Goal: Task Accomplishment & Management: Manage account settings

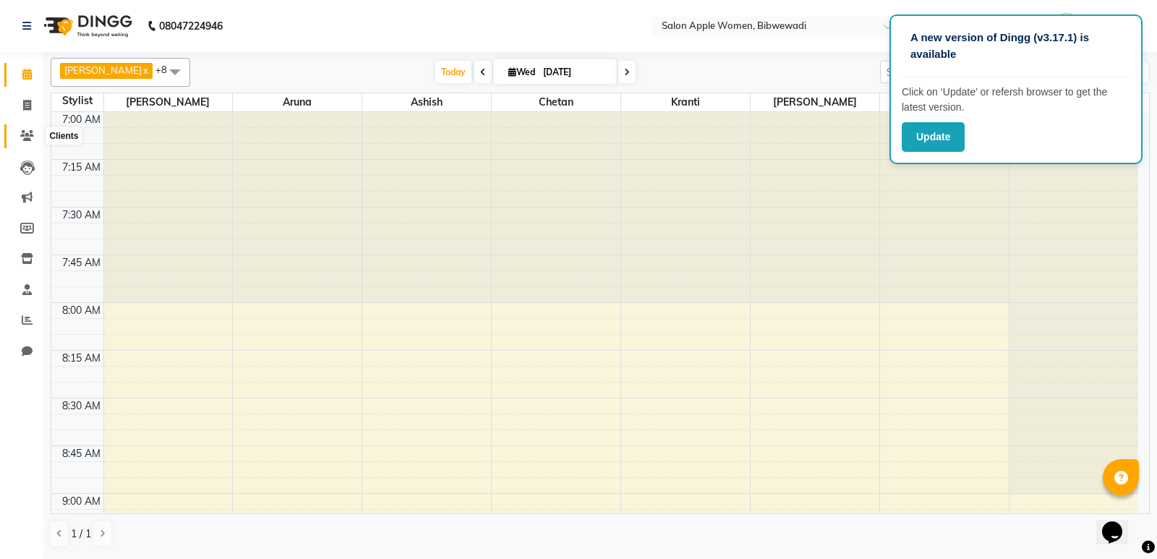
click at [26, 133] on icon at bounding box center [27, 135] width 14 height 11
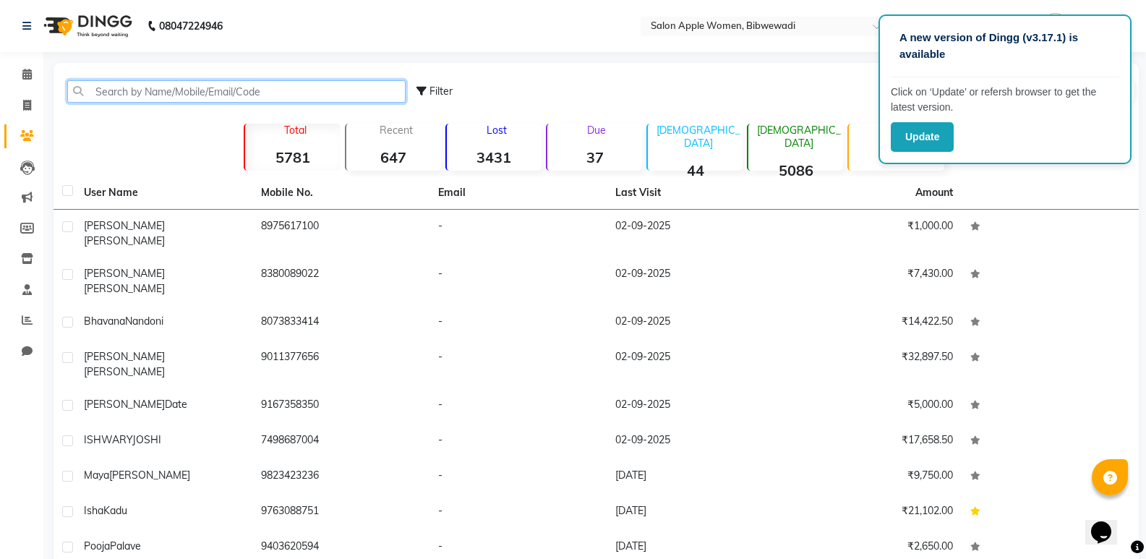
click at [225, 93] on input "text" at bounding box center [236, 91] width 338 height 22
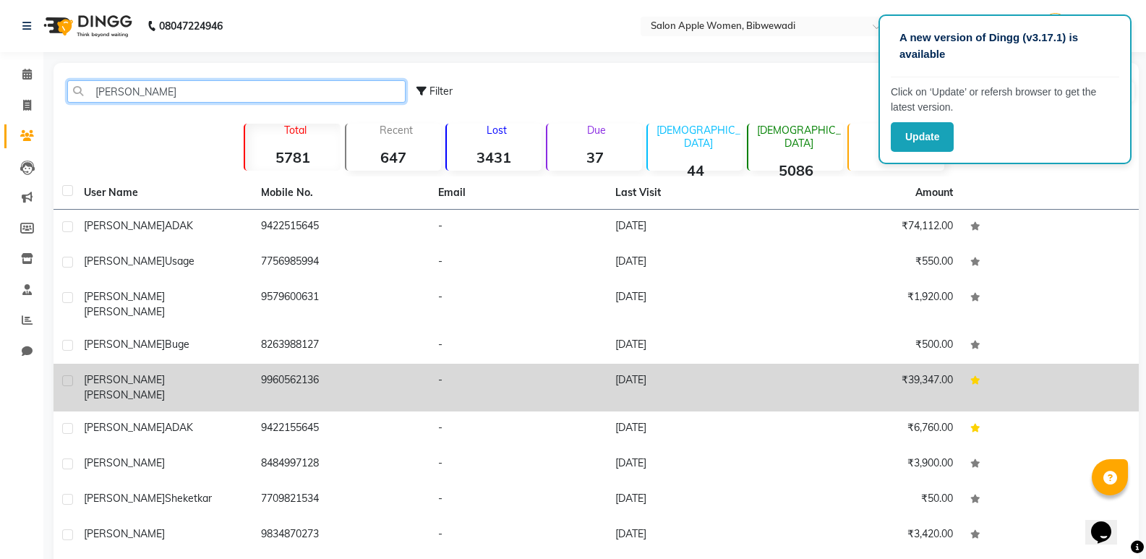
type input "[PERSON_NAME]"
click at [197, 374] on div "[PERSON_NAME]" at bounding box center [164, 387] width 160 height 30
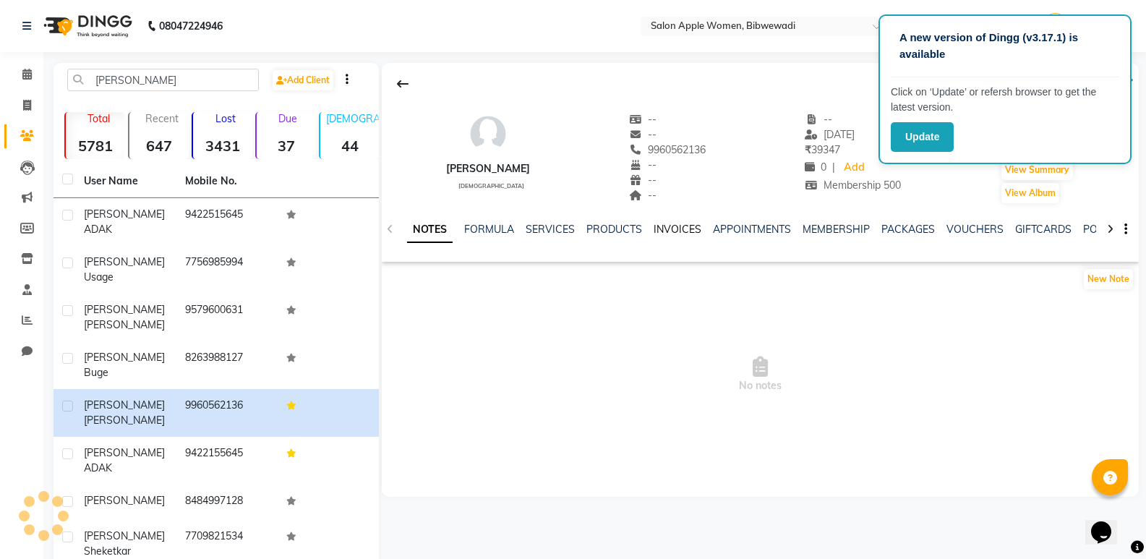
click at [657, 232] on link "INVOICES" at bounding box center [678, 229] width 48 height 13
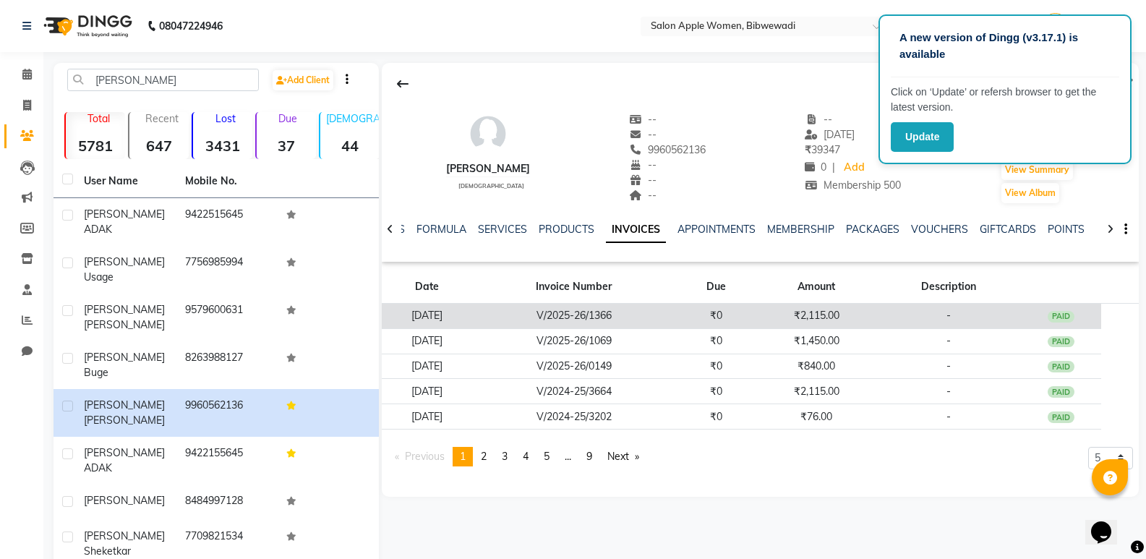
click at [706, 313] on td "₹0" at bounding box center [716, 316] width 80 height 25
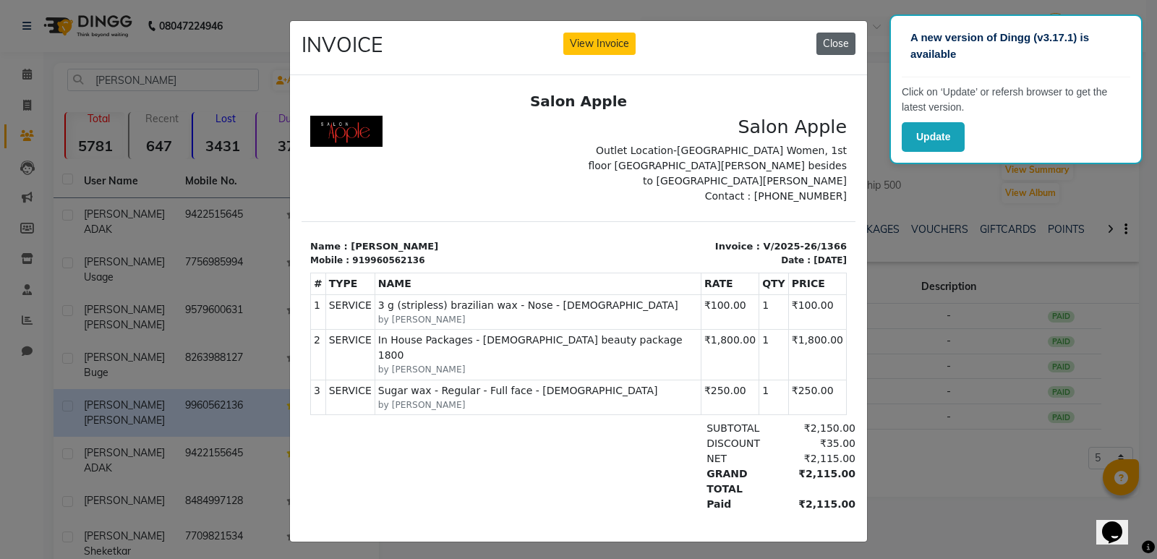
click at [843, 49] on button "Close" at bounding box center [835, 44] width 39 height 22
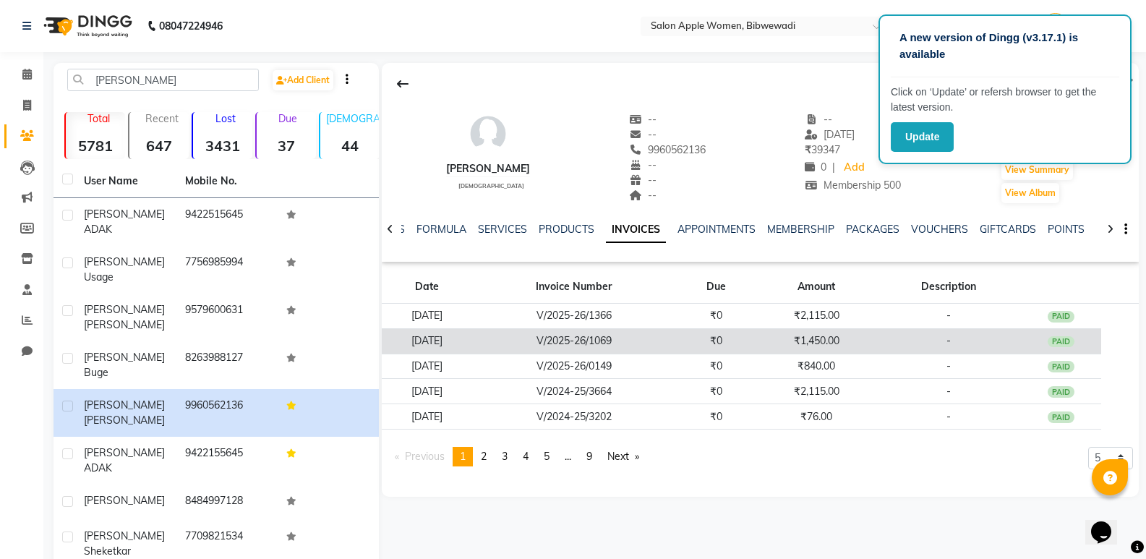
click at [676, 347] on td "V/2025-26/1069" at bounding box center [574, 340] width 204 height 25
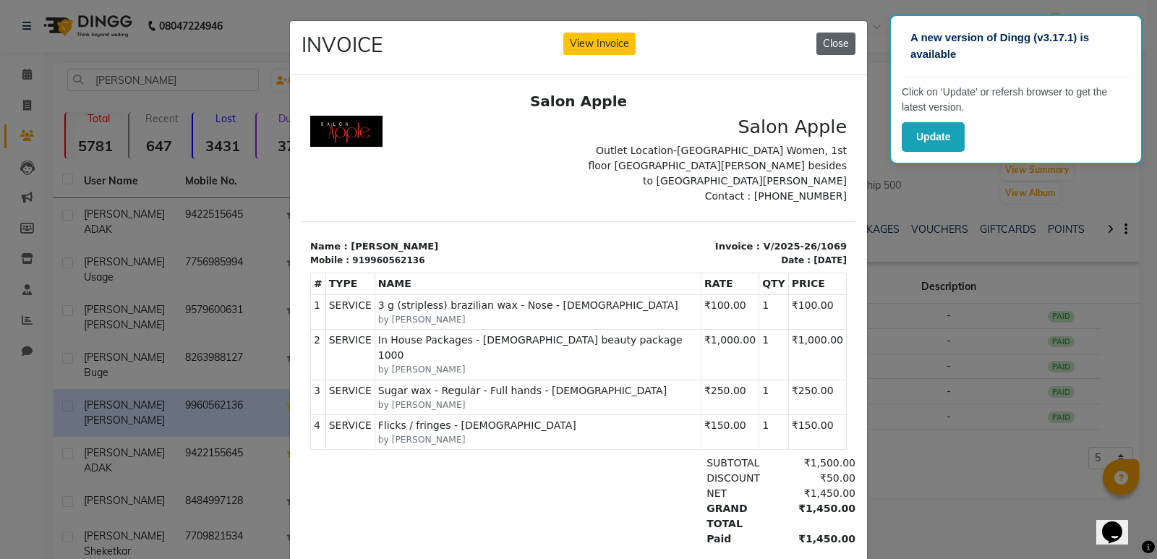
click at [816, 42] on button "Close" at bounding box center [835, 44] width 39 height 22
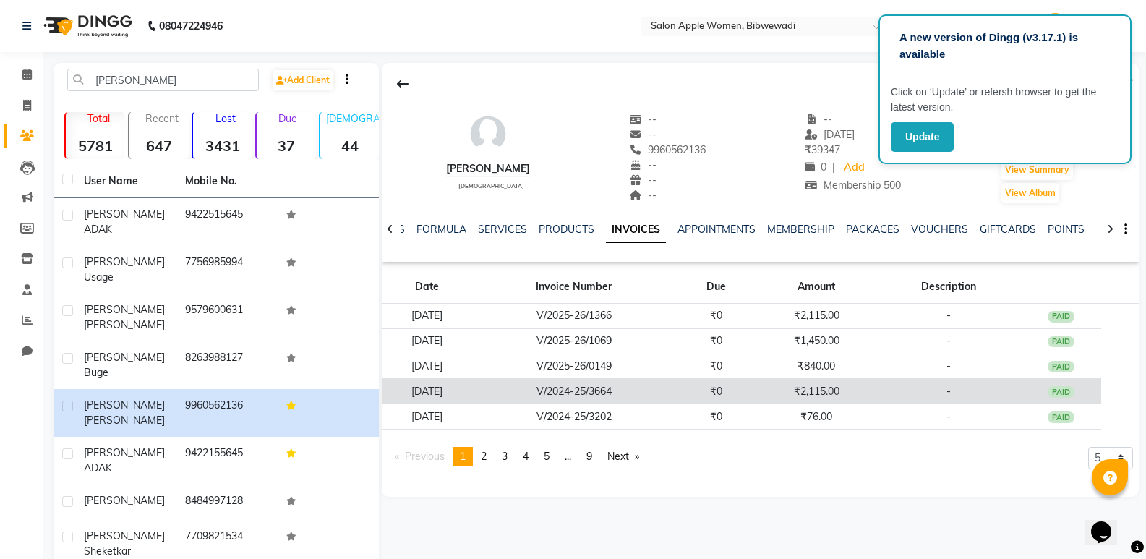
click at [745, 382] on td "₹0" at bounding box center [716, 391] width 80 height 25
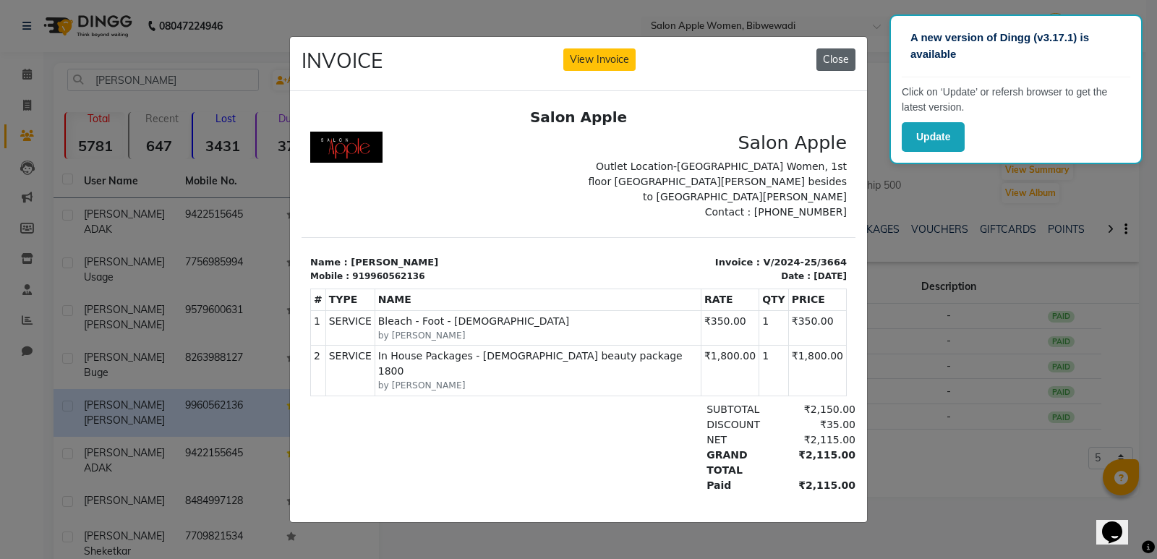
click at [844, 52] on button "Close" at bounding box center [835, 59] width 39 height 22
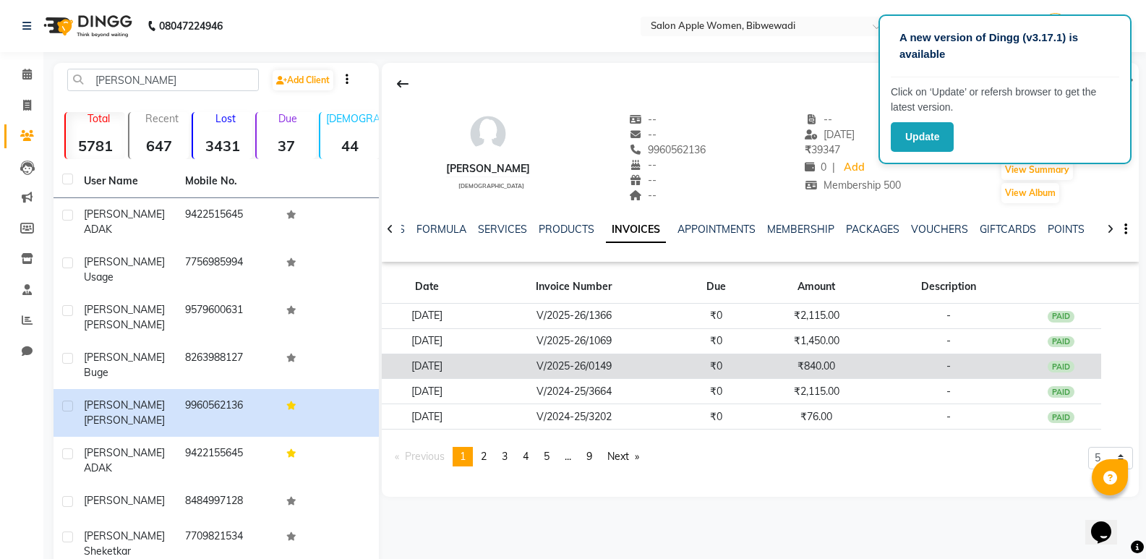
click at [852, 368] on td "₹840.00" at bounding box center [816, 366] width 120 height 25
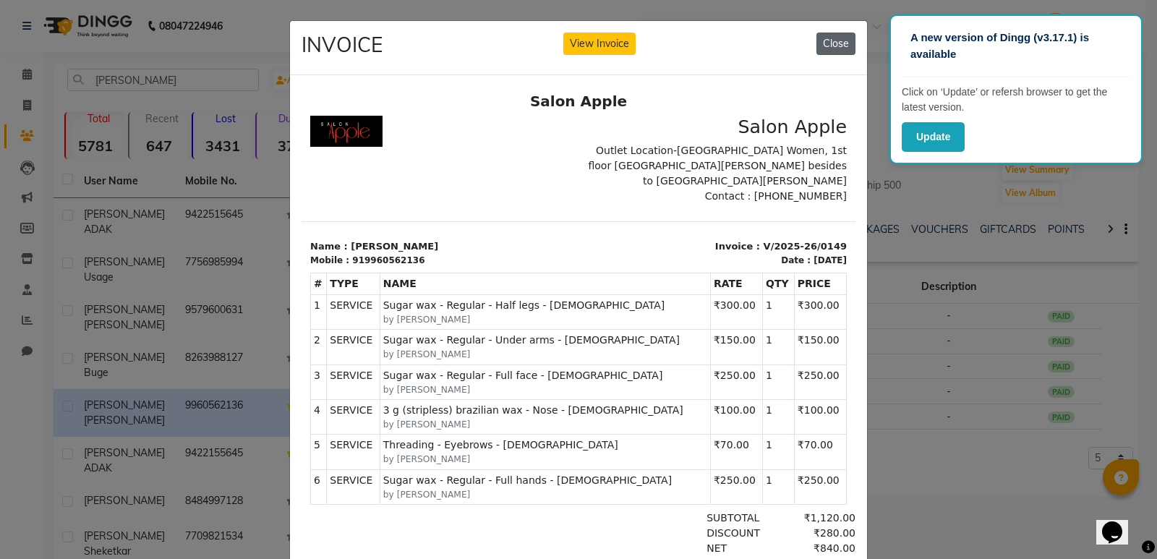
click at [847, 48] on button "Close" at bounding box center [835, 44] width 39 height 22
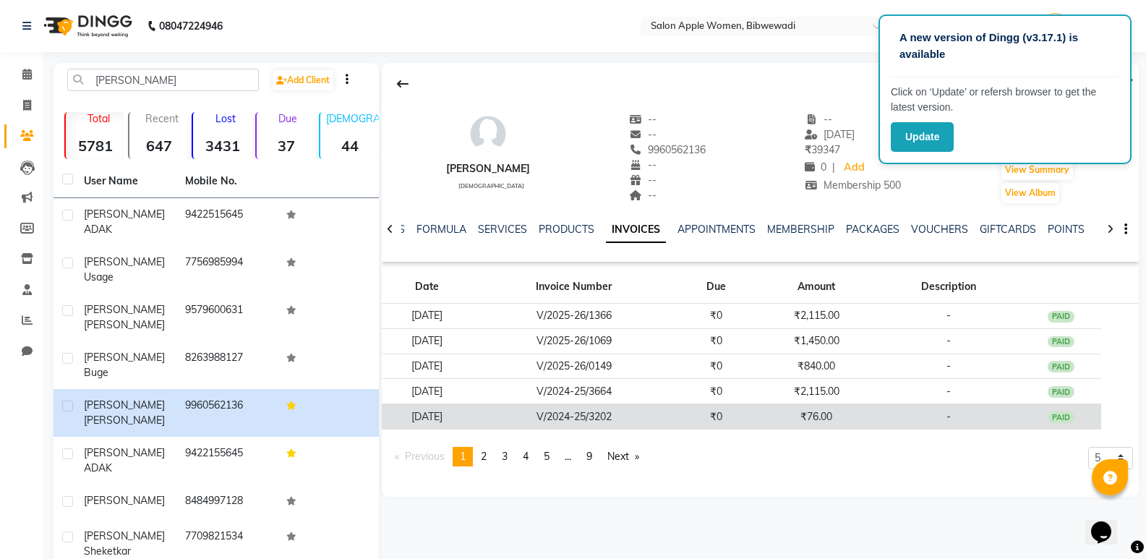
click at [780, 427] on td "₹76.00" at bounding box center [816, 416] width 120 height 25
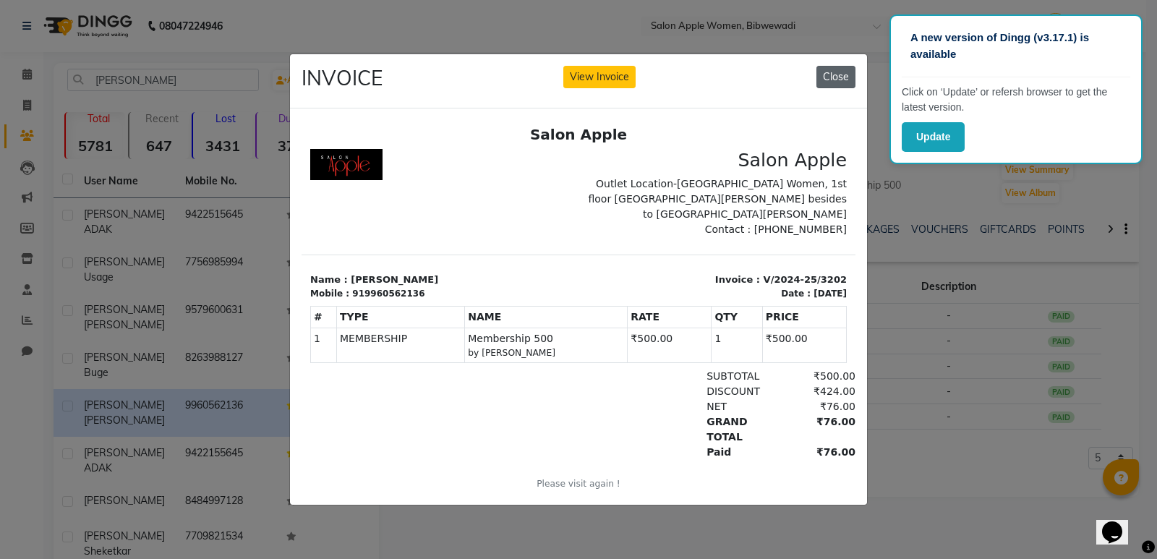
click at [842, 67] on button "Close" at bounding box center [835, 77] width 39 height 22
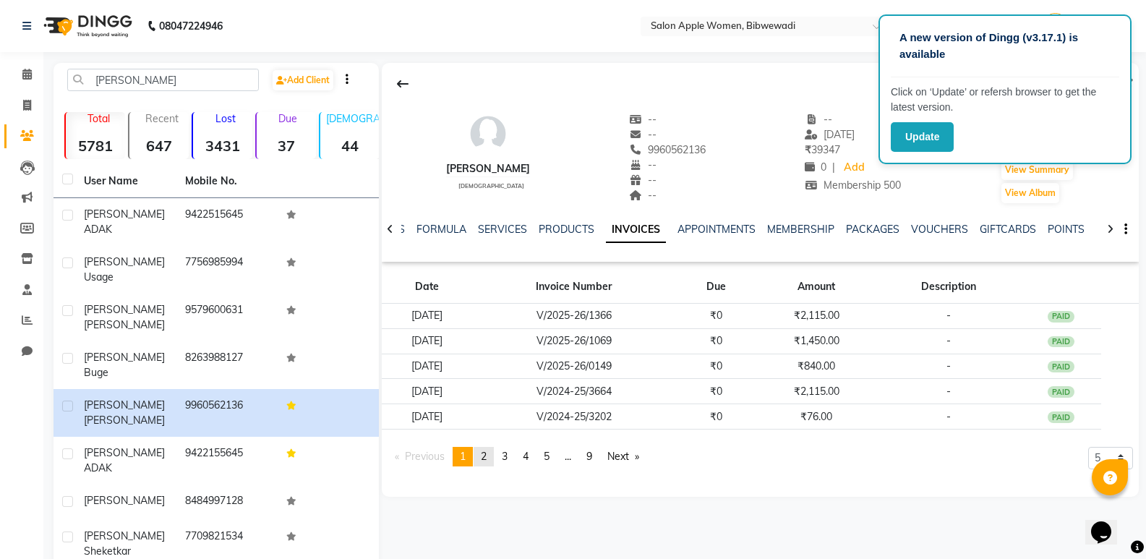
click at [484, 453] on span "2" at bounding box center [484, 456] width 6 height 13
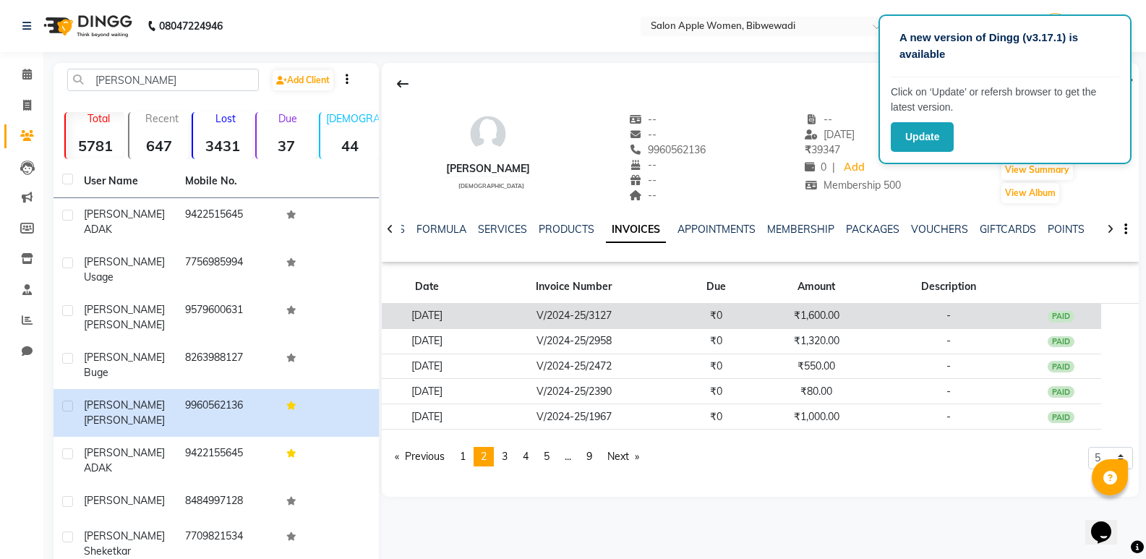
click at [732, 313] on td "₹0" at bounding box center [716, 316] width 80 height 25
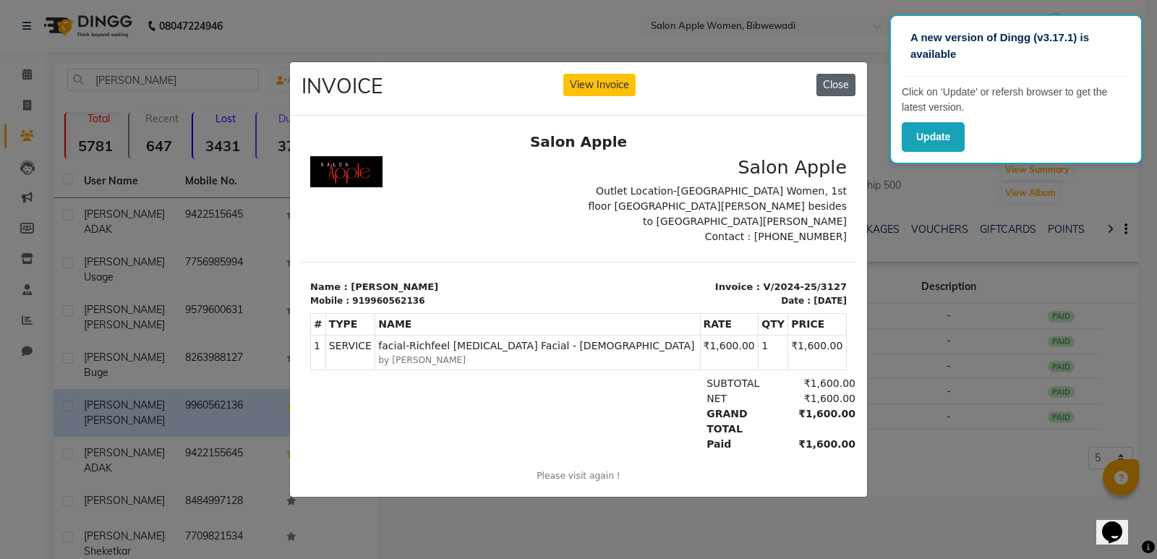
click at [833, 78] on button "Close" at bounding box center [835, 85] width 39 height 22
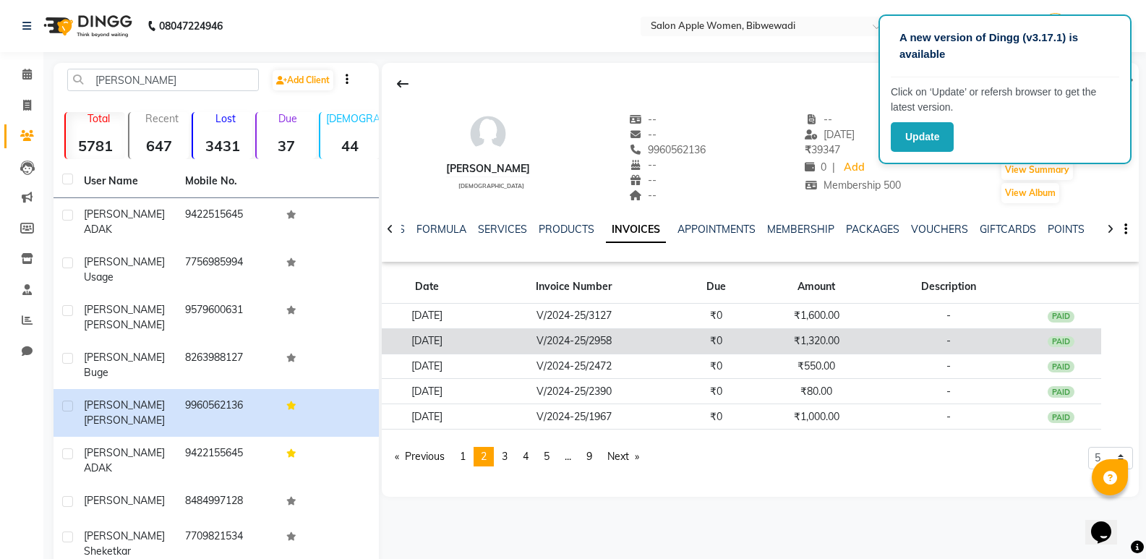
click at [756, 338] on td "₹0" at bounding box center [716, 340] width 80 height 25
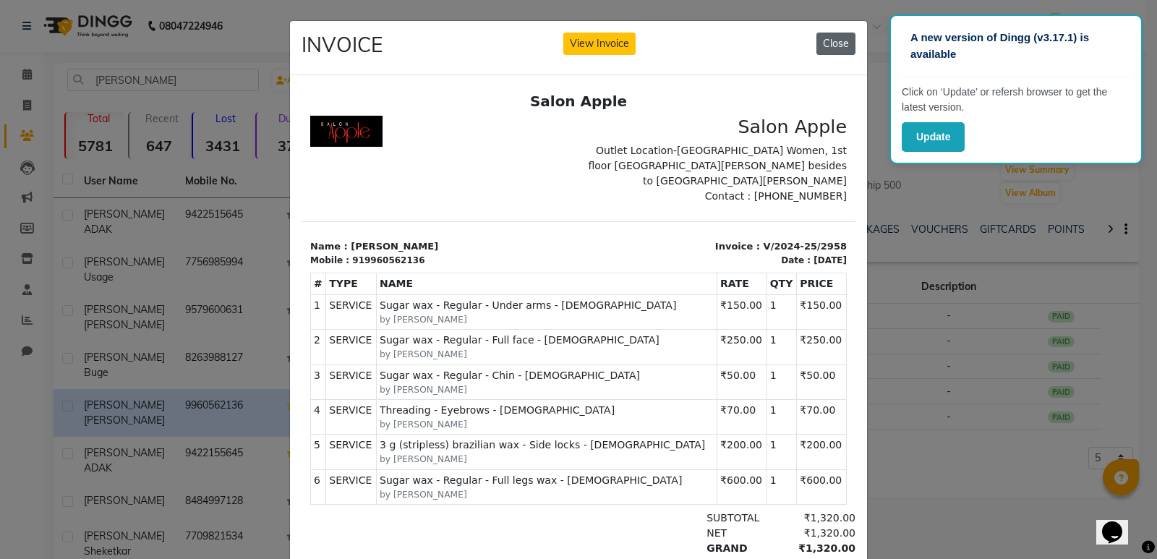
click at [837, 48] on button "Close" at bounding box center [835, 44] width 39 height 22
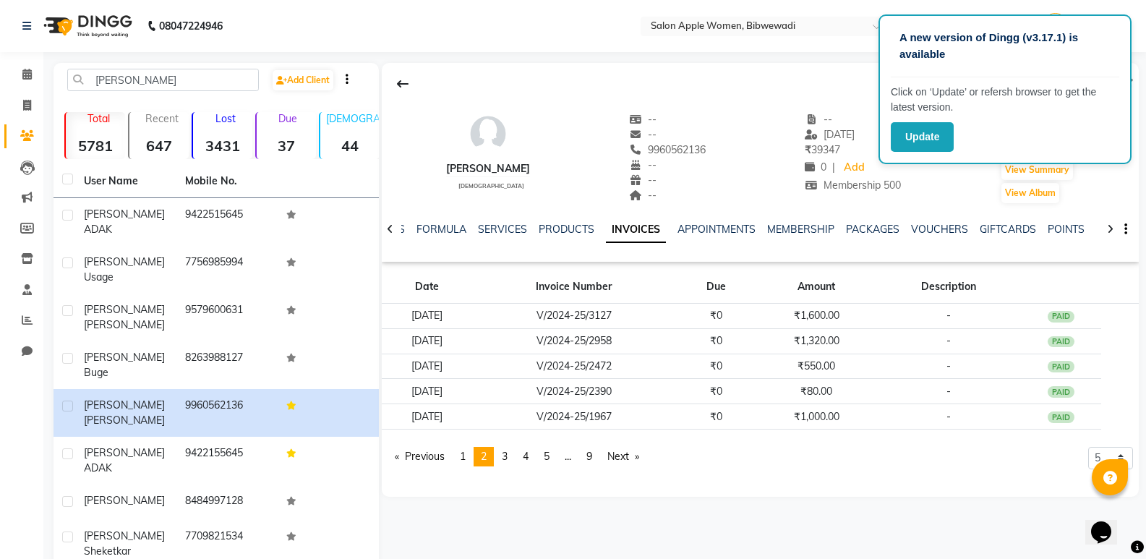
click at [836, 67] on div "[PERSON_NAME] [DEMOGRAPHIC_DATA] -- -- 9960562136 -- -- -- -- [DATE] ₹ 39347 0 …" at bounding box center [760, 162] width 757 height 199
click at [22, 78] on icon at bounding box center [26, 74] width 9 height 11
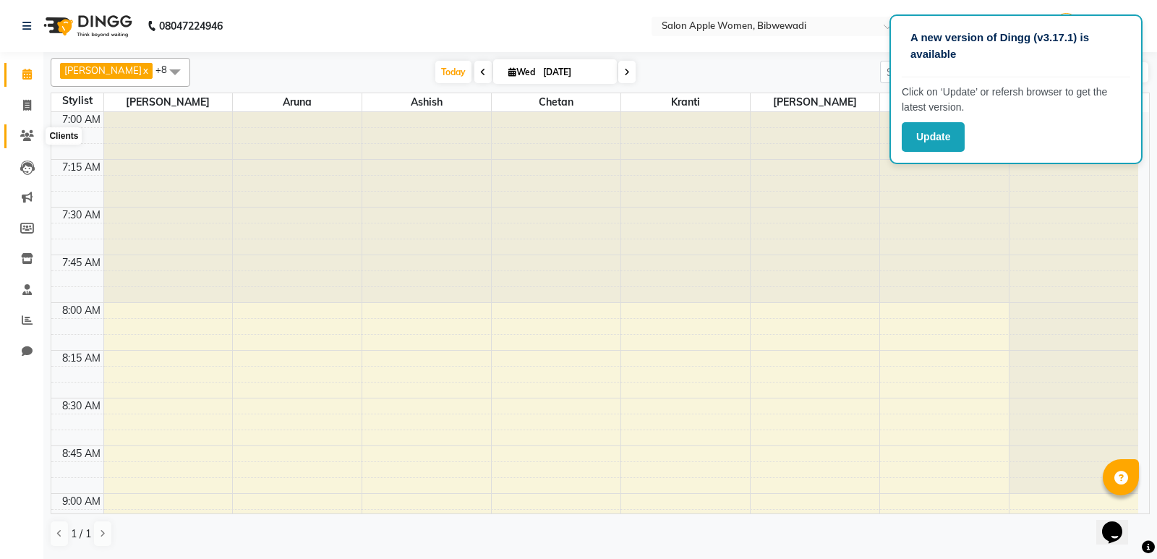
click at [28, 134] on icon at bounding box center [27, 135] width 14 height 11
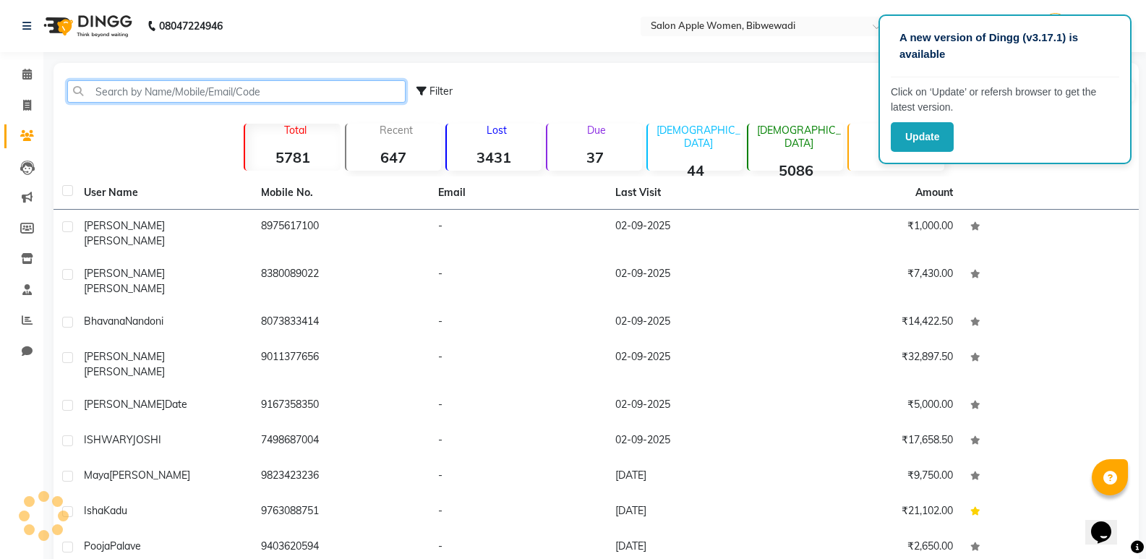
click at [201, 89] on input "text" at bounding box center [236, 91] width 338 height 22
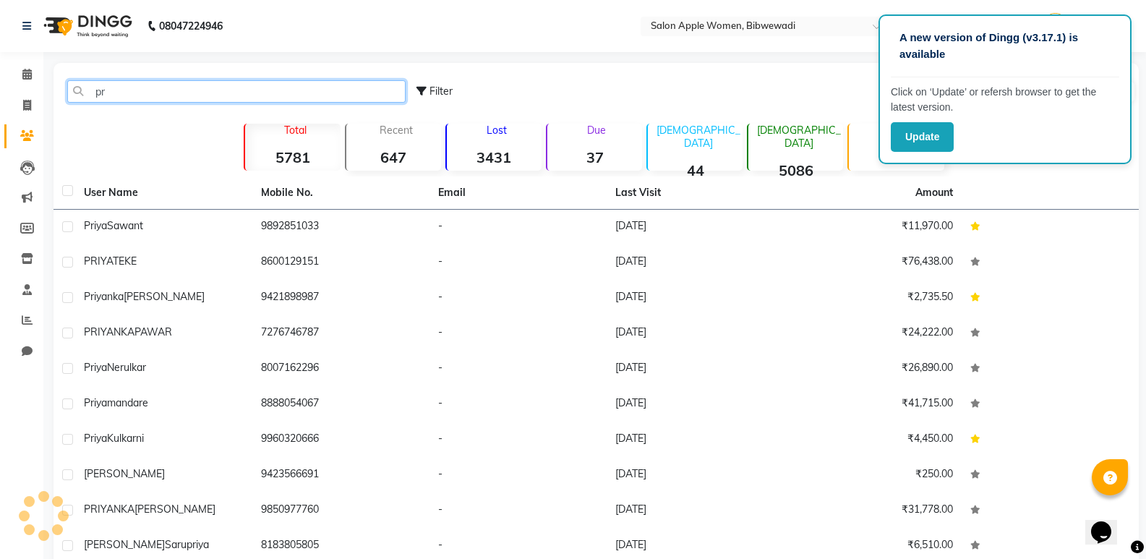
type input "p"
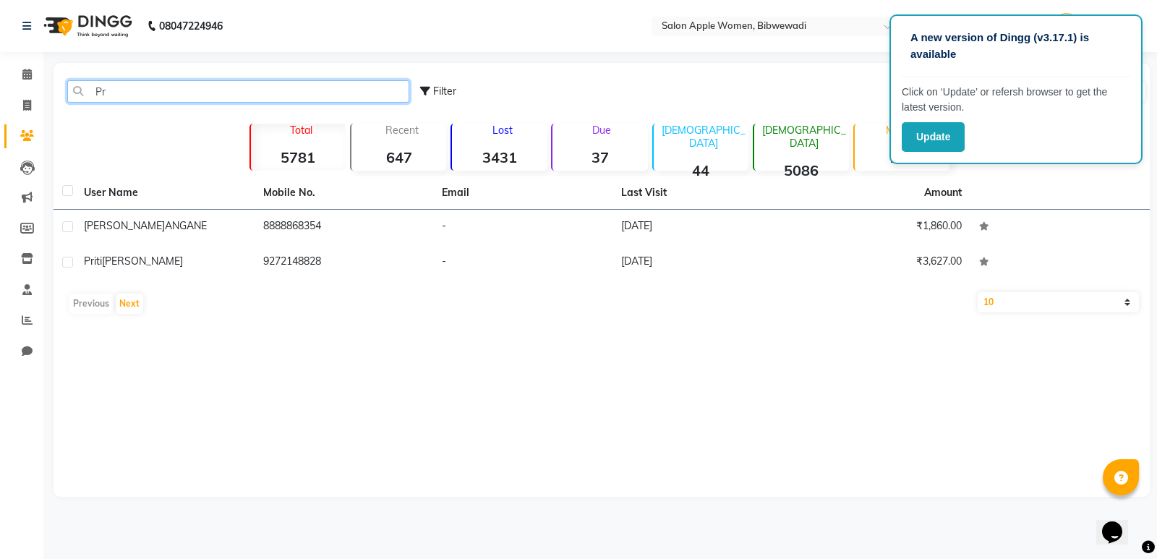
type input "P"
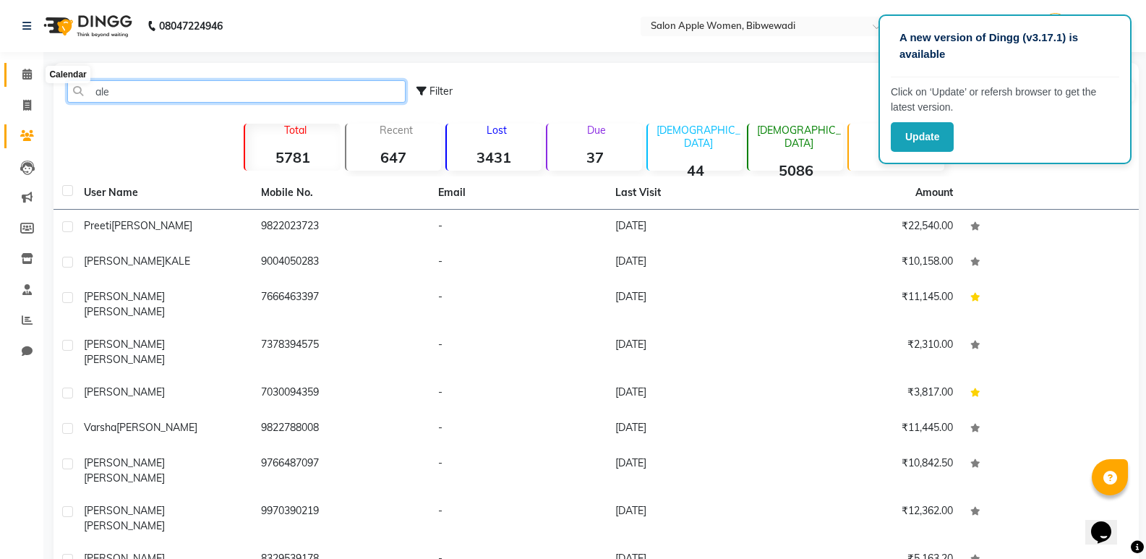
type input "ale"
click at [23, 77] on icon at bounding box center [26, 74] width 9 height 11
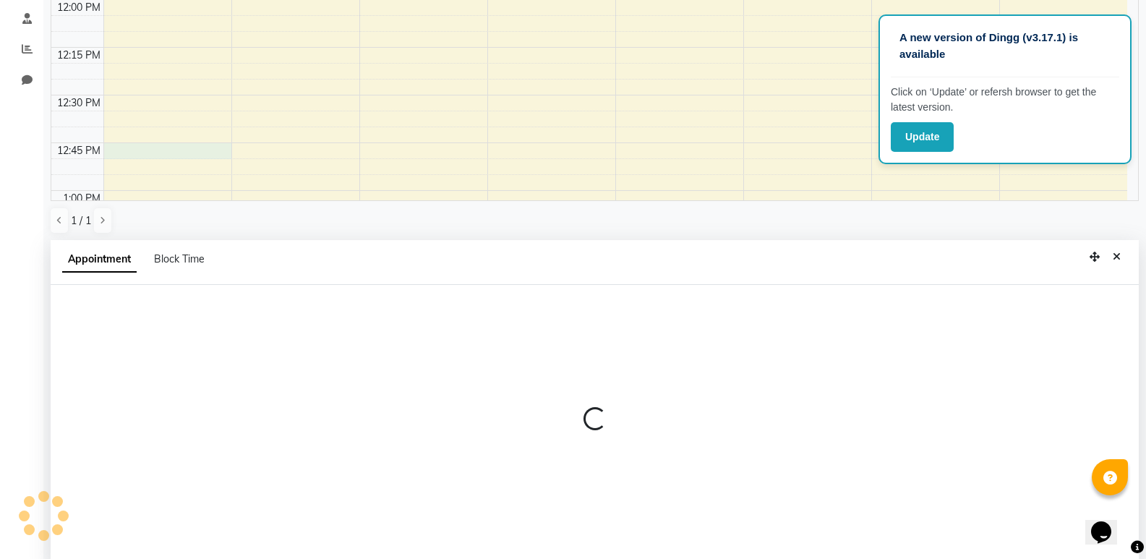
scroll to position [281, 0]
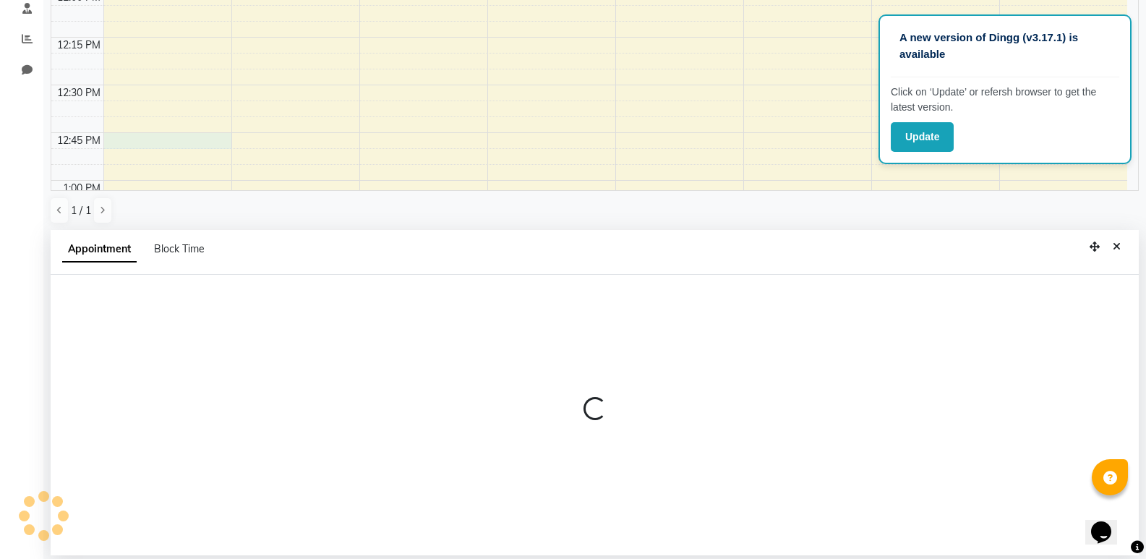
select select "75743"
select select "765"
select select "tentative"
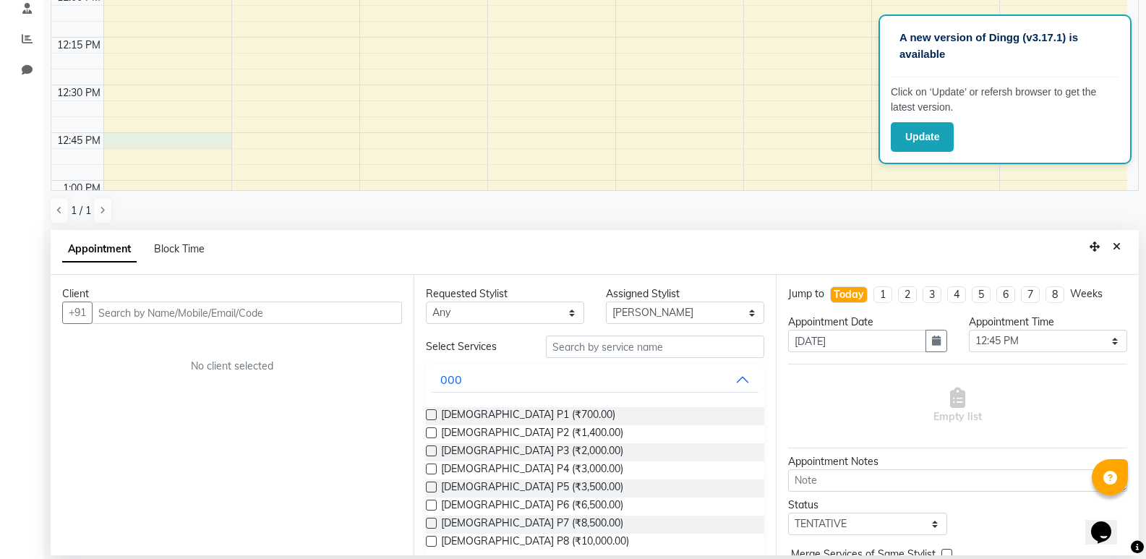
click at [163, 315] on input "text" at bounding box center [247, 312] width 310 height 22
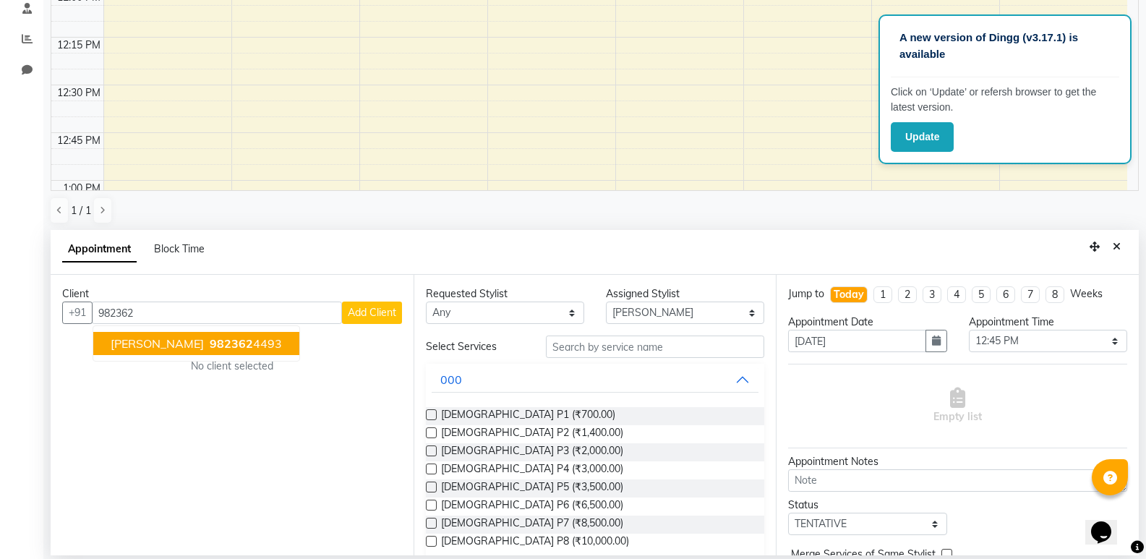
click at [142, 343] on span "[PERSON_NAME]" at bounding box center [157, 343] width 93 height 14
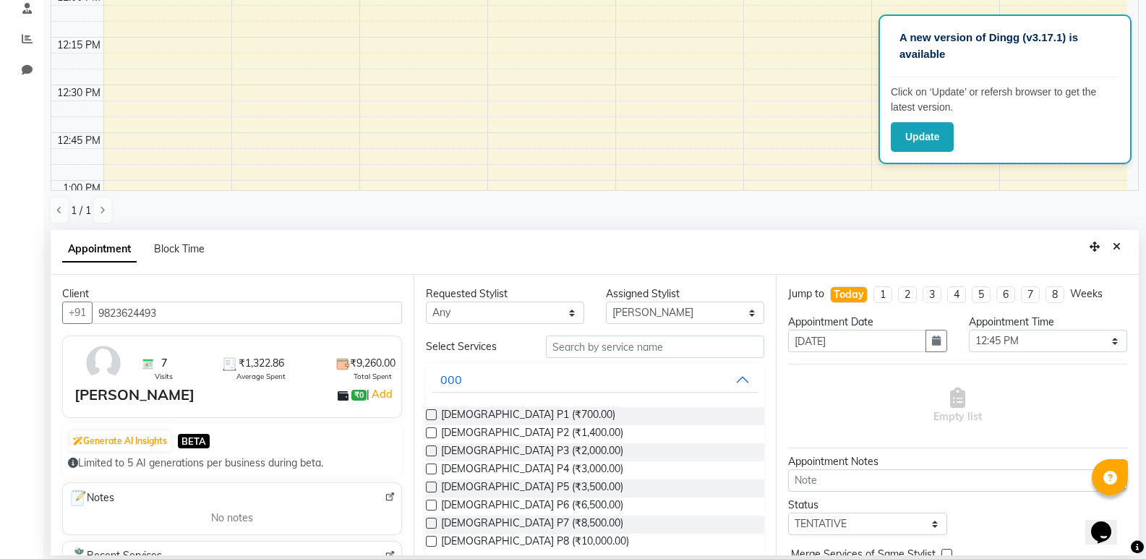
type input "9823624493"
click at [567, 350] on input "text" at bounding box center [655, 346] width 218 height 22
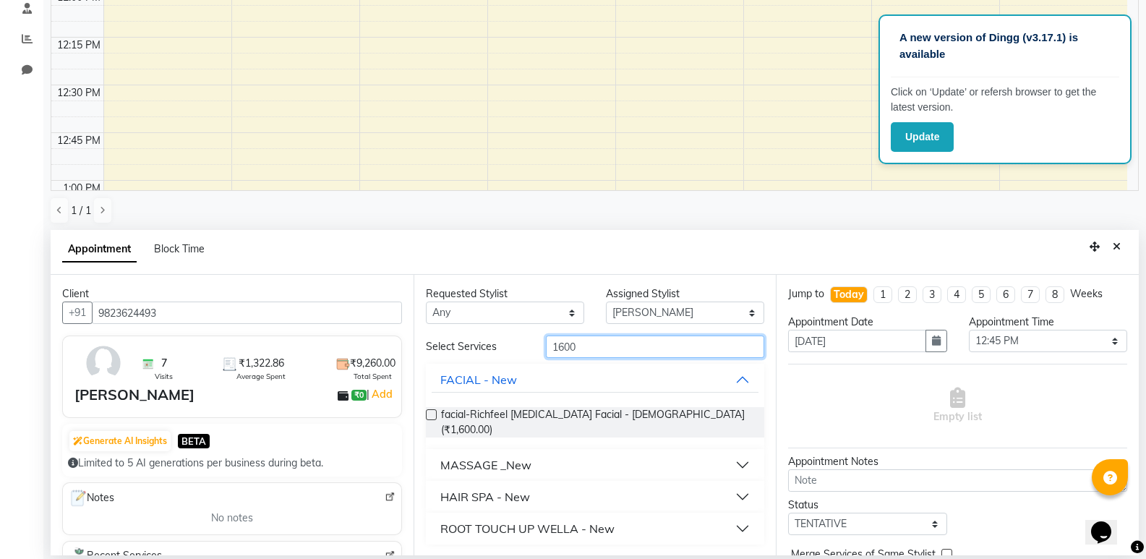
type input "1600"
click at [518, 456] on div "MASSAGE _New" at bounding box center [485, 464] width 91 height 17
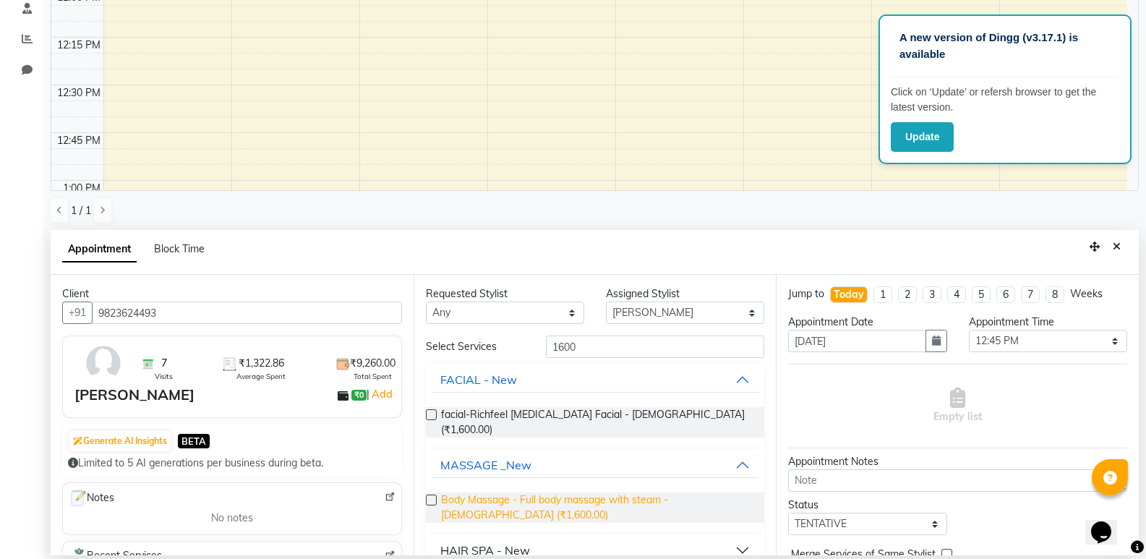
click at [498, 493] on span "Body Massage - Full body massage with steam - [DEMOGRAPHIC_DATA] (₹1,600.00)" at bounding box center [597, 507] width 312 height 30
checkbox input "false"
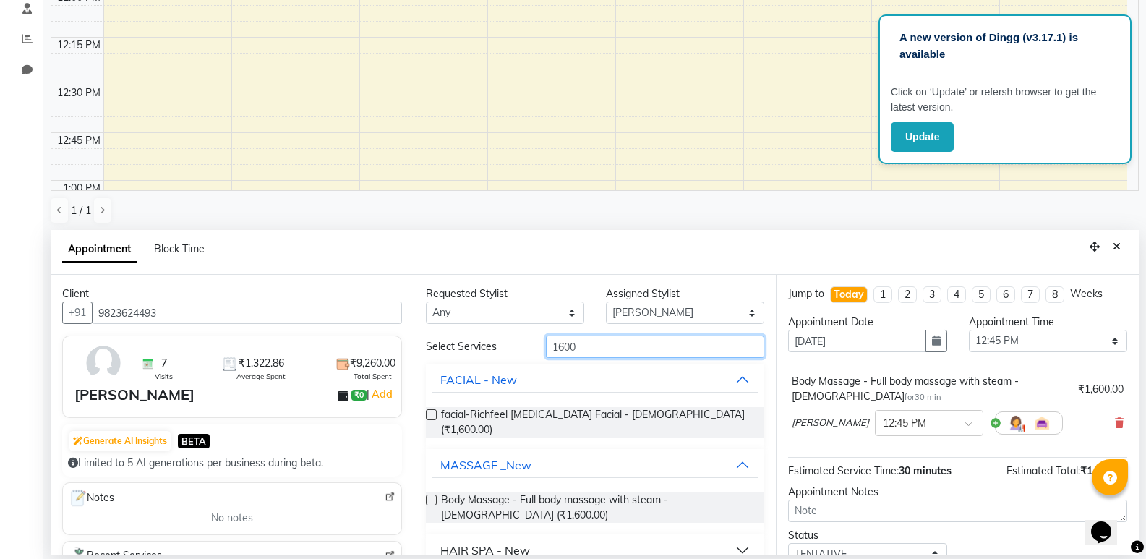
click at [607, 351] on input "1600" at bounding box center [655, 346] width 218 height 22
type input "1"
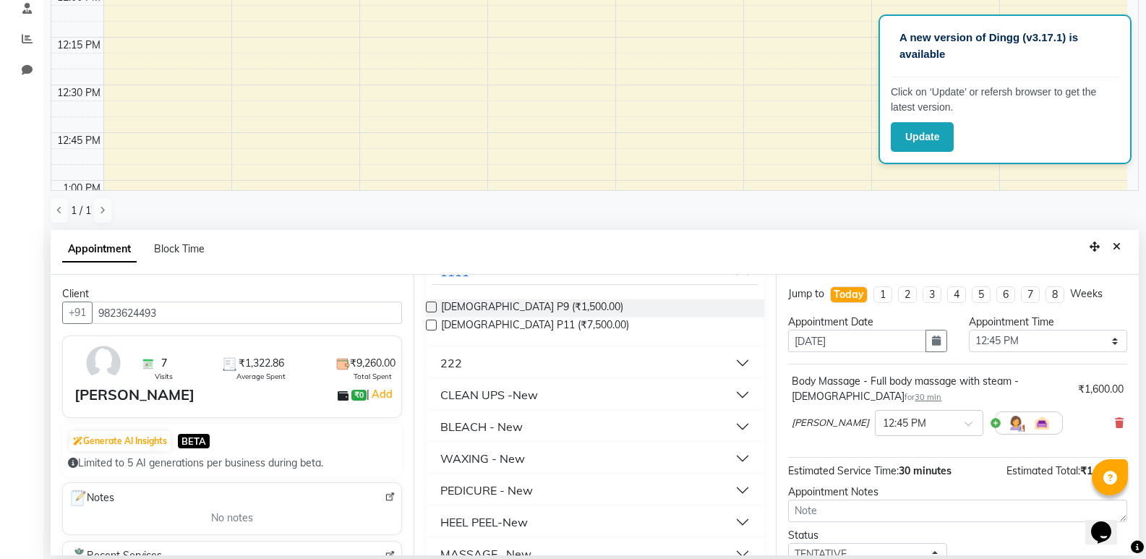
scroll to position [289, 0]
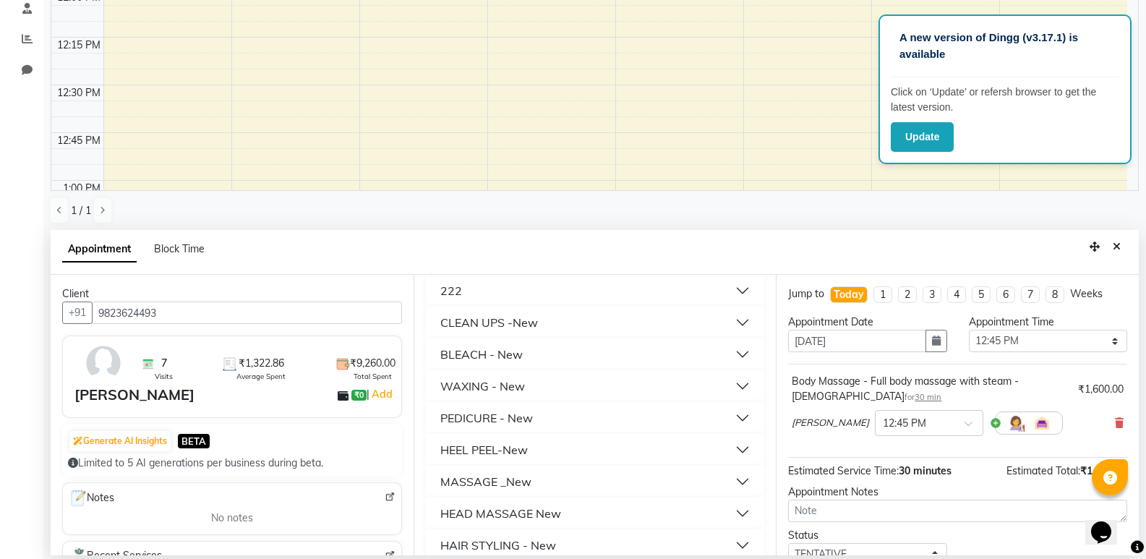
type input "500"
click at [502, 484] on div "MASSAGE _New" at bounding box center [485, 481] width 91 height 17
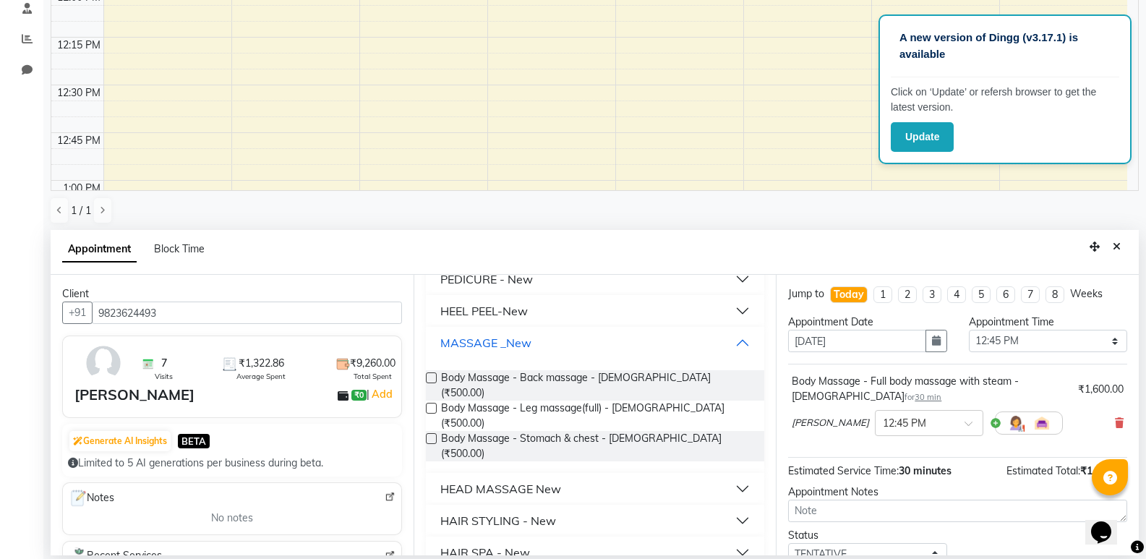
scroll to position [434, 0]
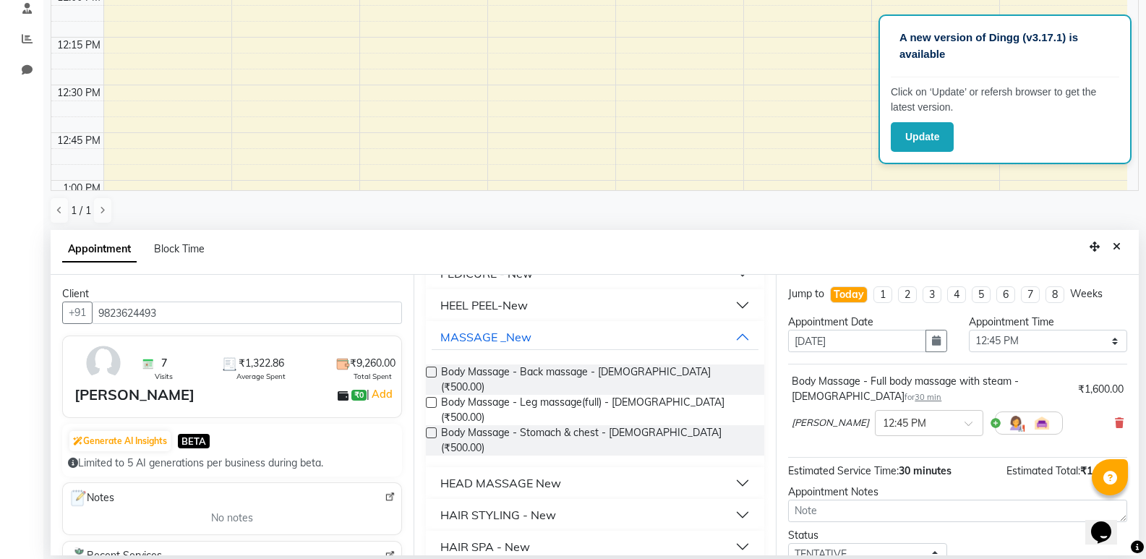
click at [544, 474] on div "HEAD MASSAGE New" at bounding box center [500, 482] width 121 height 17
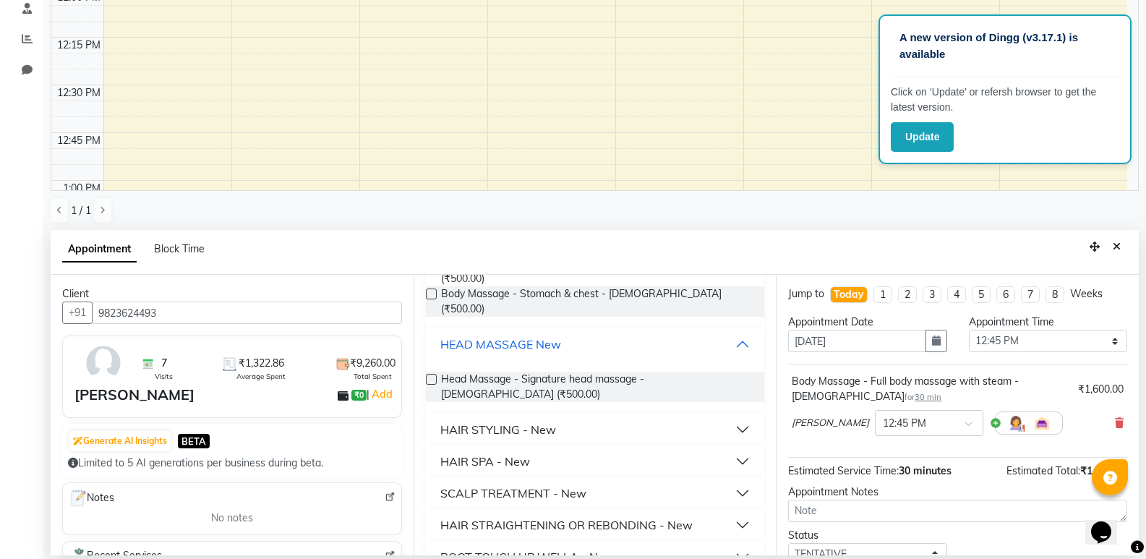
scroll to position [578, 0]
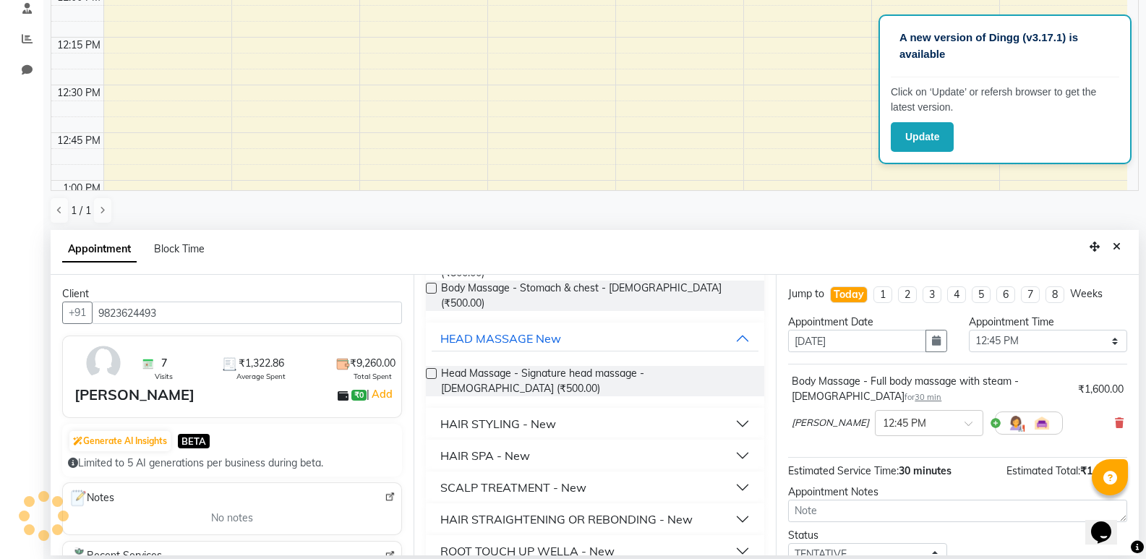
click at [431, 368] on label at bounding box center [431, 373] width 11 height 11
click at [431, 370] on input "checkbox" at bounding box center [430, 374] width 9 height 9
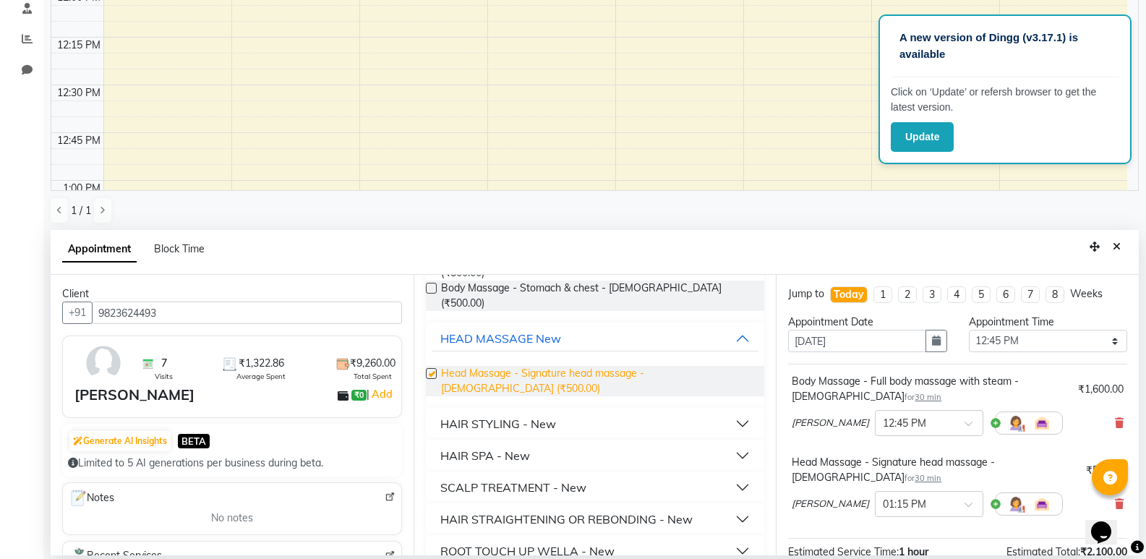
checkbox input "false"
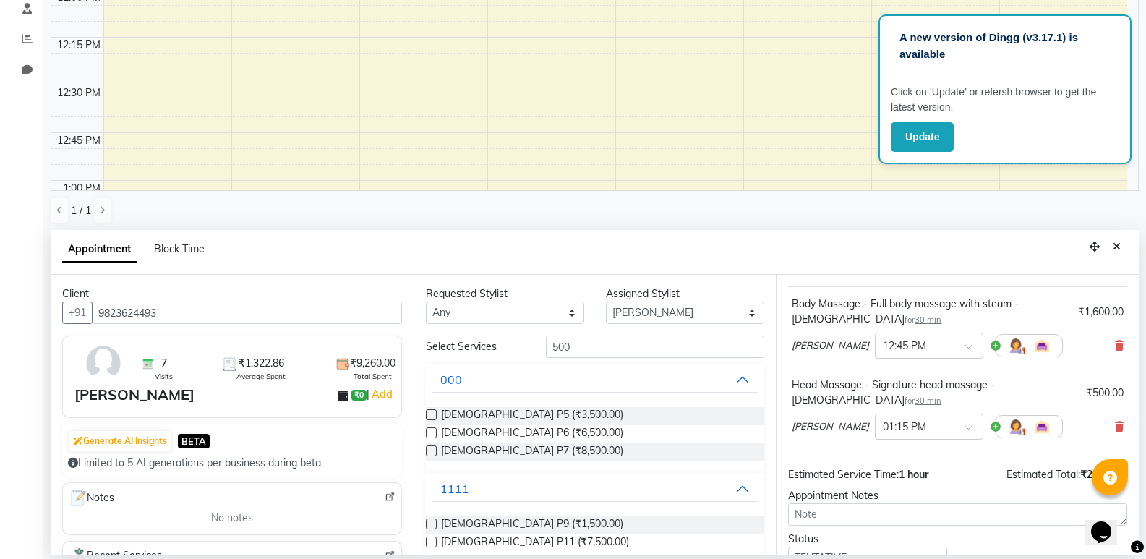
scroll to position [182, 0]
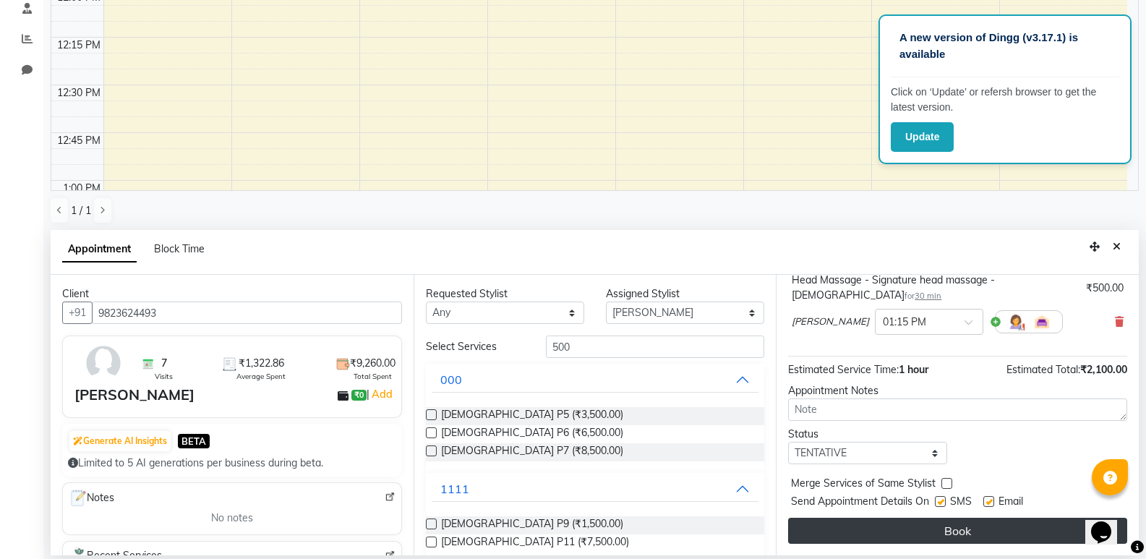
click at [952, 532] on button "Book" at bounding box center [957, 531] width 339 height 26
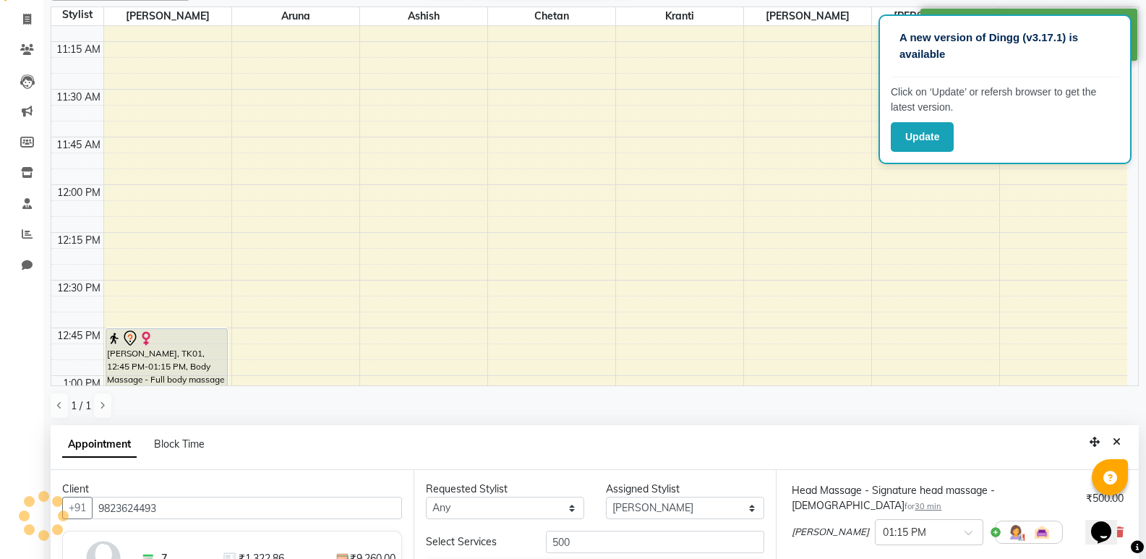
scroll to position [197, 0]
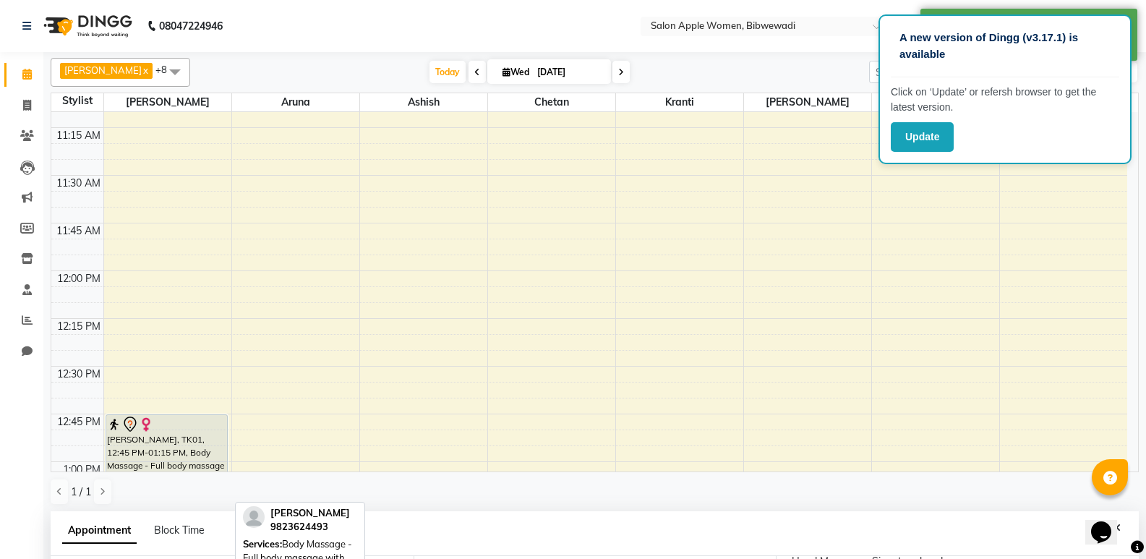
click at [193, 436] on div "[PERSON_NAME], TK01, 12:45 PM-01:15 PM, Body Massage - Full body massage with s…" at bounding box center [166, 461] width 121 height 93
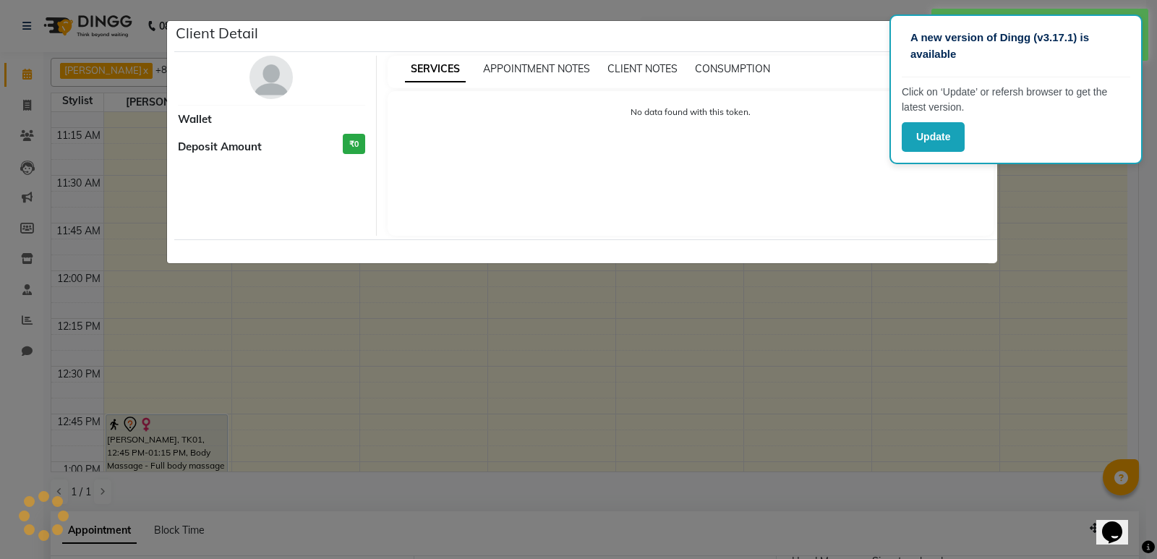
select select "7"
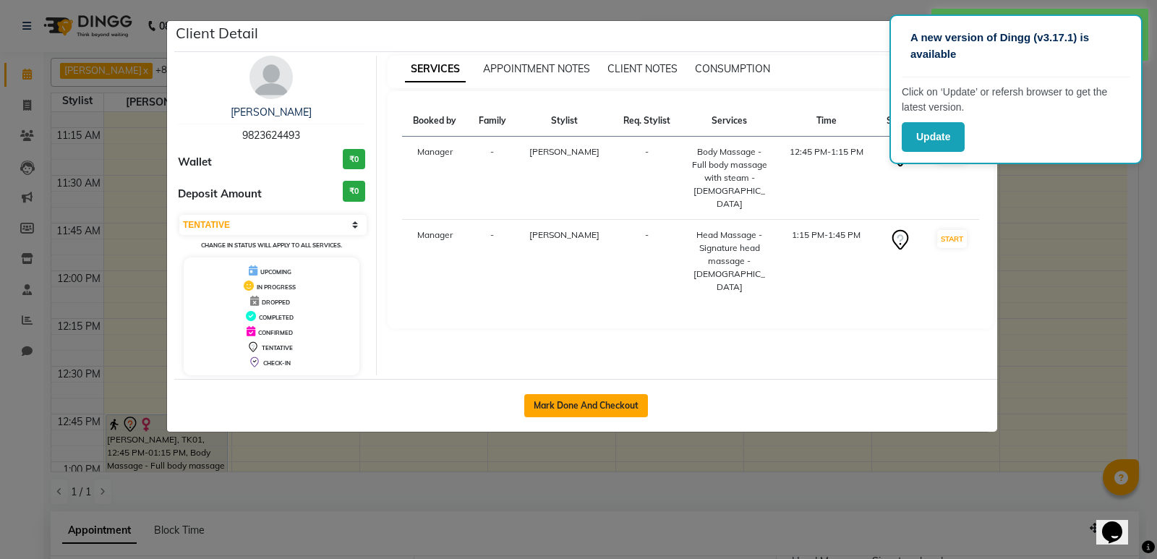
click at [573, 406] on button "Mark Done And Checkout" at bounding box center [586, 405] width 124 height 23
select select "service"
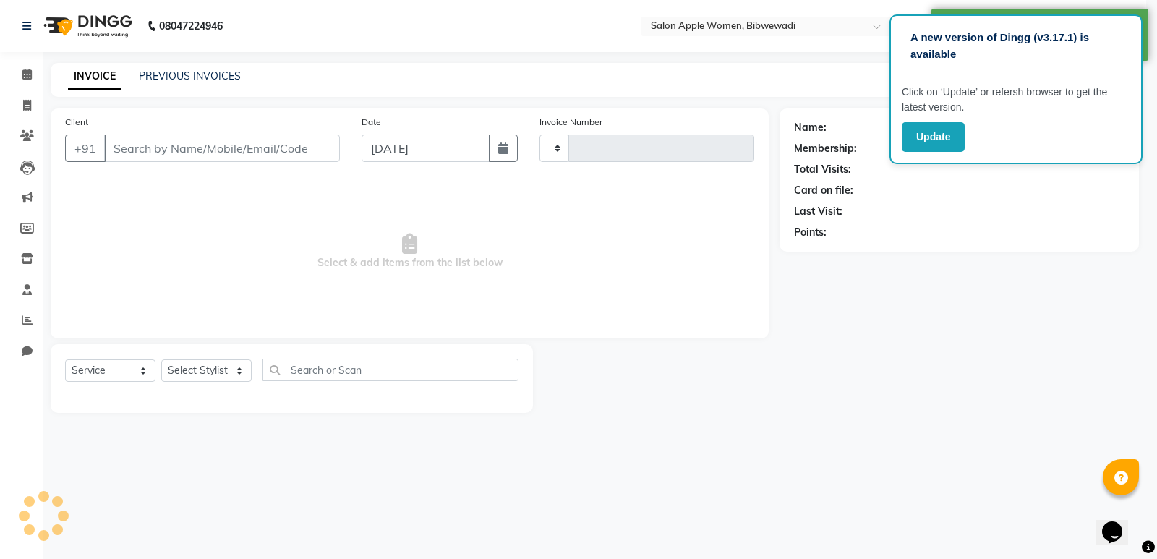
type input "1905"
select select "101"
type input "9823624493"
select select "75743"
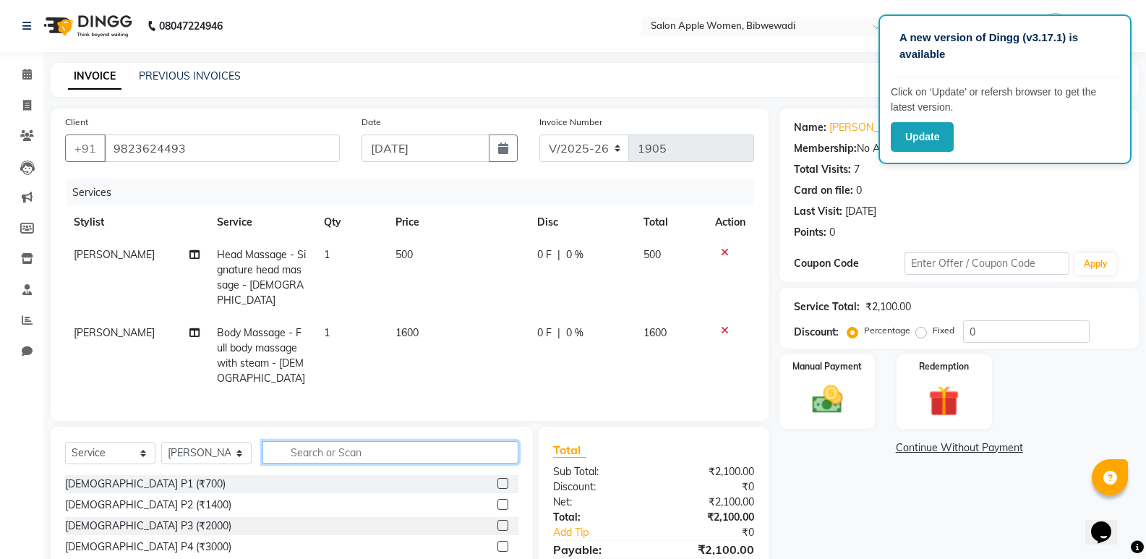
click at [311, 448] on input "text" at bounding box center [390, 452] width 256 height 22
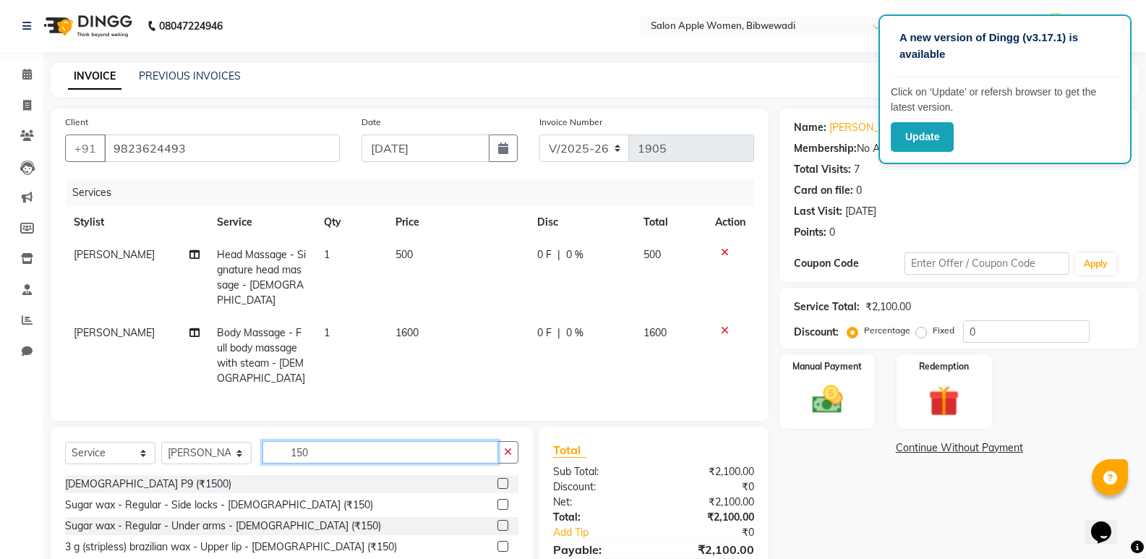
type input "150"
click at [497, 542] on label at bounding box center [502, 546] width 11 height 11
click at [497, 542] on input "checkbox" at bounding box center [501, 546] width 9 height 9
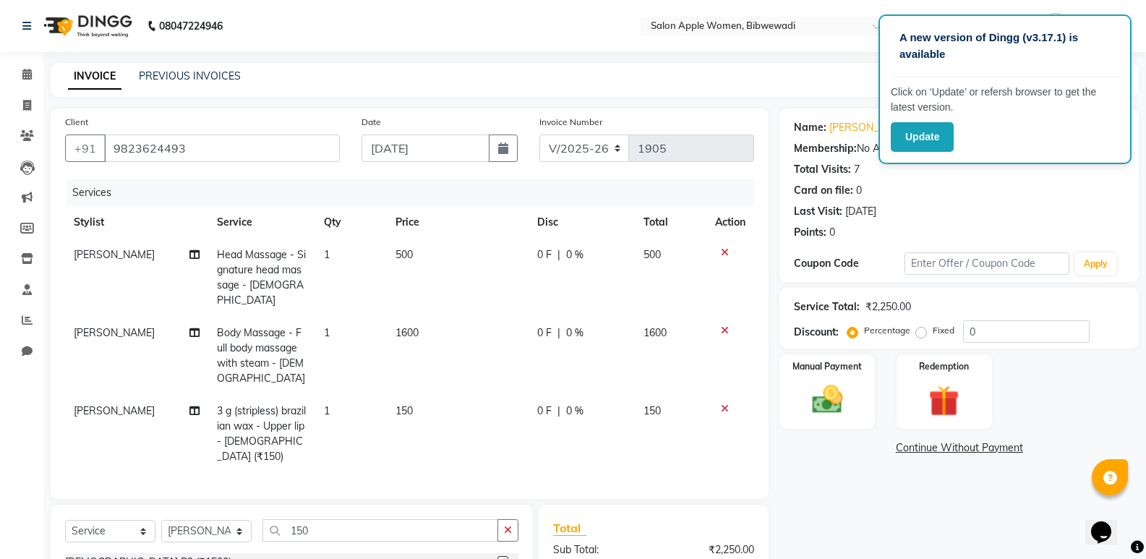
checkbox input "false"
click at [378, 519] on input "150" at bounding box center [380, 530] width 236 height 22
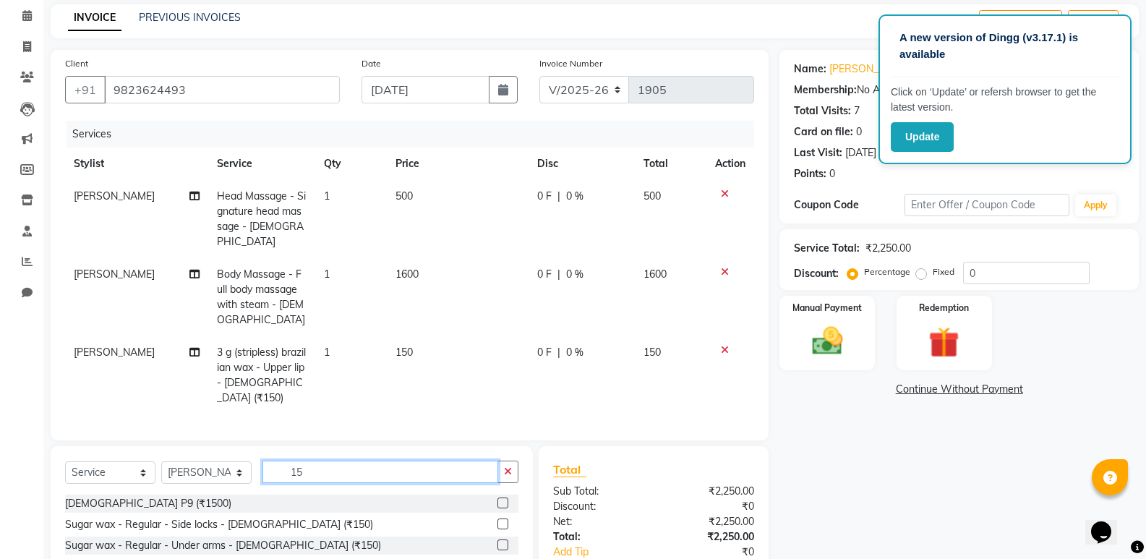
scroll to position [72, 0]
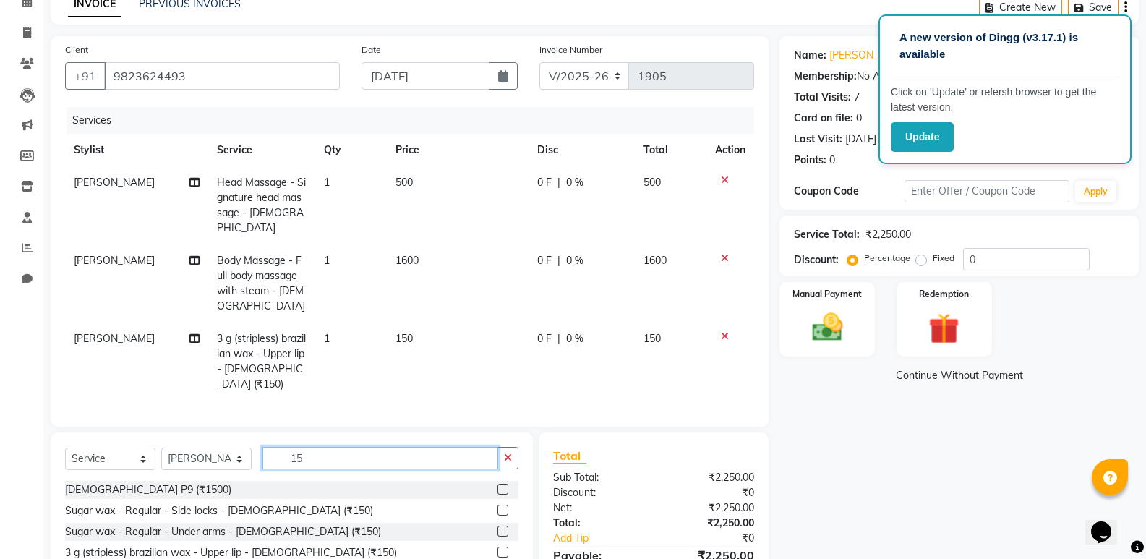
type input "150"
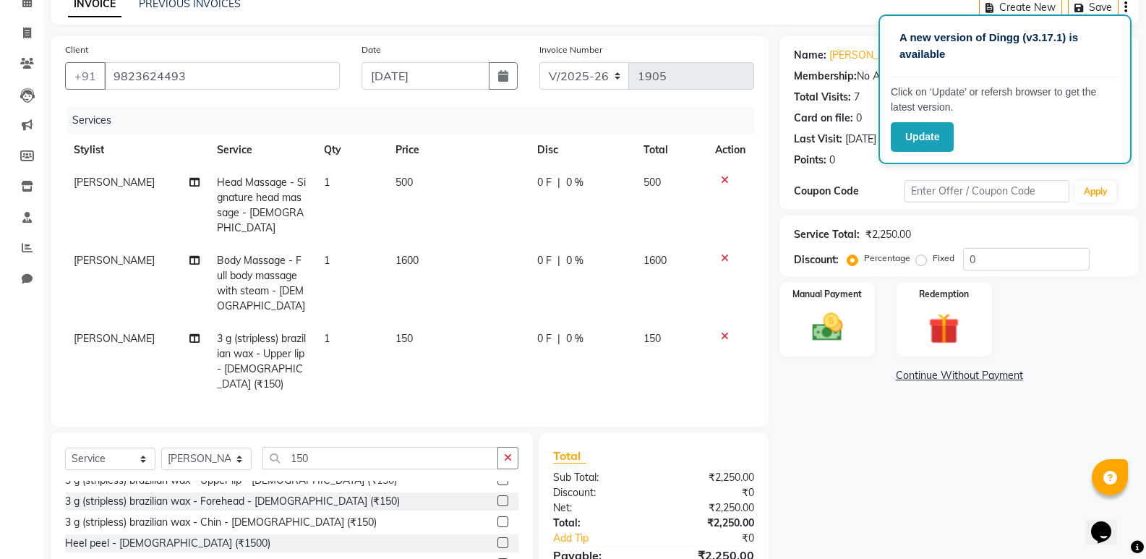
click at [497, 516] on label at bounding box center [502, 521] width 11 height 11
click at [497, 518] on input "checkbox" at bounding box center [501, 522] width 9 height 9
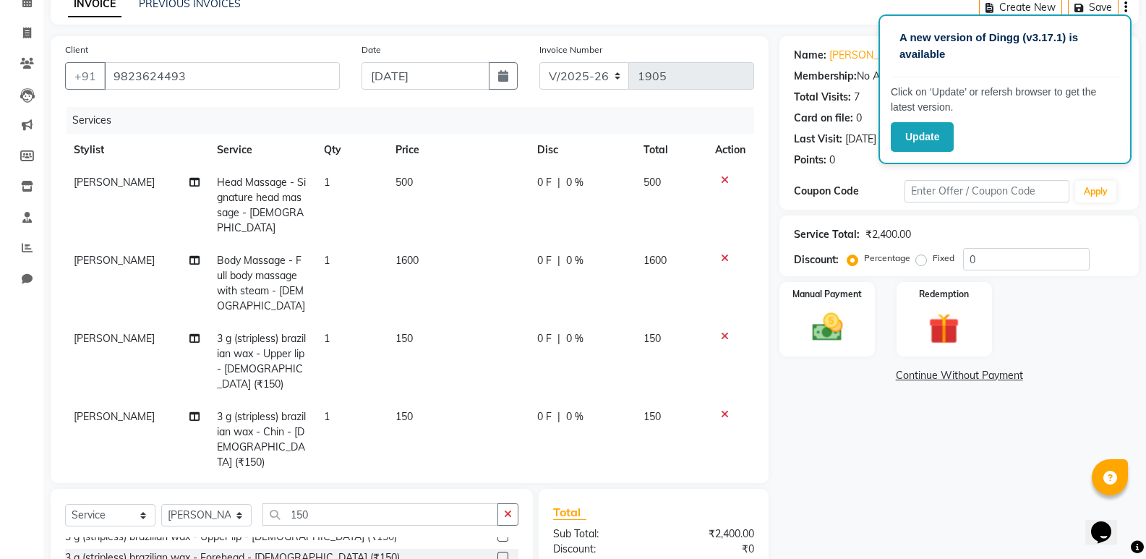
checkbox input "false"
click at [990, 258] on input "0" at bounding box center [1026, 259] width 127 height 22
type input "0"
type input "10"
click at [546, 409] on span "15 F" at bounding box center [546, 416] width 20 height 15
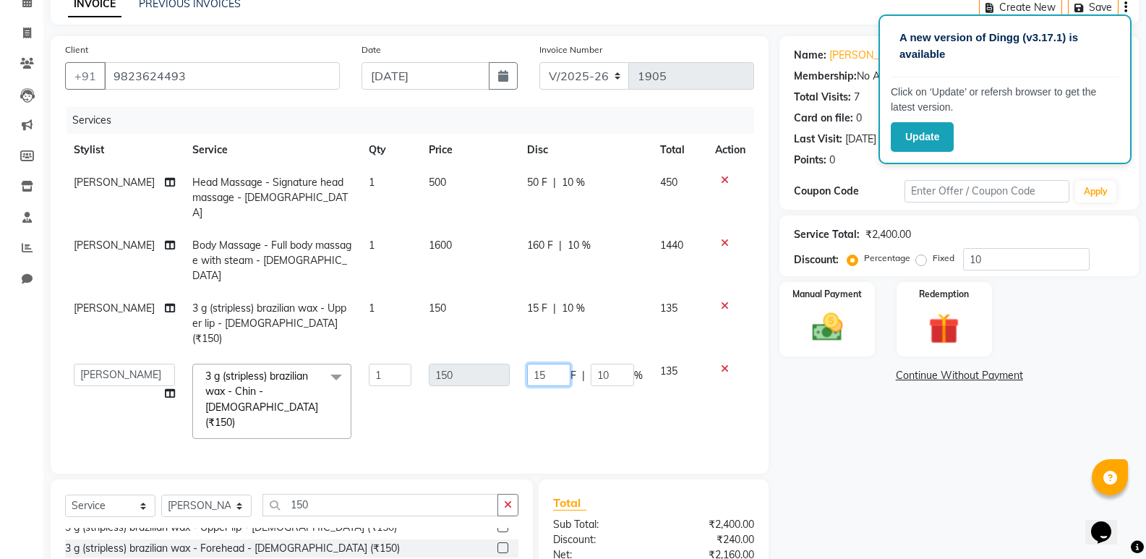
click at [553, 364] on input "15" at bounding box center [548, 375] width 43 height 22
type input "1"
type input "0"
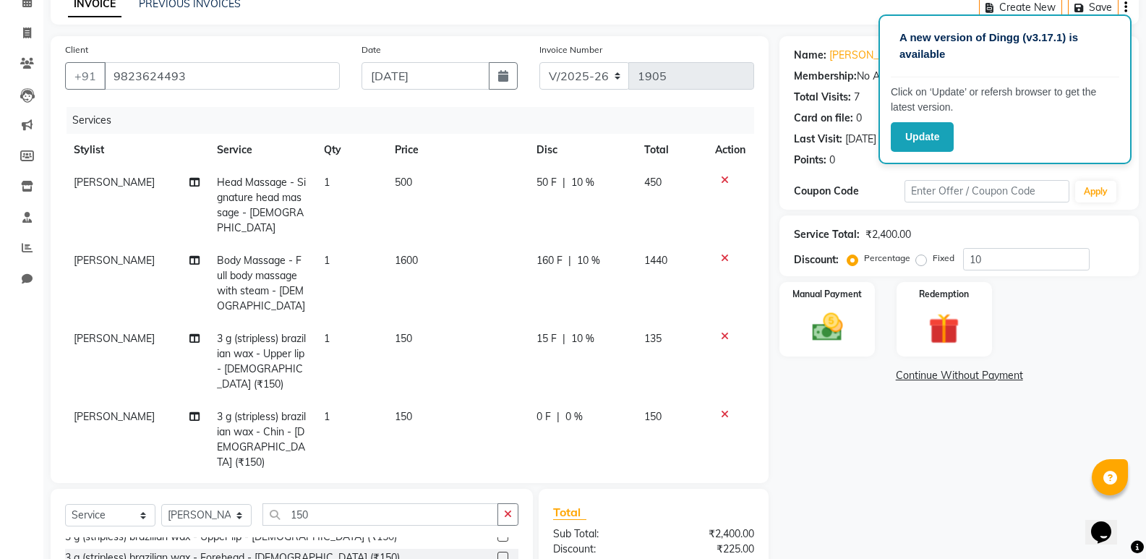
click at [609, 359] on tbody "[PERSON_NAME] Head Massage - Signature head massage - [DEMOGRAPHIC_DATA] 1 500 …" at bounding box center [409, 322] width 689 height 312
click at [549, 331] on span "15 F" at bounding box center [546, 338] width 20 height 15
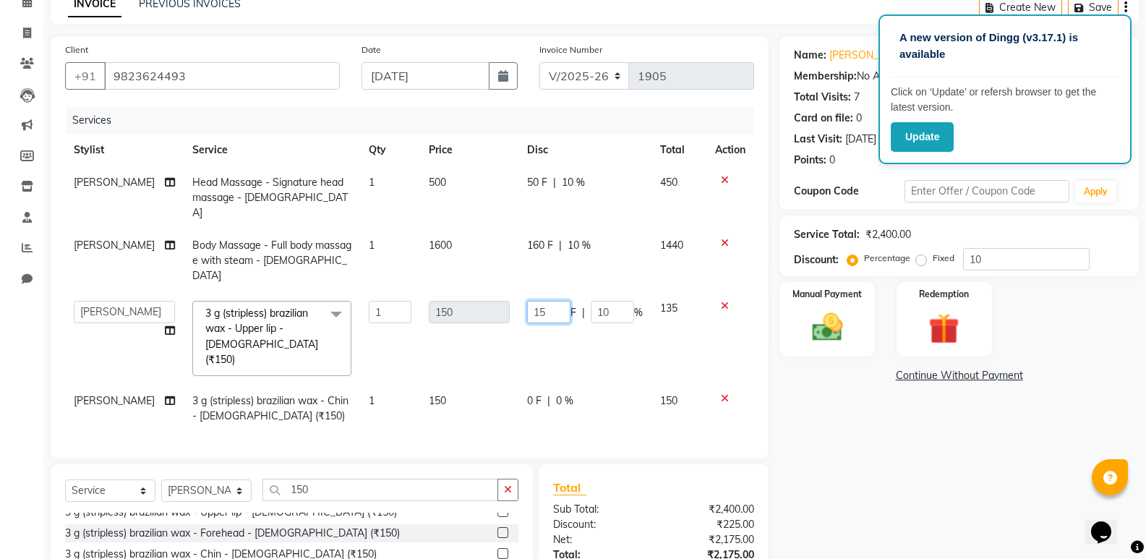
click at [547, 301] on input "15" at bounding box center [548, 312] width 43 height 22
type input "1"
type input "0"
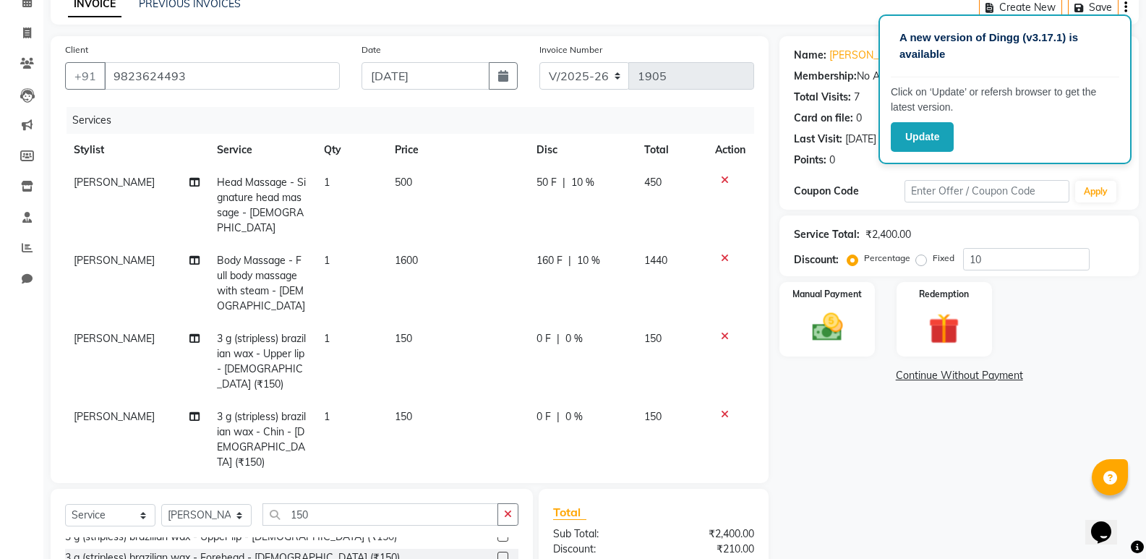
click at [593, 322] on td "0 F | 0 %" at bounding box center [581, 361] width 107 height 78
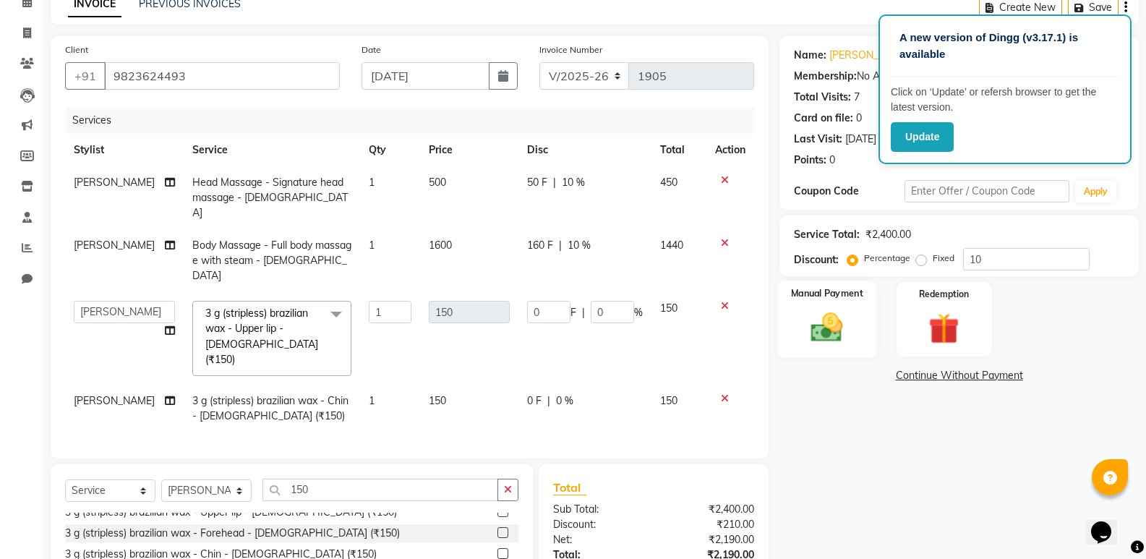
click at [837, 312] on img at bounding box center [826, 327] width 51 height 37
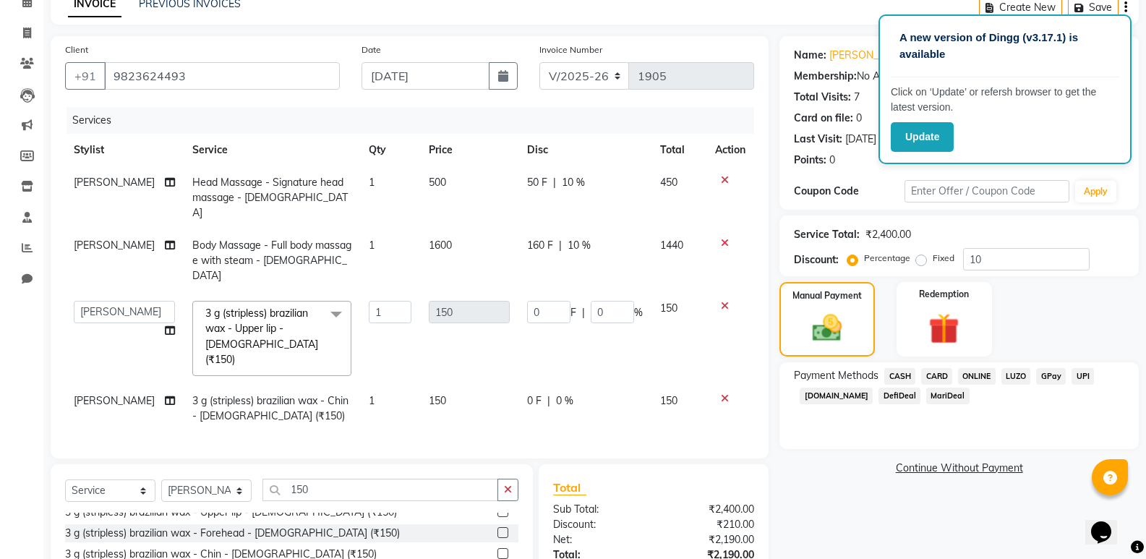
click at [979, 377] on span "ONLINE" at bounding box center [977, 376] width 38 height 17
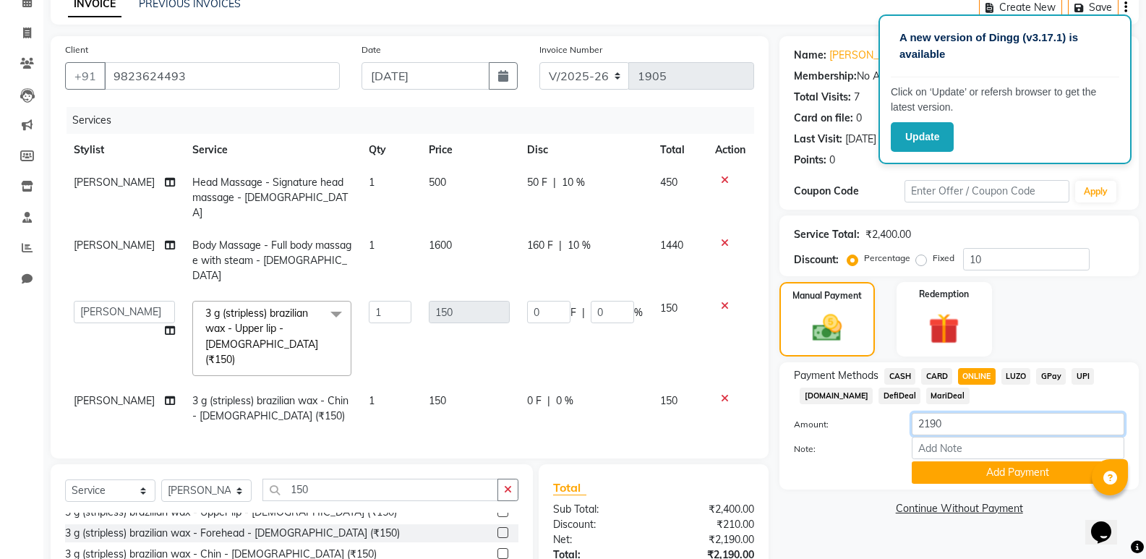
click at [977, 427] on input "2190" at bounding box center [1018, 424] width 213 height 22
type input "2"
type input "2000"
click at [988, 468] on button "Add Payment" at bounding box center [1018, 472] width 213 height 22
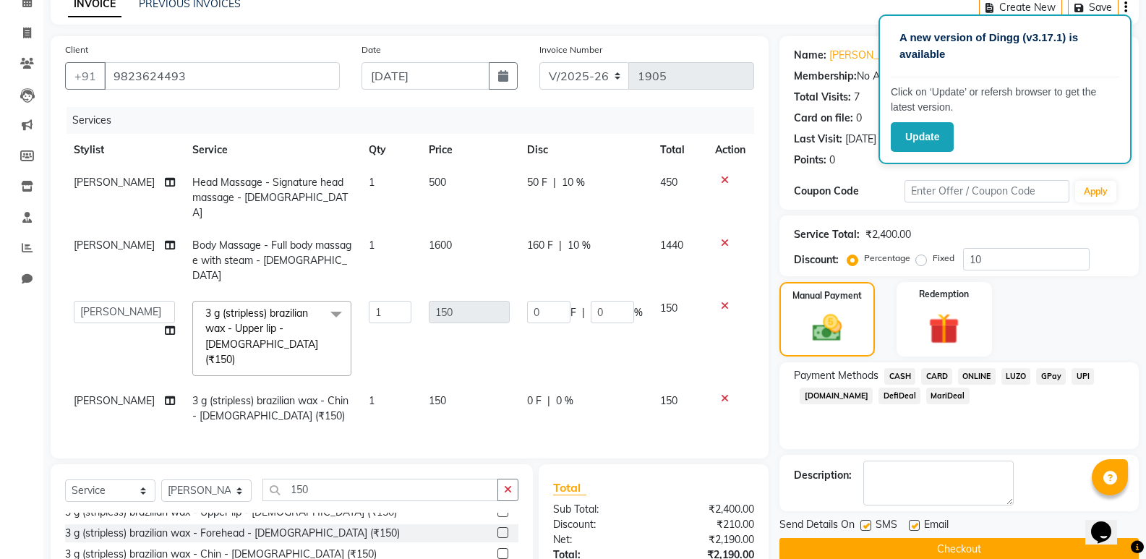
click at [908, 377] on span "CASH" at bounding box center [899, 376] width 31 height 17
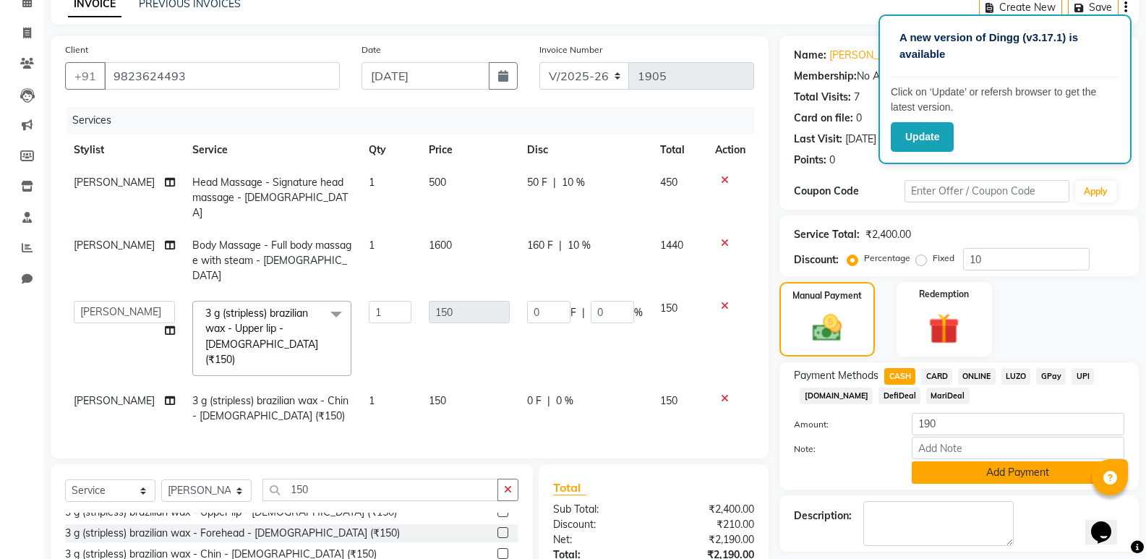
click at [993, 476] on button "Add Payment" at bounding box center [1018, 472] width 213 height 22
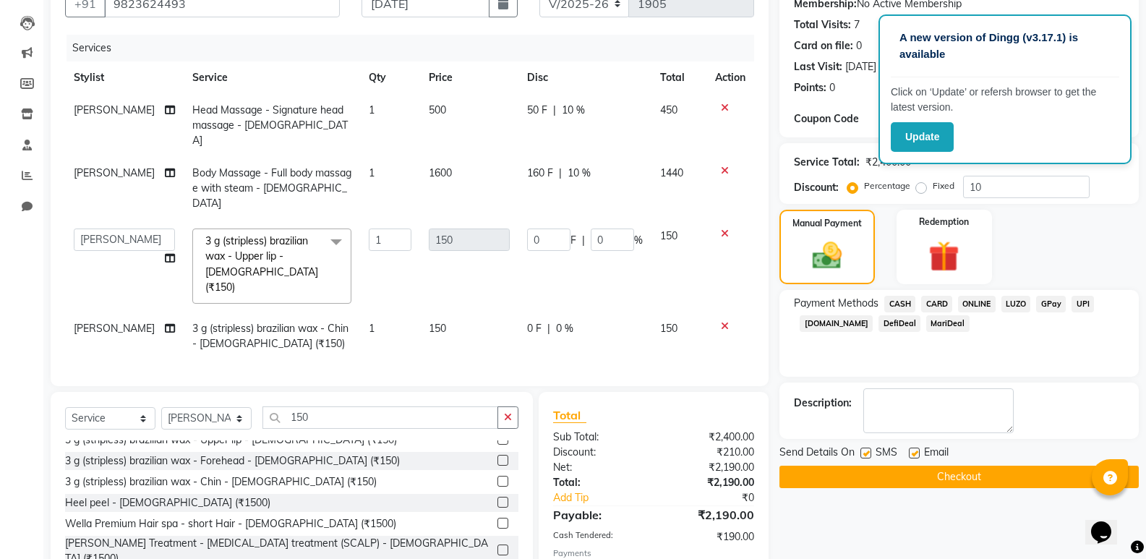
scroll to position [213, 0]
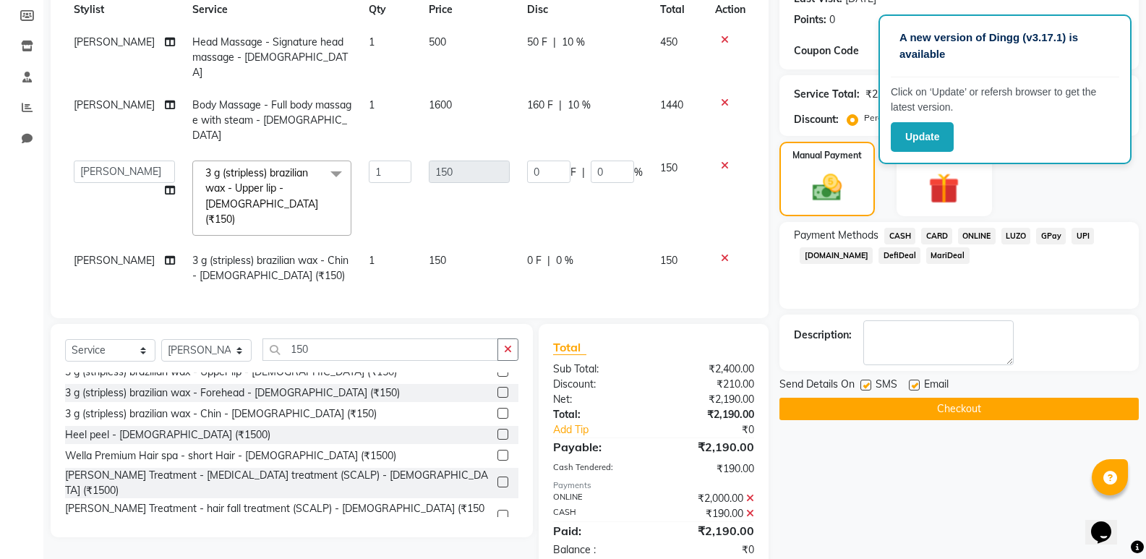
click at [954, 407] on button "Checkout" at bounding box center [958, 409] width 359 height 22
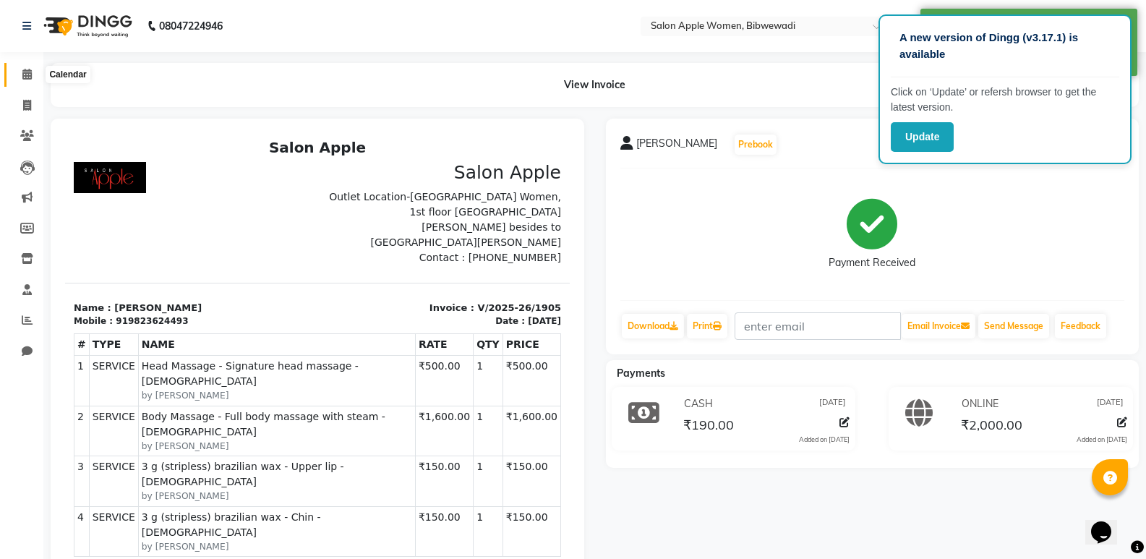
click at [27, 75] on icon at bounding box center [26, 74] width 9 height 11
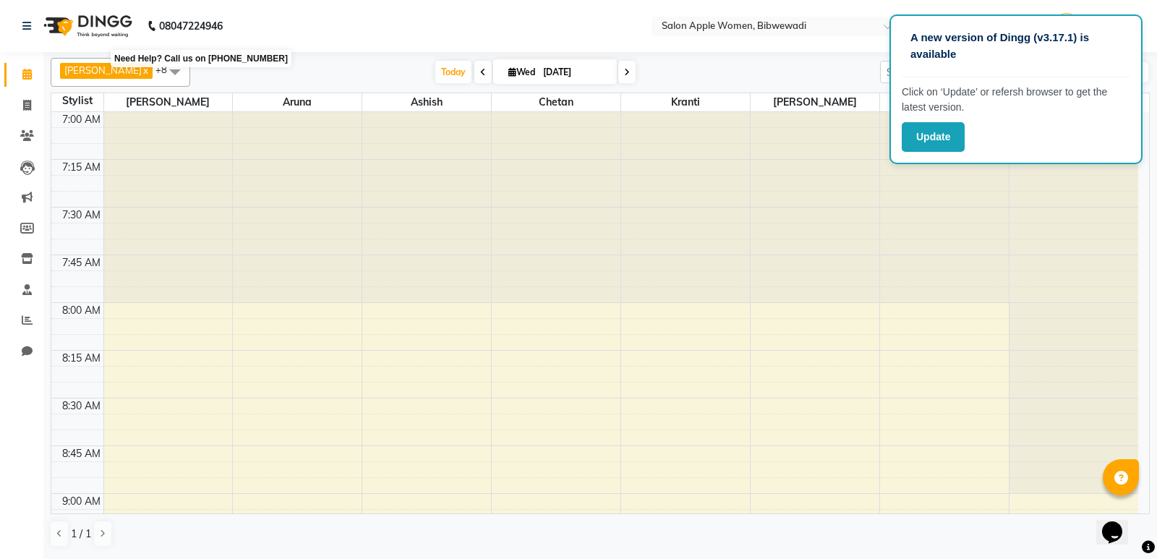
click at [925, 134] on button "Update" at bounding box center [933, 137] width 63 height 30
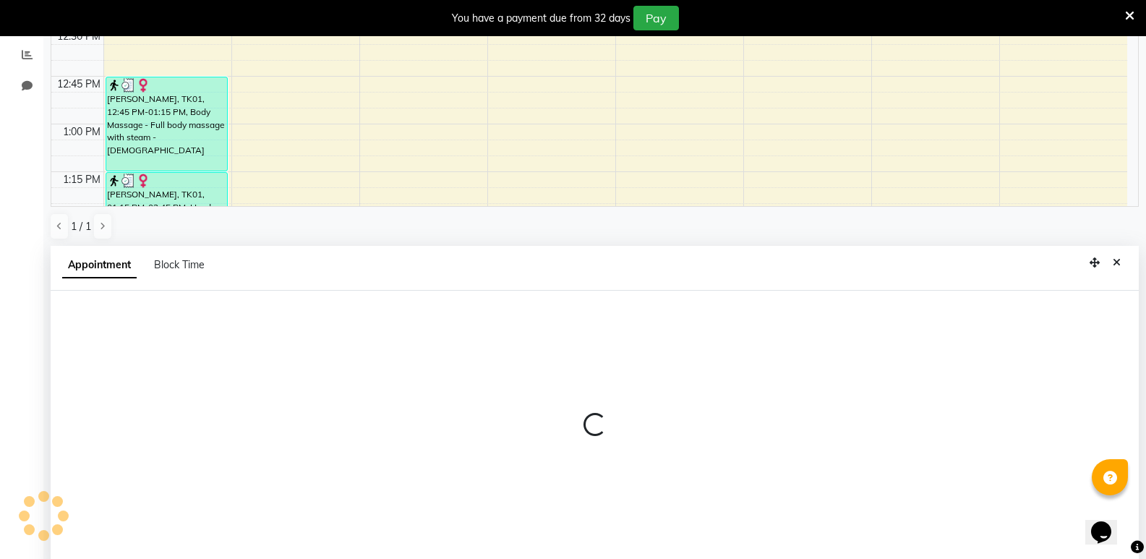
scroll to position [317, 0]
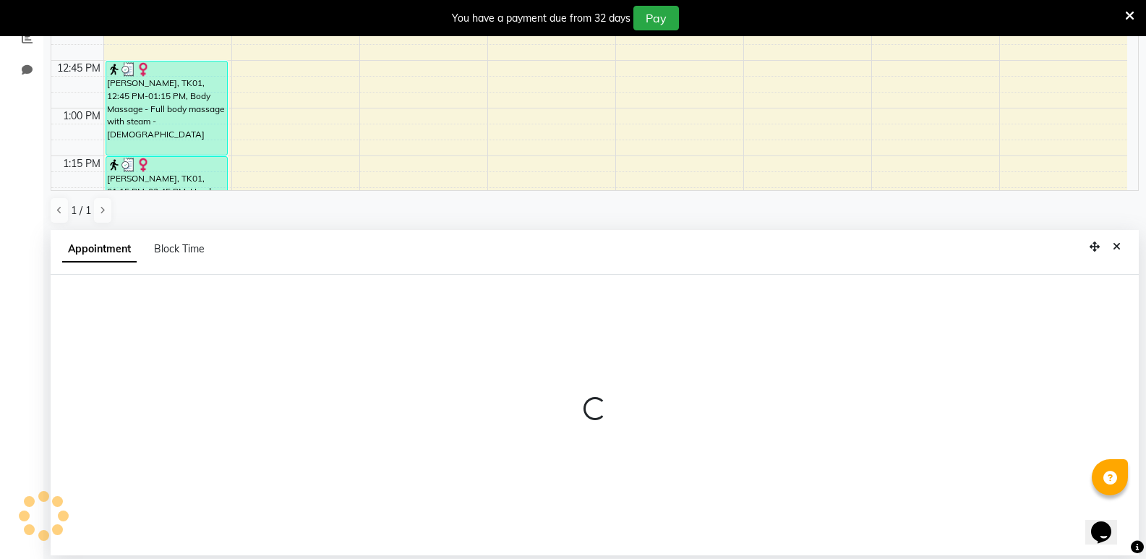
select select "33227"
select select "720"
select select "tentative"
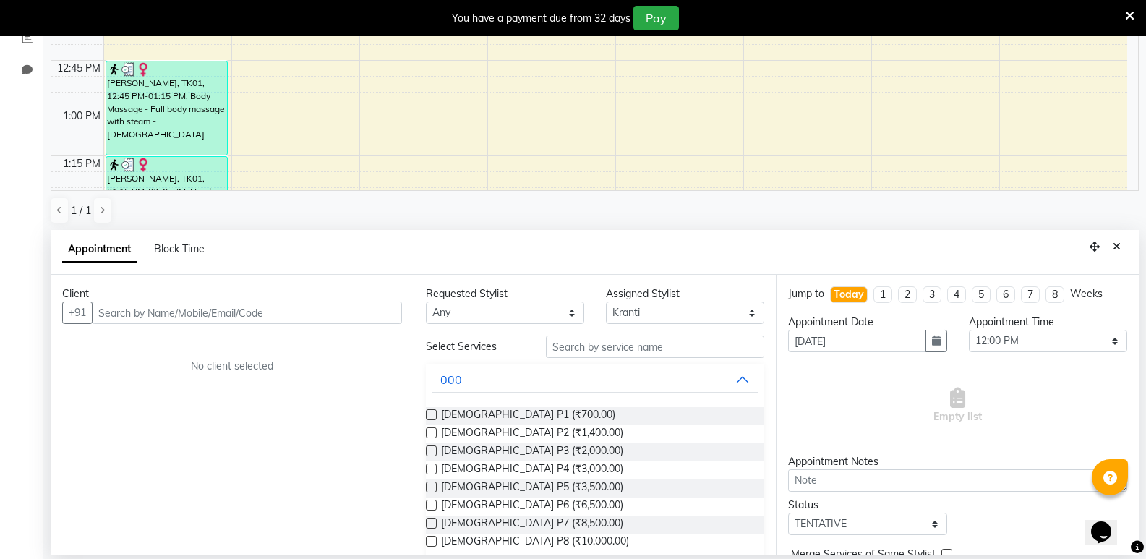
click at [163, 312] on input "text" at bounding box center [247, 312] width 310 height 22
type input "'"
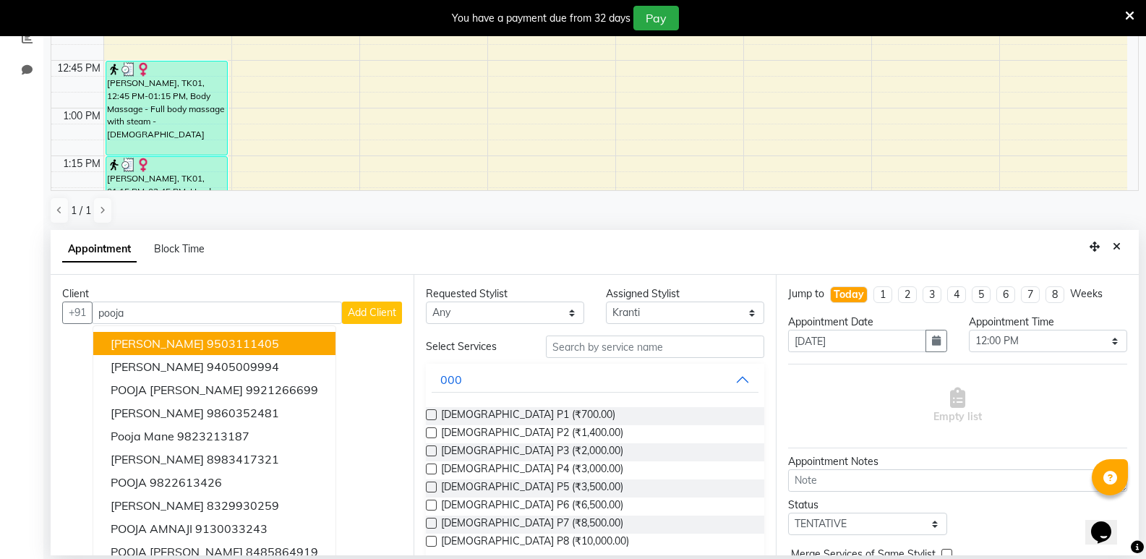
click at [97, 311] on input "pooja" at bounding box center [217, 312] width 250 height 22
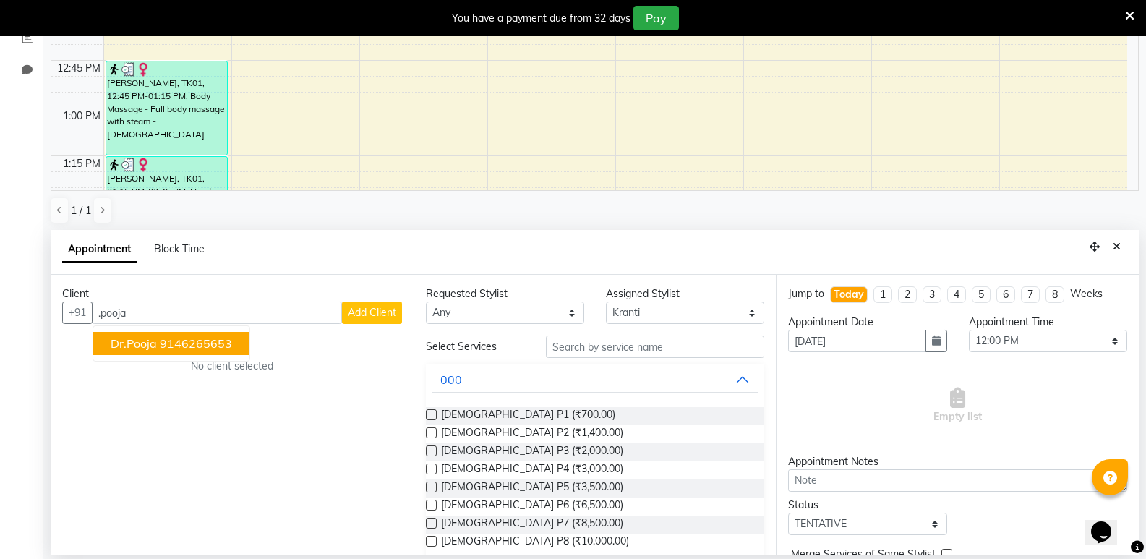
click at [191, 341] on ngb-highlight "9146265653" at bounding box center [196, 343] width 72 height 14
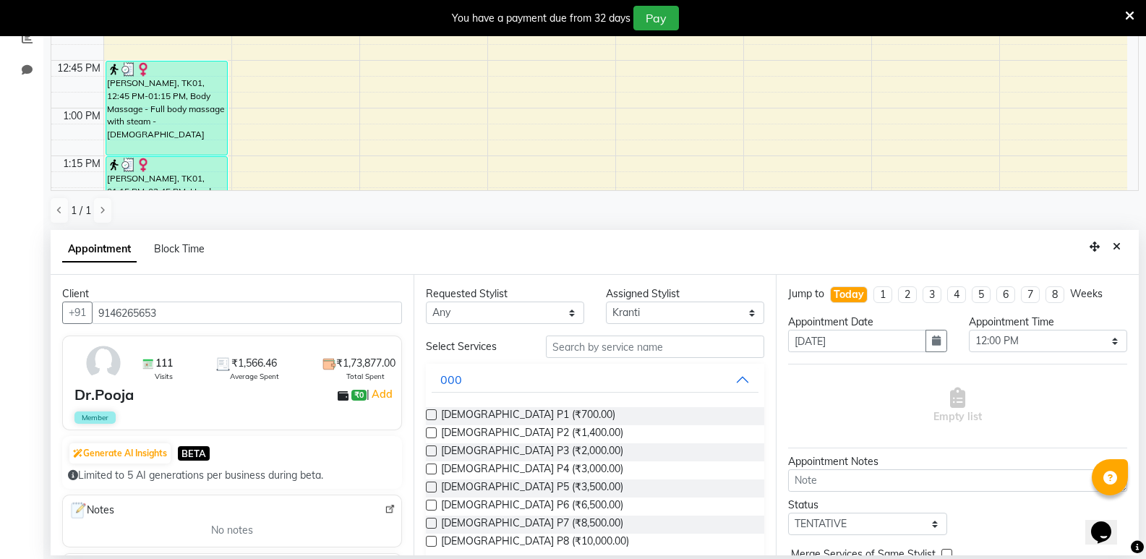
type input "9146265653"
click at [612, 346] on input "text" at bounding box center [655, 346] width 218 height 22
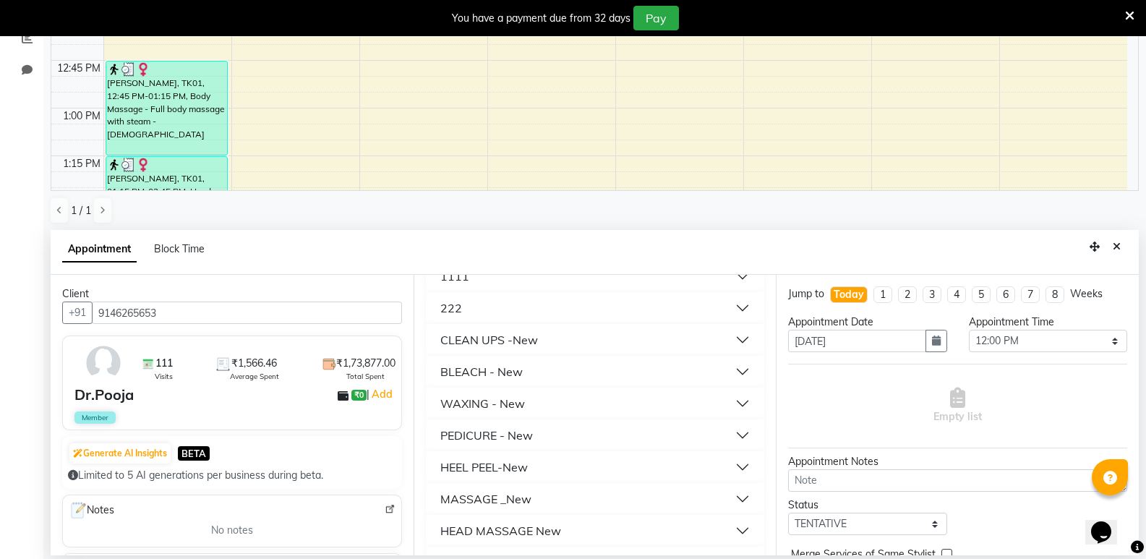
scroll to position [289, 0]
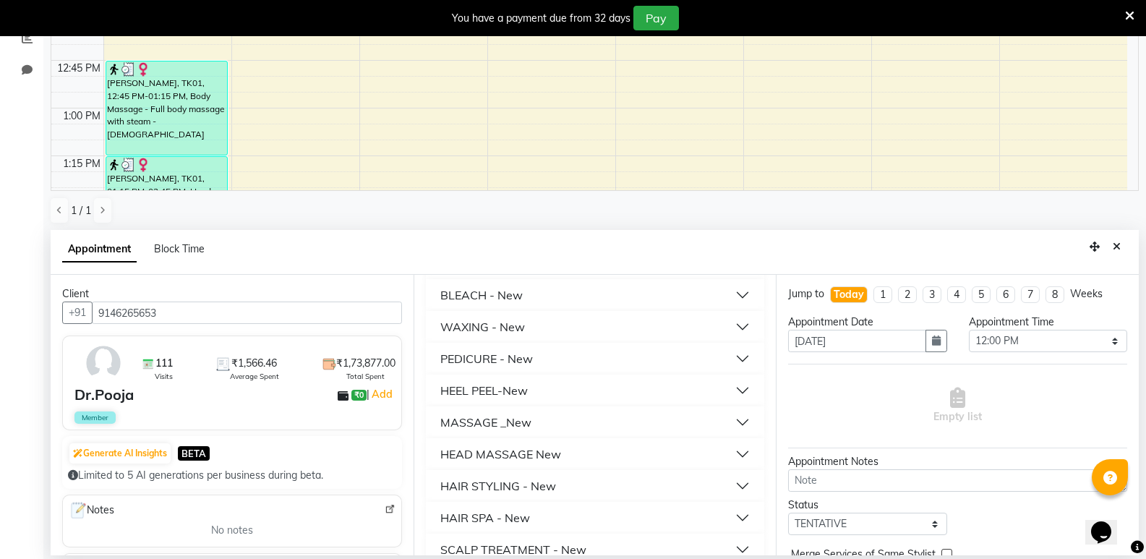
type input "500"
click at [518, 454] on div "HEAD MASSAGE New" at bounding box center [500, 453] width 121 height 17
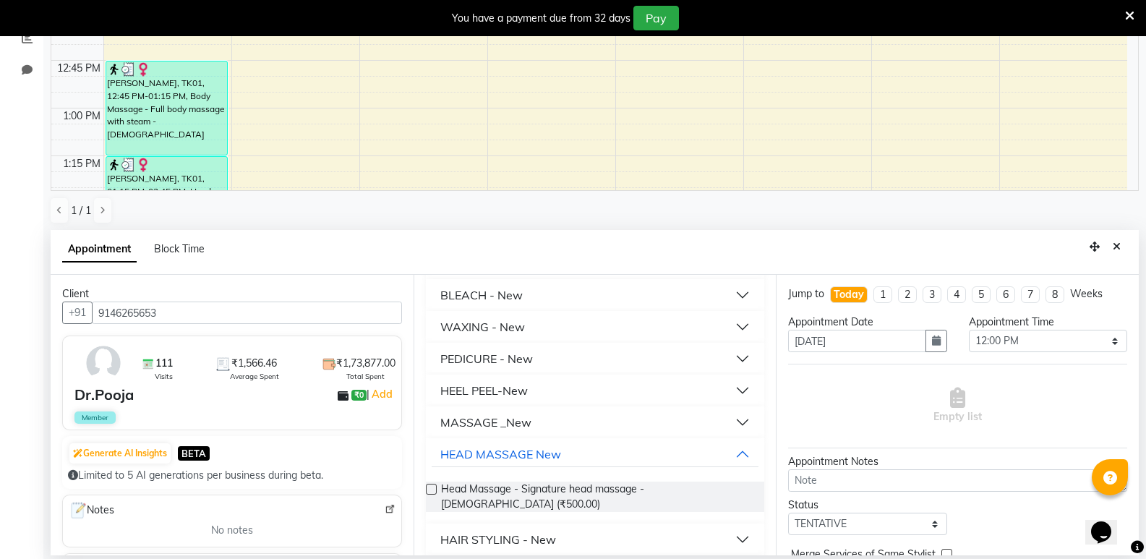
click at [432, 488] on label at bounding box center [431, 489] width 11 height 11
click at [432, 488] on input "checkbox" at bounding box center [430, 490] width 9 height 9
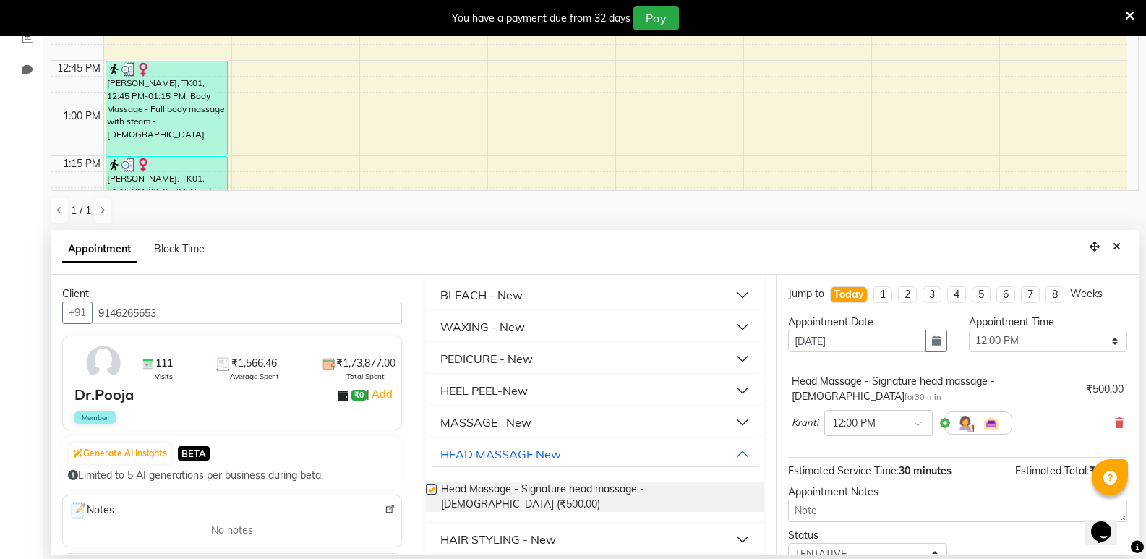
checkbox input "false"
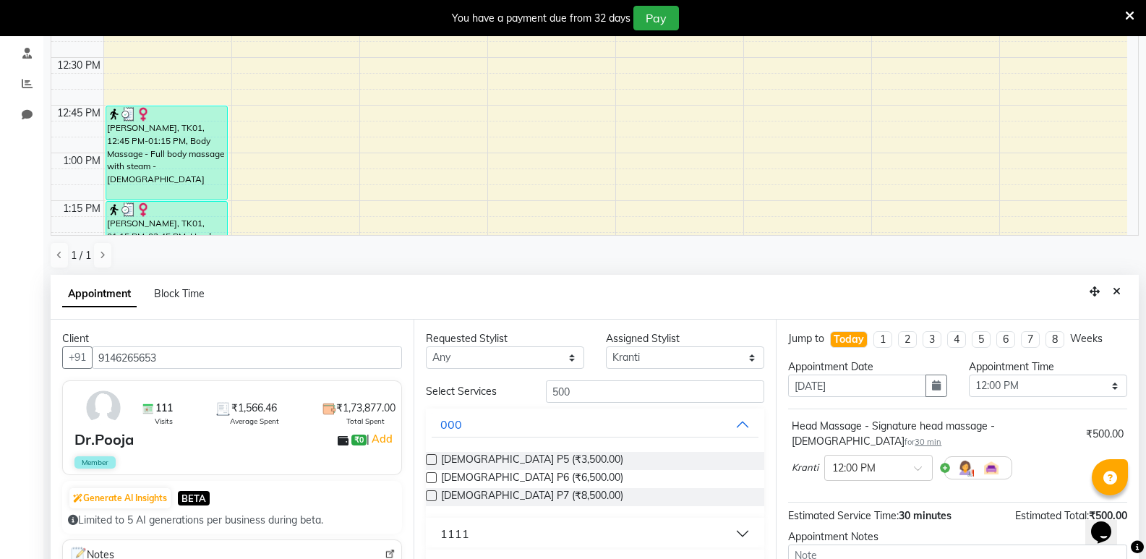
scroll to position [317, 0]
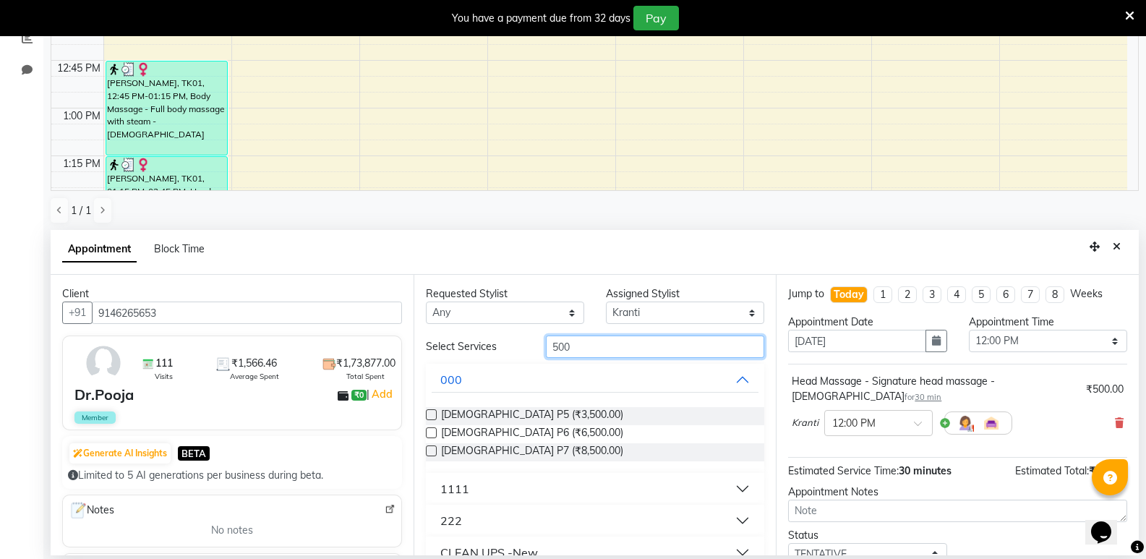
drag, startPoint x: 615, startPoint y: 344, endPoint x: 557, endPoint y: 370, distance: 63.4
click at [615, 345] on input "500" at bounding box center [655, 346] width 218 height 22
type input "5"
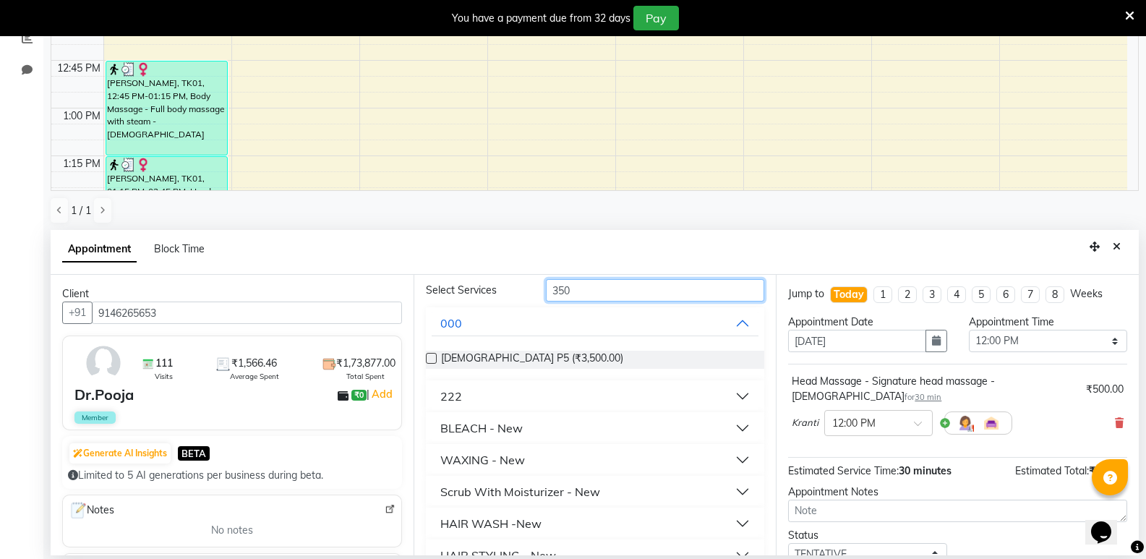
scroll to position [145, 0]
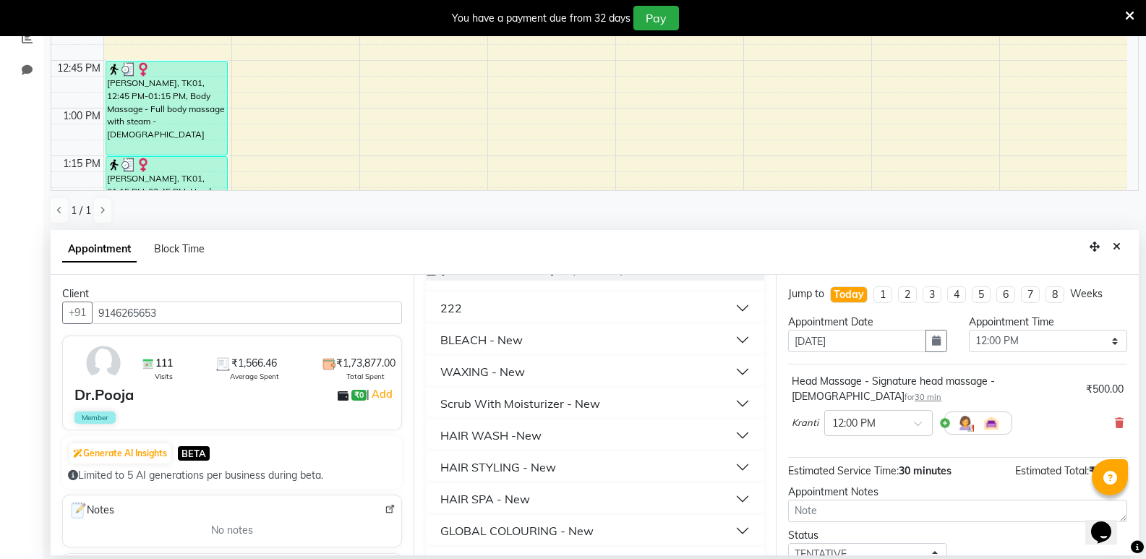
type input "350"
click at [506, 427] on div "HAIR WASH -New" at bounding box center [490, 435] width 101 height 17
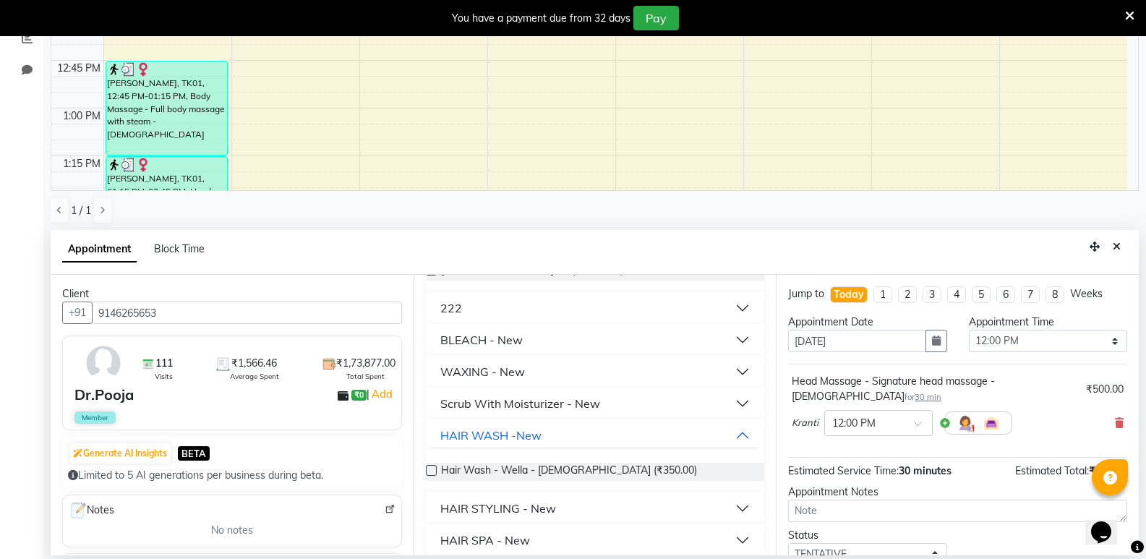
click at [427, 471] on label at bounding box center [431, 470] width 11 height 11
click at [427, 471] on input "checkbox" at bounding box center [430, 471] width 9 height 9
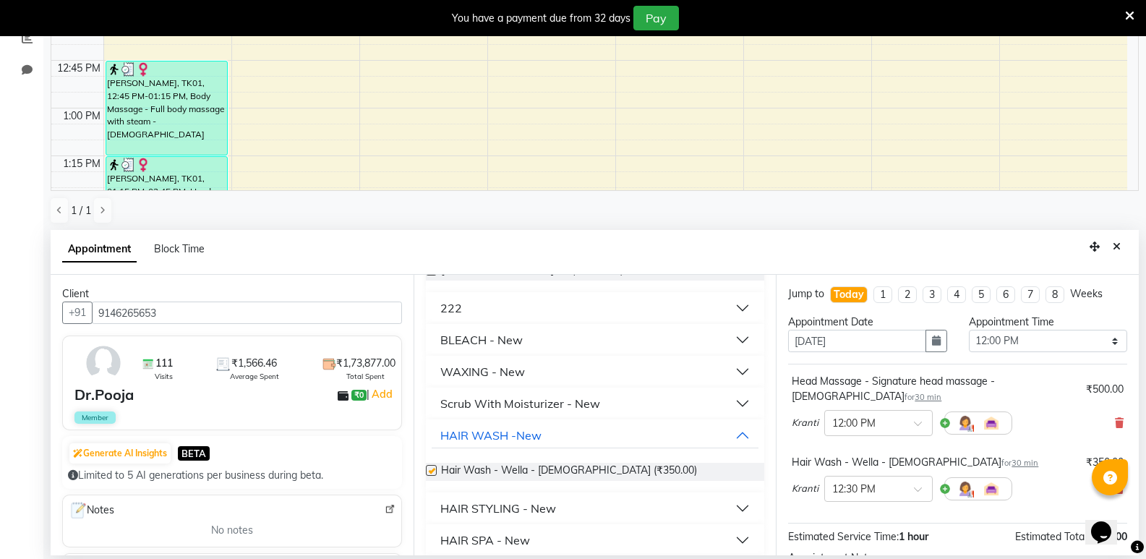
checkbox input "false"
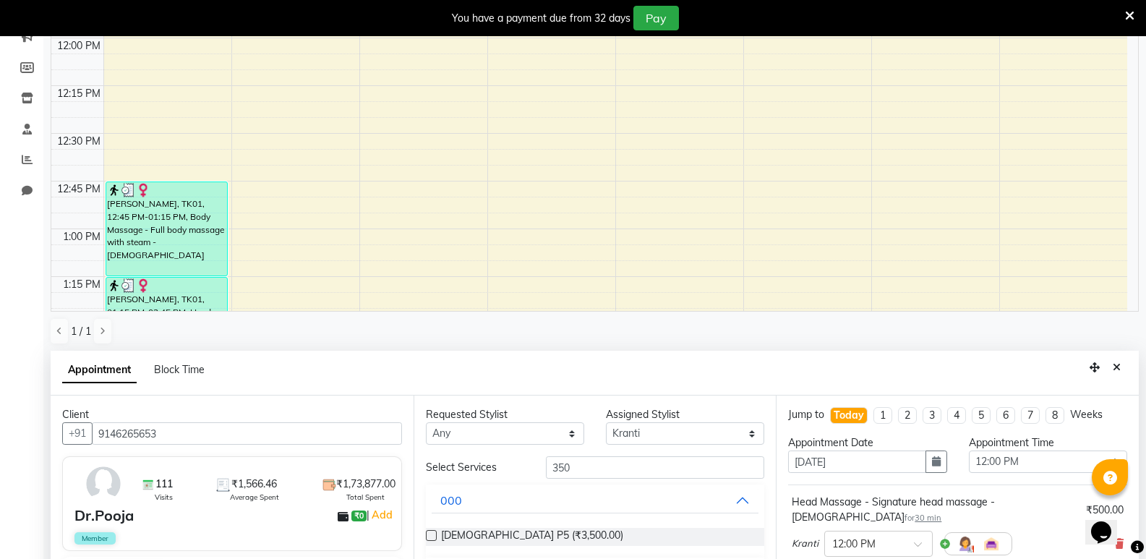
scroll to position [173, 0]
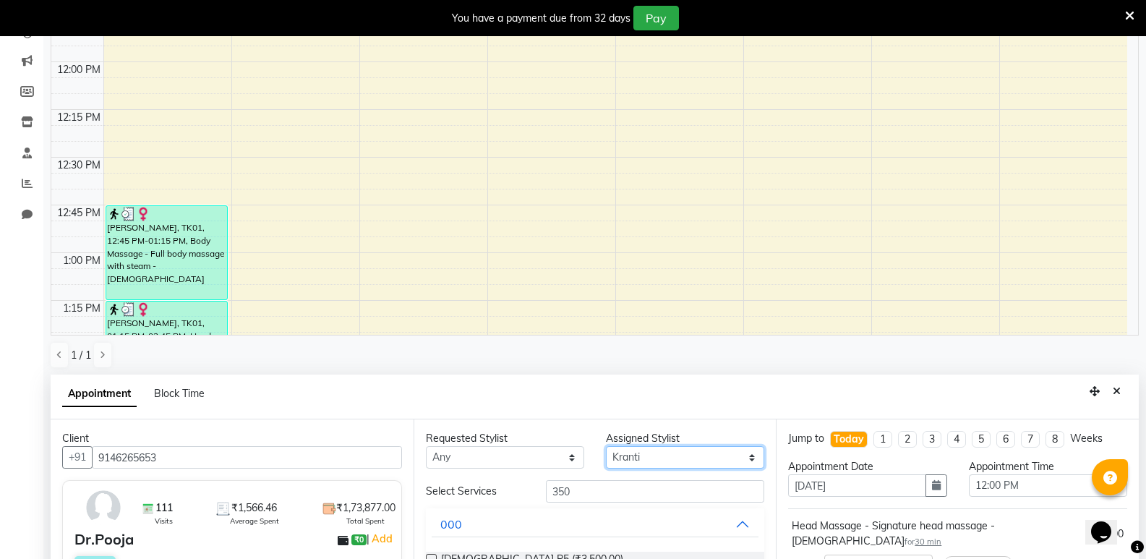
click at [642, 451] on select "Select Ambika Aruna Ashish Chetan Kranti Pratiksha Bhadakwad Sakshi Varsha Maam" at bounding box center [685, 457] width 158 height 22
select select "11608"
click at [606, 446] on select "Select Ambika Aruna Ashish Chetan Kranti Pratiksha Bhadakwad Sakshi Varsha Maam" at bounding box center [685, 457] width 158 height 22
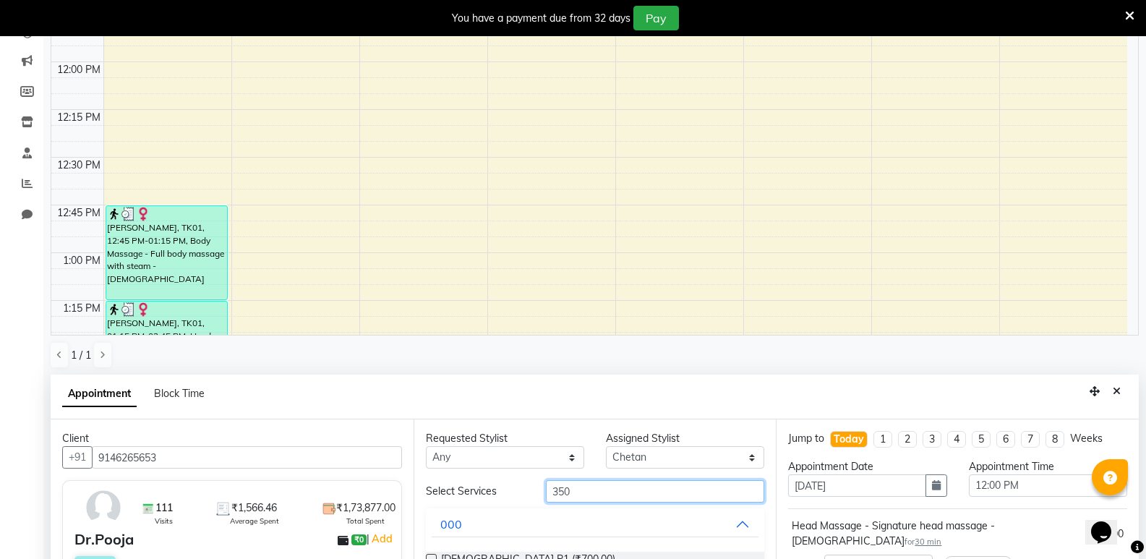
click at [602, 495] on input "350" at bounding box center [655, 491] width 218 height 22
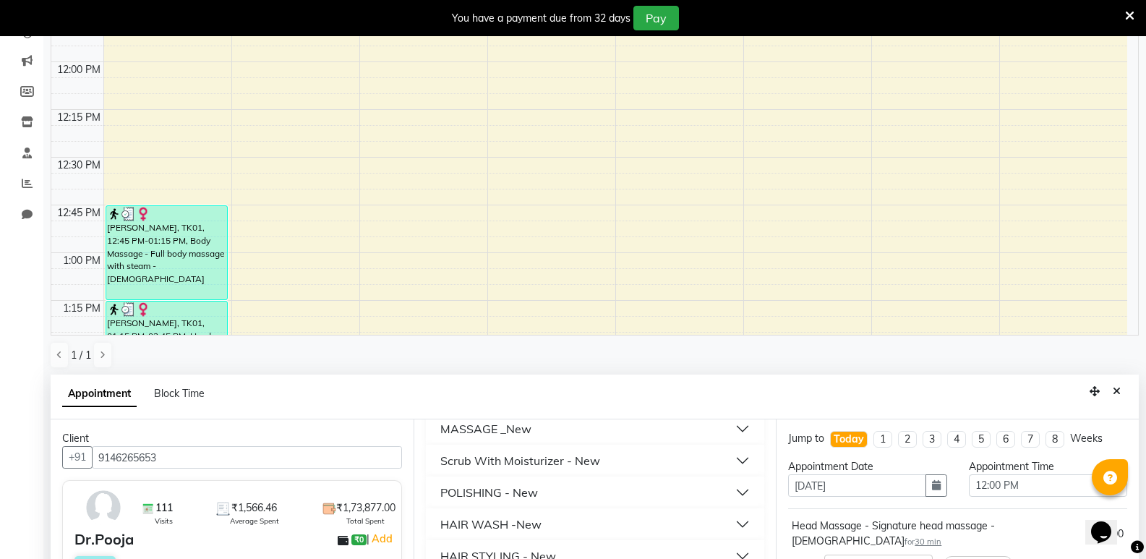
scroll to position [289, 0]
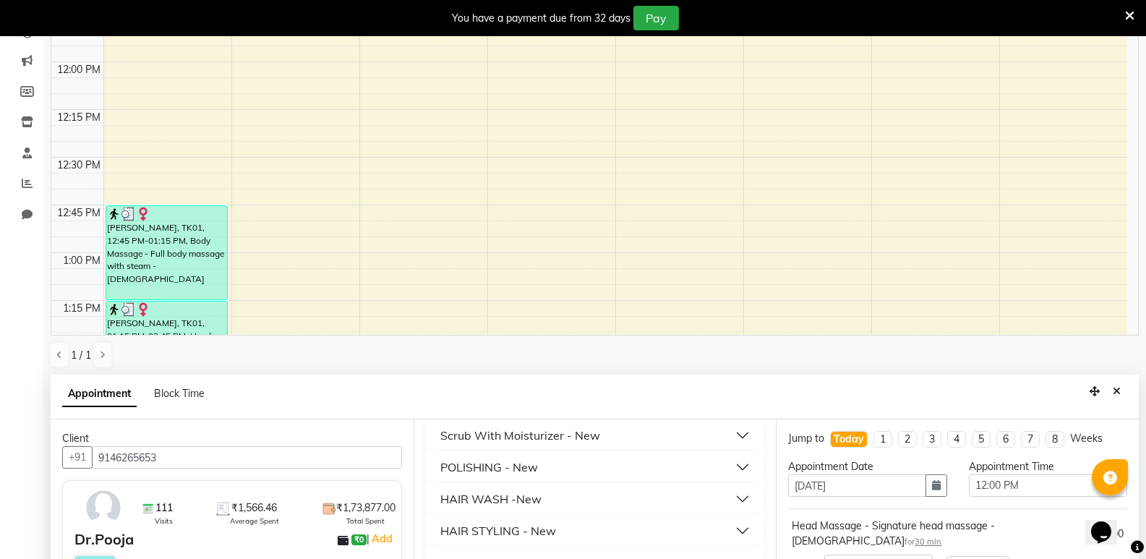
type input "300"
click at [532, 531] on div "HAIR STYLING - New" at bounding box center [498, 530] width 116 height 17
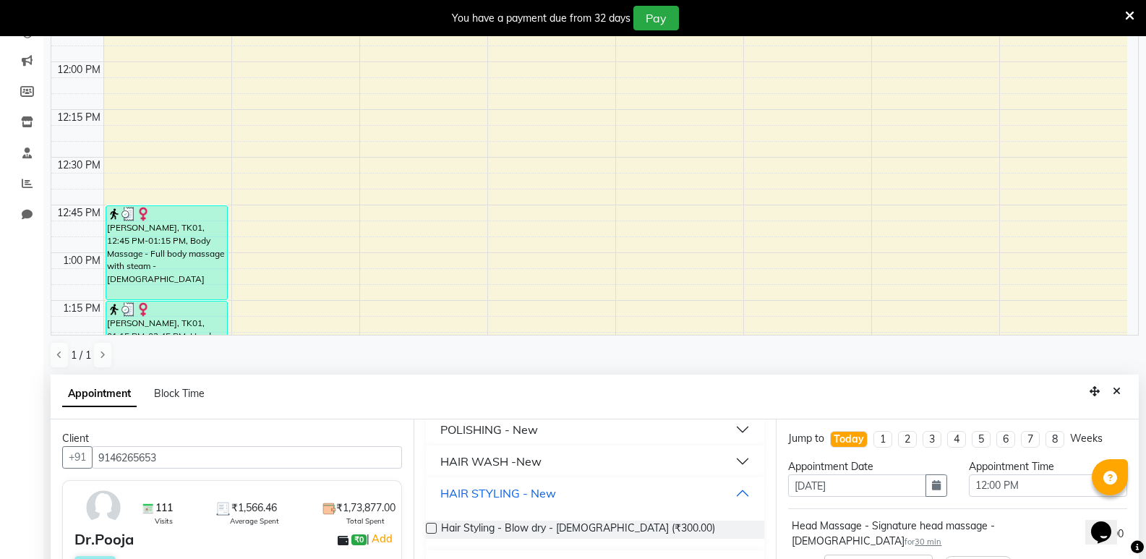
scroll to position [361, 0]
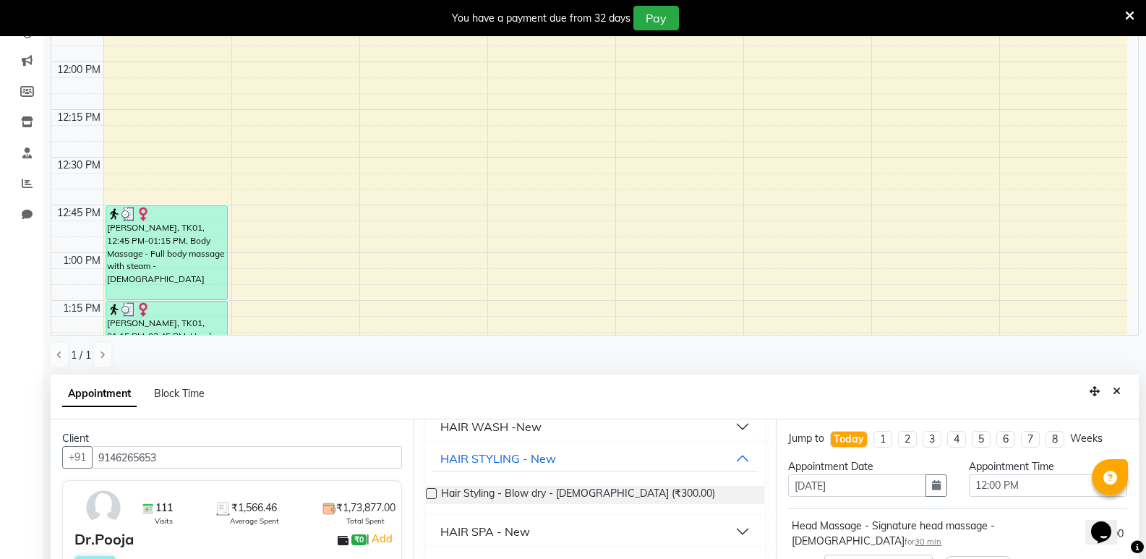
click at [434, 492] on label at bounding box center [431, 493] width 11 height 11
click at [434, 492] on input "checkbox" at bounding box center [430, 494] width 9 height 9
checkbox input "false"
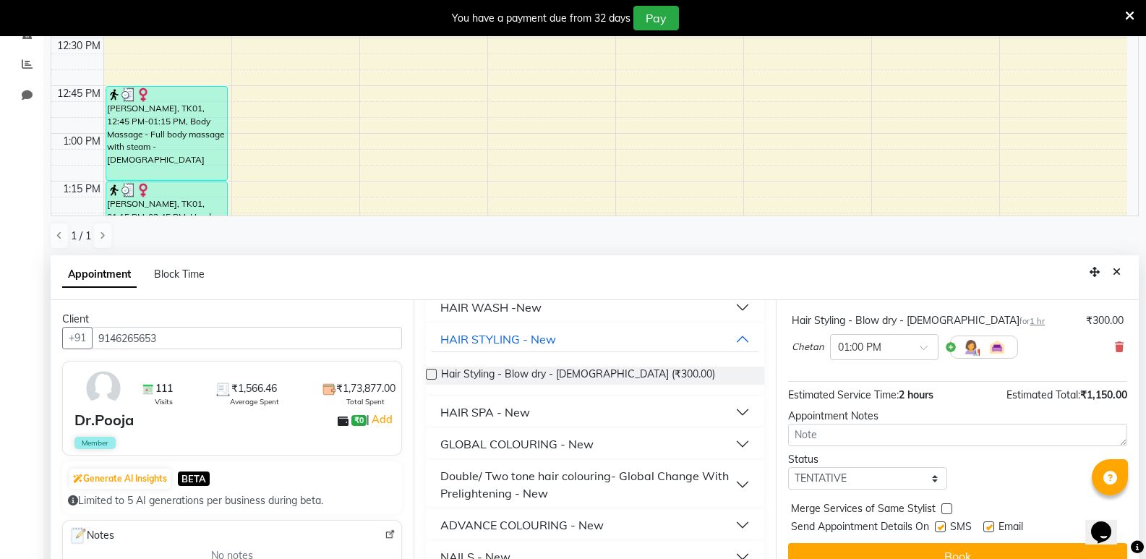
scroll to position [317, 0]
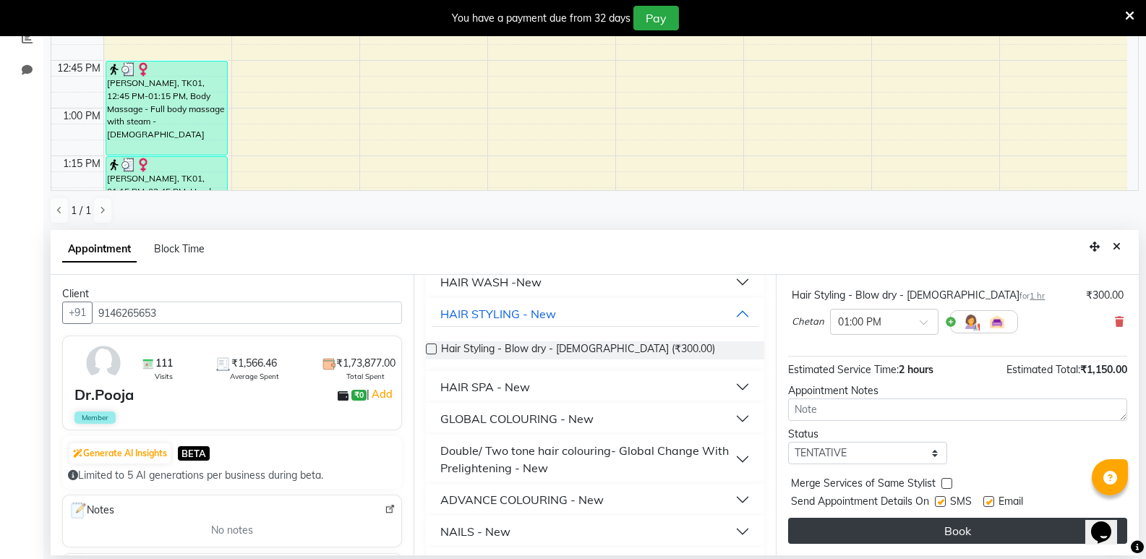
click at [945, 526] on button "Book" at bounding box center [957, 531] width 339 height 26
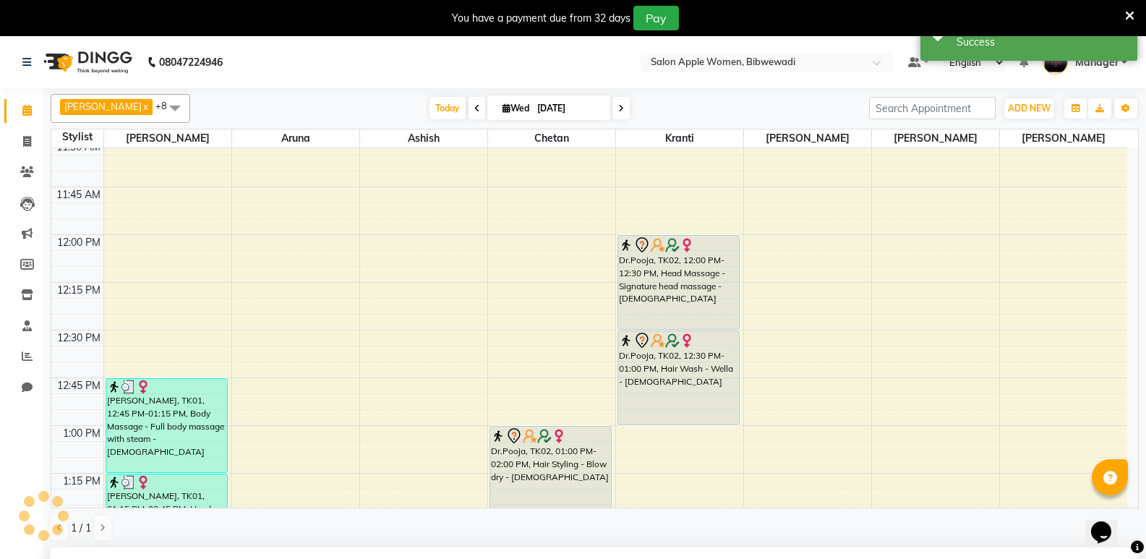
scroll to position [248, 0]
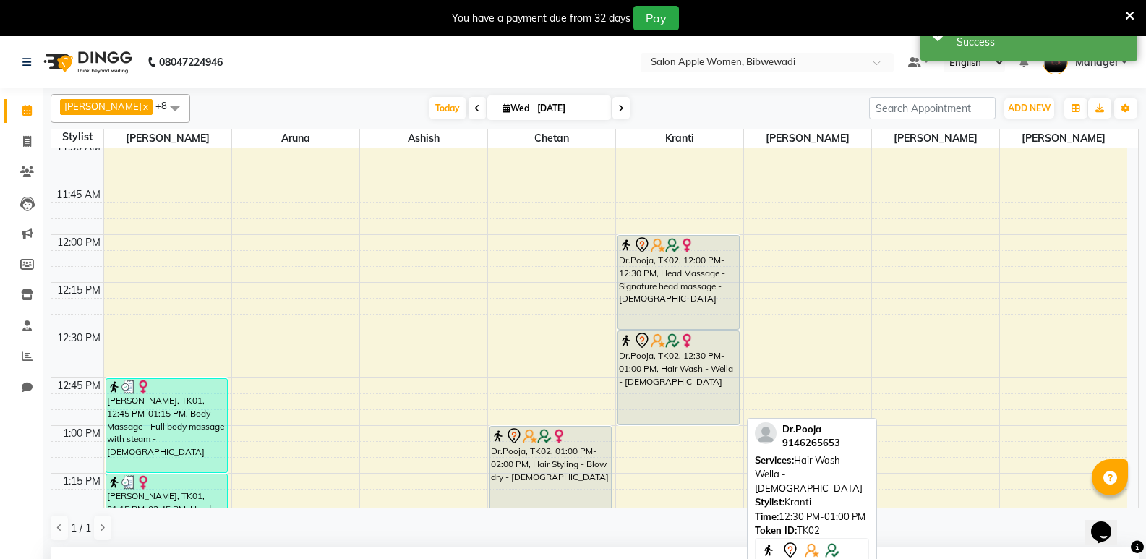
click at [638, 363] on div "Dr.Pooja, TK02, 12:30 PM-01:00 PM, Hair Wash - Wella - Female" at bounding box center [678, 377] width 121 height 93
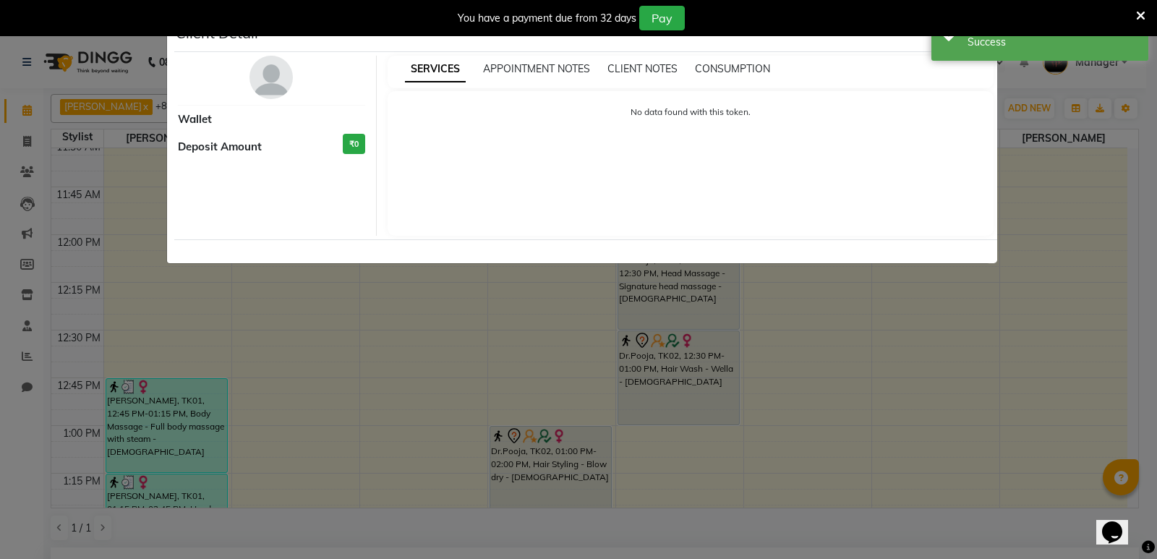
select select "7"
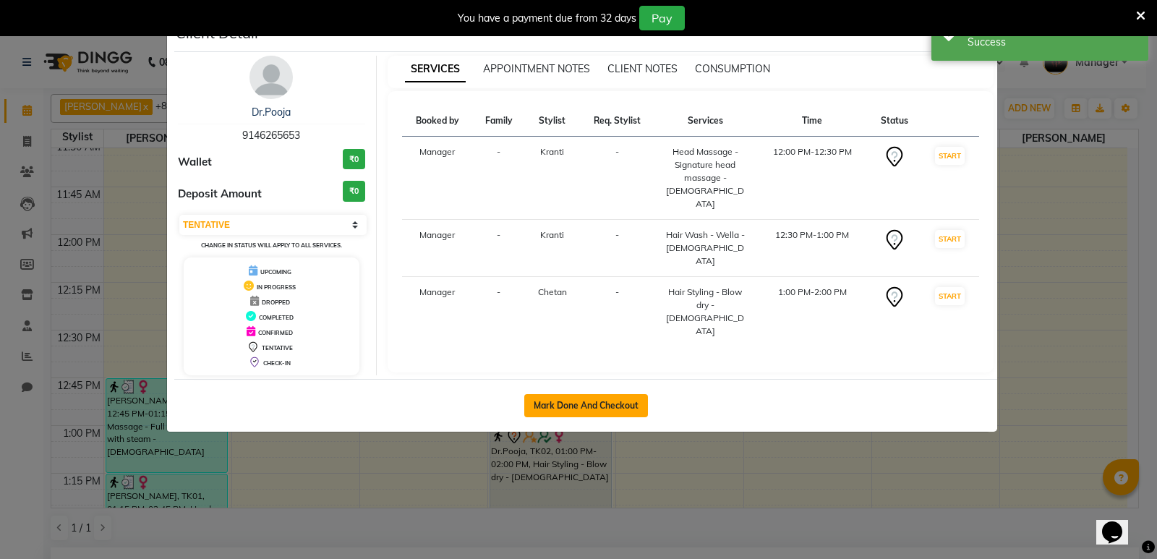
click at [601, 404] on button "Mark Done And Checkout" at bounding box center [586, 405] width 124 height 23
select select "service"
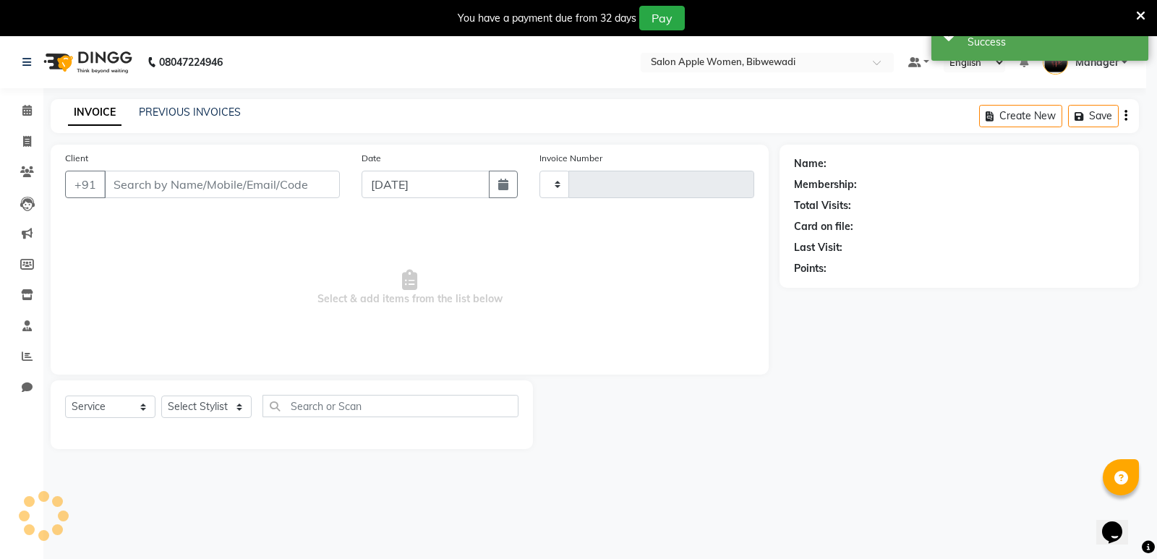
type input "1906"
select select "101"
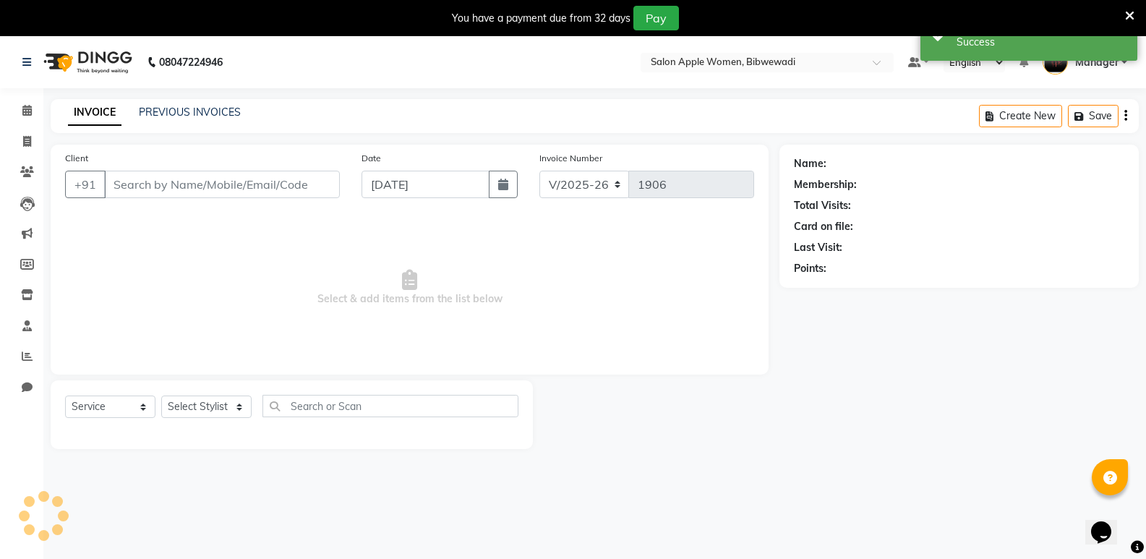
type input "9146265653"
select select "33227"
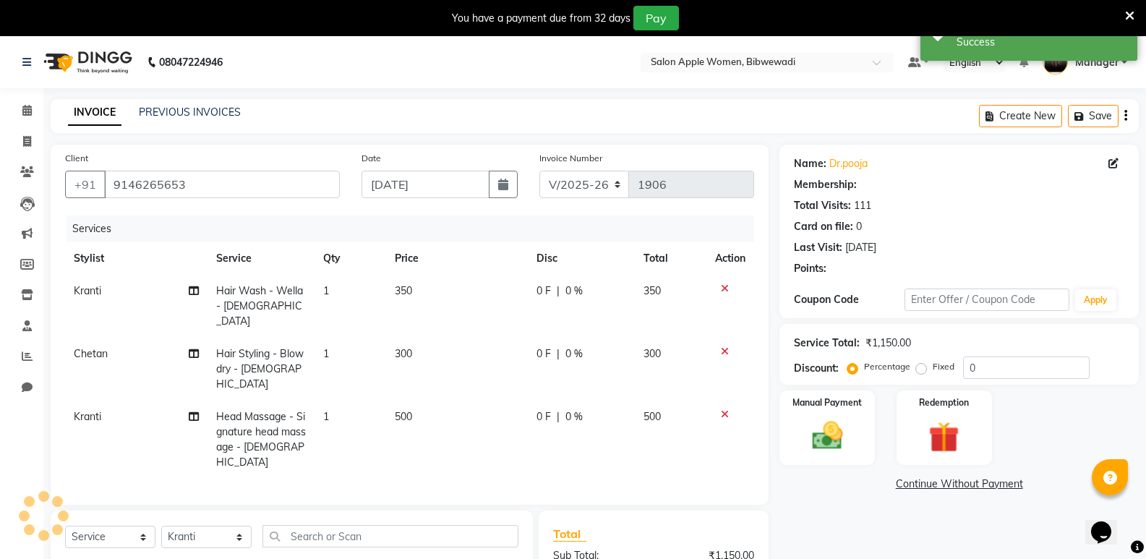
select select "1: Object"
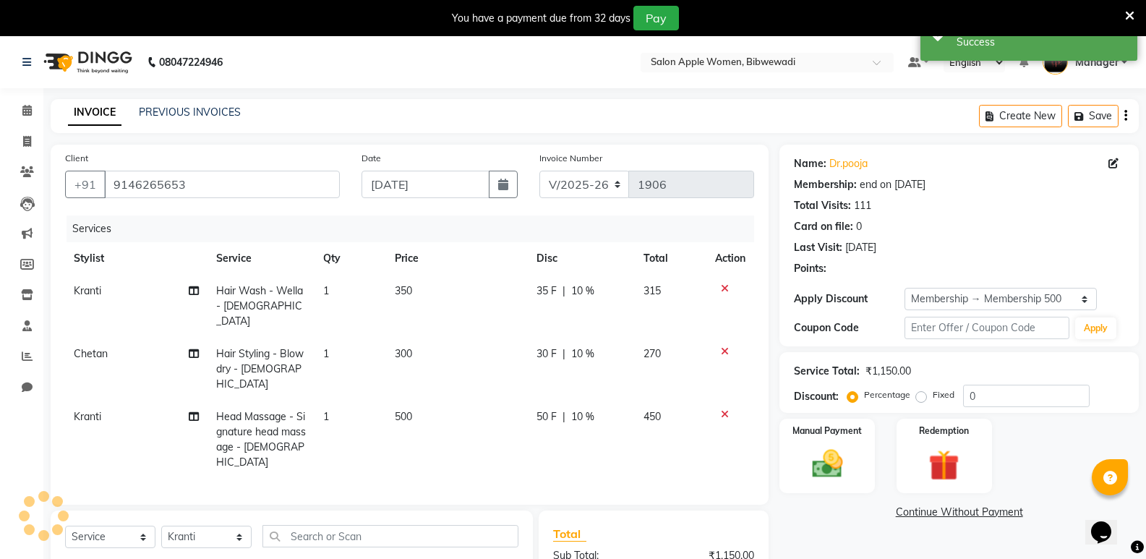
type input "10"
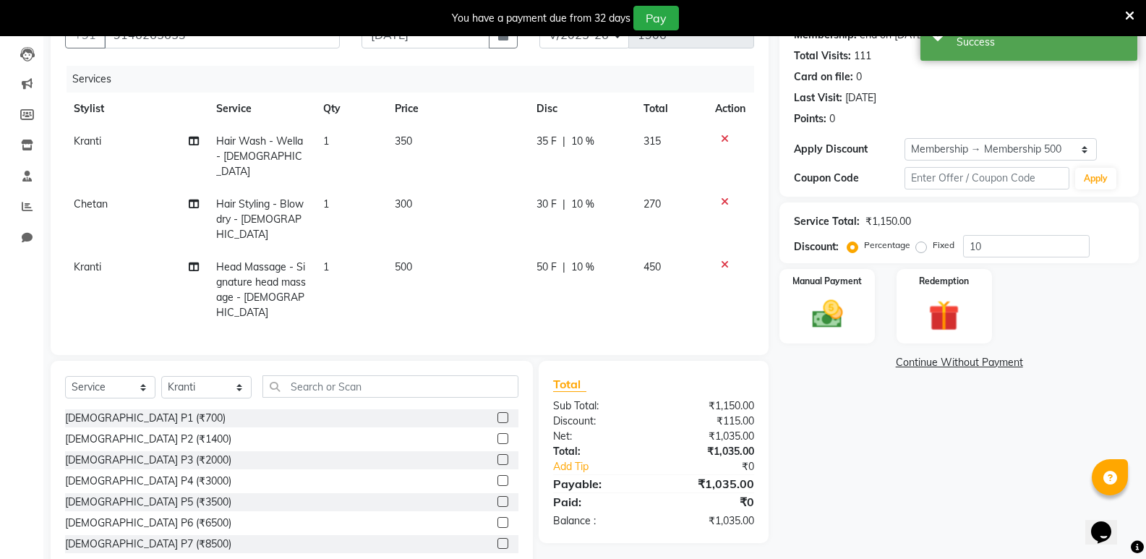
scroll to position [152, 0]
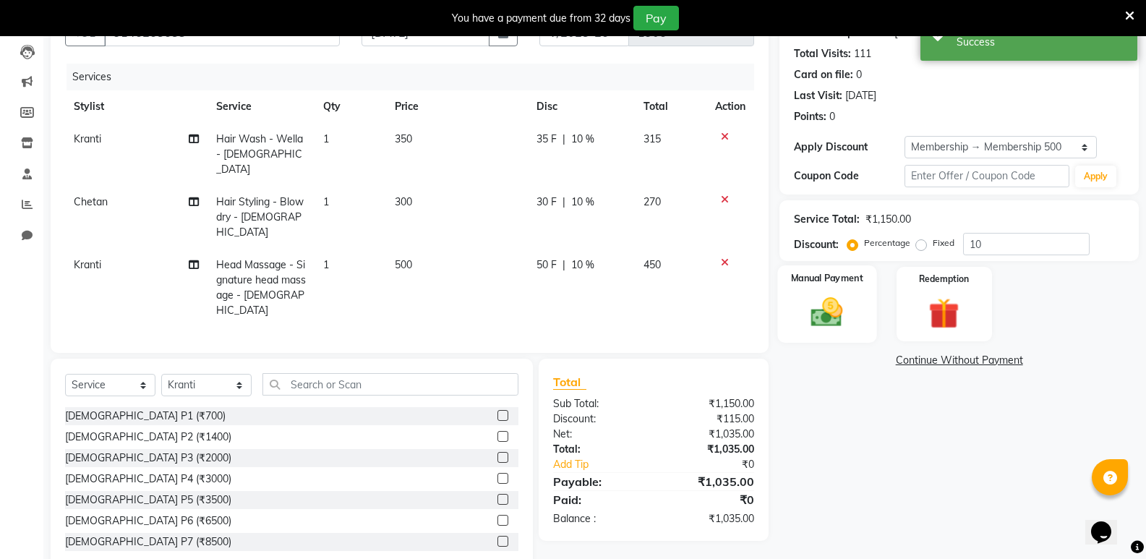
click at [819, 316] on img at bounding box center [826, 312] width 51 height 37
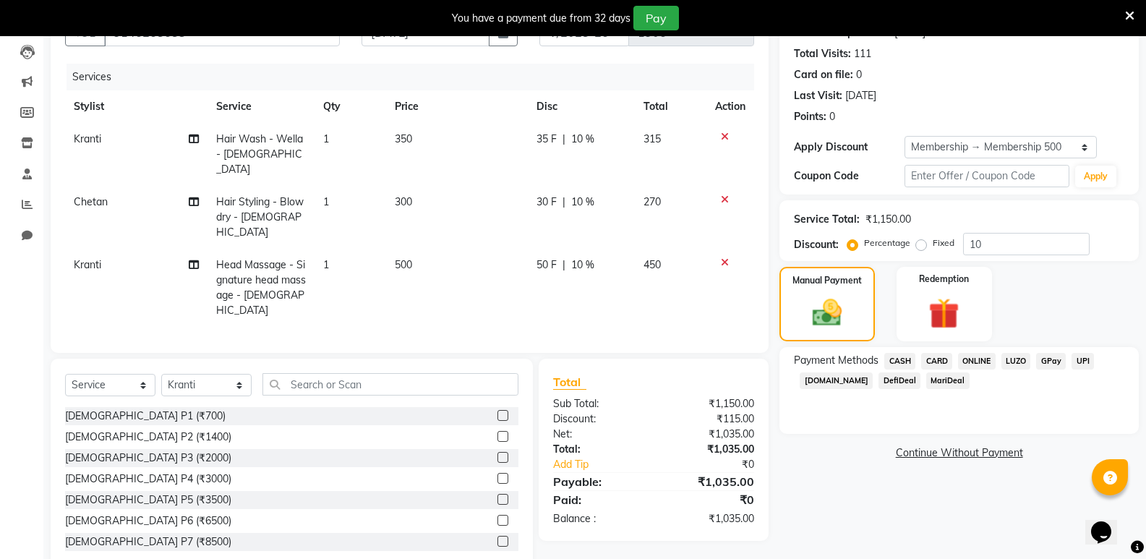
click at [975, 363] on span "ONLINE" at bounding box center [977, 361] width 38 height 17
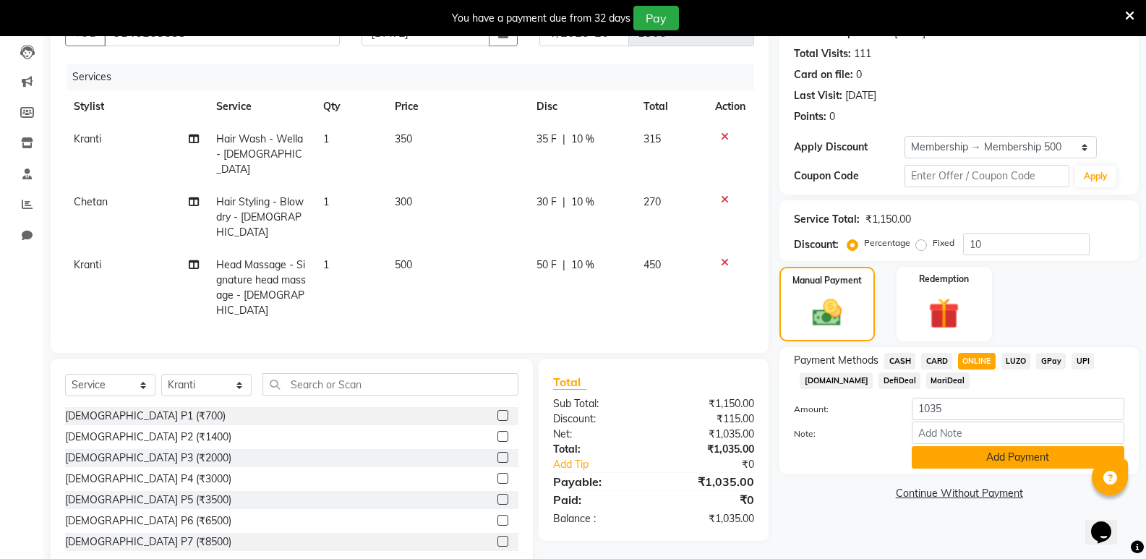
click at [965, 454] on button "Add Payment" at bounding box center [1018, 457] width 213 height 22
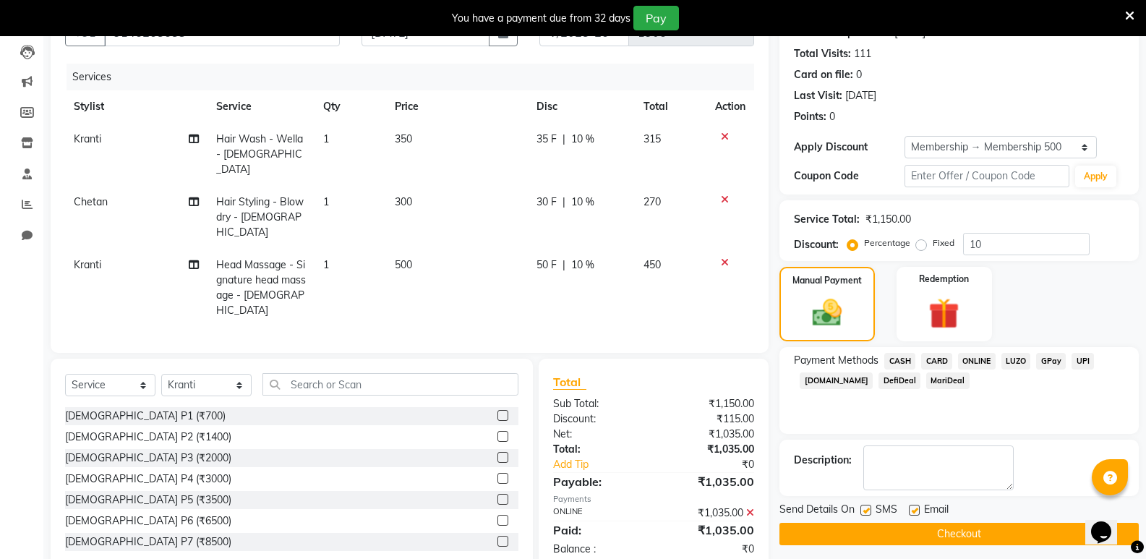
click at [949, 531] on button "Checkout" at bounding box center [958, 534] width 359 height 22
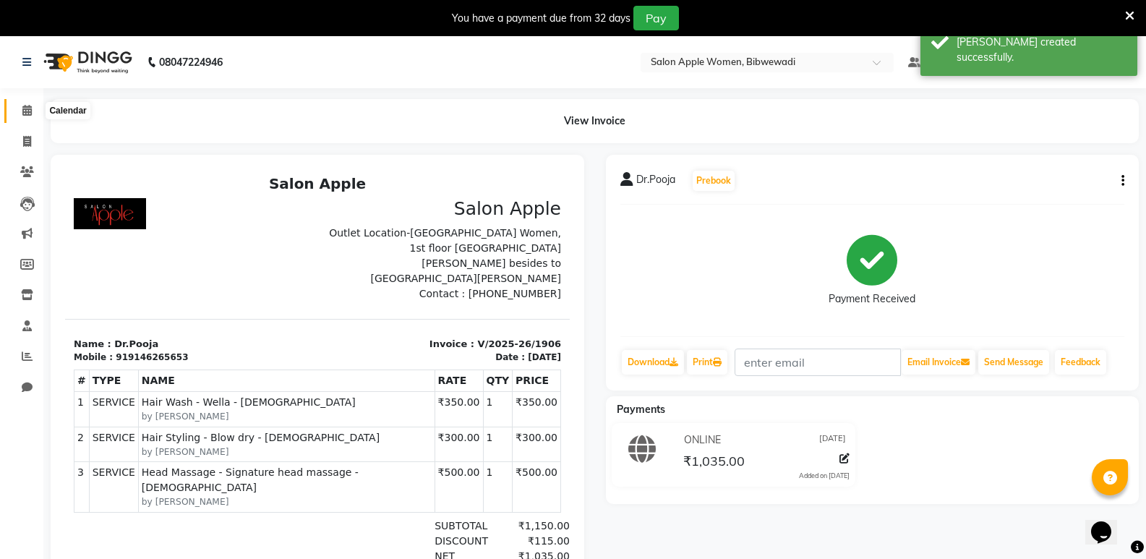
click at [27, 111] on icon at bounding box center [26, 110] width 9 height 11
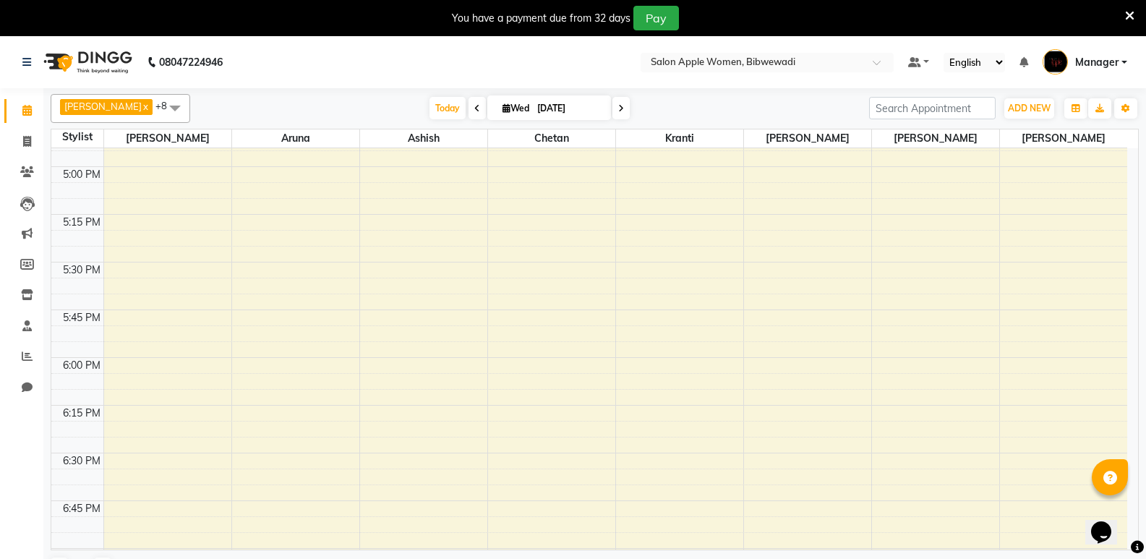
scroll to position [1857, 0]
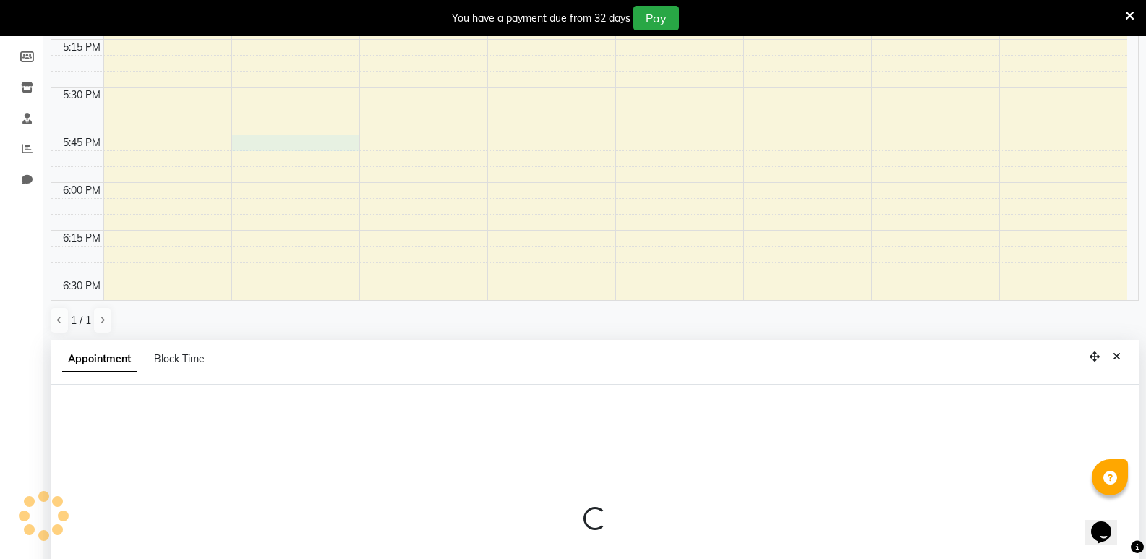
select select "43466"
select select "1065"
select select "tentative"
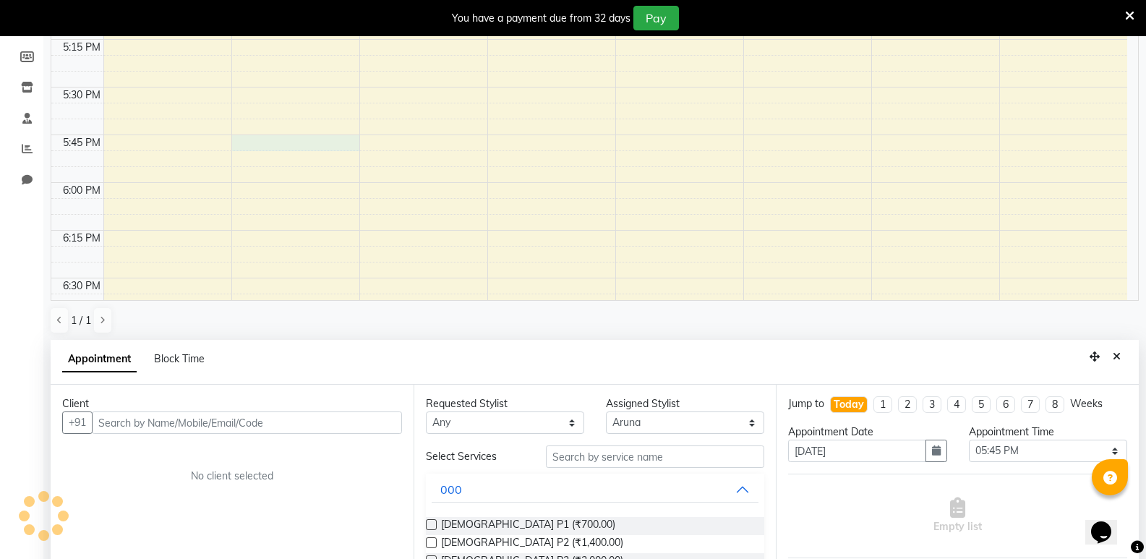
scroll to position [317, 0]
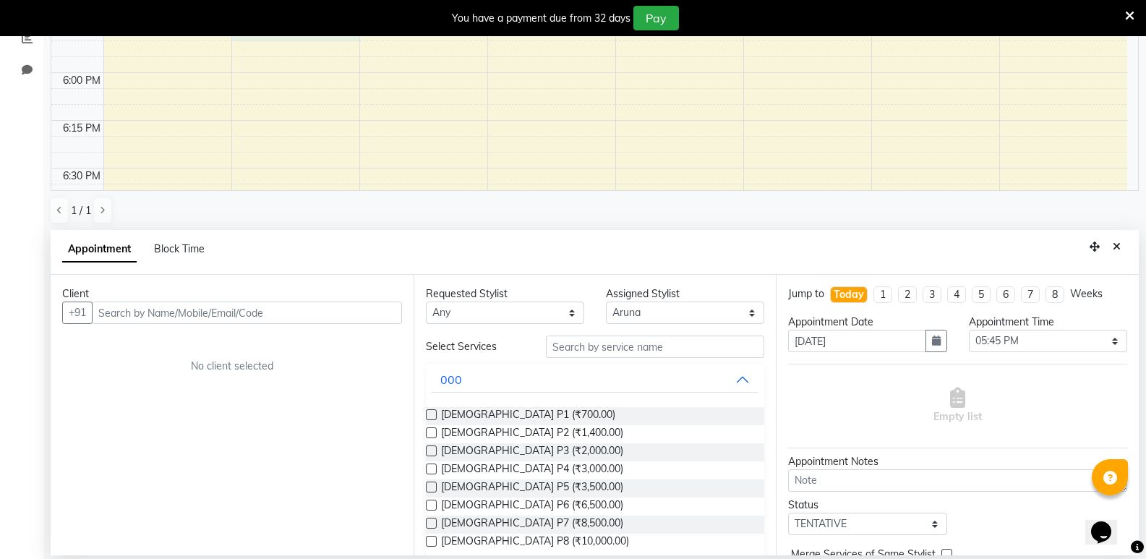
click at [173, 314] on input "text" at bounding box center [247, 312] width 310 height 22
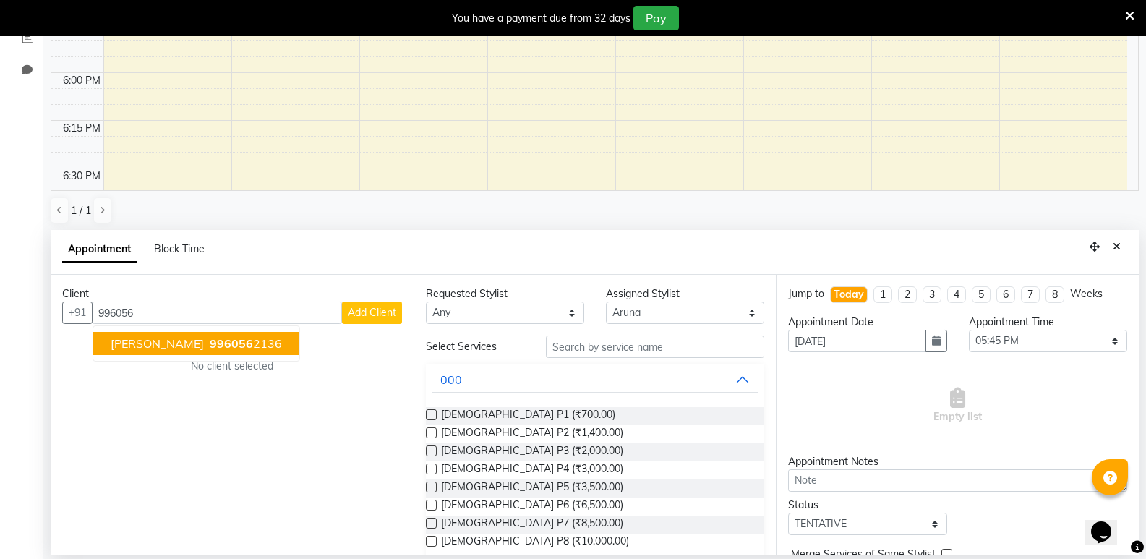
click at [176, 341] on span "[PERSON_NAME]" at bounding box center [157, 343] width 93 height 14
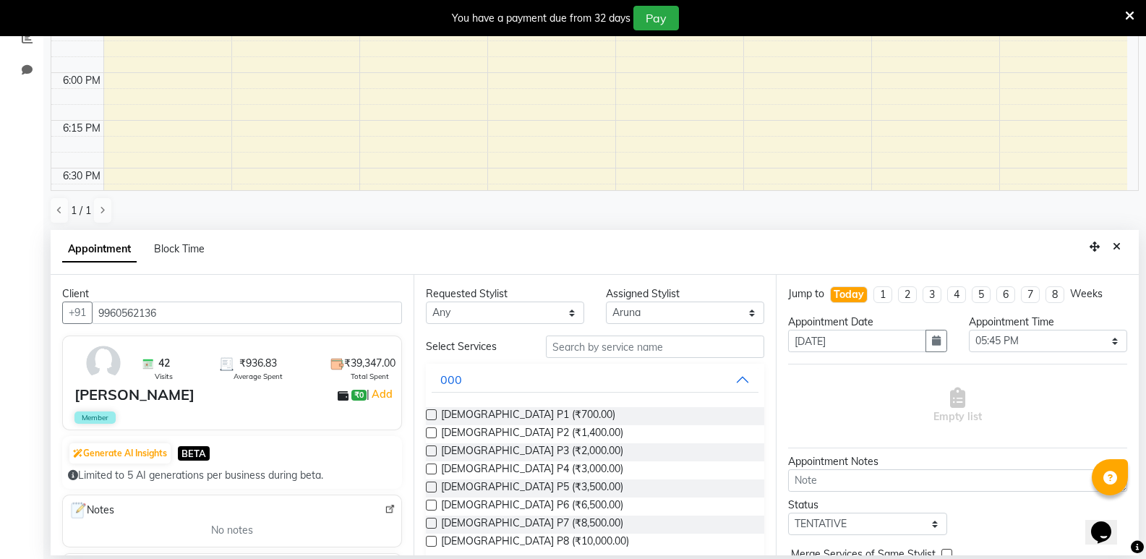
type input "9960562136"
click at [585, 351] on input "text" at bounding box center [655, 346] width 218 height 22
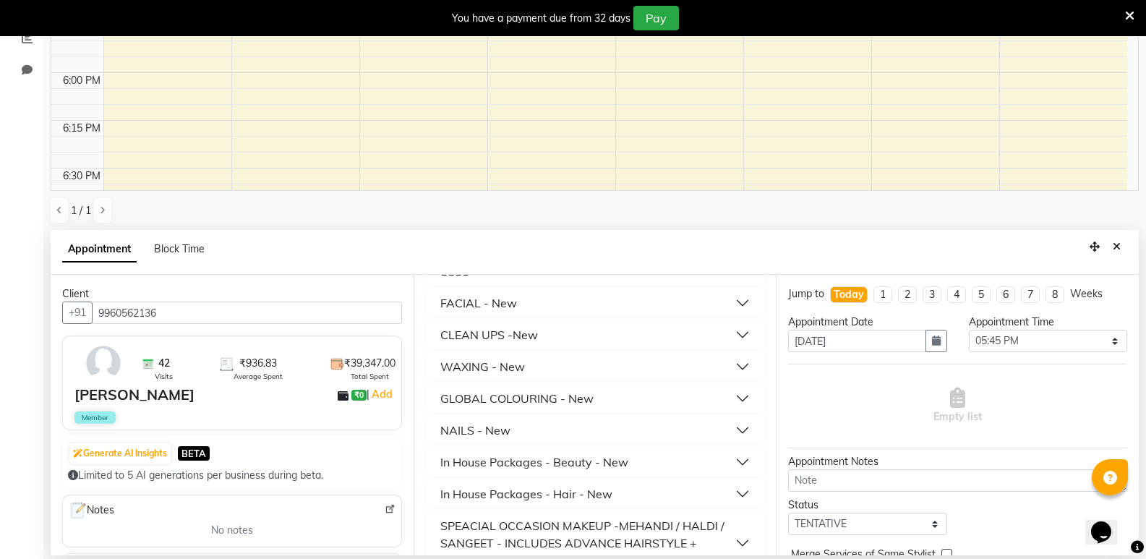
scroll to position [214, 0]
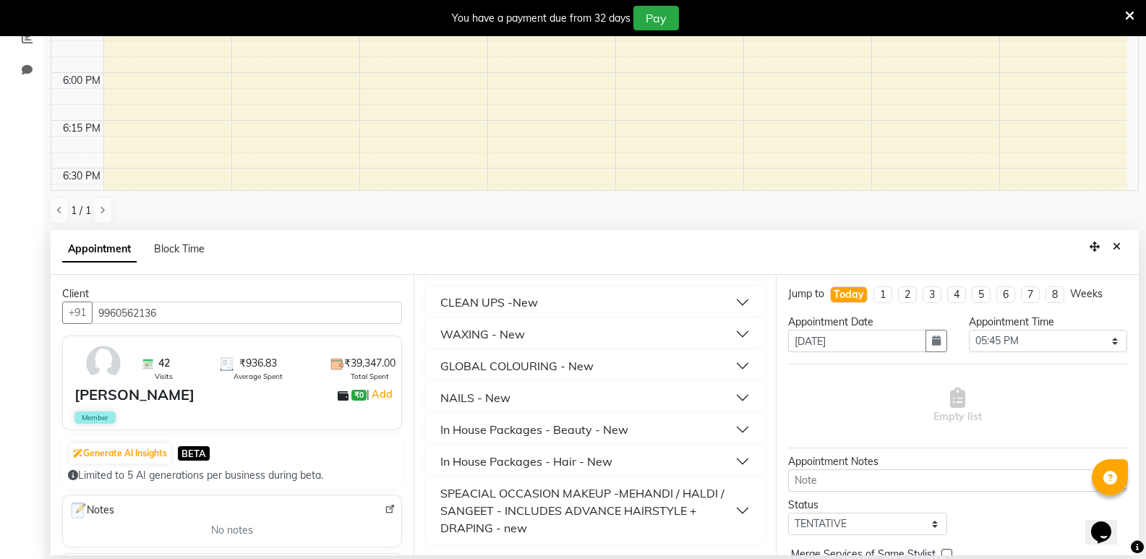
type input "1000"
click at [548, 431] on div "In House Packages - Beauty - New" at bounding box center [534, 429] width 188 height 17
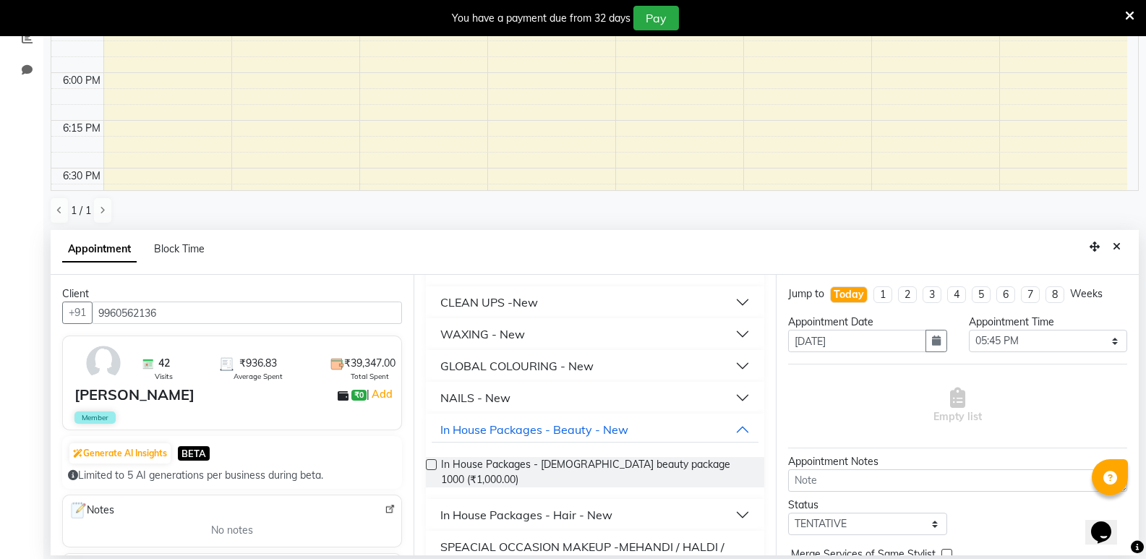
click at [429, 465] on label at bounding box center [431, 464] width 11 height 11
click at [429, 465] on input "checkbox" at bounding box center [430, 465] width 9 height 9
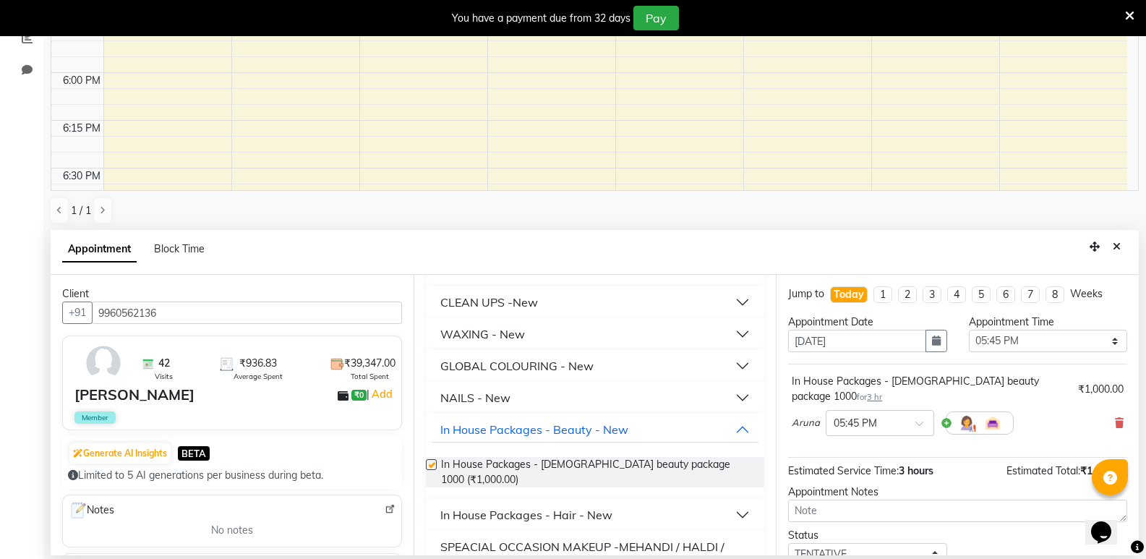
checkbox input "false"
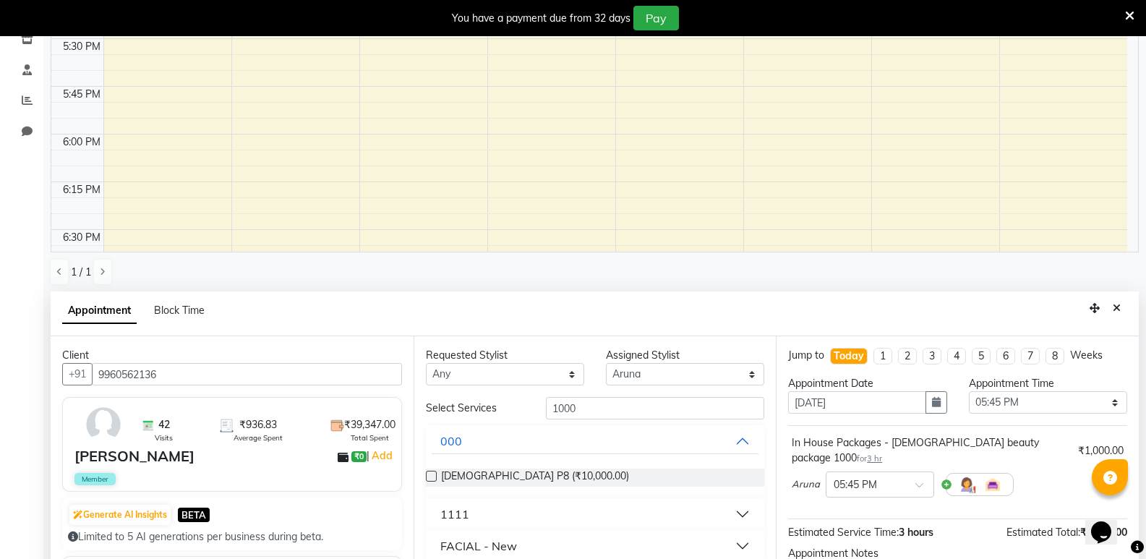
scroll to position [173, 0]
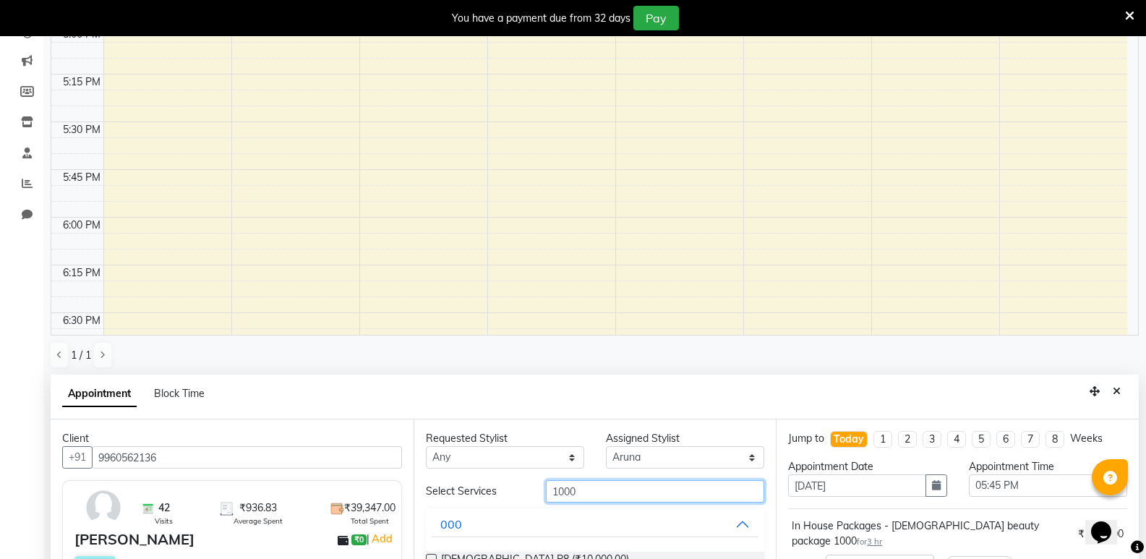
click at [575, 492] on input "1000" at bounding box center [655, 491] width 218 height 22
type input "1"
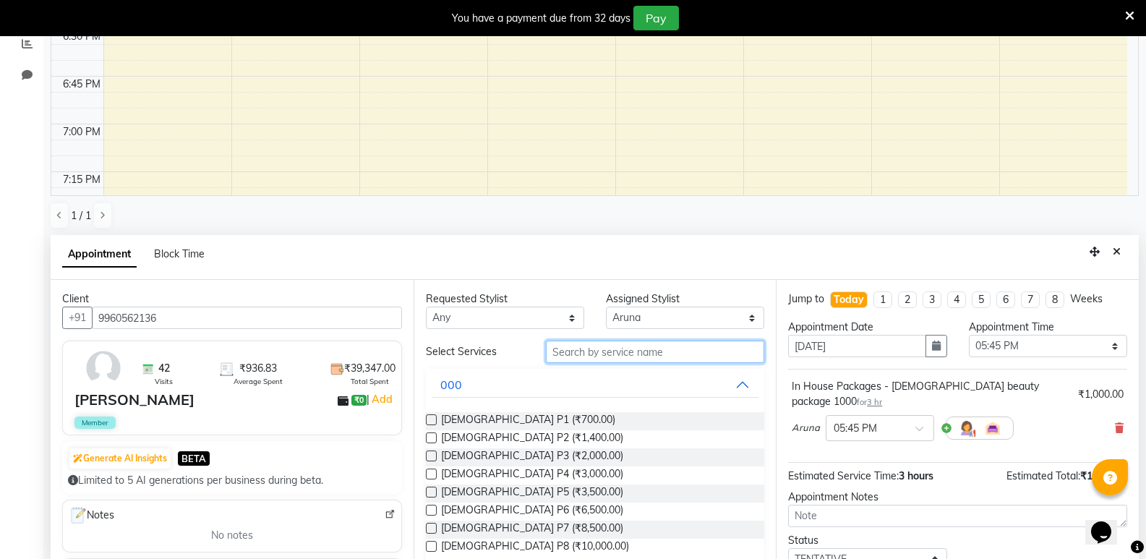
scroll to position [317, 0]
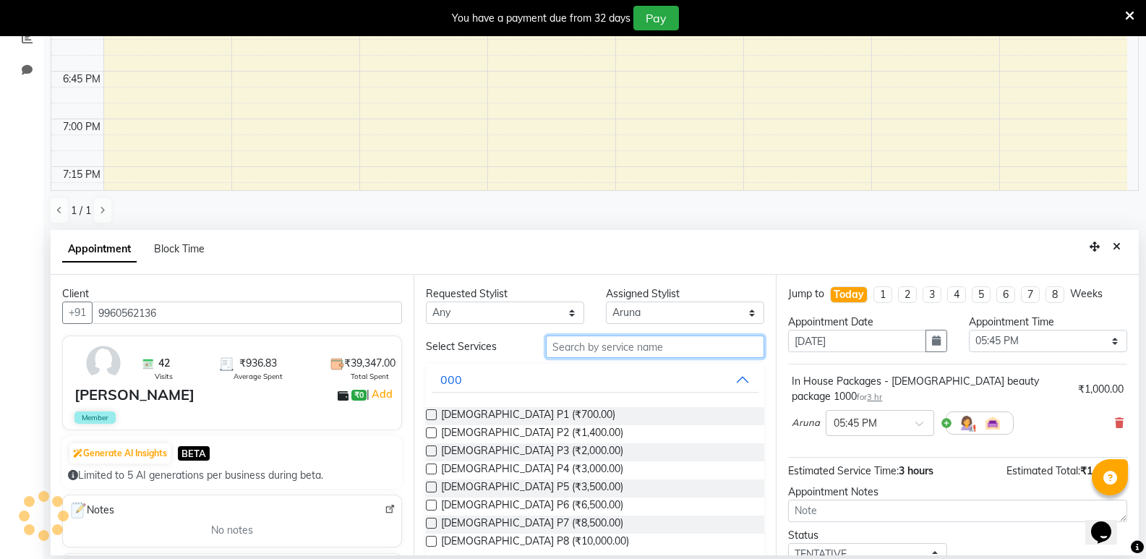
click at [583, 351] on input "text" at bounding box center [655, 346] width 218 height 22
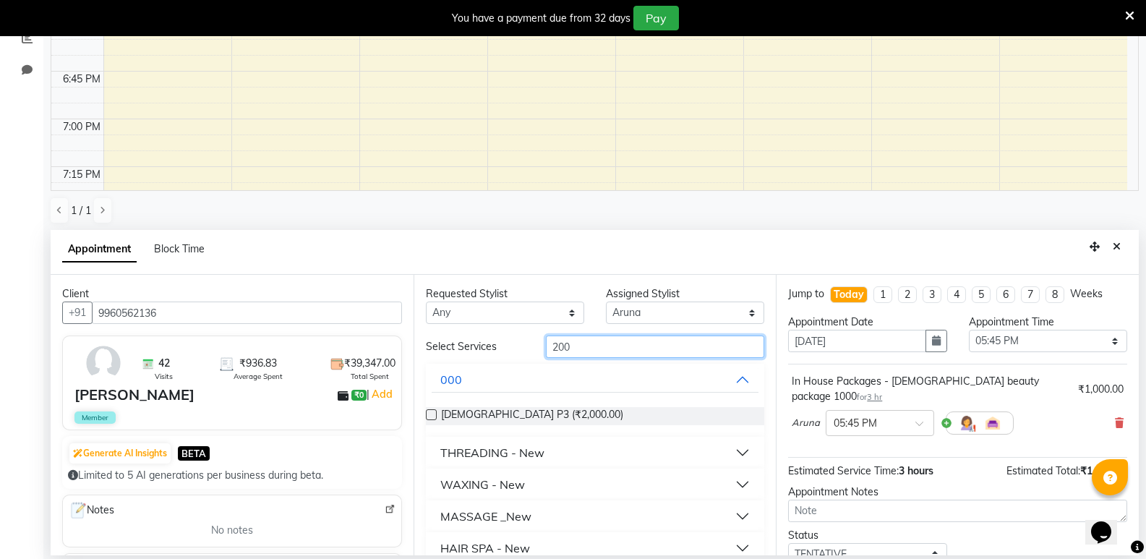
type input "200"
click at [474, 493] on button "WAXING - New" at bounding box center [596, 484] width 328 height 26
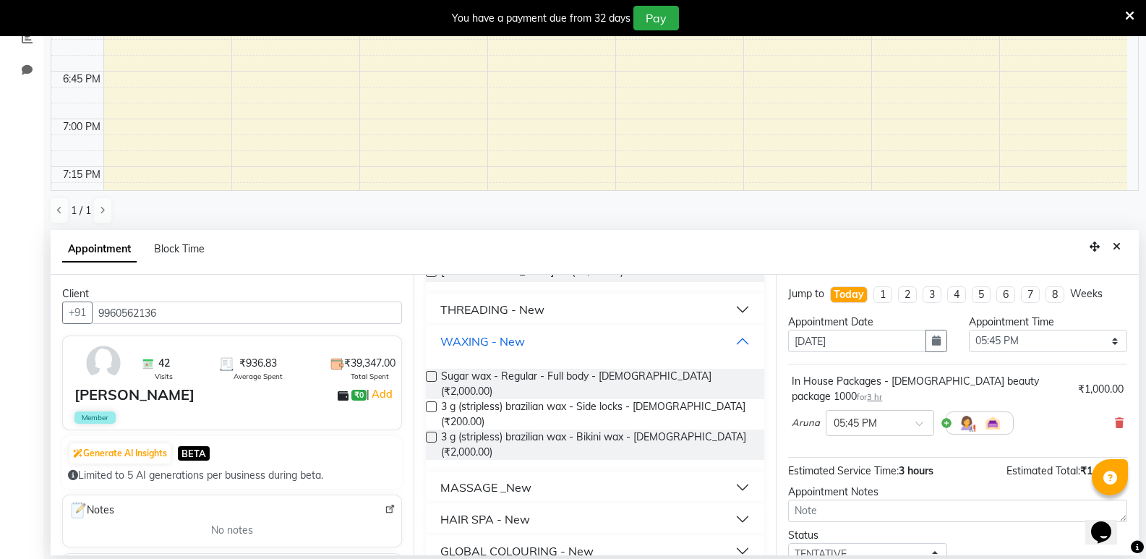
scroll to position [145, 0]
click at [431, 400] on label at bounding box center [431, 405] width 11 height 11
click at [431, 402] on input "checkbox" at bounding box center [430, 406] width 9 height 9
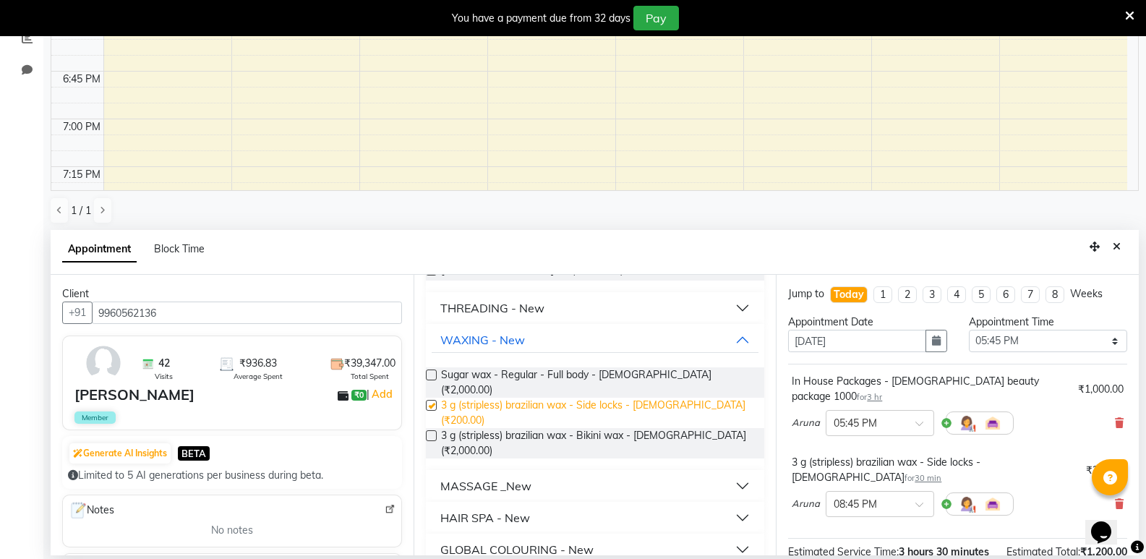
checkbox input "false"
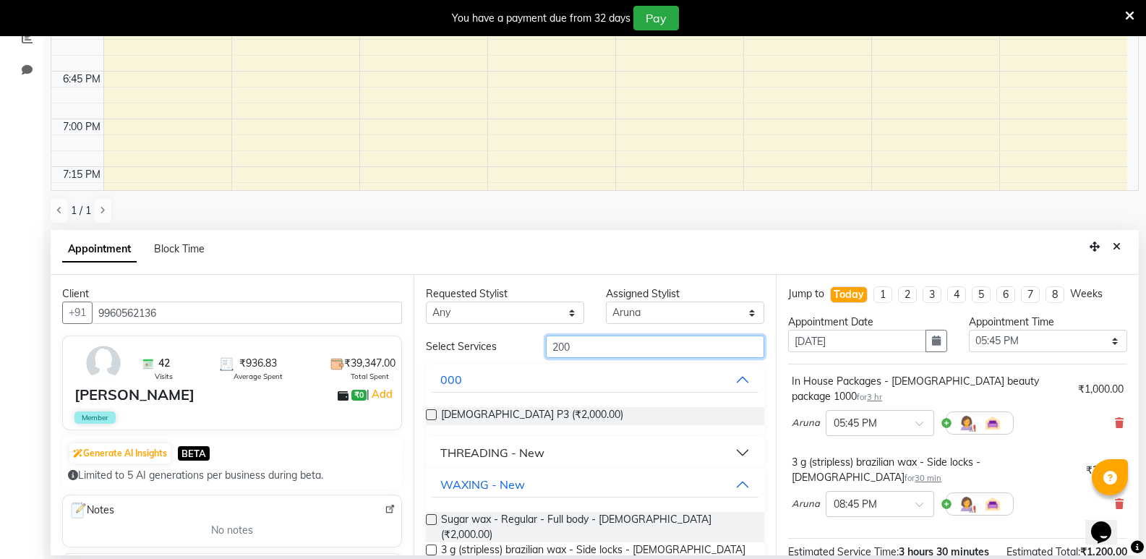
click at [581, 344] on input "200" at bounding box center [655, 346] width 218 height 22
type input "2"
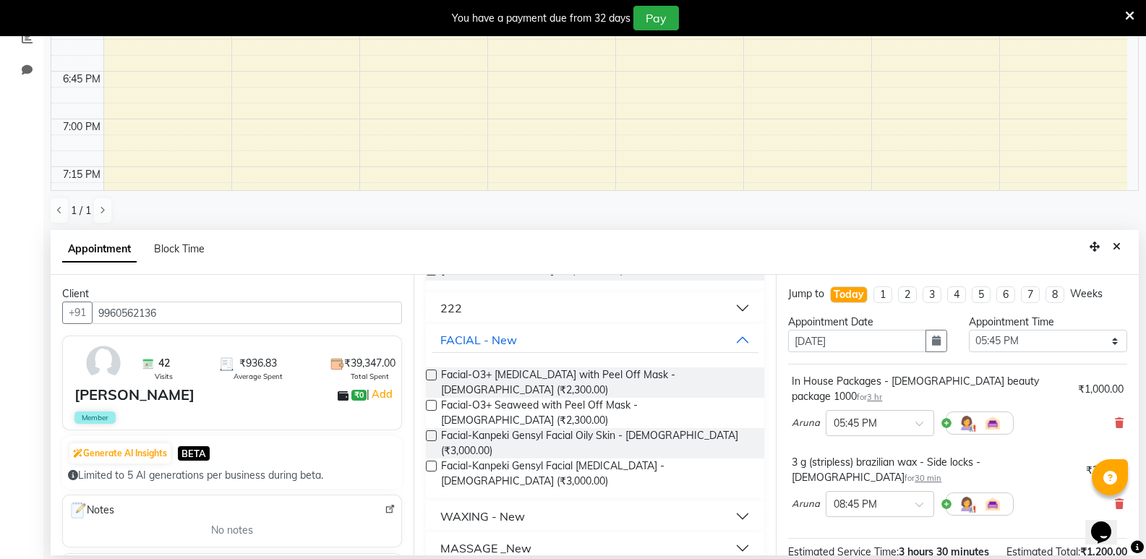
scroll to position [217, 0]
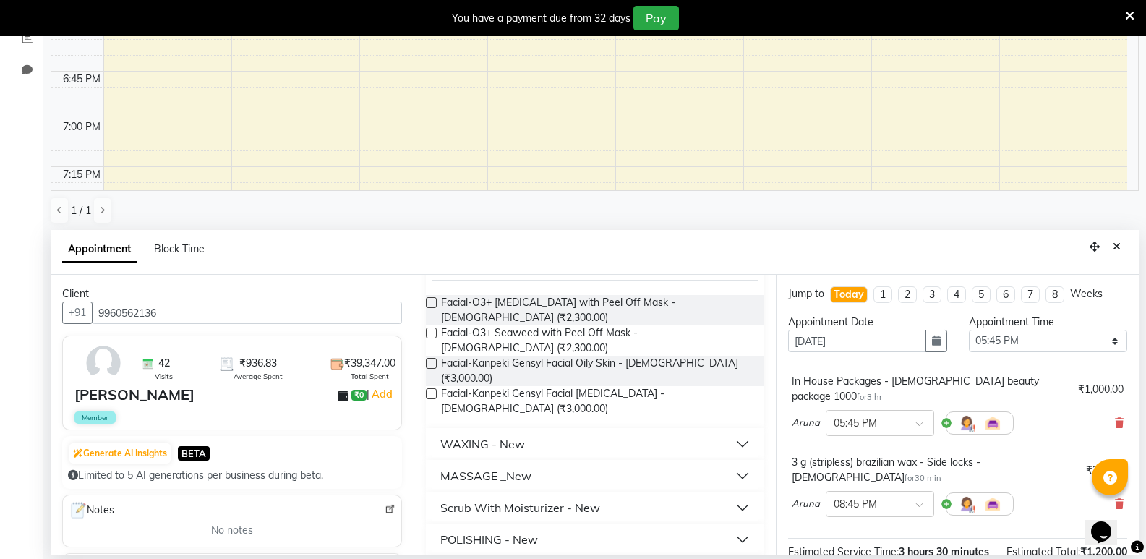
type input "300"
click at [514, 467] on div "MASSAGE _New" at bounding box center [485, 475] width 91 height 17
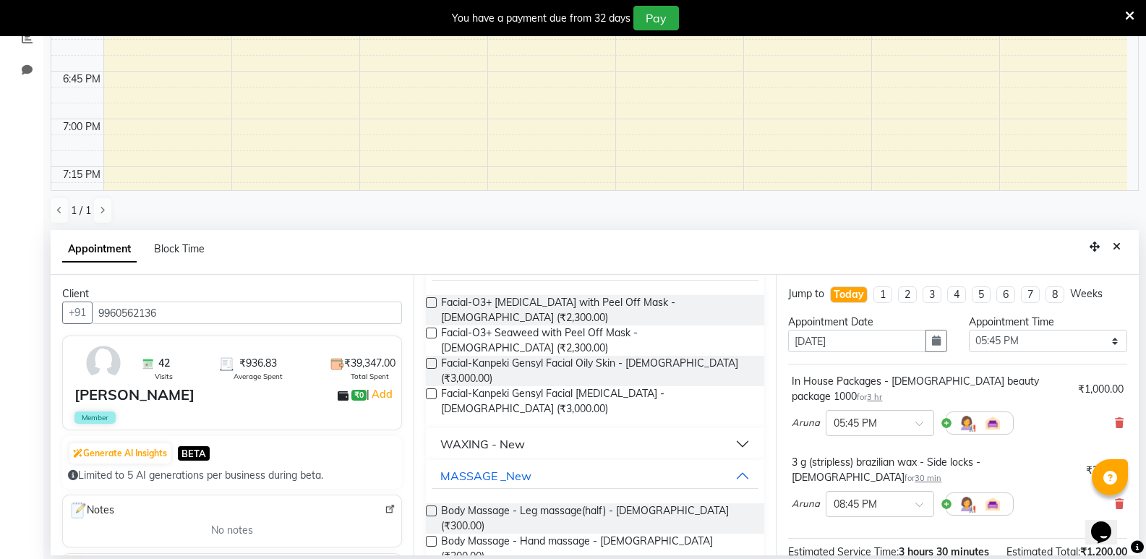
click at [430, 505] on label at bounding box center [431, 510] width 11 height 11
click at [430, 508] on input "checkbox" at bounding box center [430, 512] width 9 height 9
checkbox input "false"
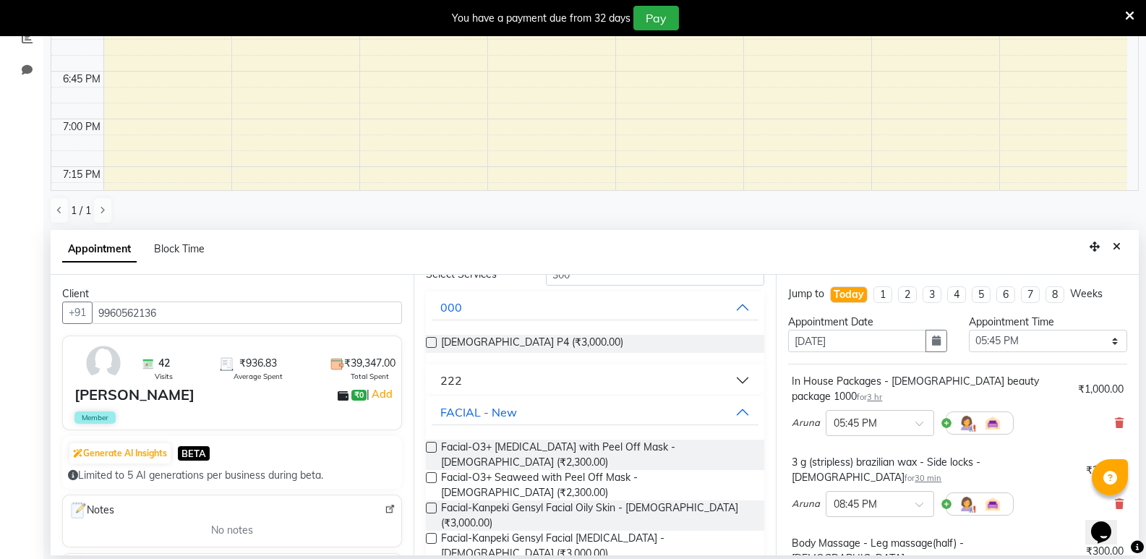
scroll to position [0, 0]
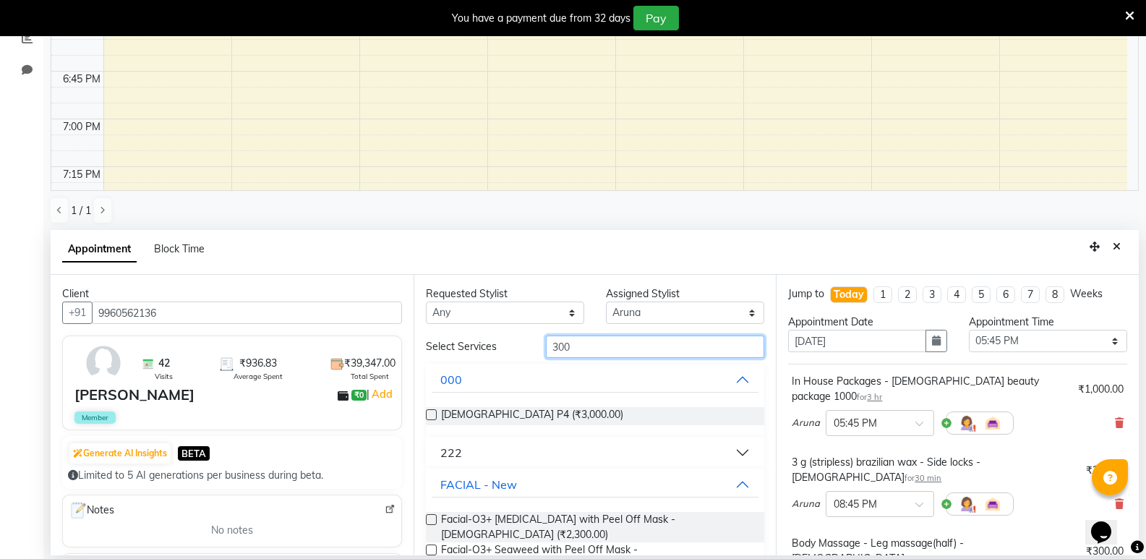
click at [602, 345] on input "300" at bounding box center [655, 346] width 218 height 22
type input "3"
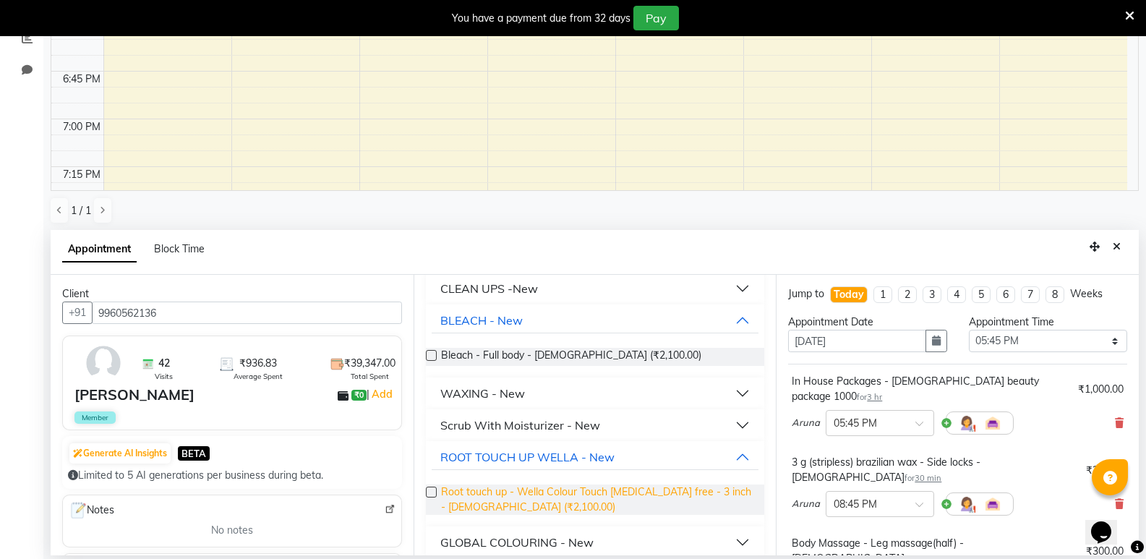
scroll to position [361, 0]
type input "100"
click at [523, 383] on div "WAXING - New" at bounding box center [482, 391] width 85 height 17
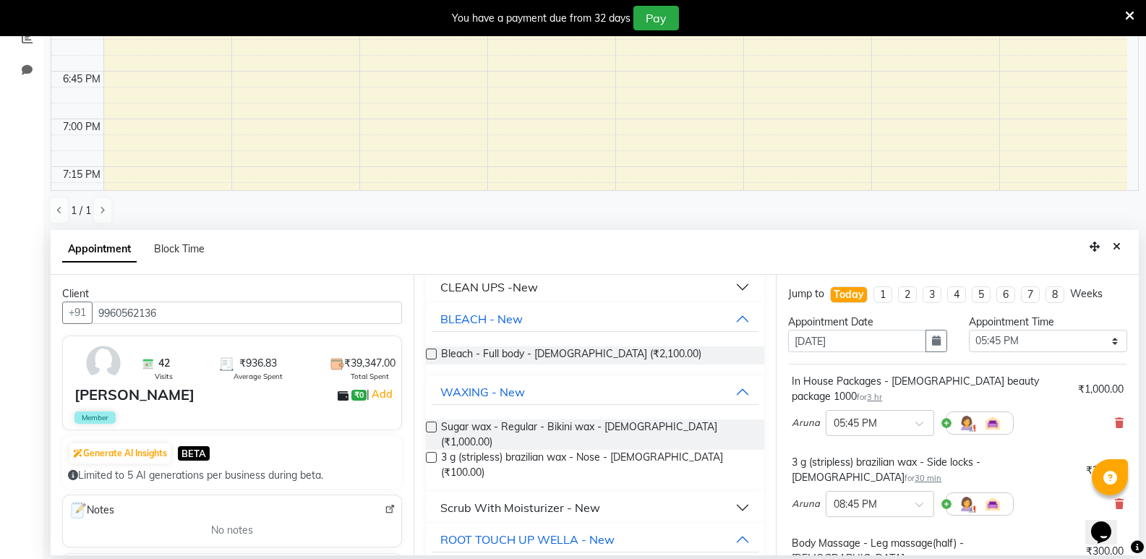
click at [432, 452] on label at bounding box center [431, 457] width 11 height 11
click at [432, 454] on input "checkbox" at bounding box center [430, 458] width 9 height 9
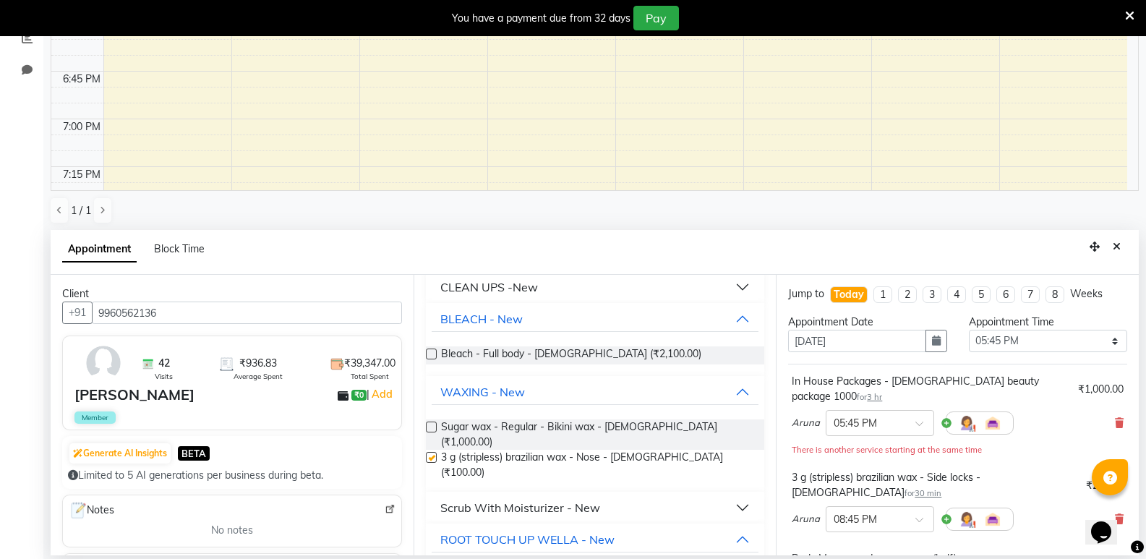
checkbox input "false"
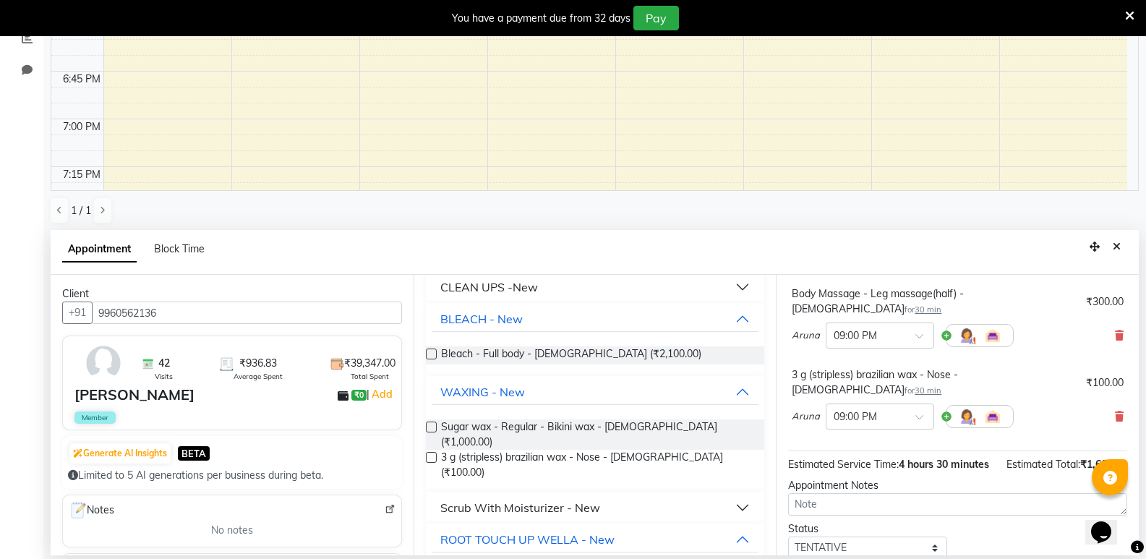
scroll to position [314, 0]
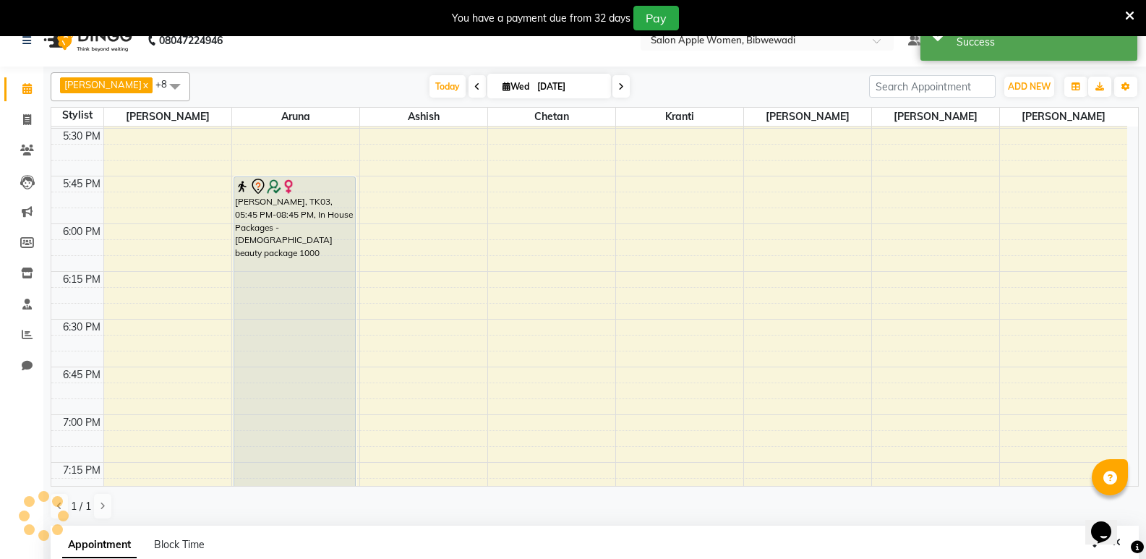
scroll to position [0, 0]
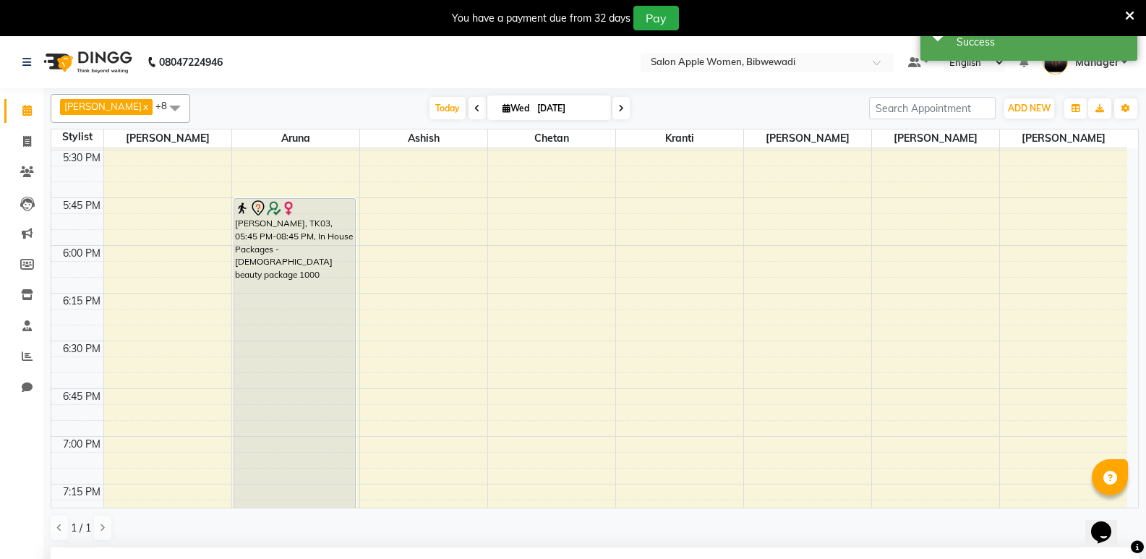
click at [283, 343] on div "Amruta Ingale, TK03, 05:45 PM-08:45 PM, In House Packages - Female beauty packa…" at bounding box center [294, 484] width 121 height 570
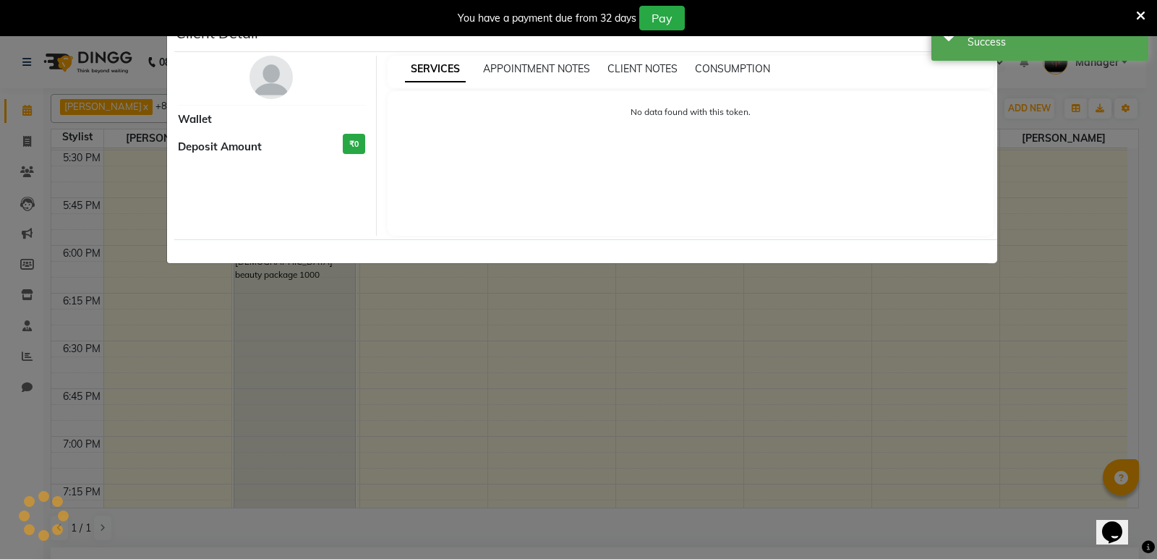
select select "7"
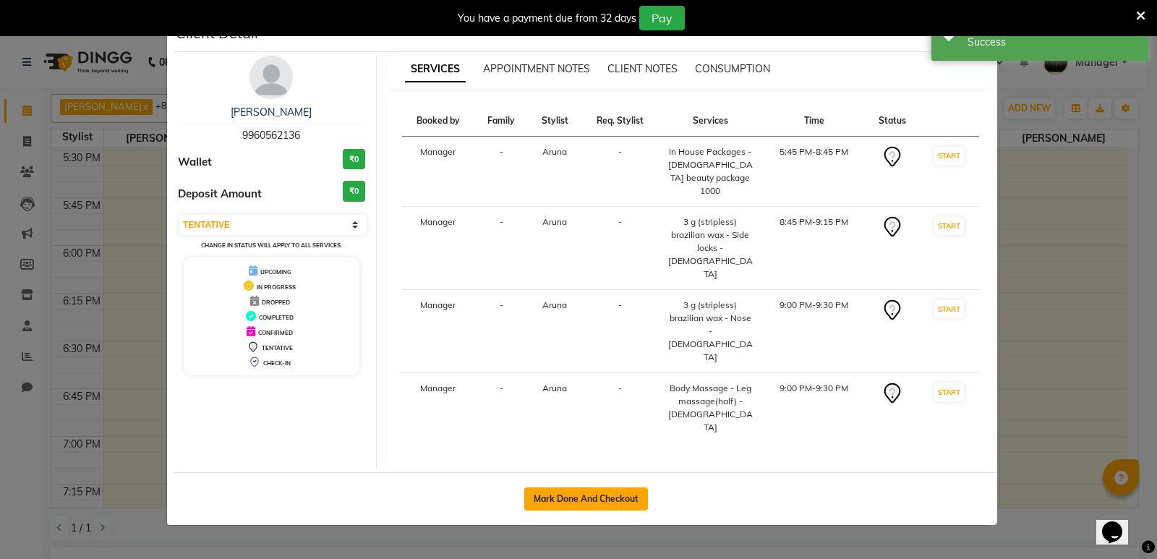
click at [538, 487] on button "Mark Done And Checkout" at bounding box center [586, 498] width 124 height 23
select select "101"
select select "service"
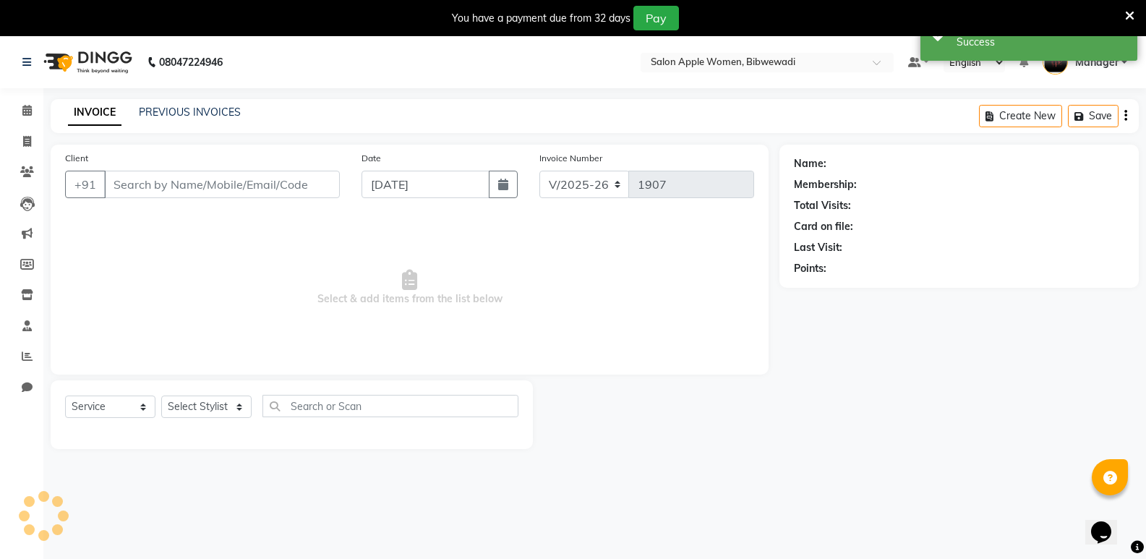
type input "9960562136"
select select "43466"
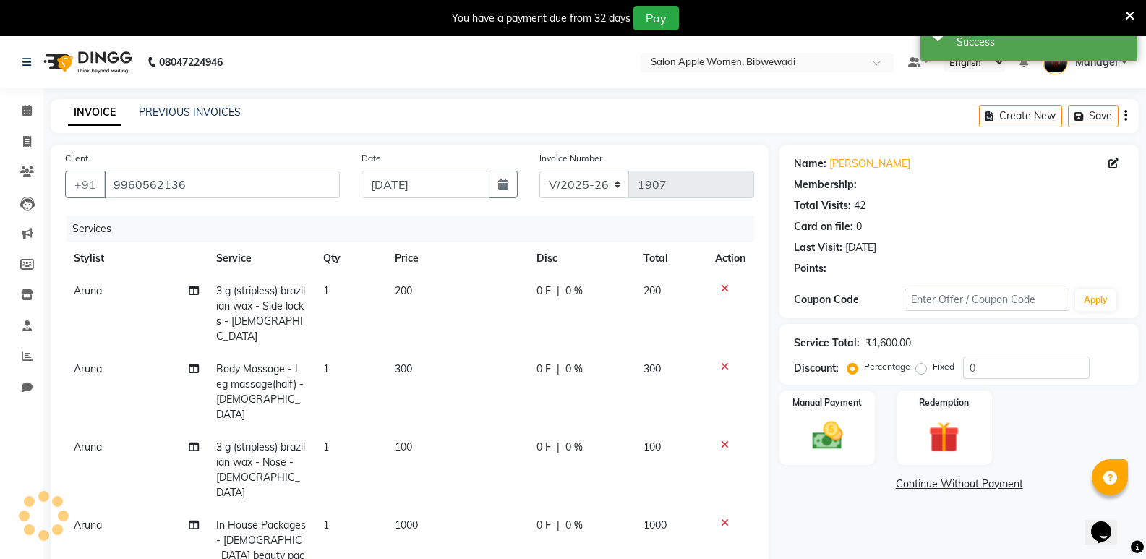
select select "1: Object"
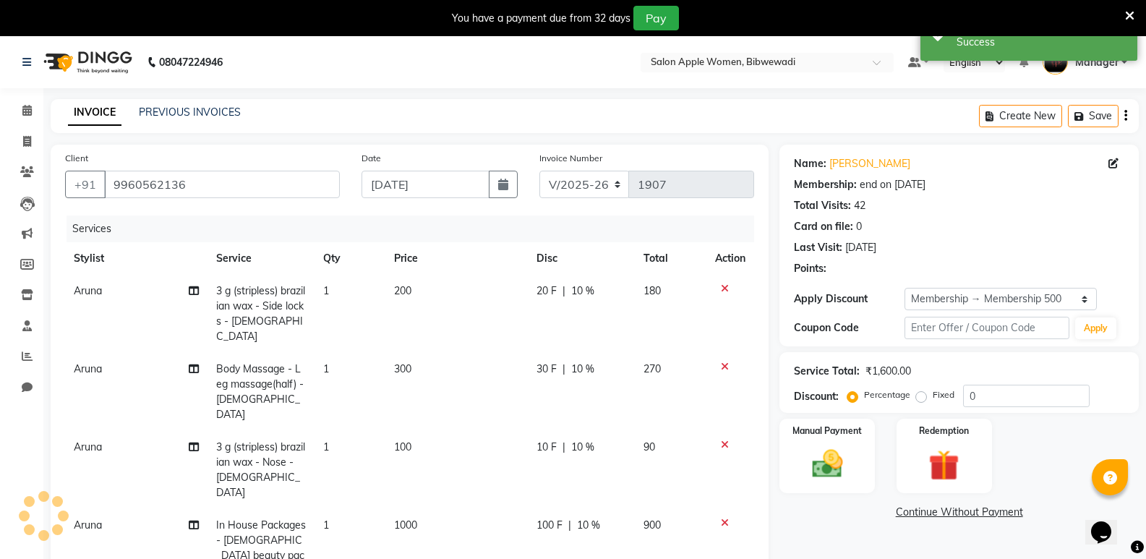
type input "10"
click at [544, 288] on span "20 F" at bounding box center [546, 290] width 20 height 15
select select "43466"
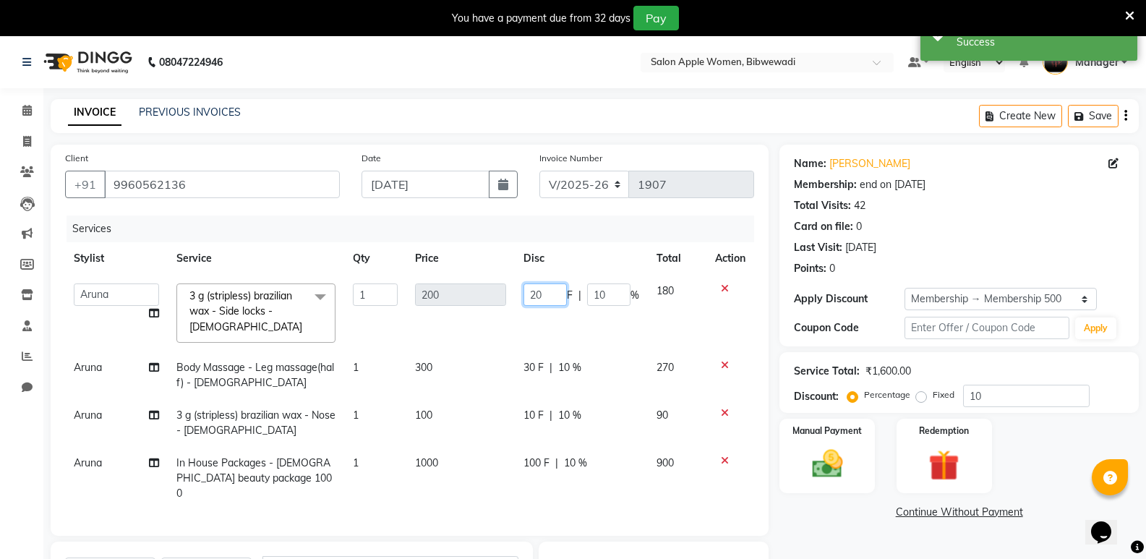
click at [544, 294] on input "20" at bounding box center [544, 294] width 43 height 22
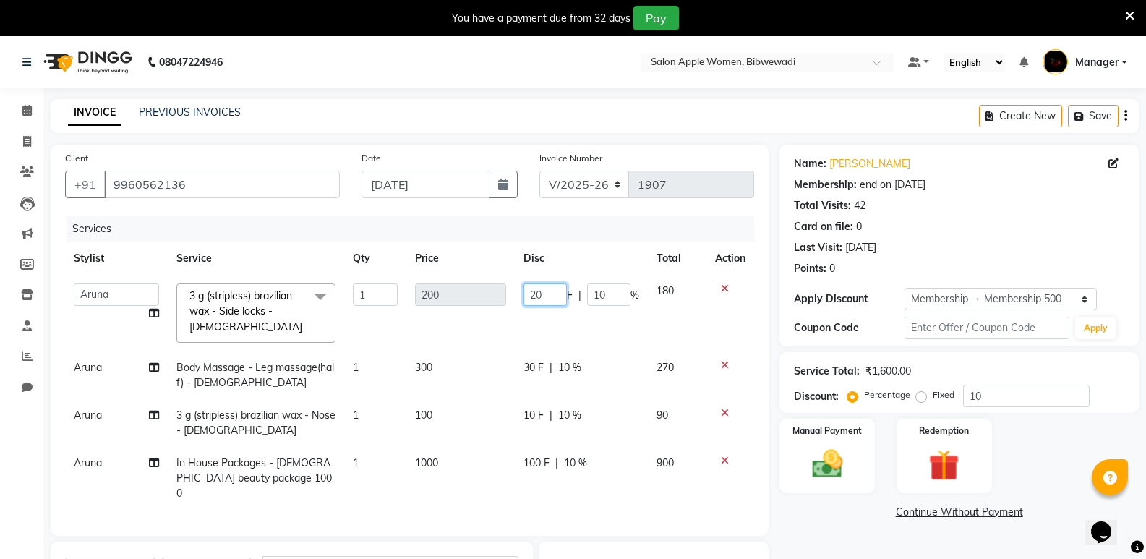
type input "2"
type input "0"
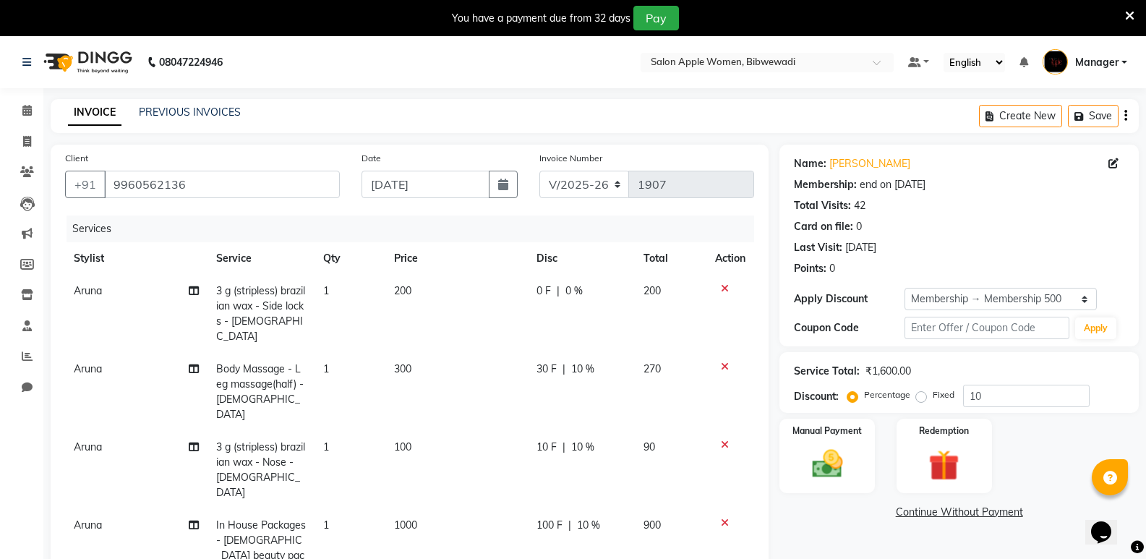
click at [538, 509] on td "100 F | 10 %" at bounding box center [581, 548] width 107 height 78
select select "43466"
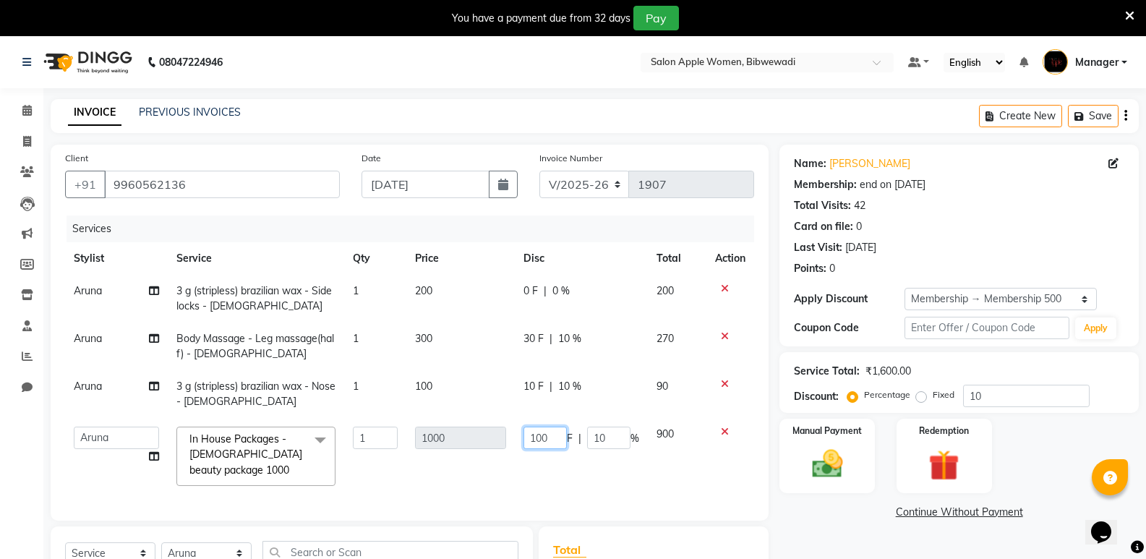
click at [547, 435] on input "100" at bounding box center [544, 438] width 43 height 22
type input "1"
type input "0"
click at [654, 477] on td "900" at bounding box center [677, 456] width 59 height 77
select select "43466"
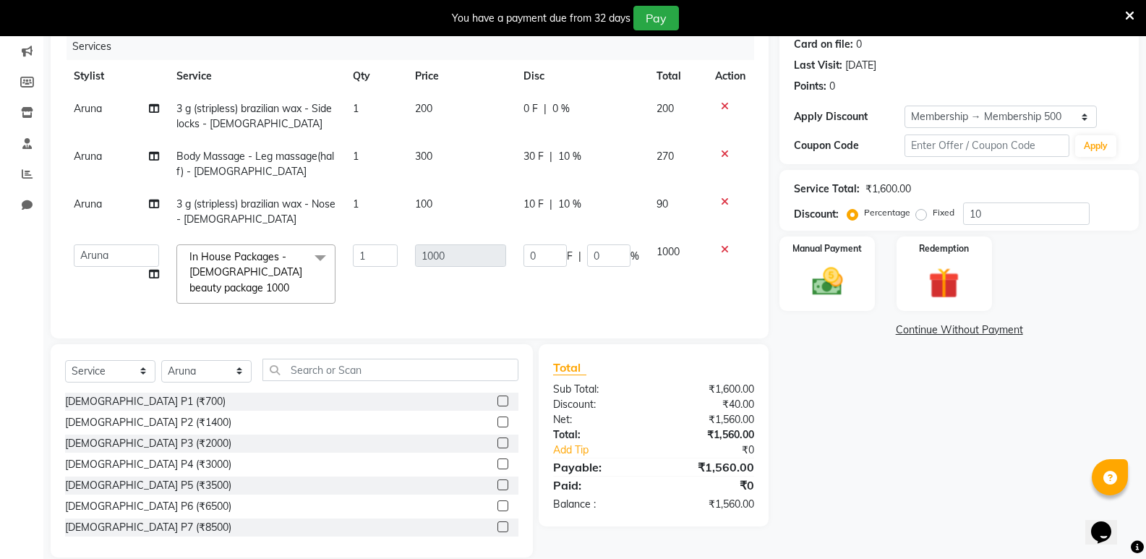
scroll to position [213, 0]
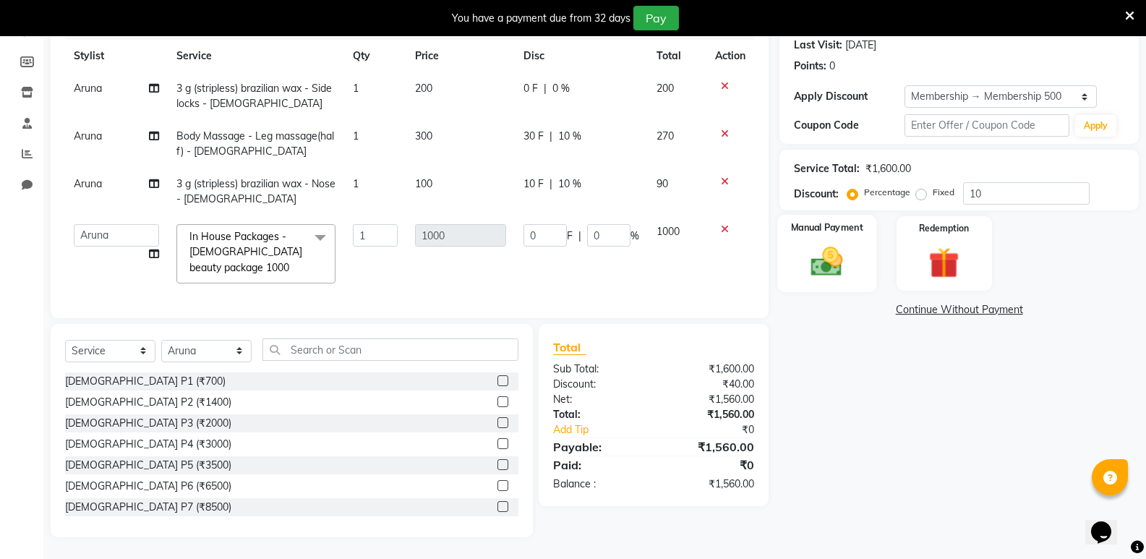
click at [839, 247] on img at bounding box center [826, 261] width 51 height 37
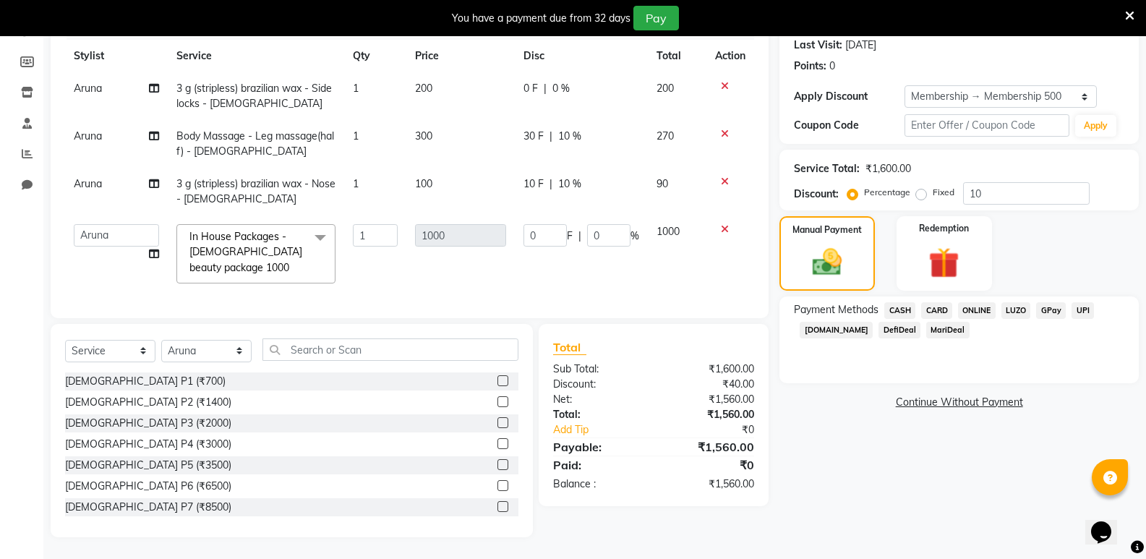
click at [985, 302] on span "ONLINE" at bounding box center [977, 310] width 38 height 17
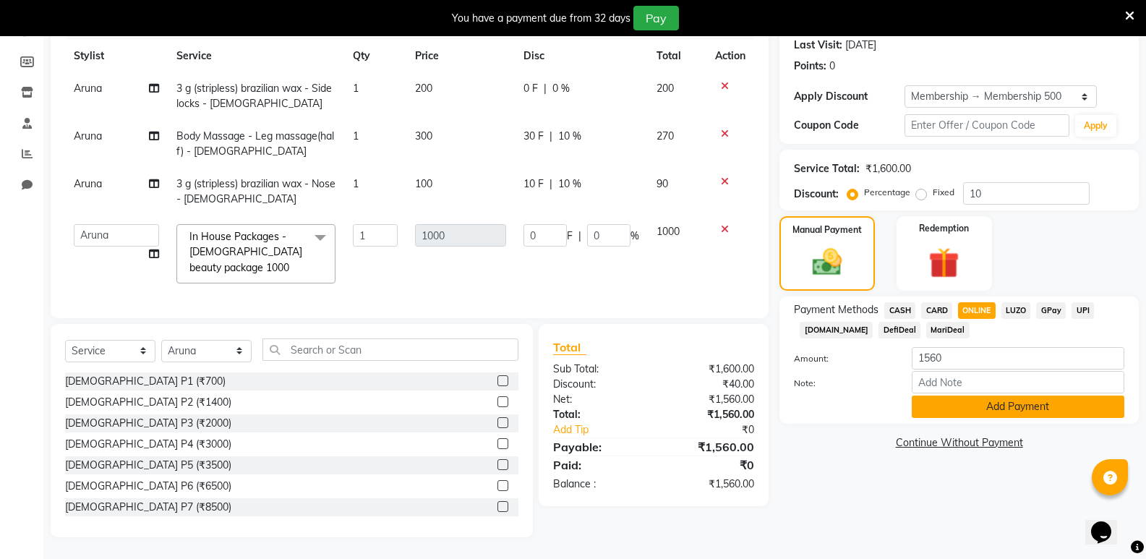
click at [1024, 395] on button "Add Payment" at bounding box center [1018, 406] width 213 height 22
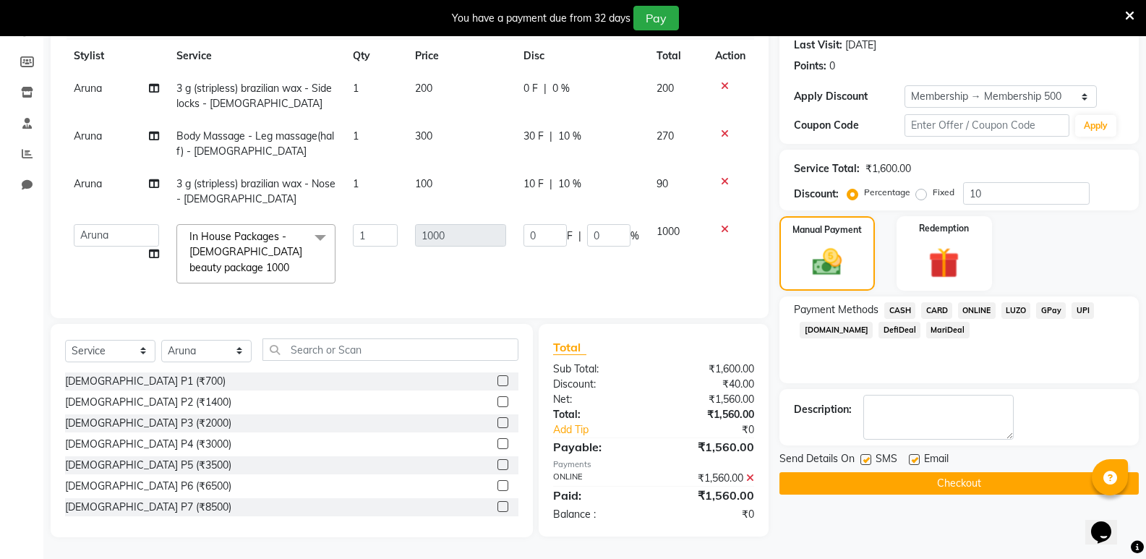
click at [1002, 472] on button "Checkout" at bounding box center [958, 483] width 359 height 22
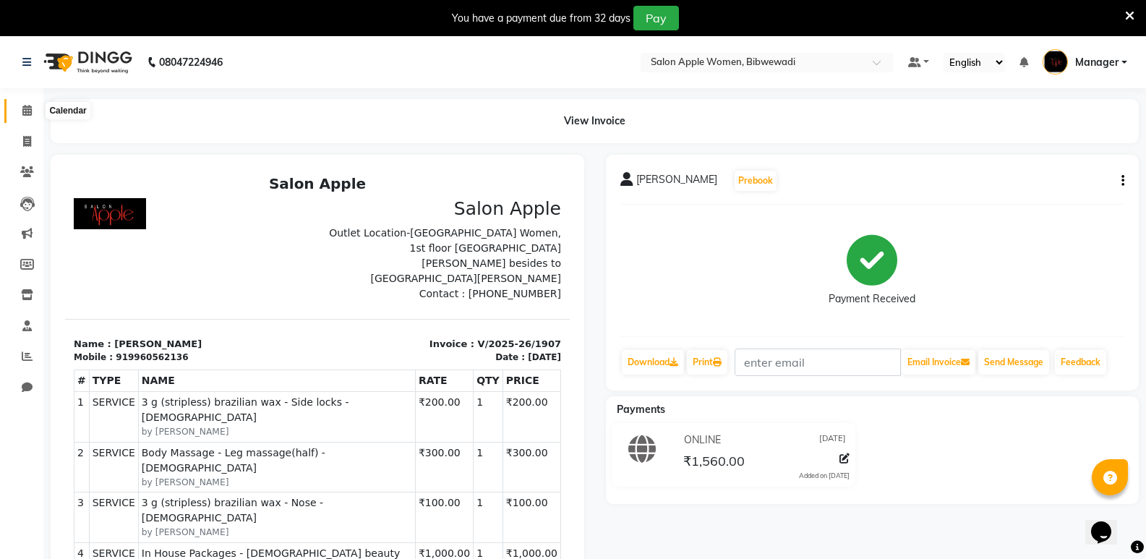
click at [22, 108] on icon at bounding box center [26, 110] width 9 height 11
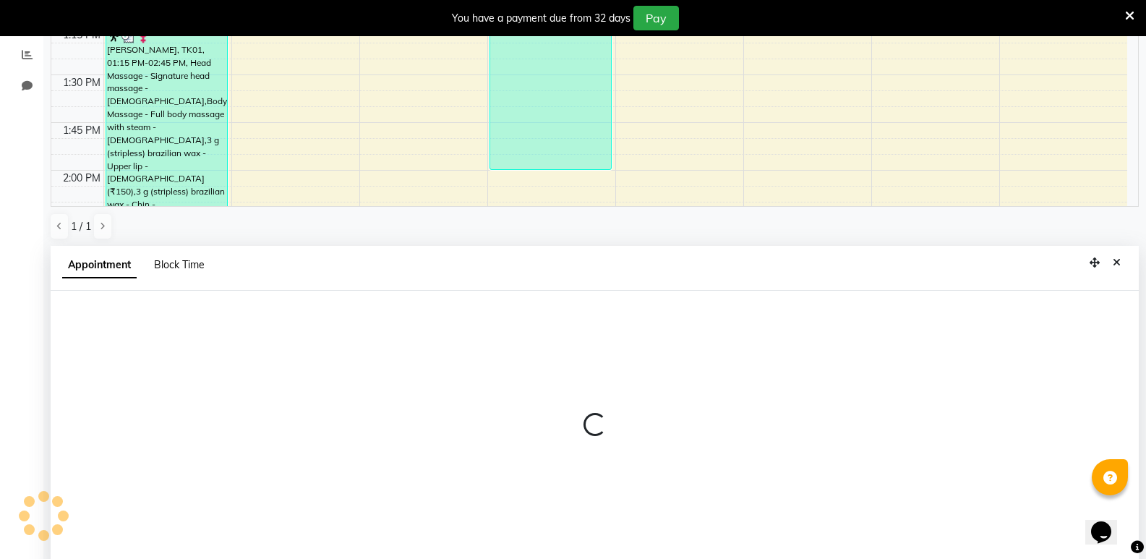
scroll to position [317, 0]
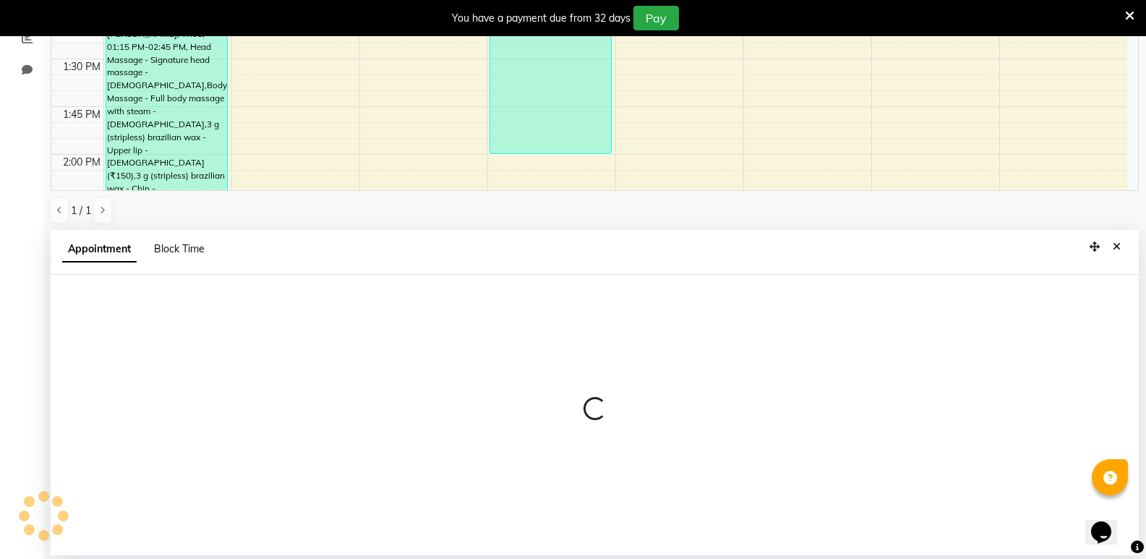
select select "33227"
select select "795"
select select "tentative"
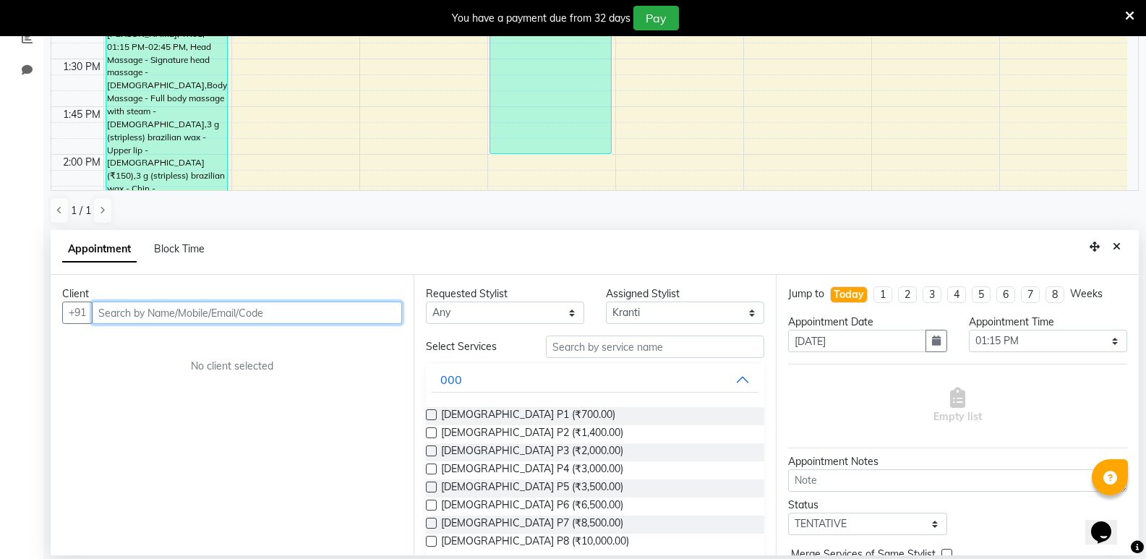
click at [178, 314] on input "text" at bounding box center [247, 312] width 310 height 22
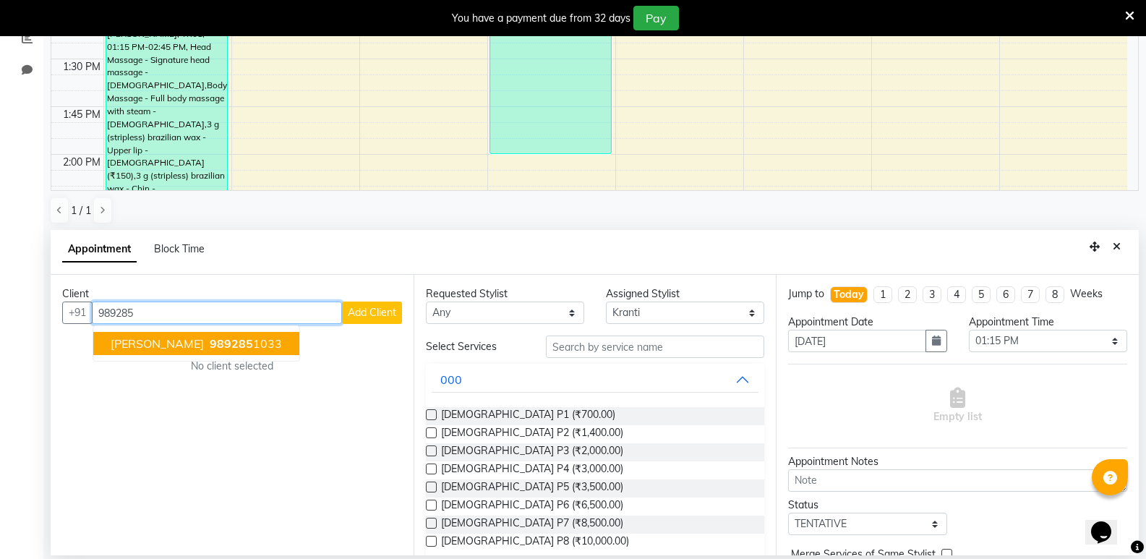
click at [184, 346] on button "Priya Sawant 989285 1033" at bounding box center [196, 343] width 206 height 23
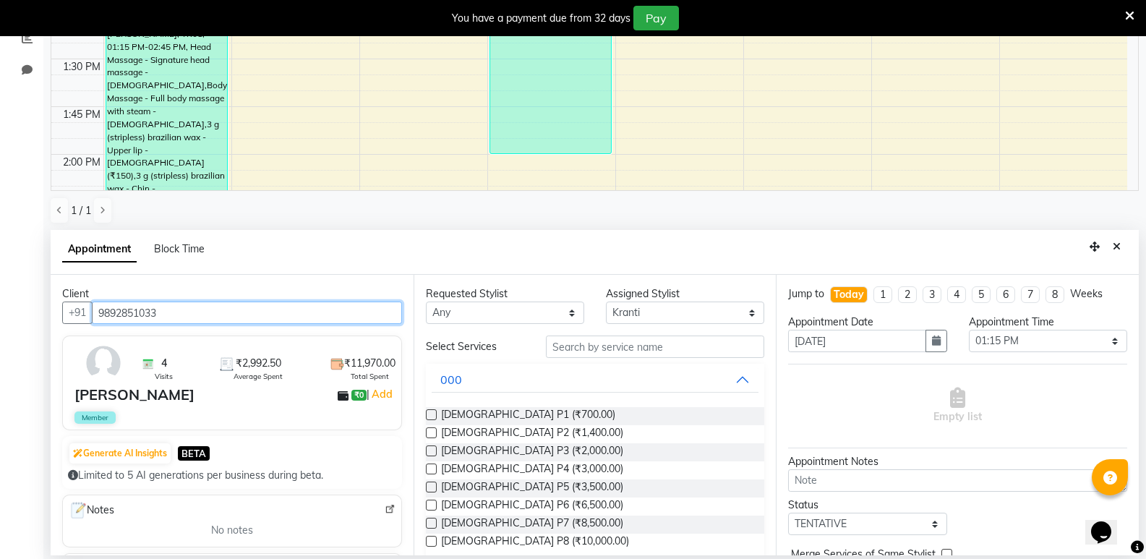
type input "9892851033"
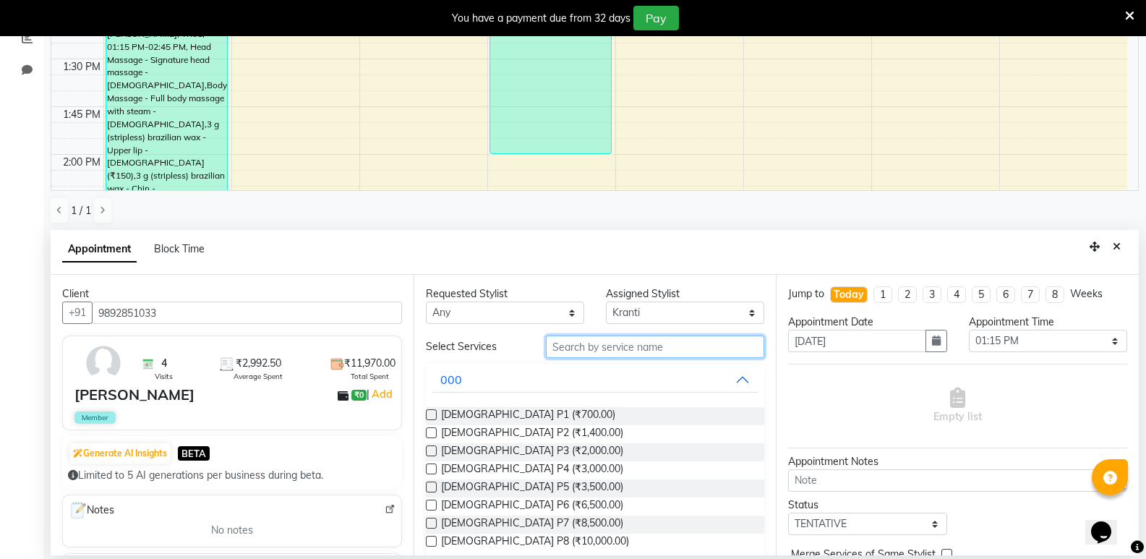
click at [632, 350] on input "text" at bounding box center [655, 346] width 218 height 22
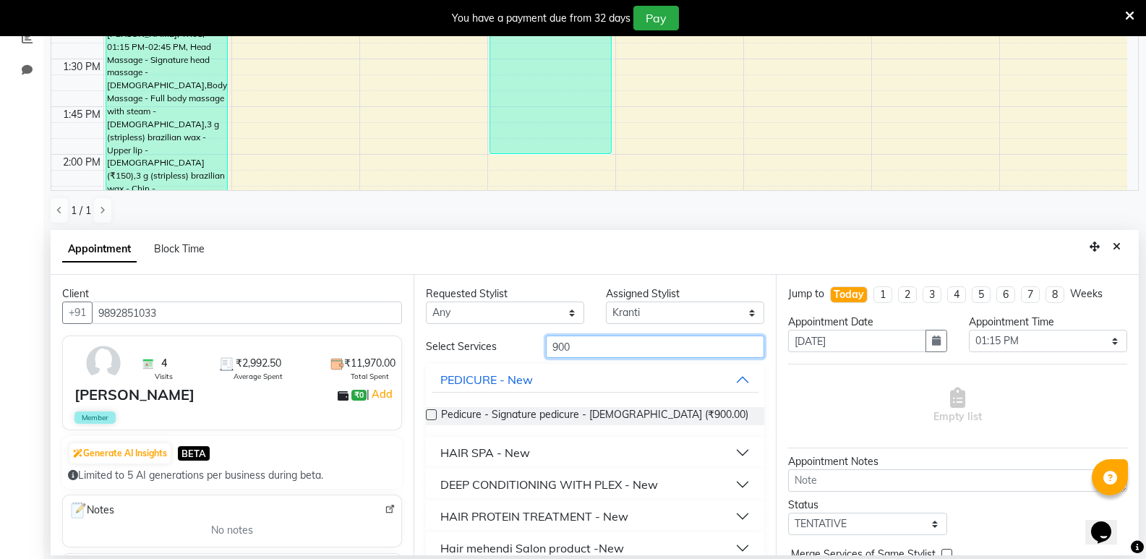
type input "900"
click at [430, 413] on label at bounding box center [431, 414] width 11 height 11
click at [430, 413] on input "checkbox" at bounding box center [430, 415] width 9 height 9
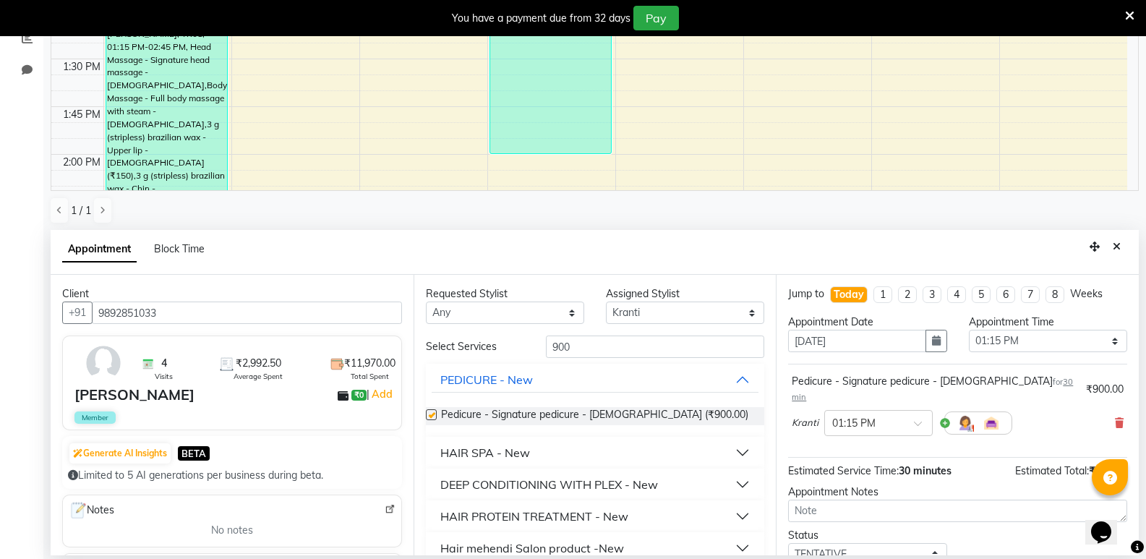
checkbox input "false"
click at [615, 346] on input "900" at bounding box center [655, 346] width 218 height 22
type input "9"
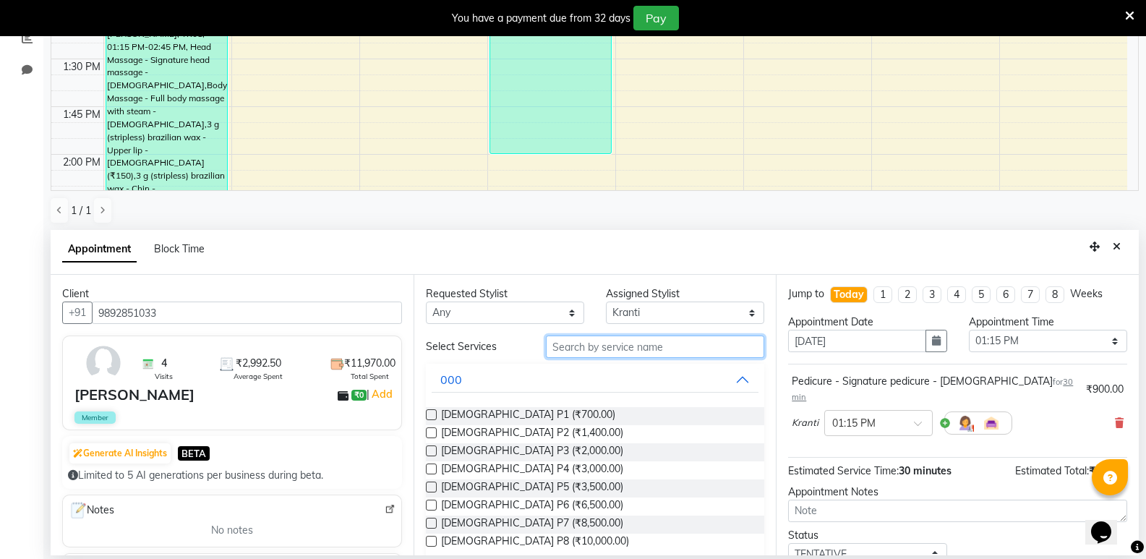
click at [588, 346] on input "text" at bounding box center [655, 346] width 218 height 22
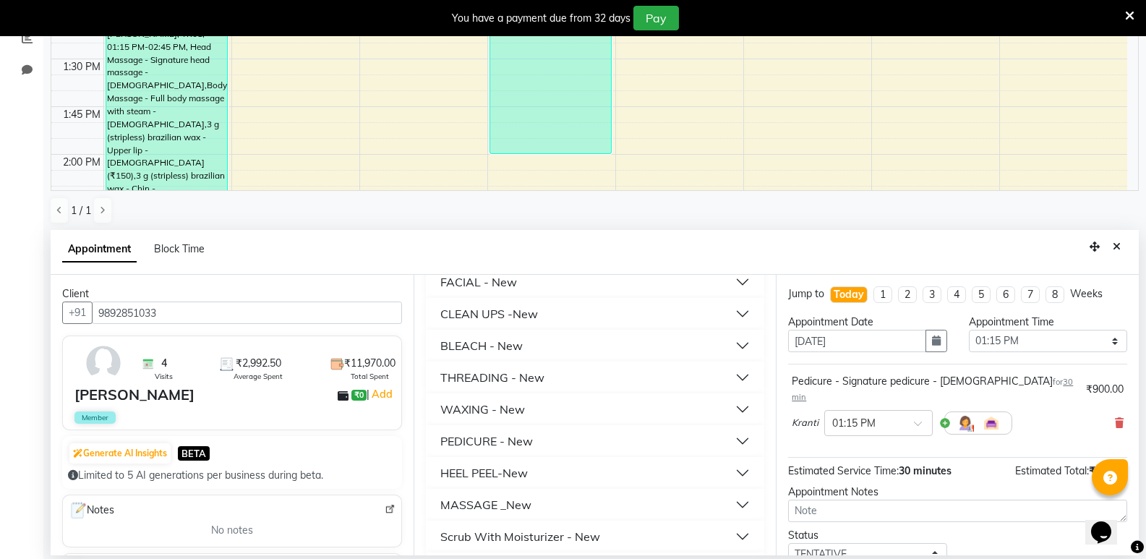
scroll to position [361, 0]
click at [528, 380] on div "THREADING - New" at bounding box center [492, 376] width 104 height 17
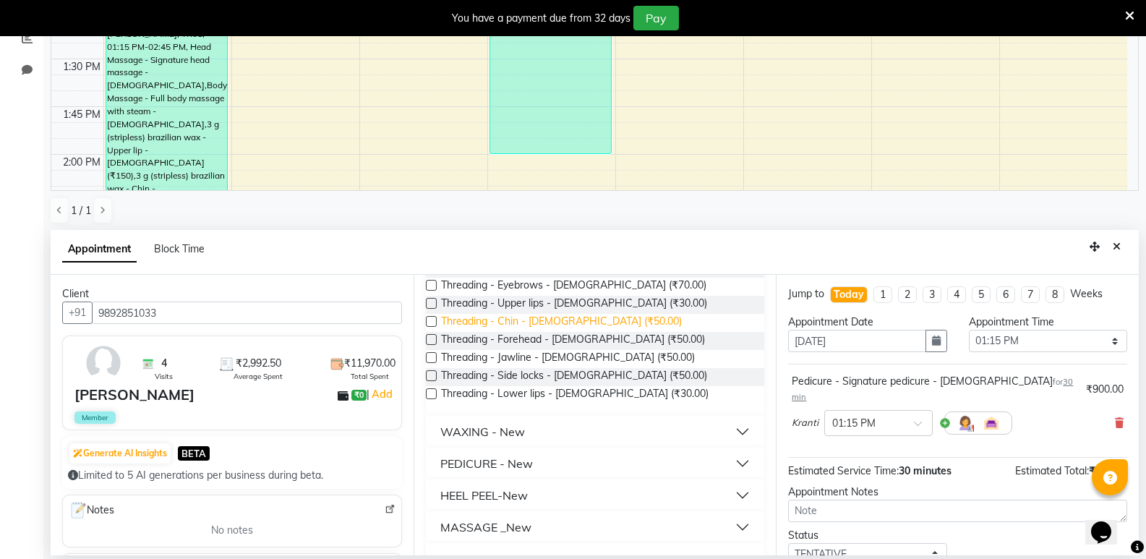
scroll to position [434, 0]
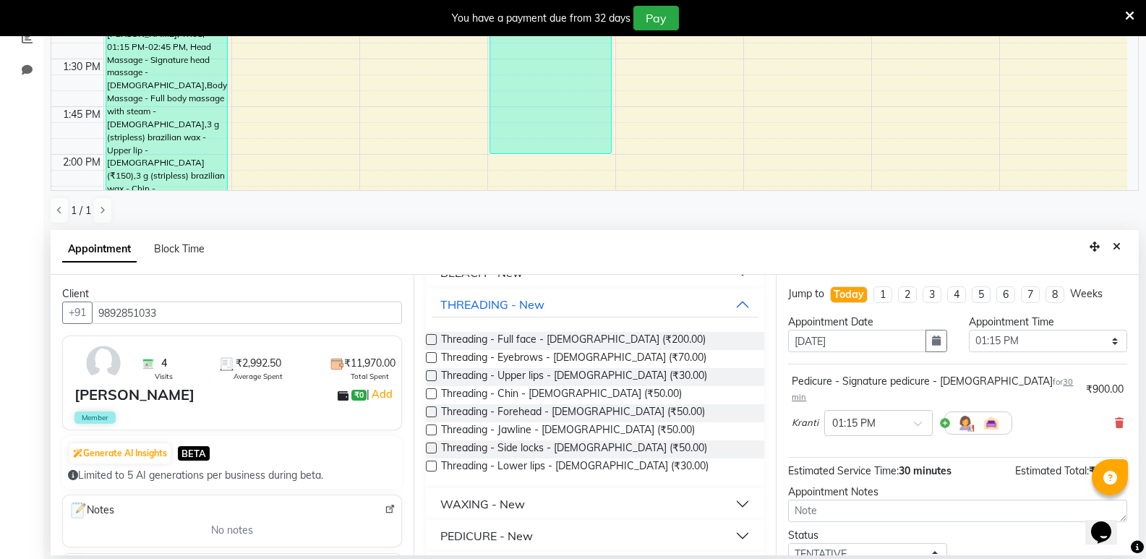
click at [430, 356] on label at bounding box center [431, 357] width 11 height 11
click at [430, 356] on input "checkbox" at bounding box center [430, 358] width 9 height 9
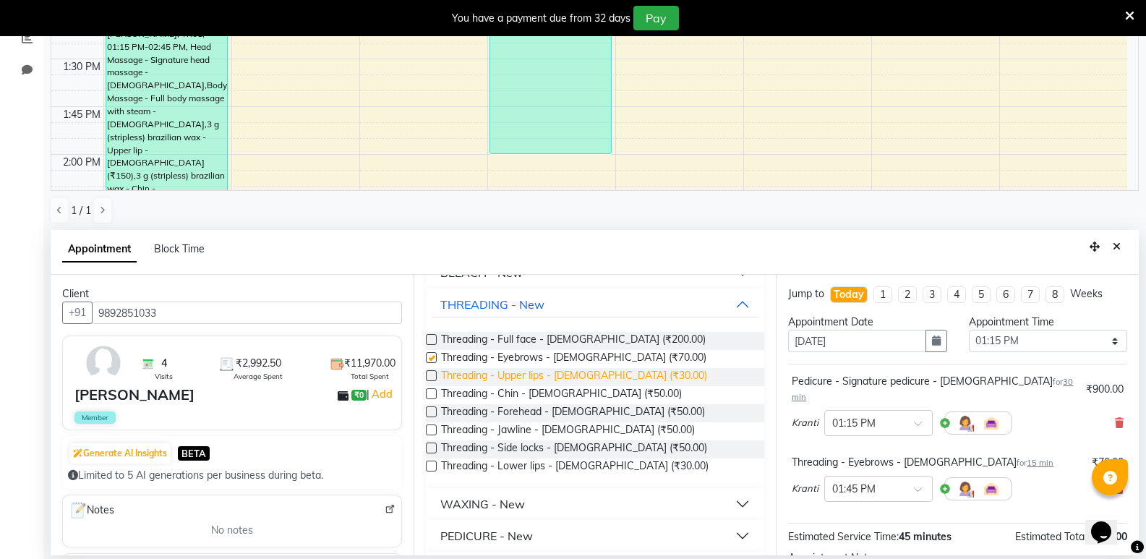
checkbox input "false"
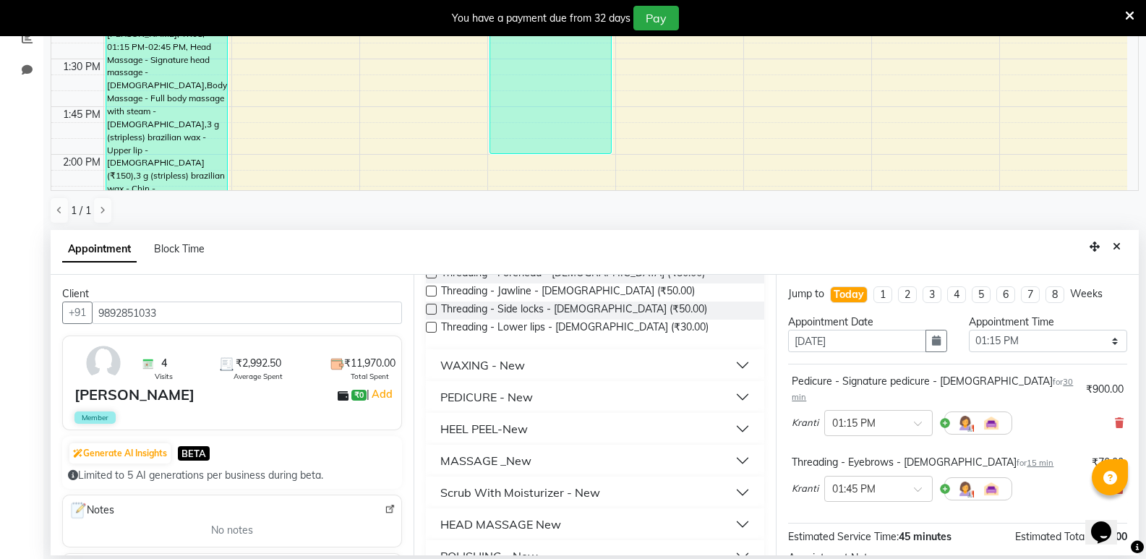
scroll to position [578, 0]
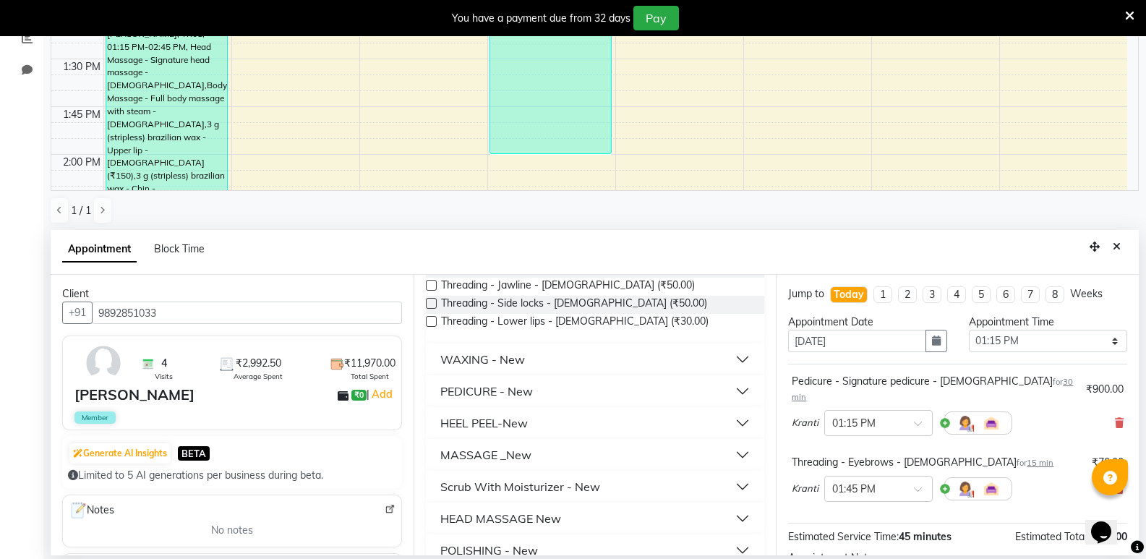
click at [479, 365] on div "WAXING - New" at bounding box center [482, 359] width 85 height 17
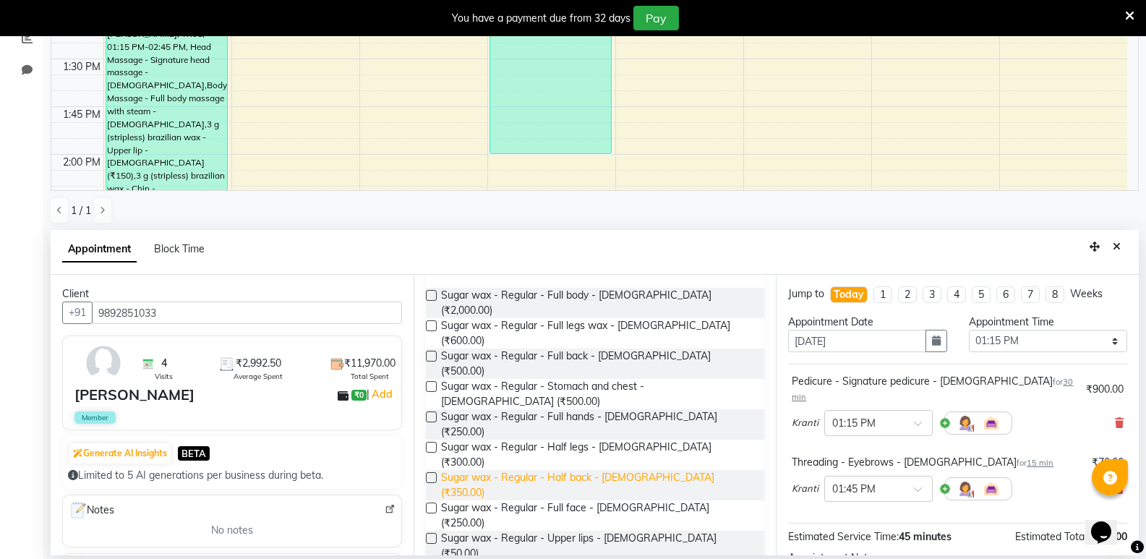
scroll to position [723, 0]
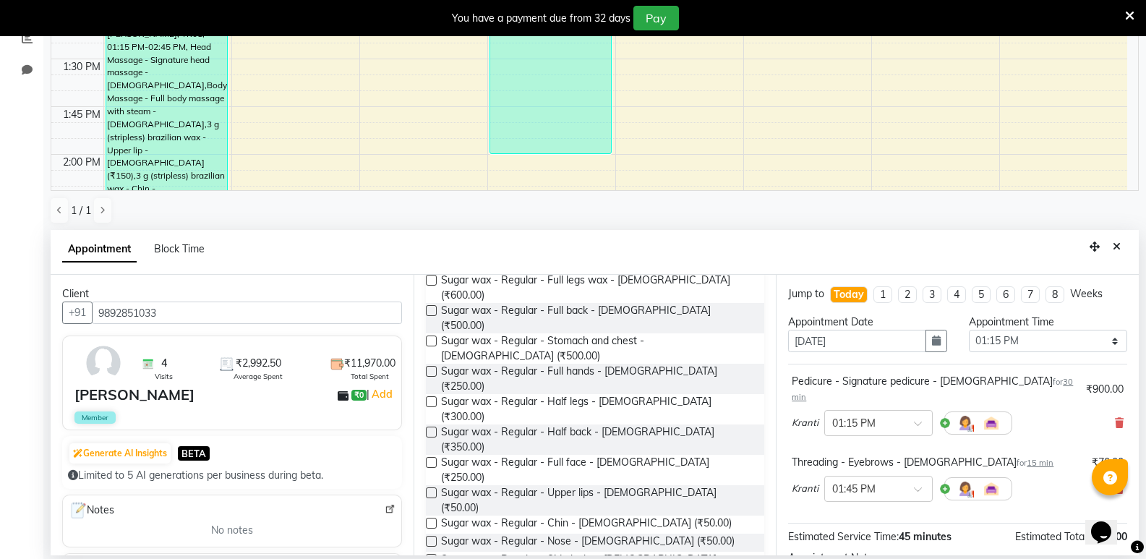
click at [428, 487] on label at bounding box center [431, 492] width 11 height 11
click at [428, 489] on input "checkbox" at bounding box center [430, 493] width 9 height 9
checkbox input "false"
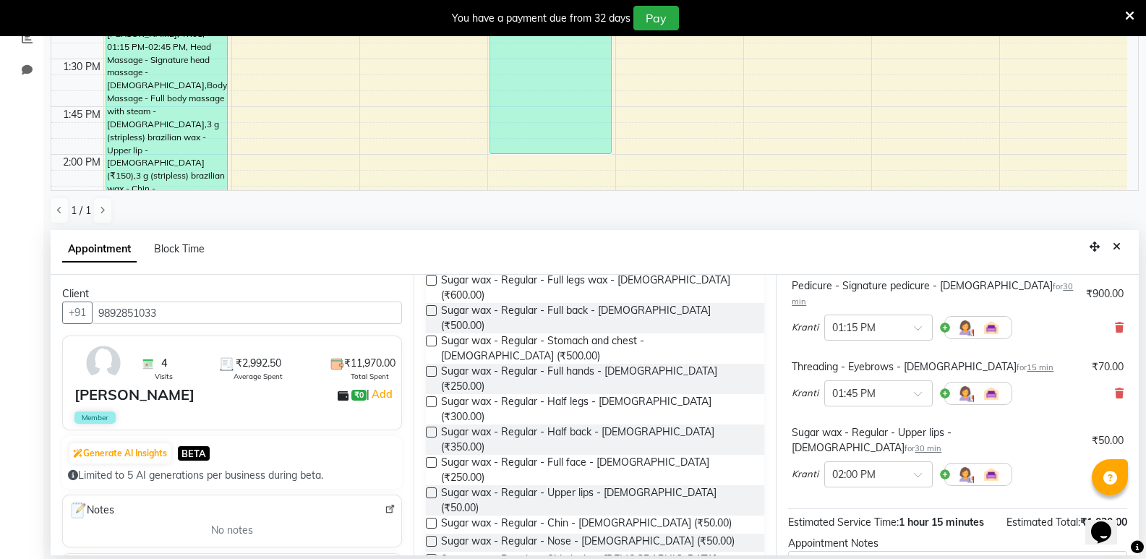
scroll to position [217, 0]
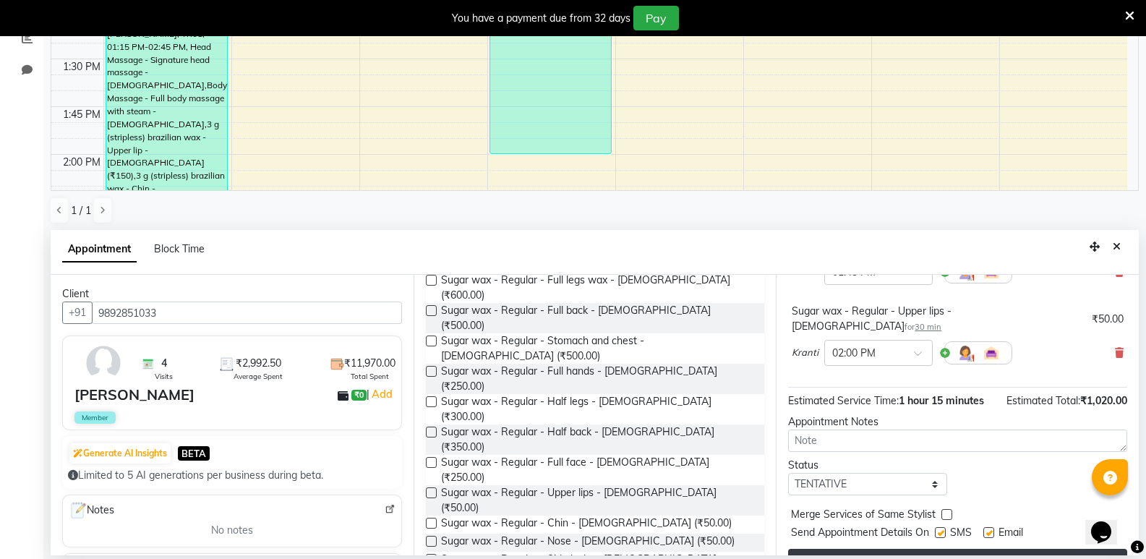
click at [941, 549] on button "Book" at bounding box center [957, 562] width 339 height 26
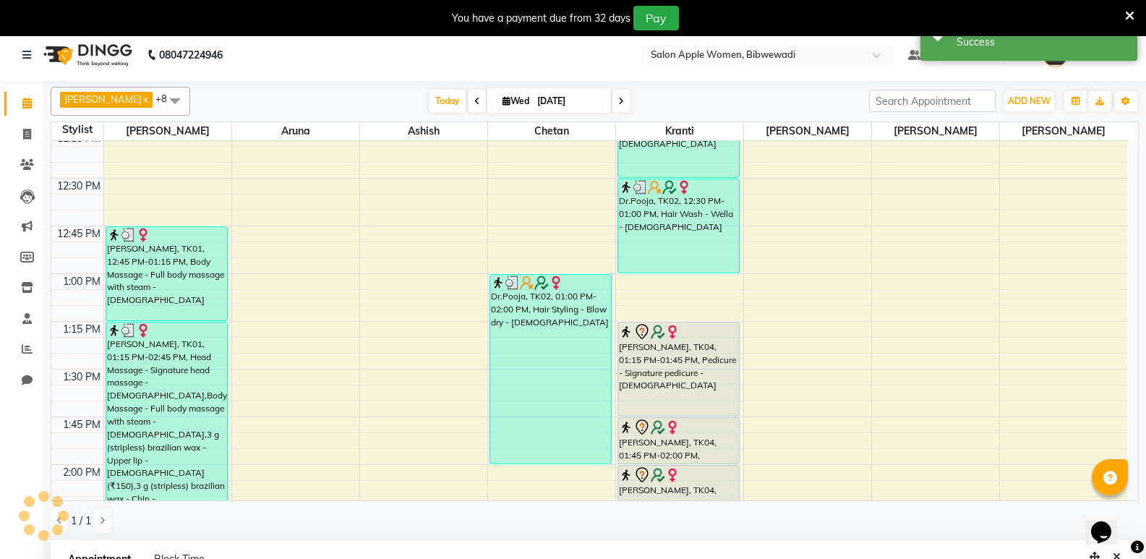
scroll to position [0, 0]
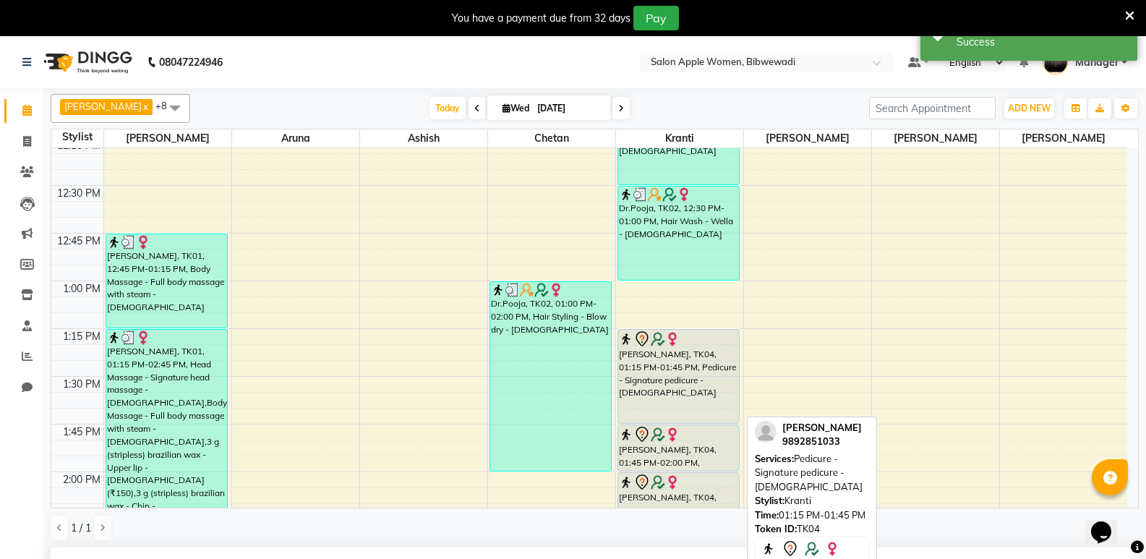
click at [665, 380] on div "Priya Sawant, TK04, 01:15 PM-01:45 PM, Pedicure - Signature pedicure - Female" at bounding box center [678, 376] width 121 height 93
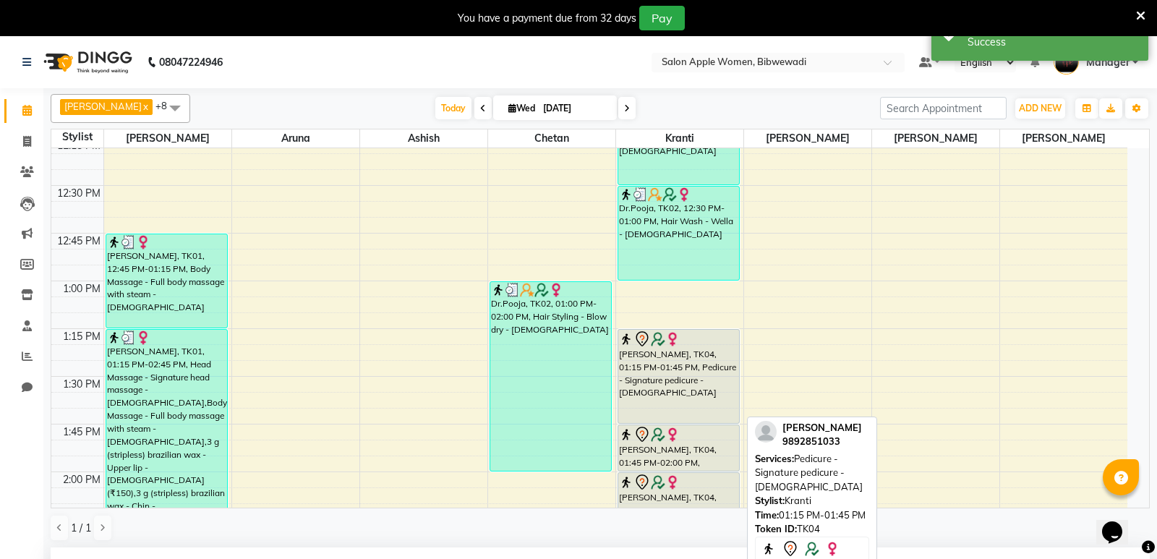
select select "7"
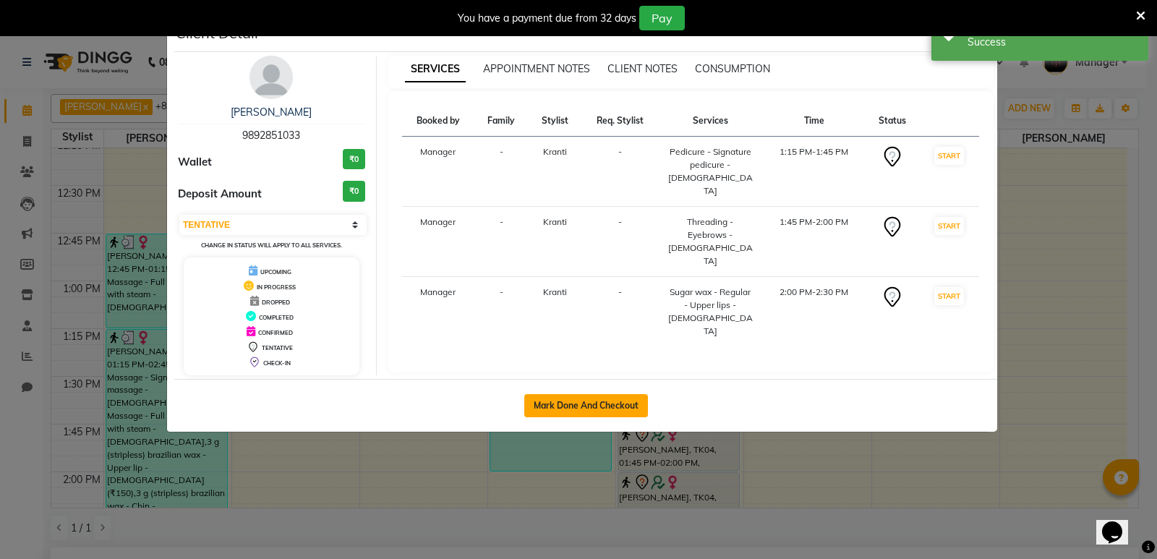
click at [629, 403] on button "Mark Done And Checkout" at bounding box center [586, 405] width 124 height 23
select select "101"
select select "service"
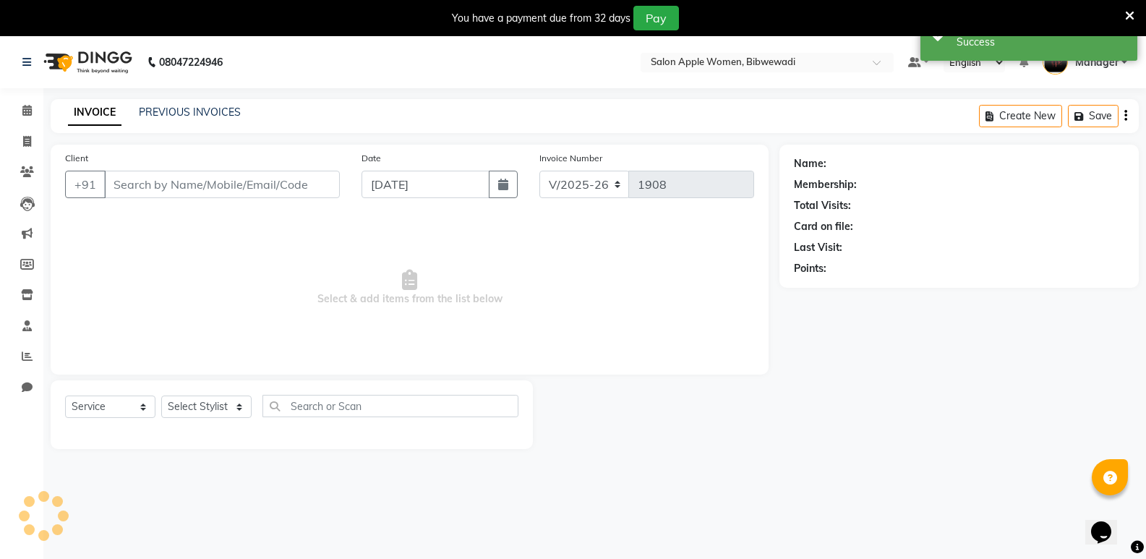
type input "9892851033"
select select "33227"
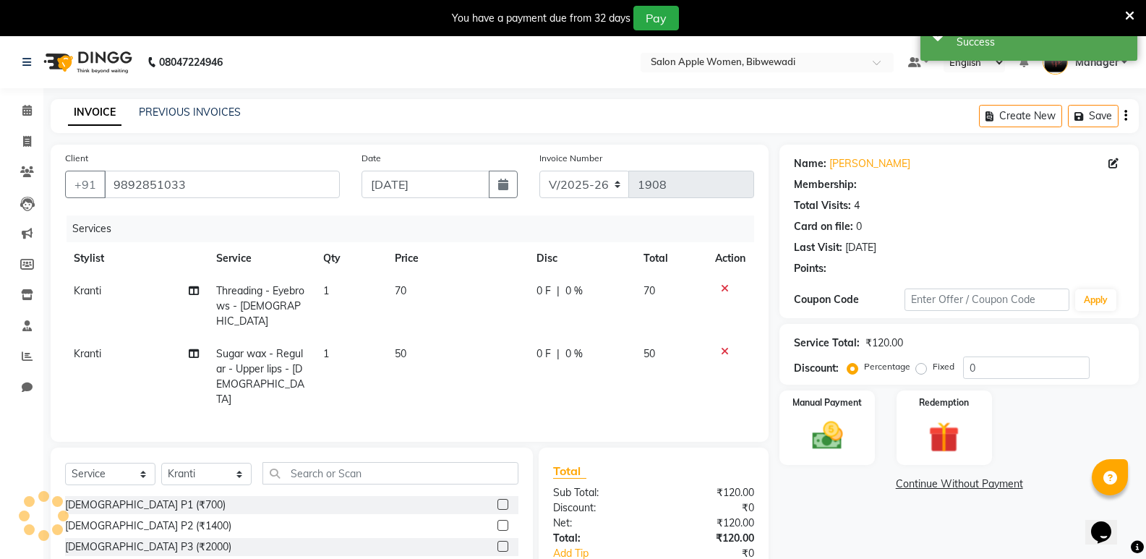
select select "1: Object"
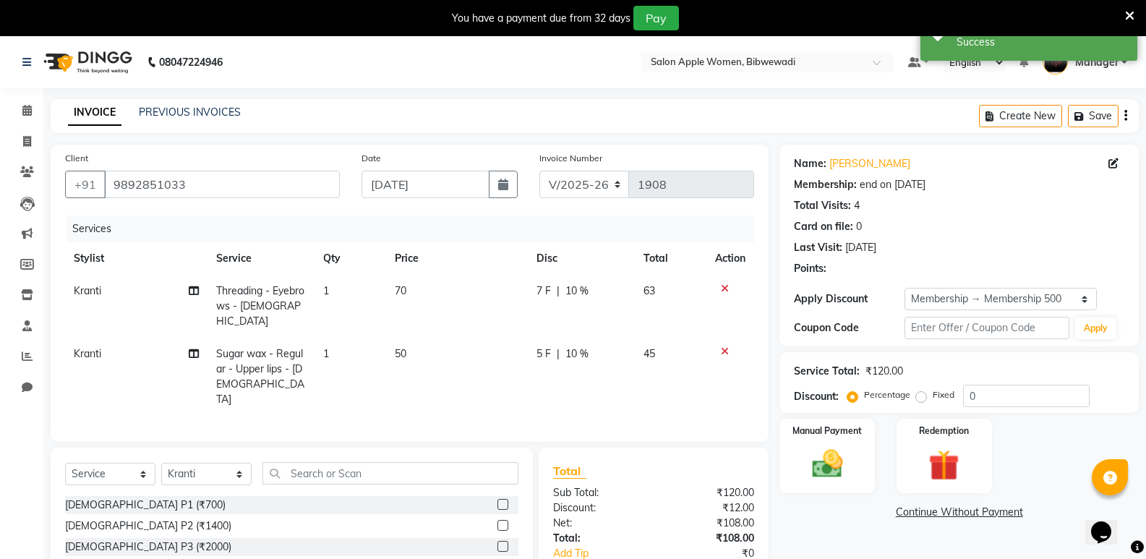
type input "10"
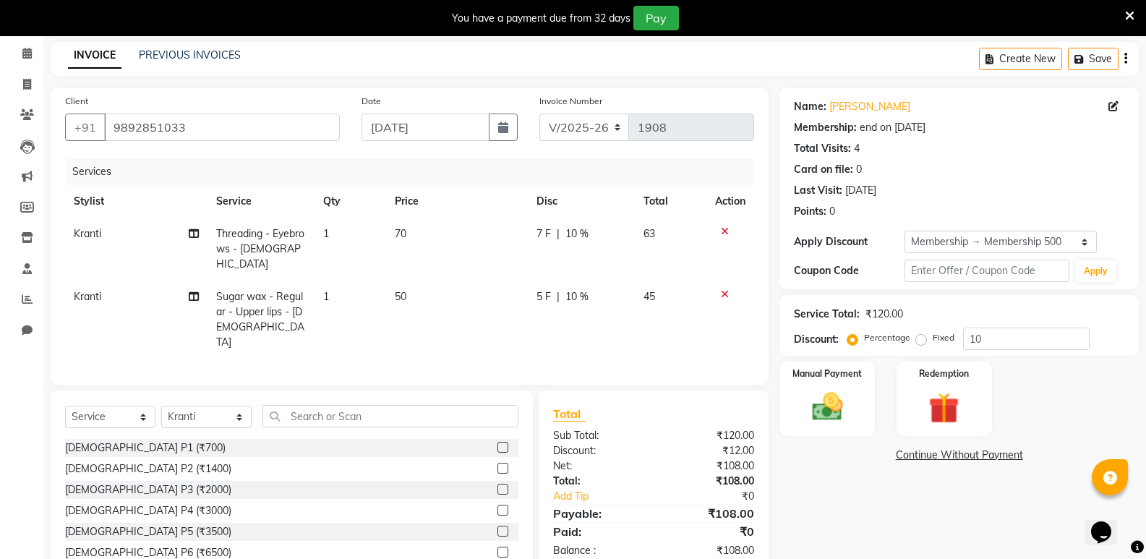
scroll to position [32, 0]
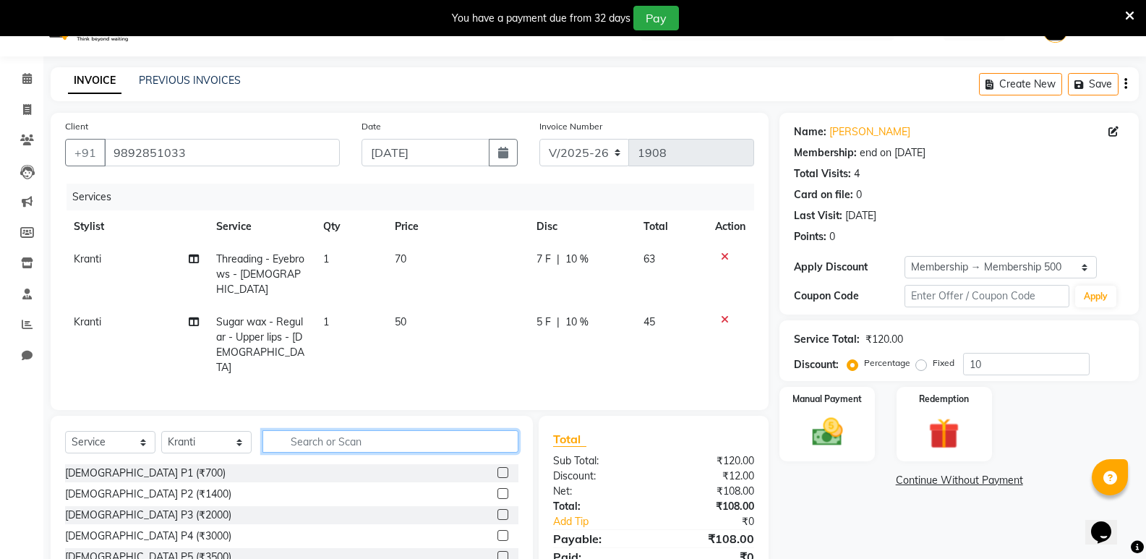
click at [422, 430] on input "text" at bounding box center [390, 441] width 256 height 22
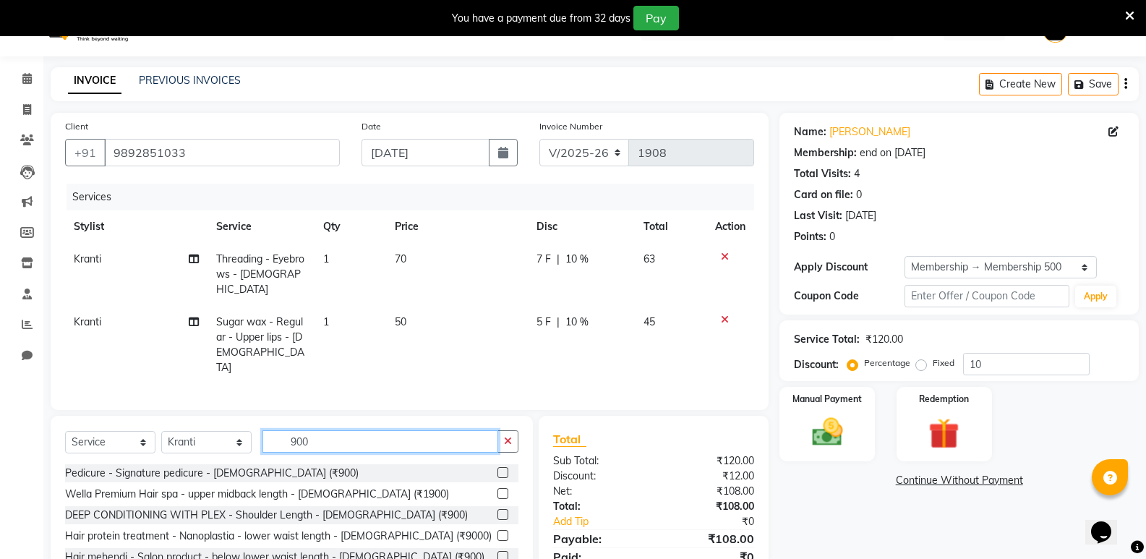
type input "900"
click at [500, 467] on label at bounding box center [502, 472] width 11 height 11
click at [500, 468] on input "checkbox" at bounding box center [501, 472] width 9 height 9
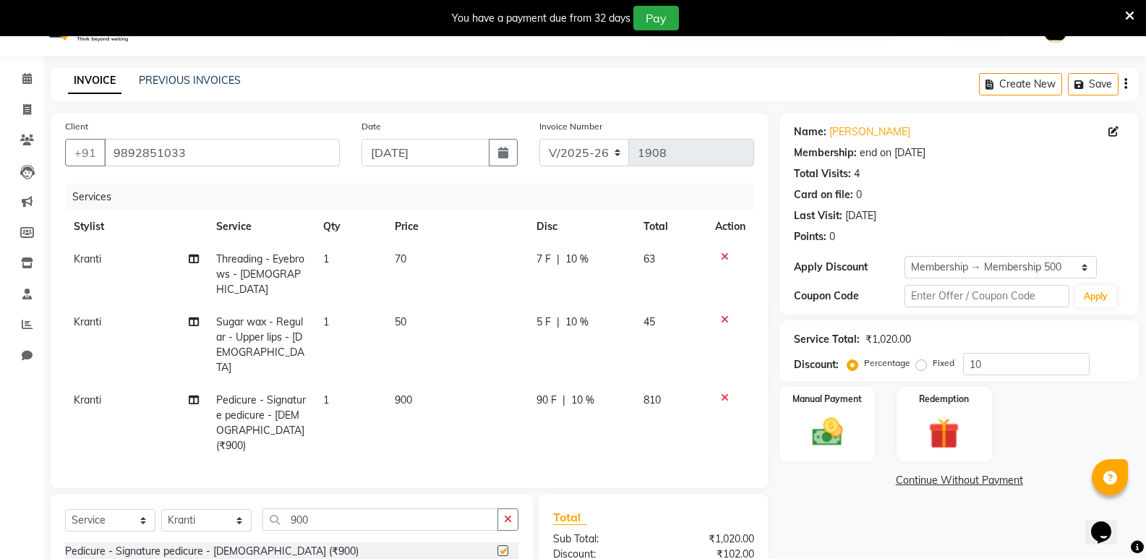
checkbox input "false"
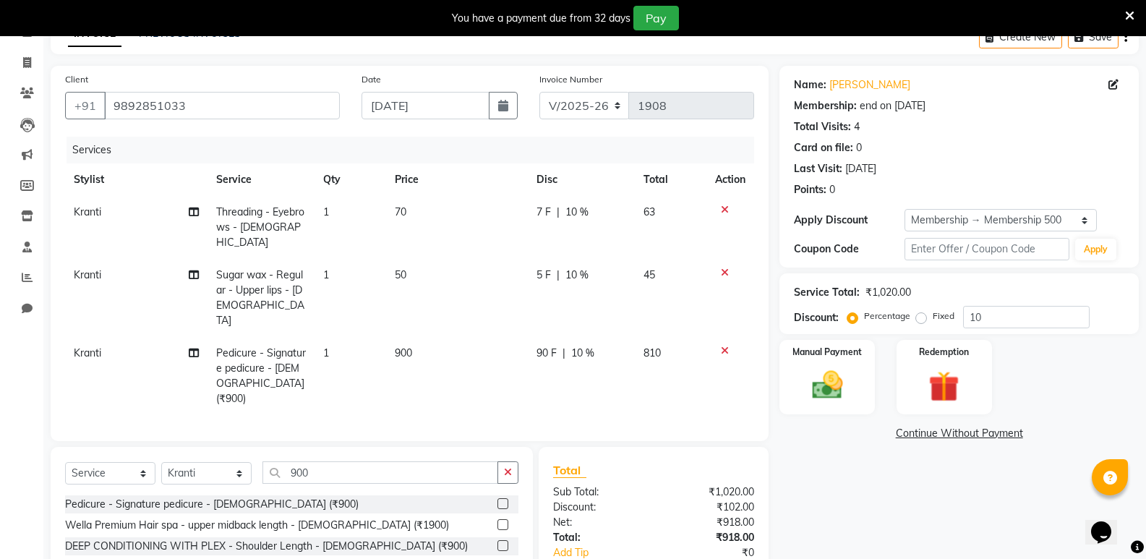
scroll to position [104, 0]
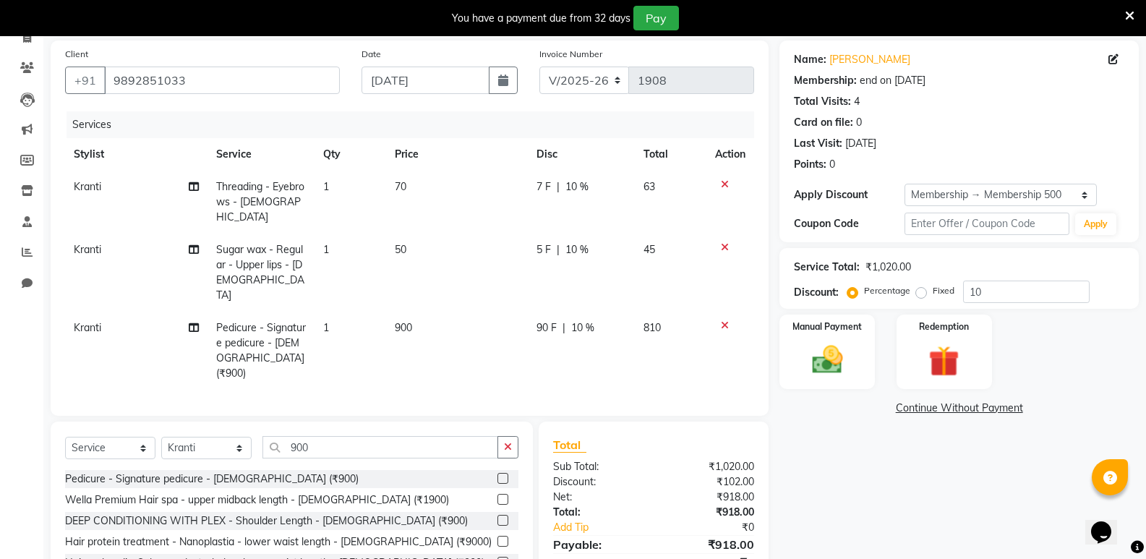
click at [543, 185] on span "7 F" at bounding box center [543, 186] width 14 height 15
select select "33227"
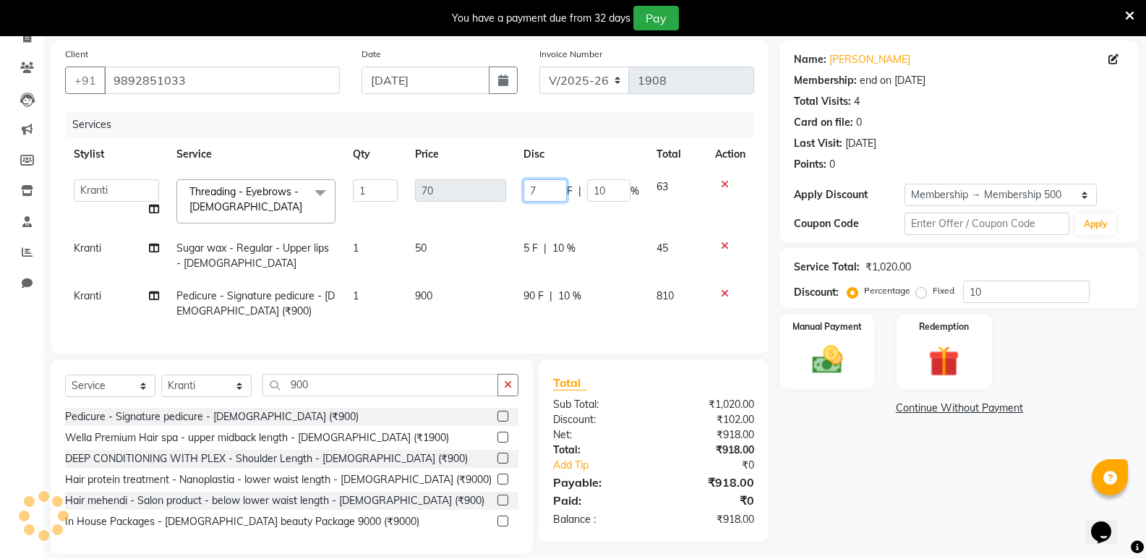
click at [543, 185] on input "7" at bounding box center [544, 190] width 43 height 22
type input "0"
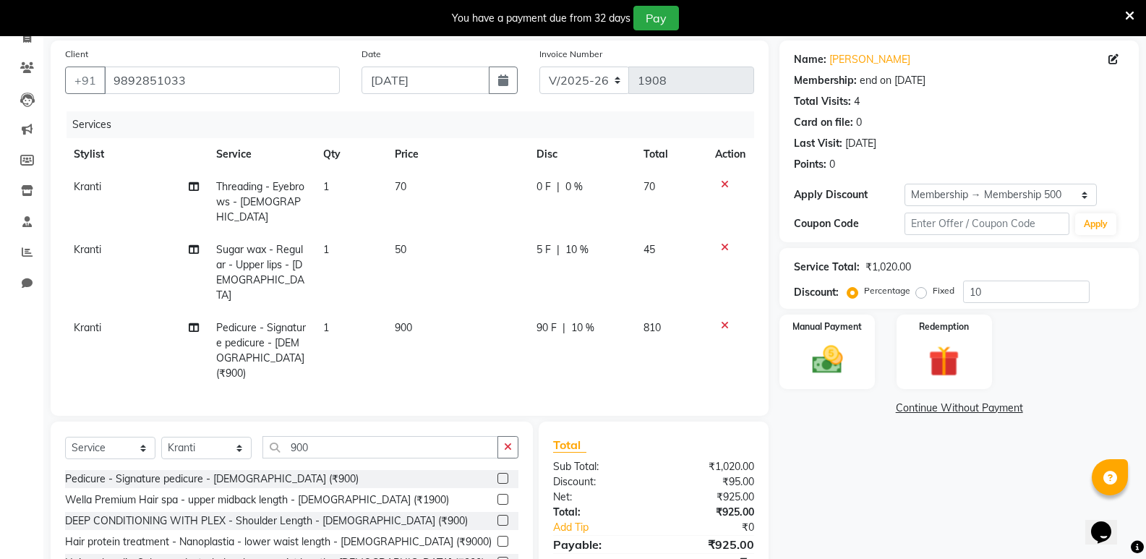
click at [530, 241] on td "5 F | 10 %" at bounding box center [581, 273] width 107 height 78
select select "33227"
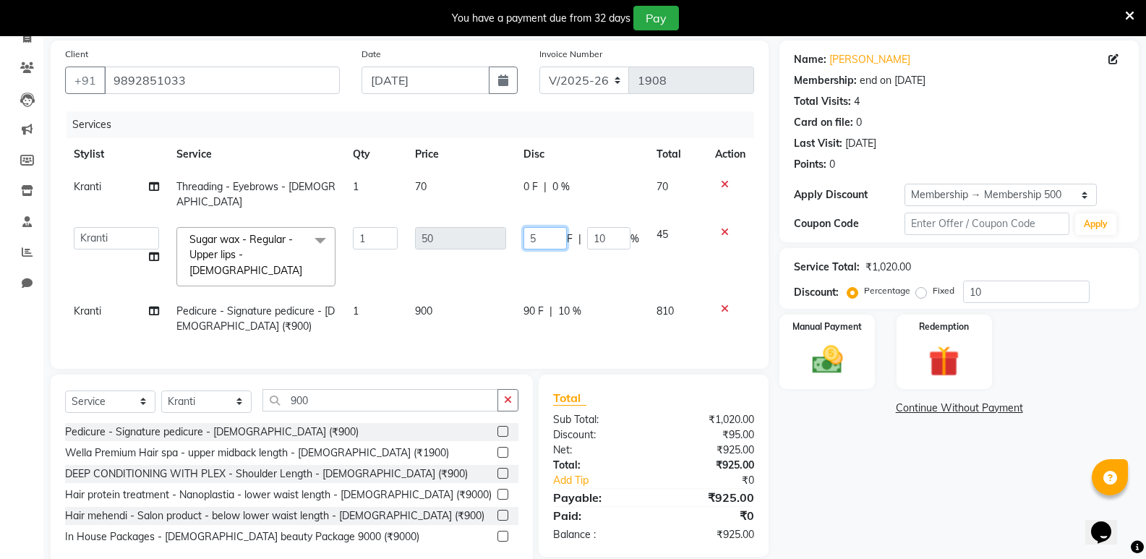
click at [542, 227] on input "5" at bounding box center [544, 238] width 43 height 22
type input "0"
click at [642, 296] on tr "Kranti Pedicure - Signature pedicure - Female (₹900) 1 900 90 F | 10 % 810" at bounding box center [409, 319] width 689 height 48
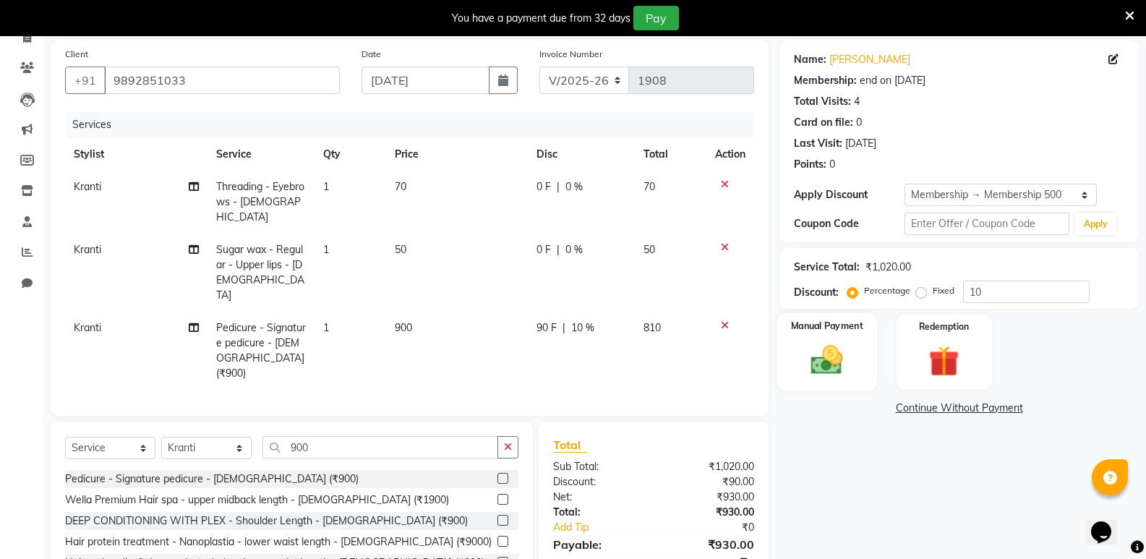
click at [839, 358] on img at bounding box center [826, 359] width 51 height 37
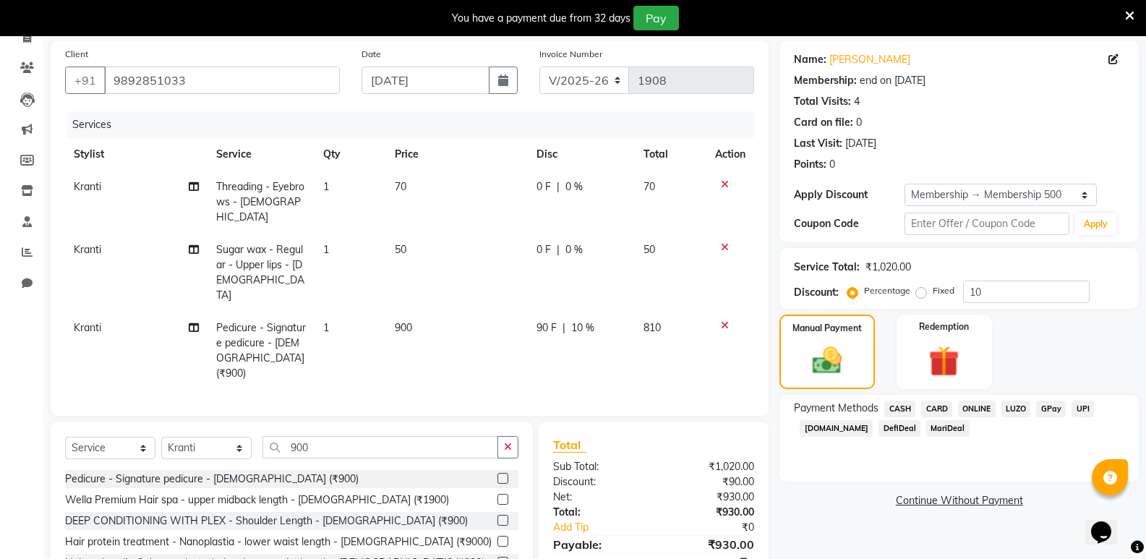
click at [976, 411] on span "ONLINE" at bounding box center [977, 409] width 38 height 17
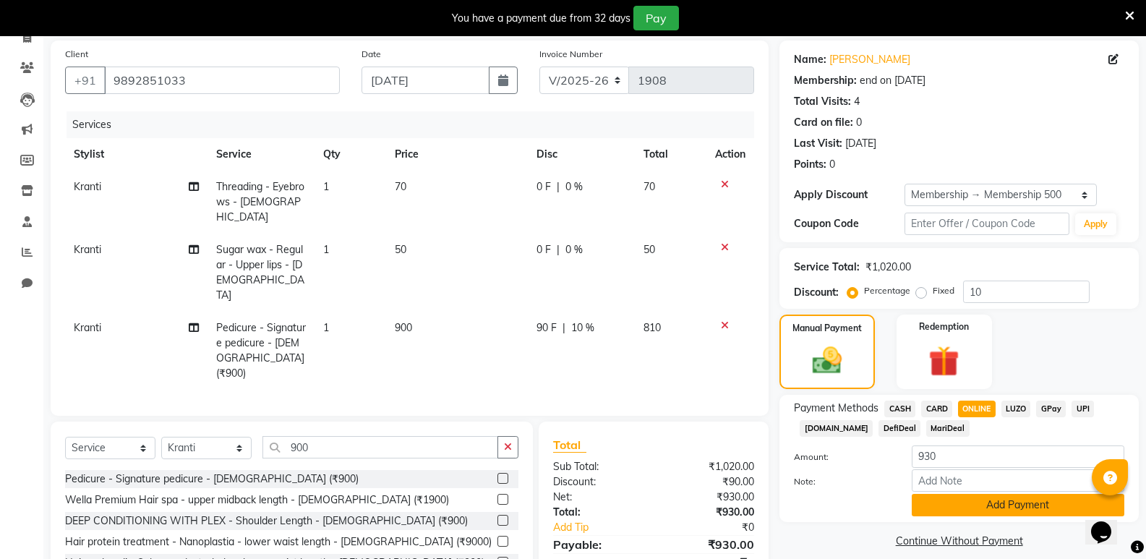
click at [1020, 498] on button "Add Payment" at bounding box center [1018, 505] width 213 height 22
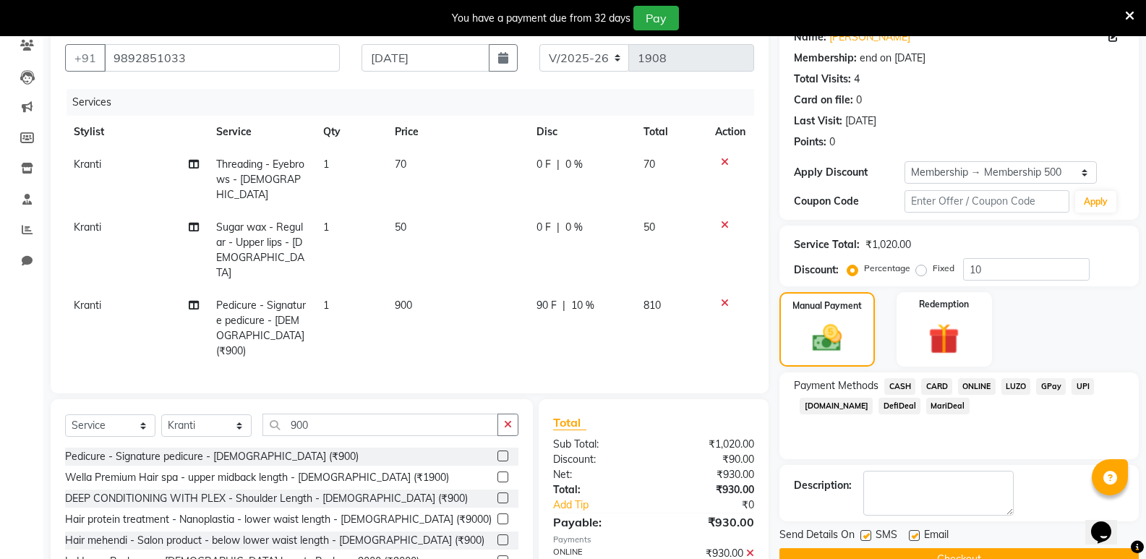
scroll to position [166, 0]
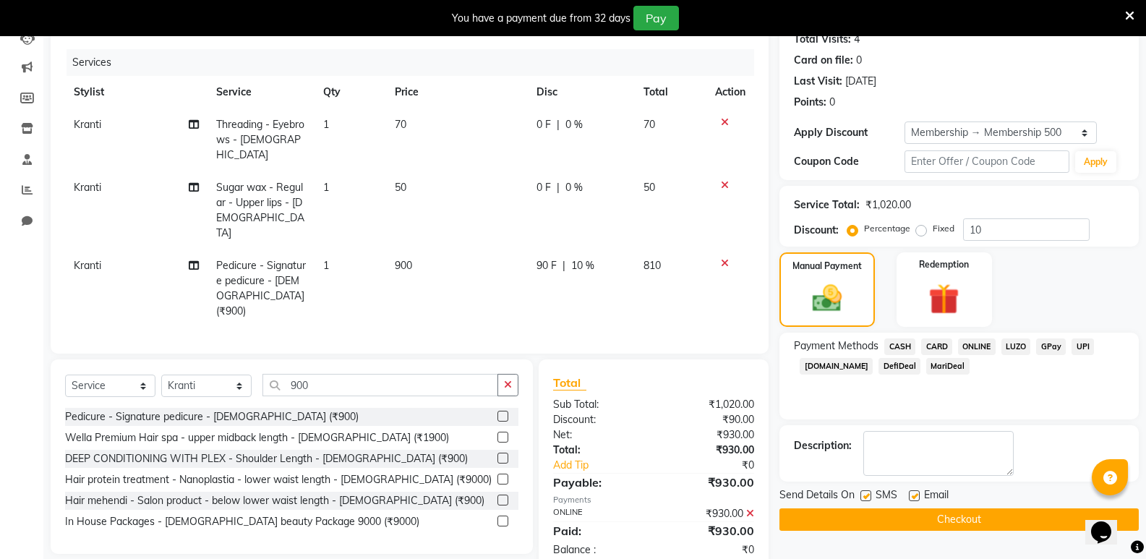
click at [959, 516] on button "Checkout" at bounding box center [958, 519] width 359 height 22
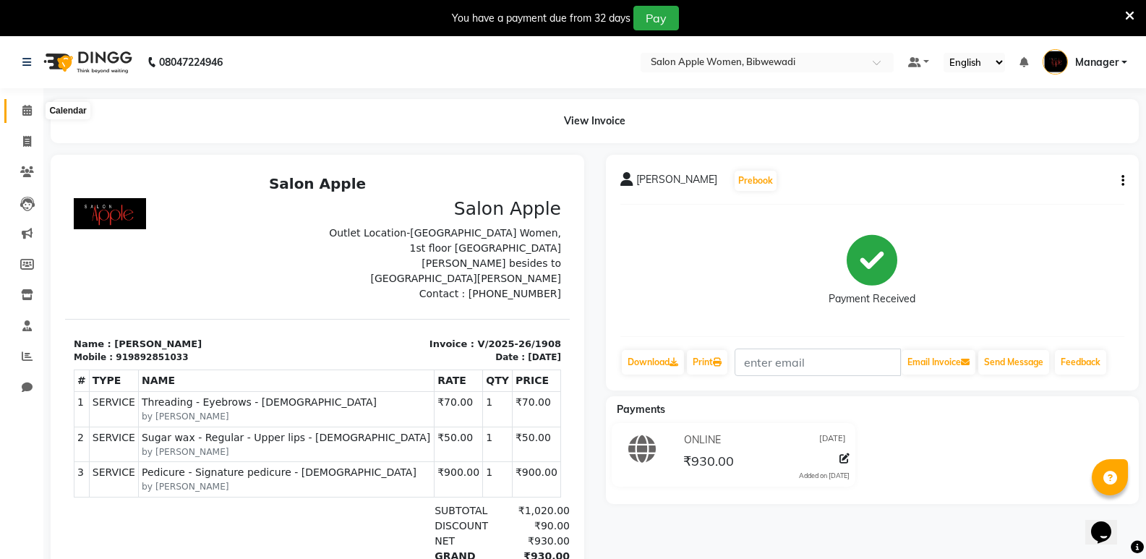
click at [28, 107] on icon at bounding box center [26, 110] width 9 height 11
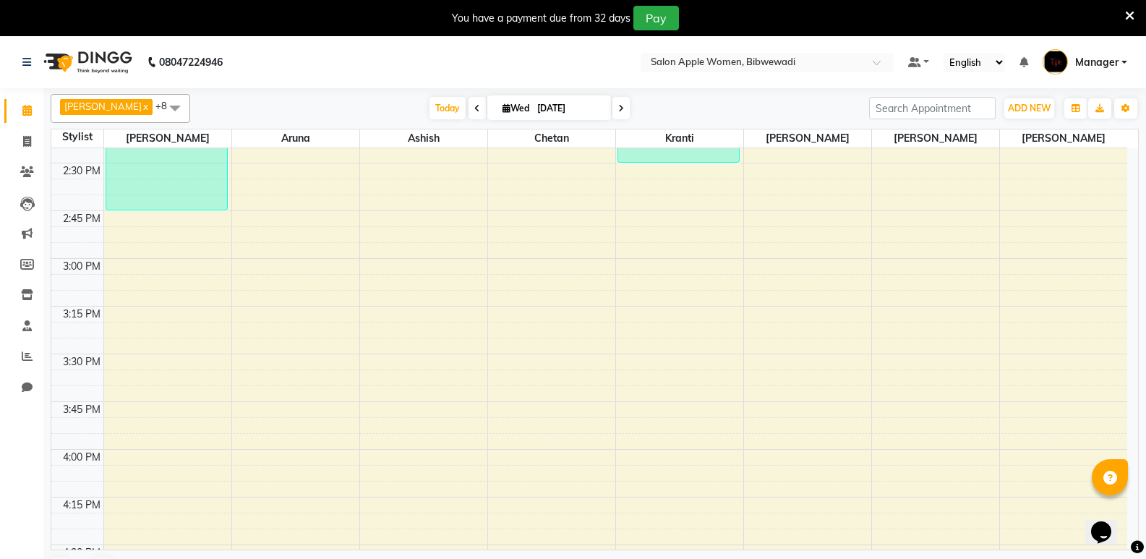
scroll to position [1591, 0]
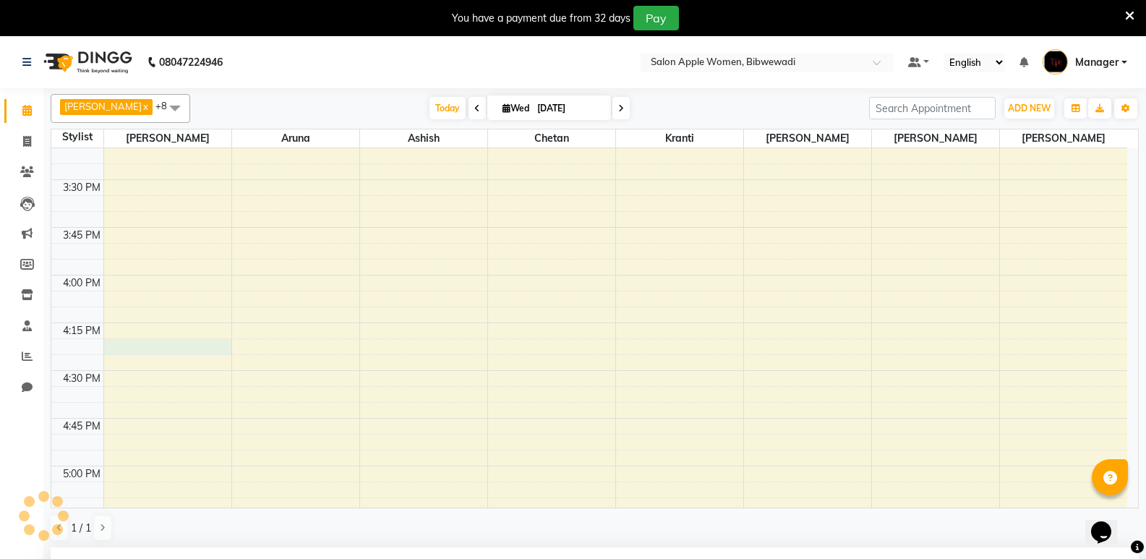
select select "75743"
select select "tentative"
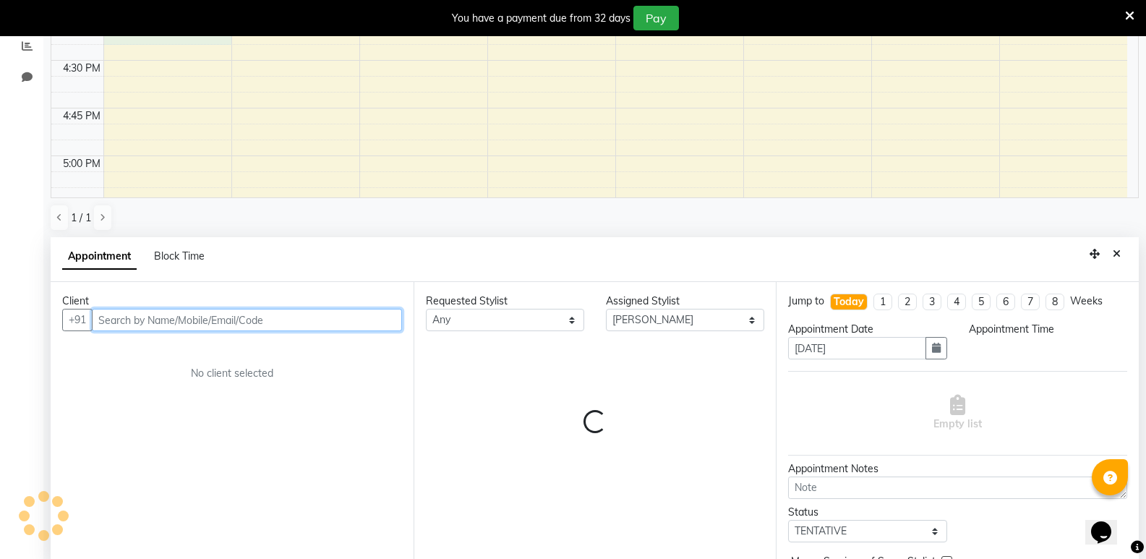
select select "975"
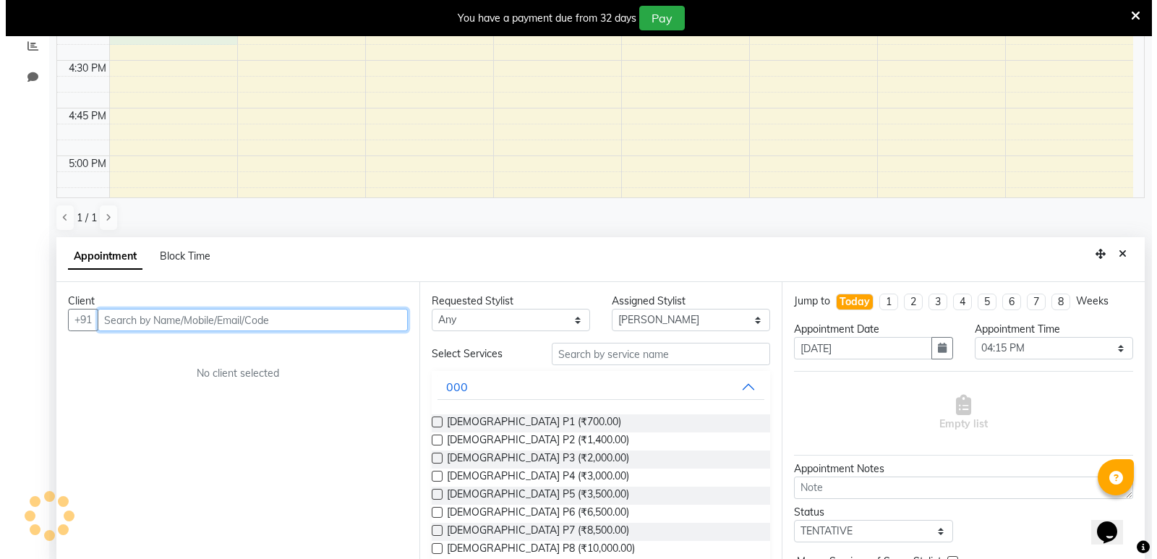
scroll to position [317, 0]
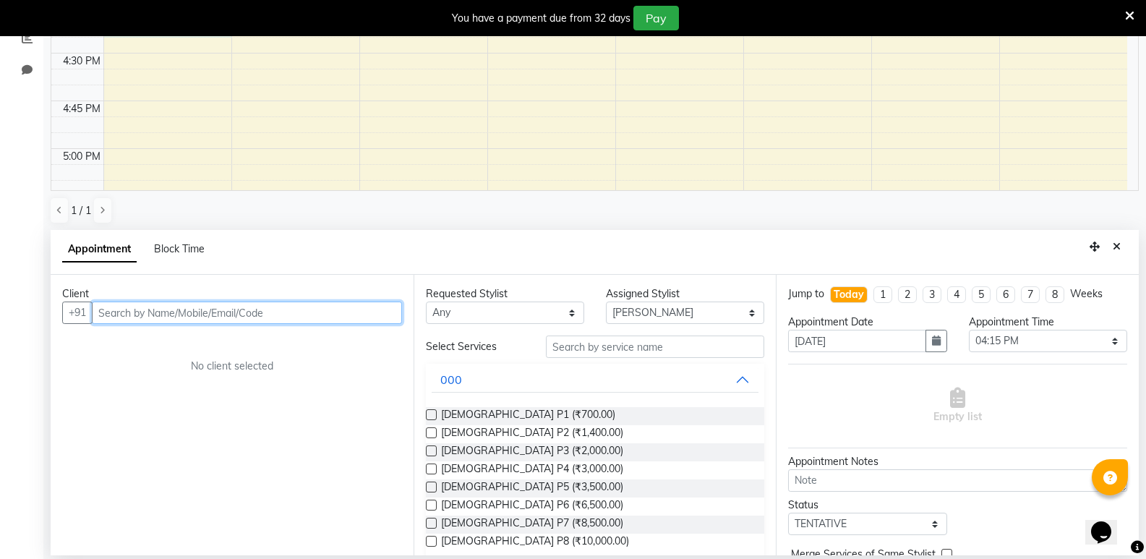
click at [131, 311] on input "text" at bounding box center [247, 312] width 310 height 22
type input "9657700715"
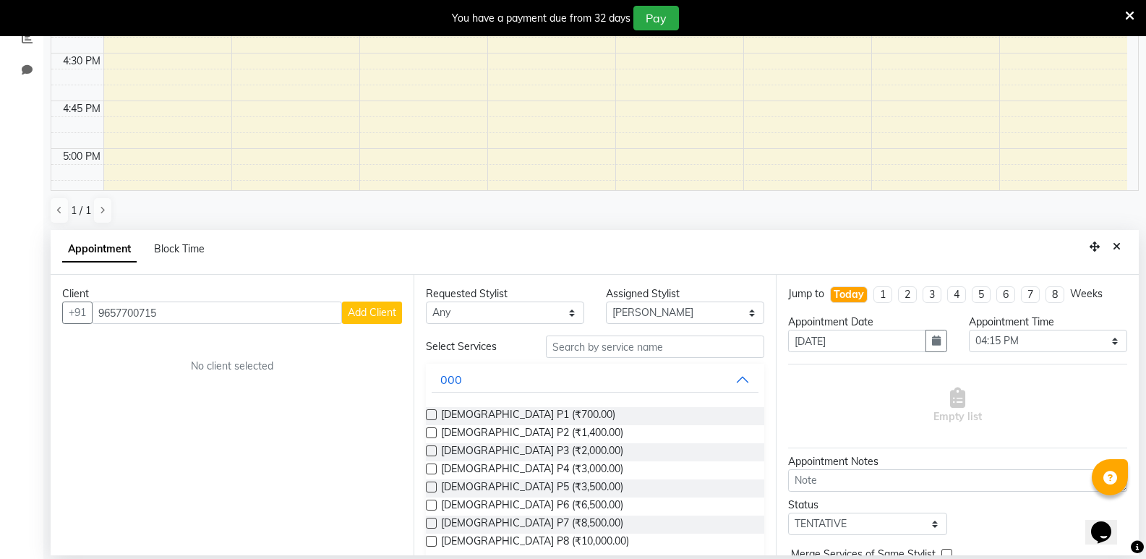
click at [377, 314] on span "Add Client" at bounding box center [372, 312] width 48 height 13
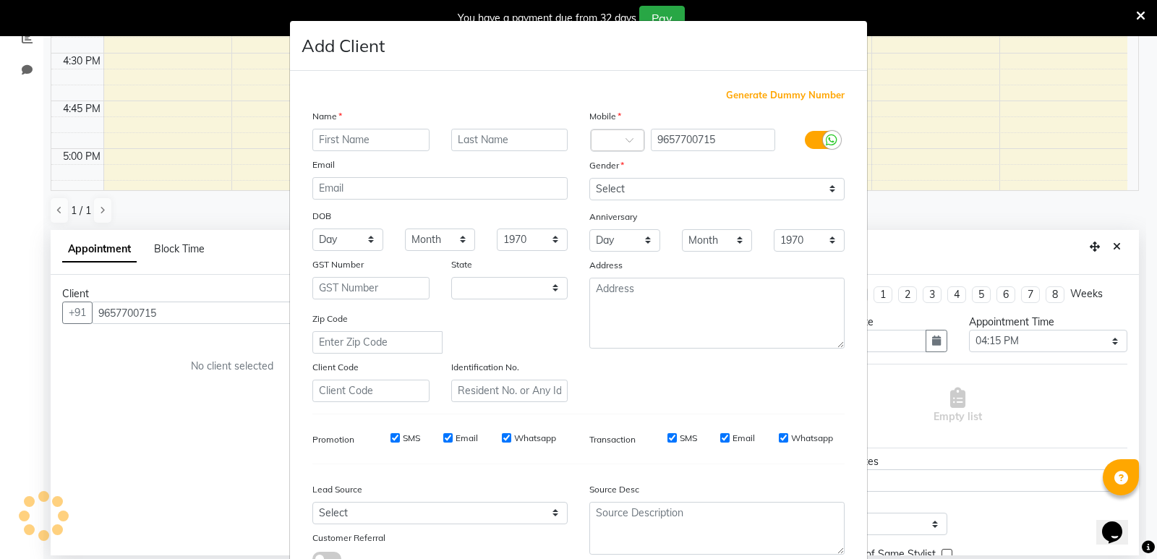
select select "22"
click at [369, 142] on input "text" at bounding box center [370, 140] width 117 height 22
type input "madhuri"
click at [464, 137] on input "text" at bounding box center [509, 140] width 117 height 22
type input "patil"
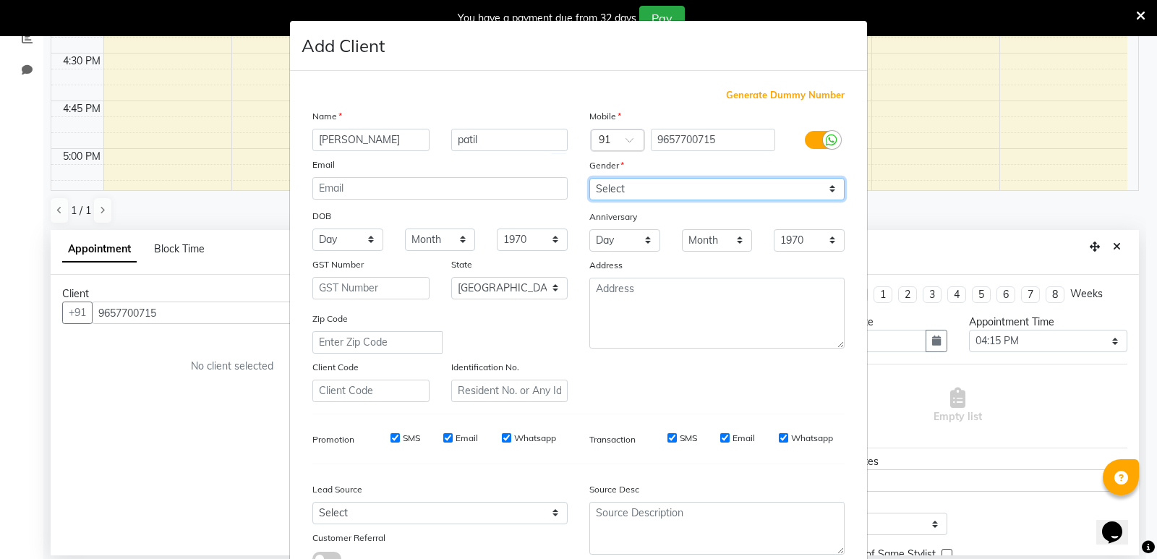
click at [635, 184] on select "Select Male Female Other Prefer Not To Say" at bounding box center [716, 189] width 255 height 22
select select "[DEMOGRAPHIC_DATA]"
click at [589, 178] on select "Select Male Female Other Prefer Not To Say" at bounding box center [716, 189] width 255 height 22
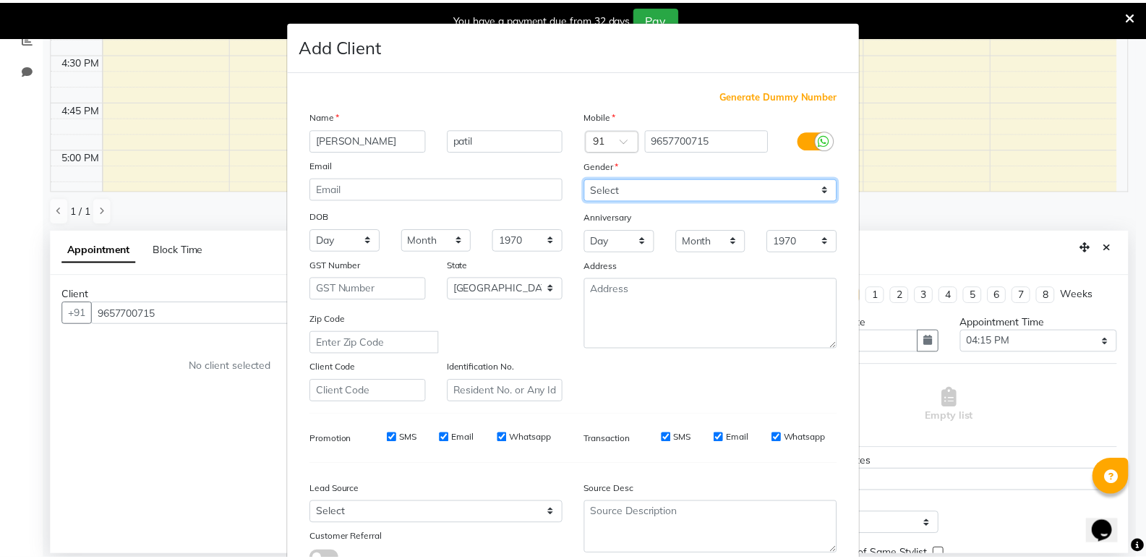
scroll to position [108, 0]
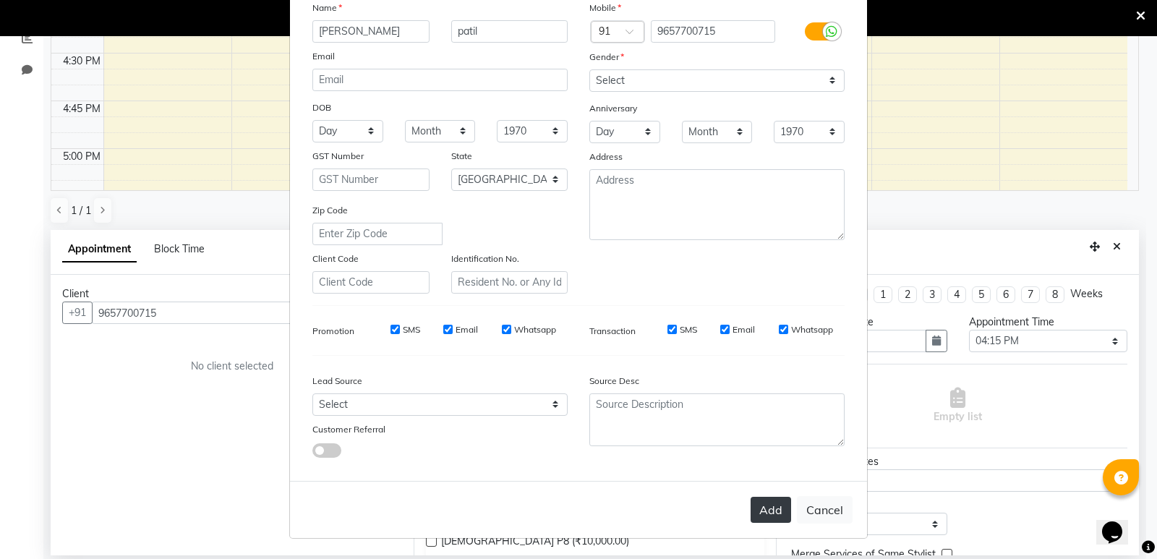
click at [761, 510] on button "Add" at bounding box center [770, 510] width 40 height 26
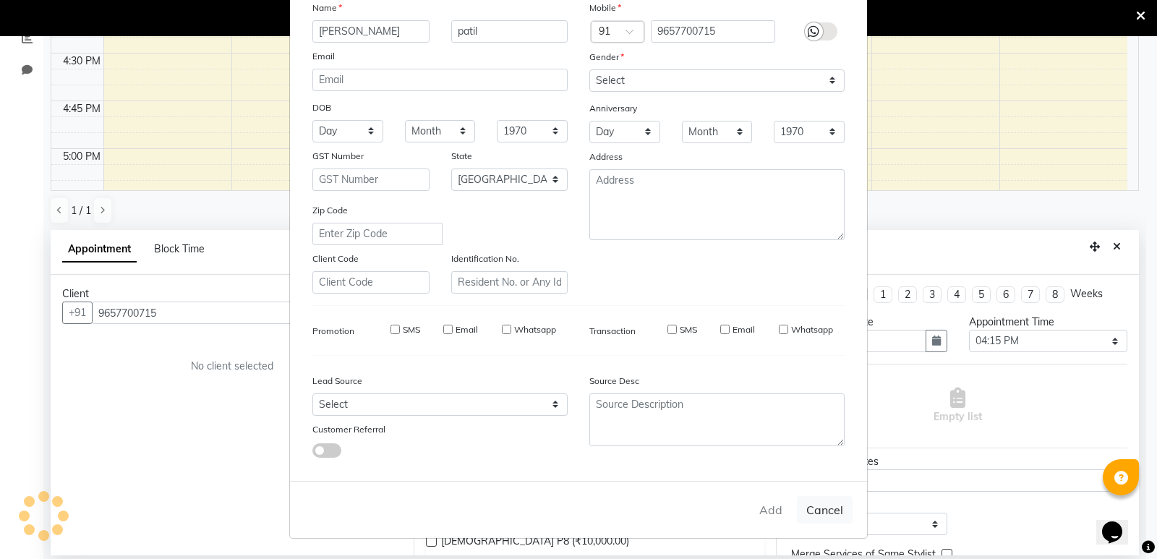
select select
select select "null"
select select
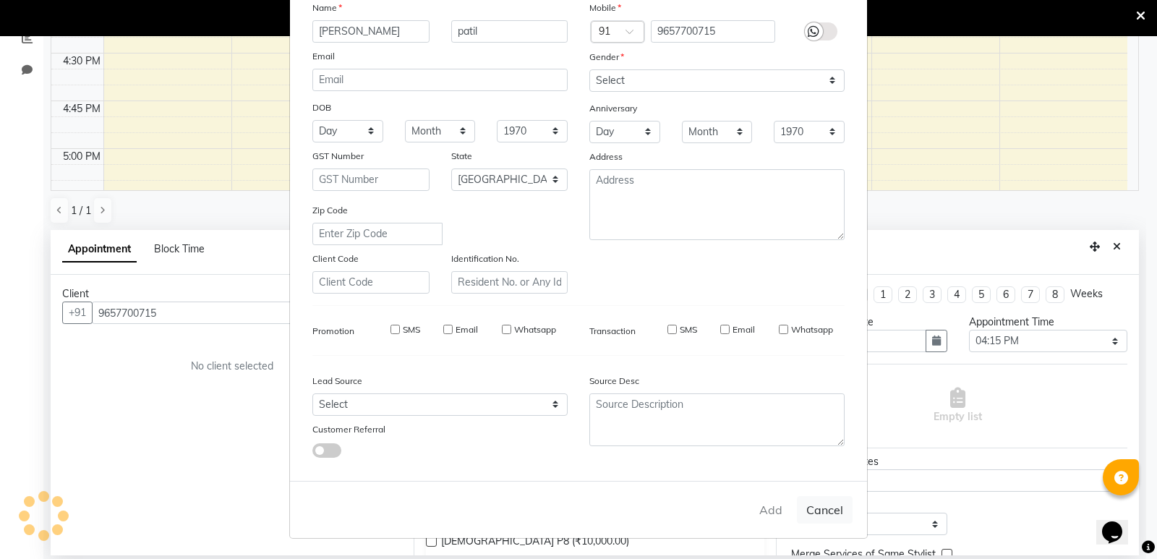
select select
checkbox input "false"
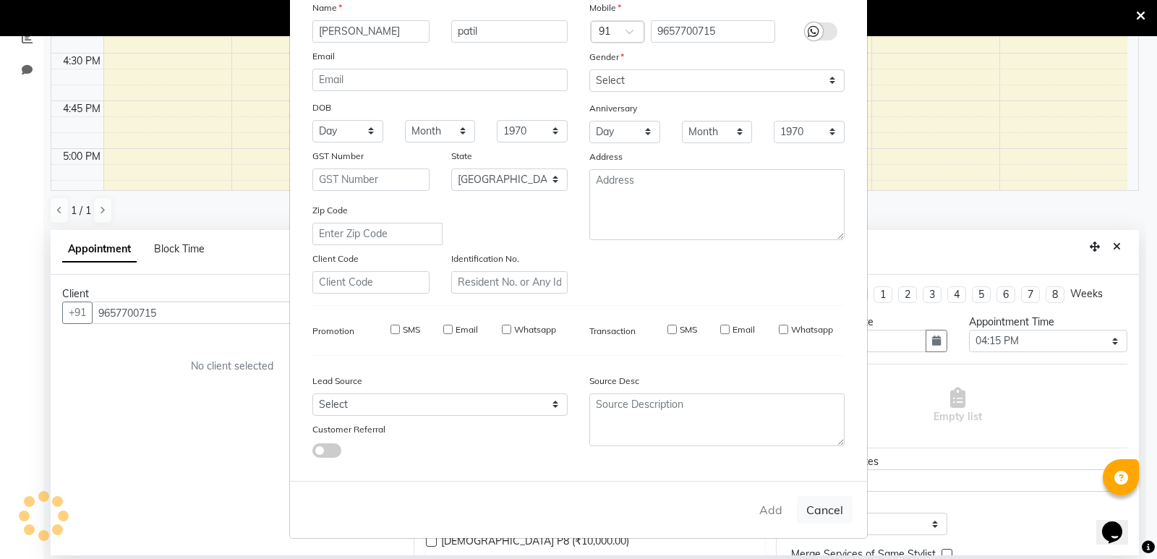
checkbox input "false"
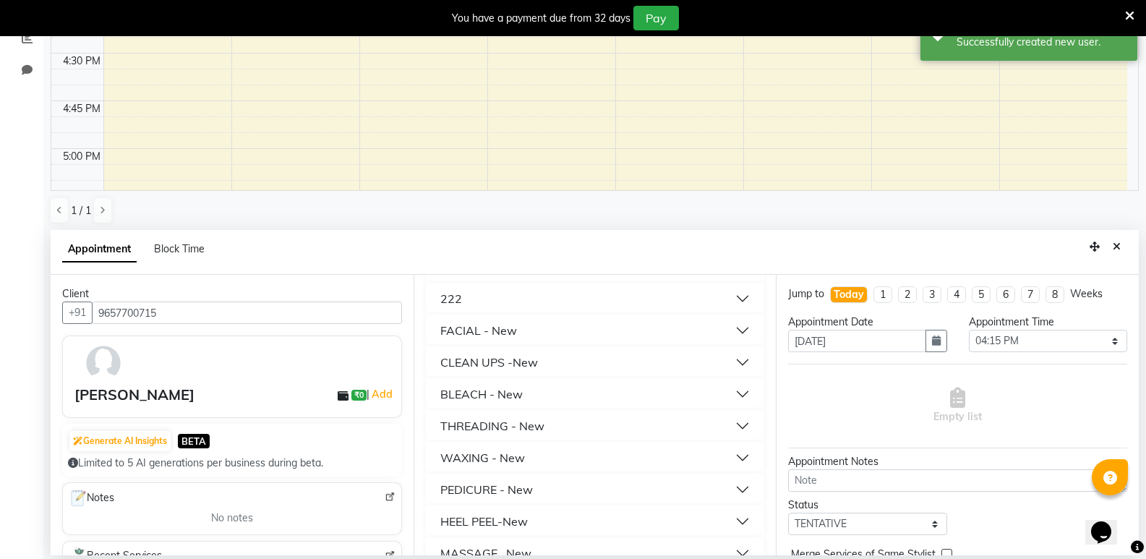
scroll to position [361, 0]
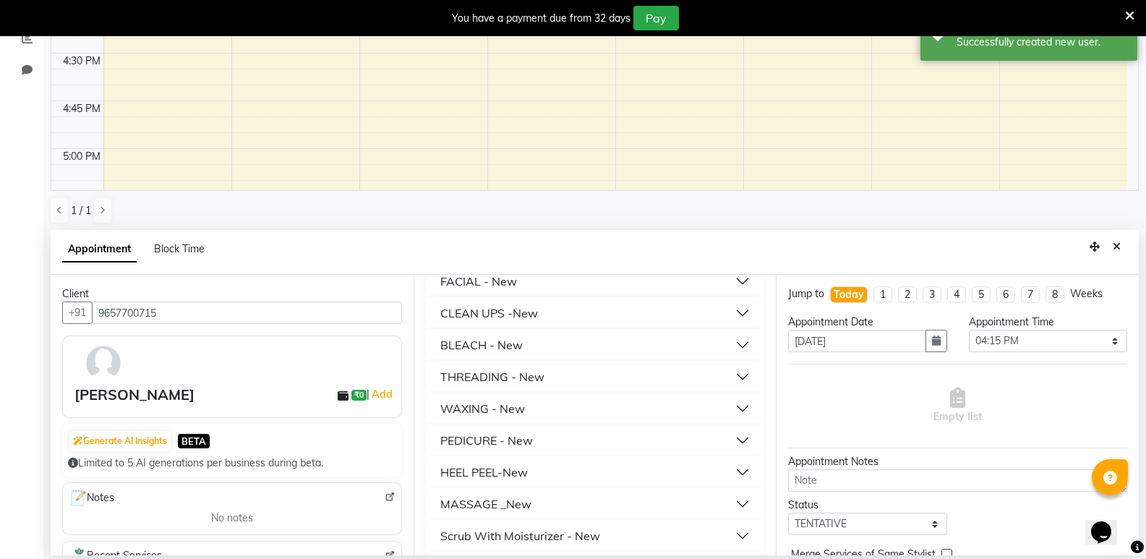
click at [516, 379] on div "THREADING - New" at bounding box center [492, 376] width 104 height 17
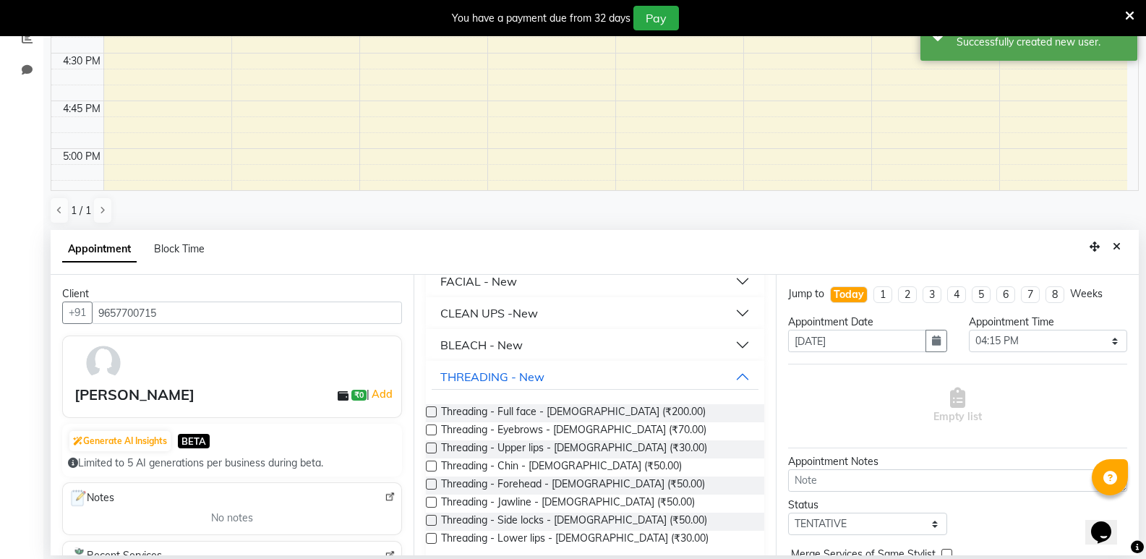
click at [430, 428] on label at bounding box center [431, 429] width 11 height 11
click at [430, 428] on input "checkbox" at bounding box center [430, 431] width 9 height 9
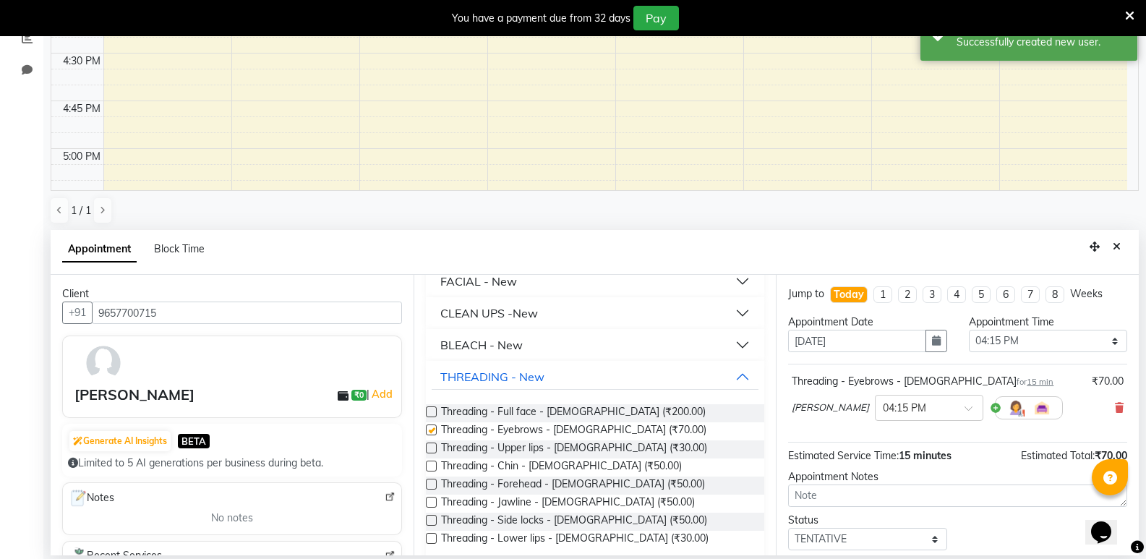
checkbox input "false"
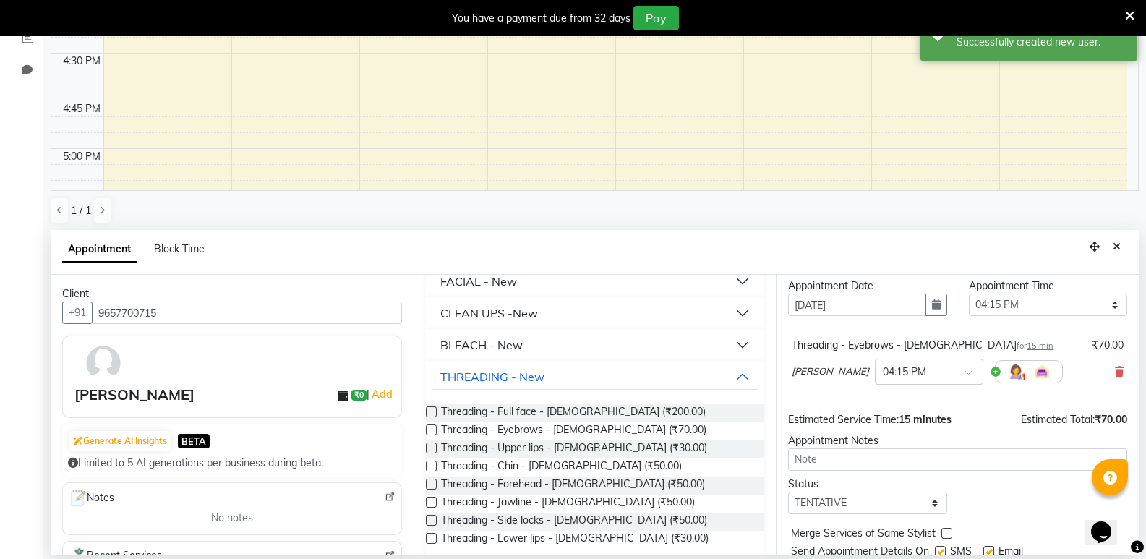
scroll to position [86, 0]
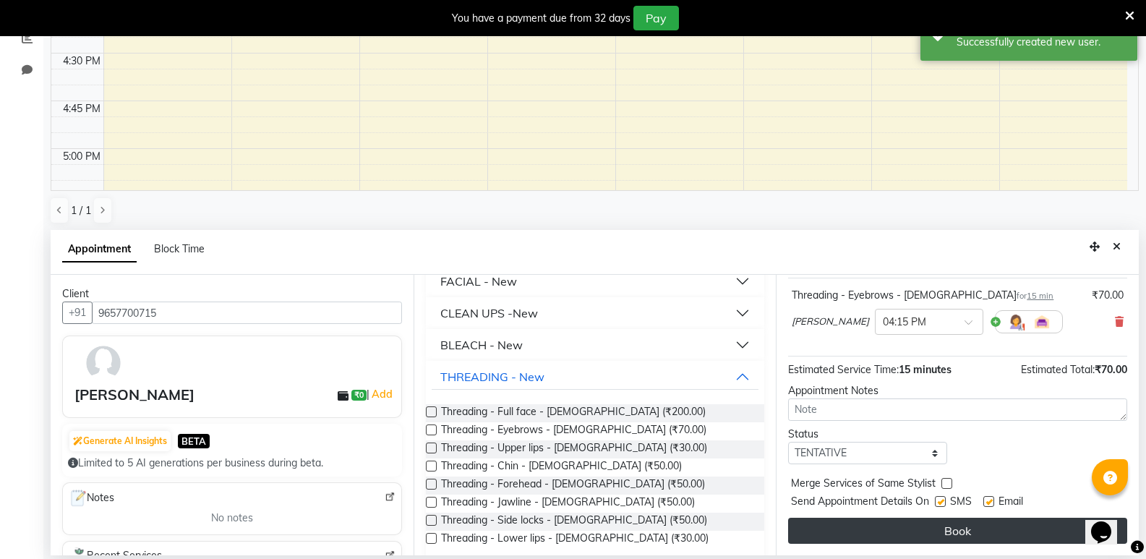
click at [937, 532] on button "Book" at bounding box center [957, 531] width 339 height 26
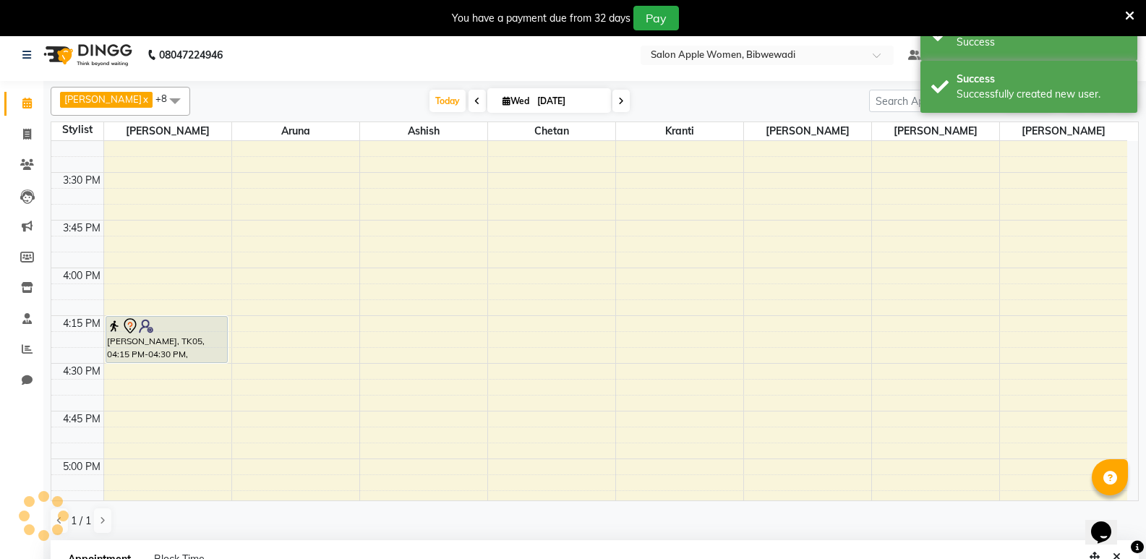
scroll to position [0, 0]
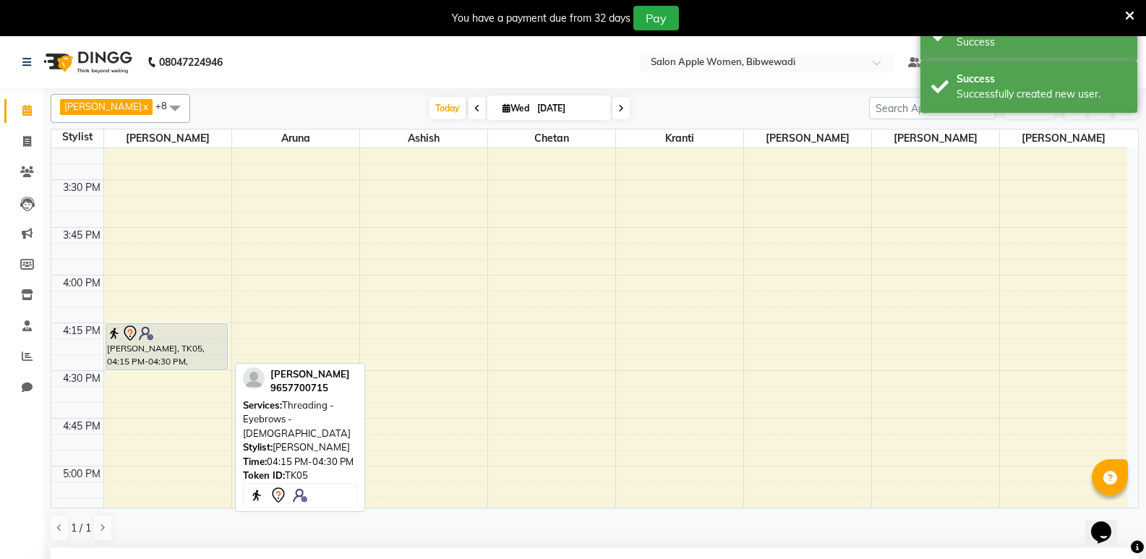
click at [194, 337] on div at bounding box center [167, 333] width 120 height 17
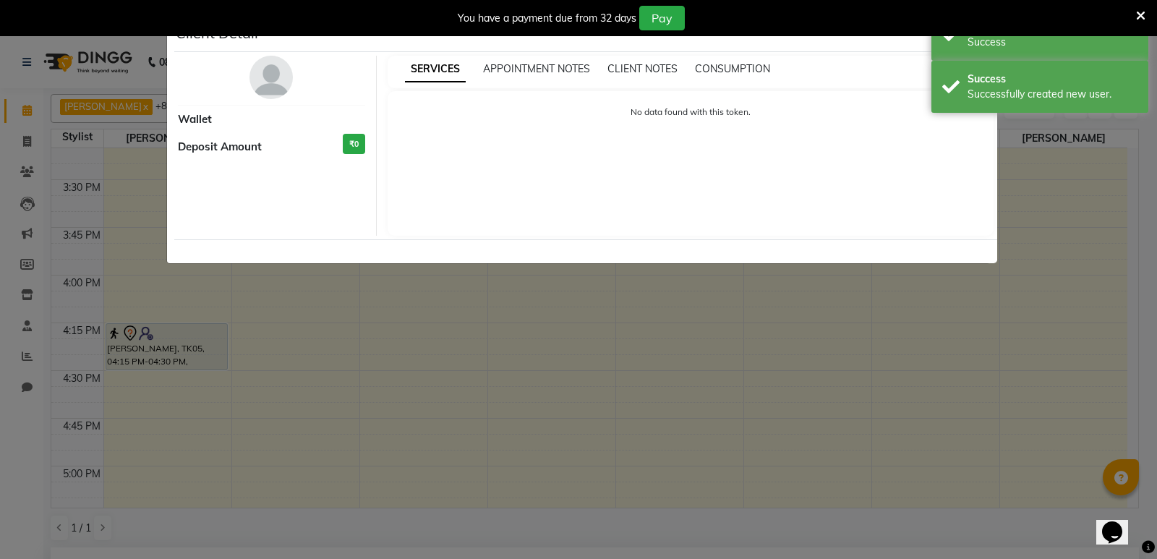
select select "7"
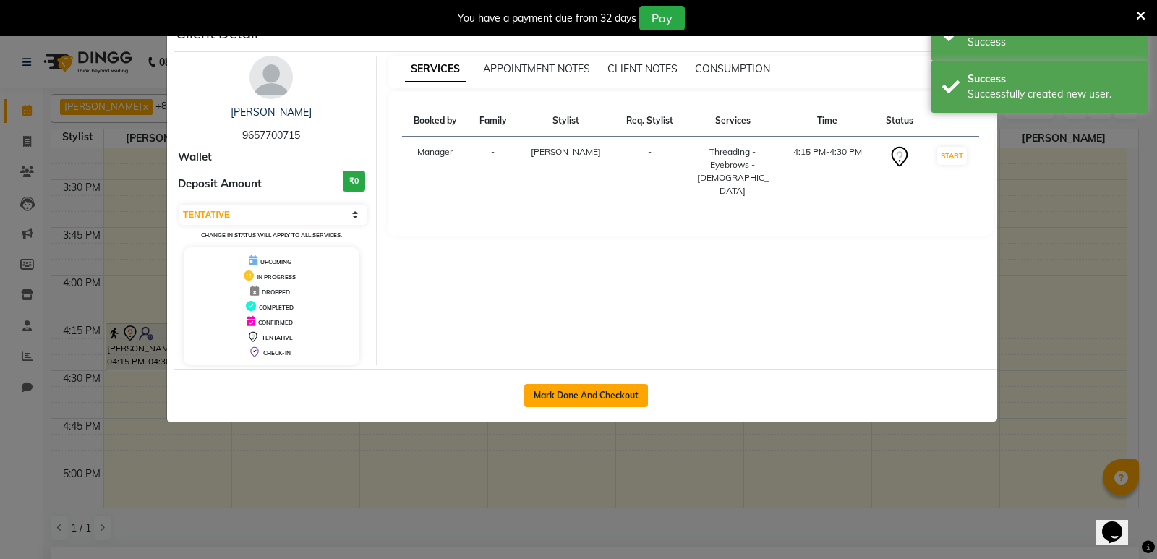
click at [593, 395] on button "Mark Done And Checkout" at bounding box center [586, 395] width 124 height 23
select select "101"
select select "service"
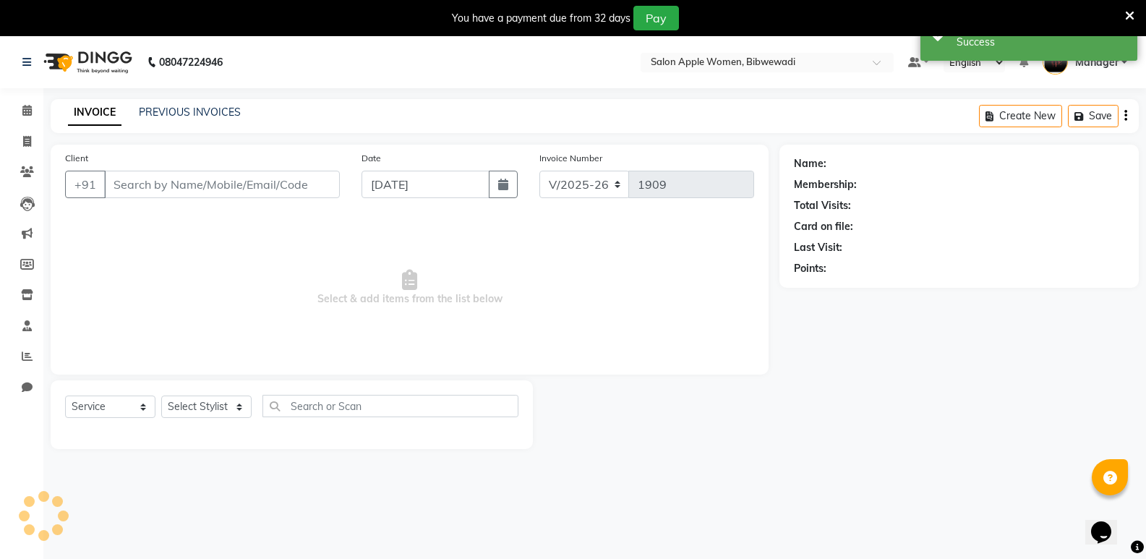
type input "9657700715"
select select "75743"
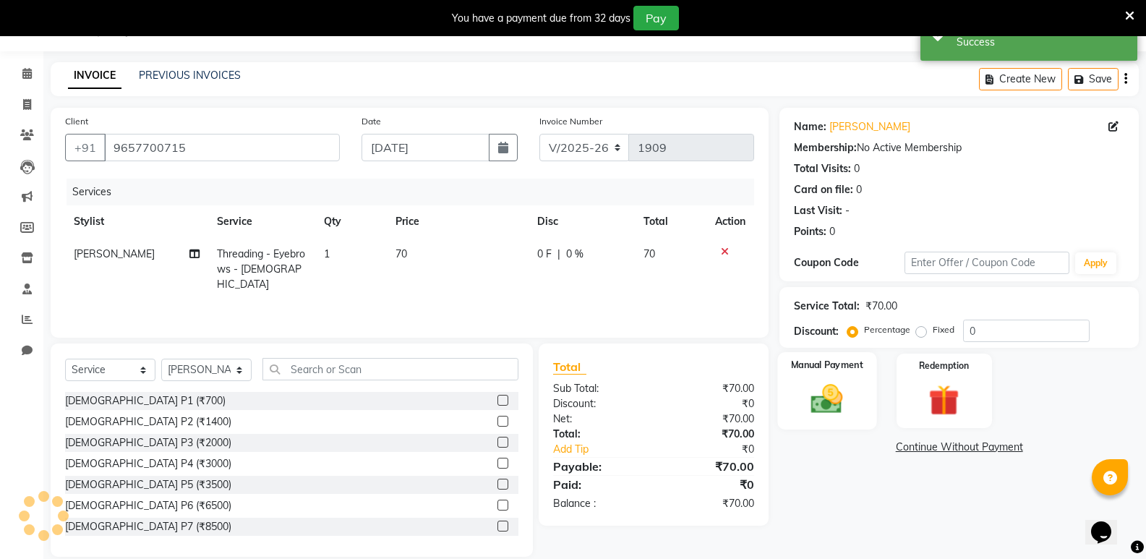
scroll to position [56, 0]
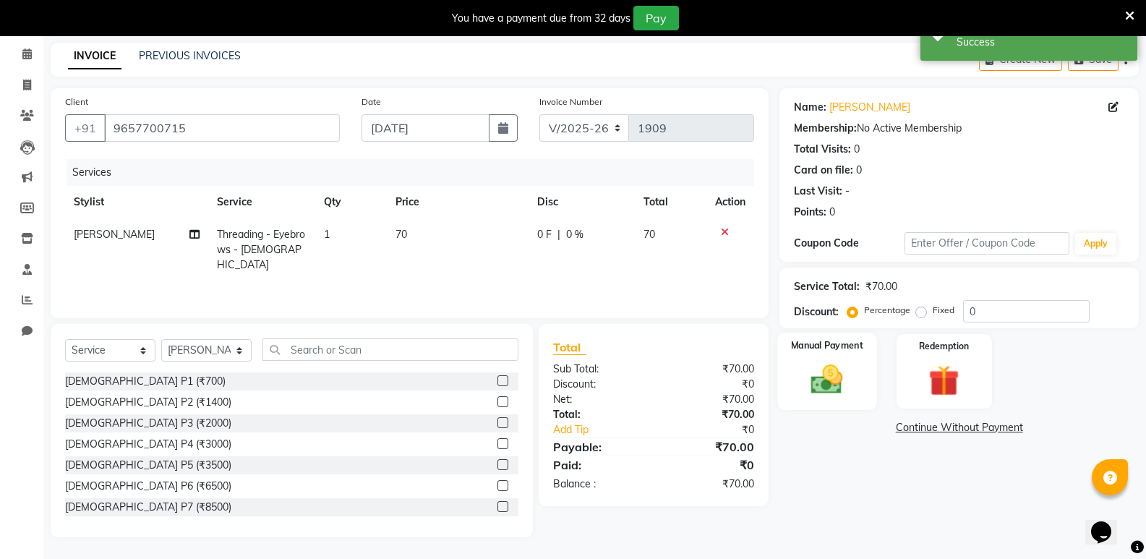
click at [862, 370] on div "Manual Payment" at bounding box center [827, 371] width 99 height 77
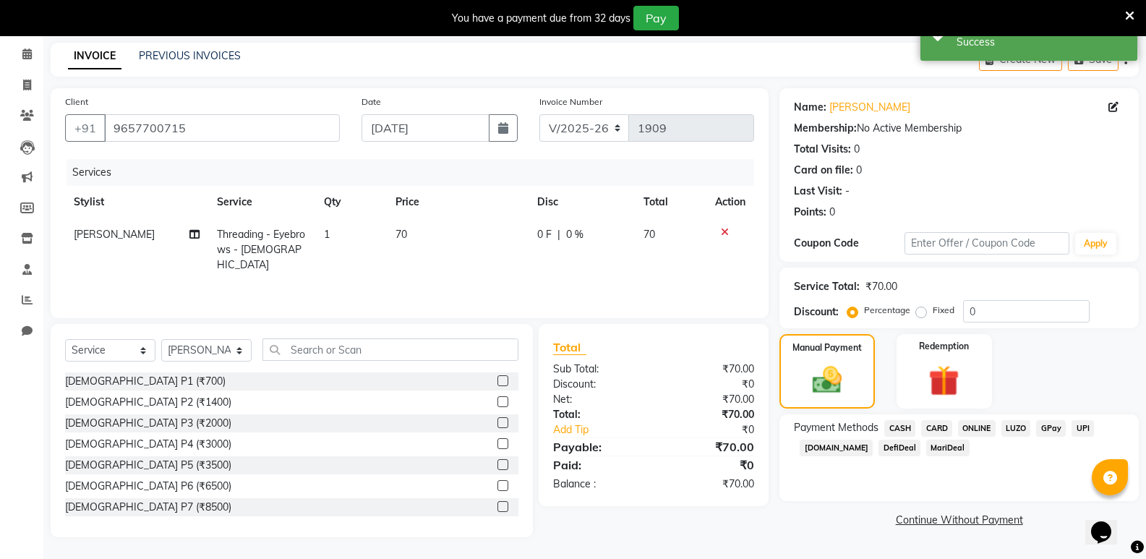
click at [968, 430] on span "ONLINE" at bounding box center [977, 428] width 38 height 17
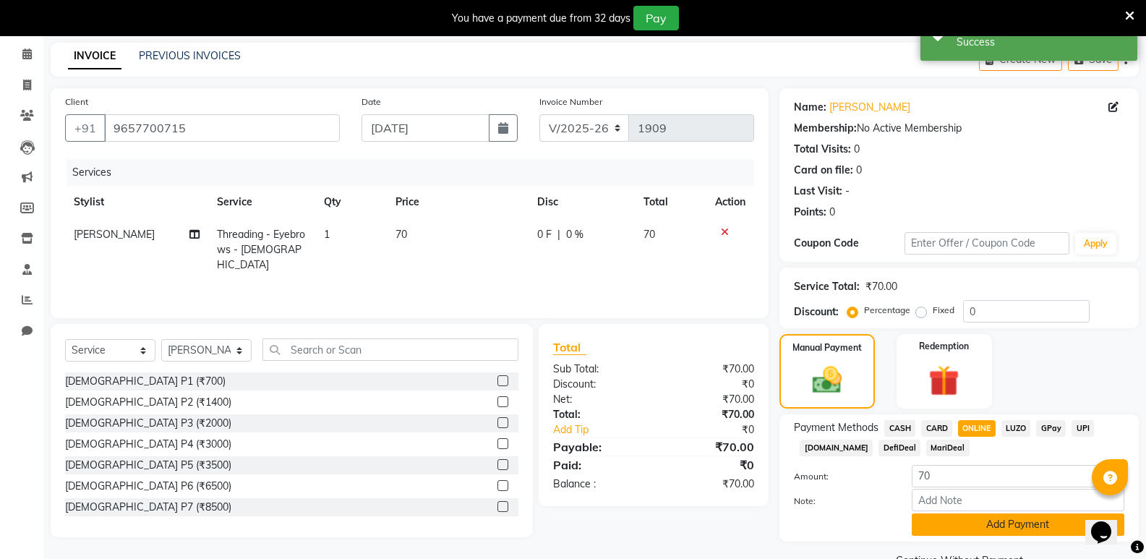
click at [983, 524] on button "Add Payment" at bounding box center [1018, 524] width 213 height 22
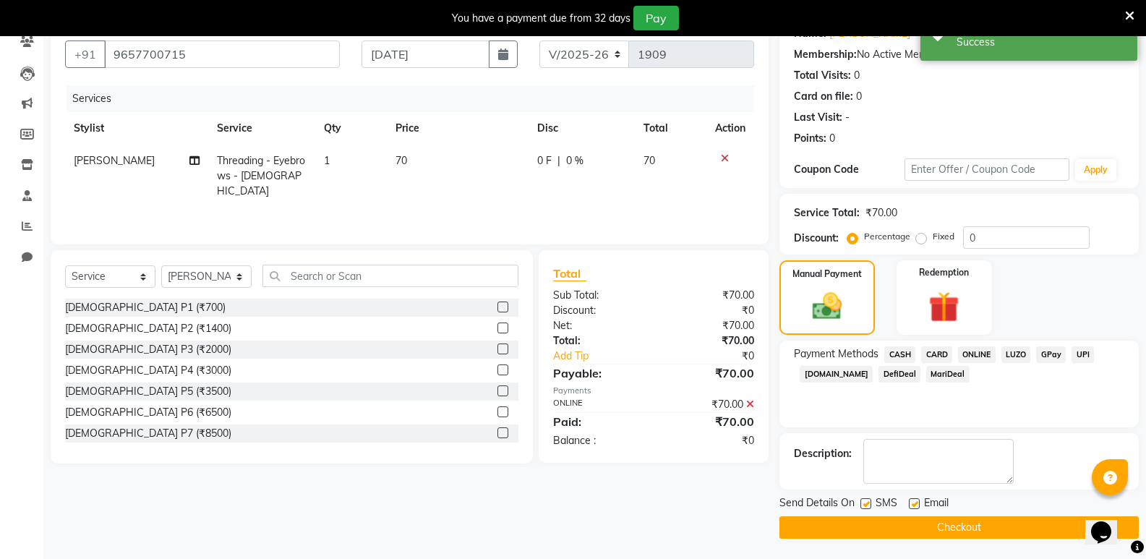
scroll to position [132, 0]
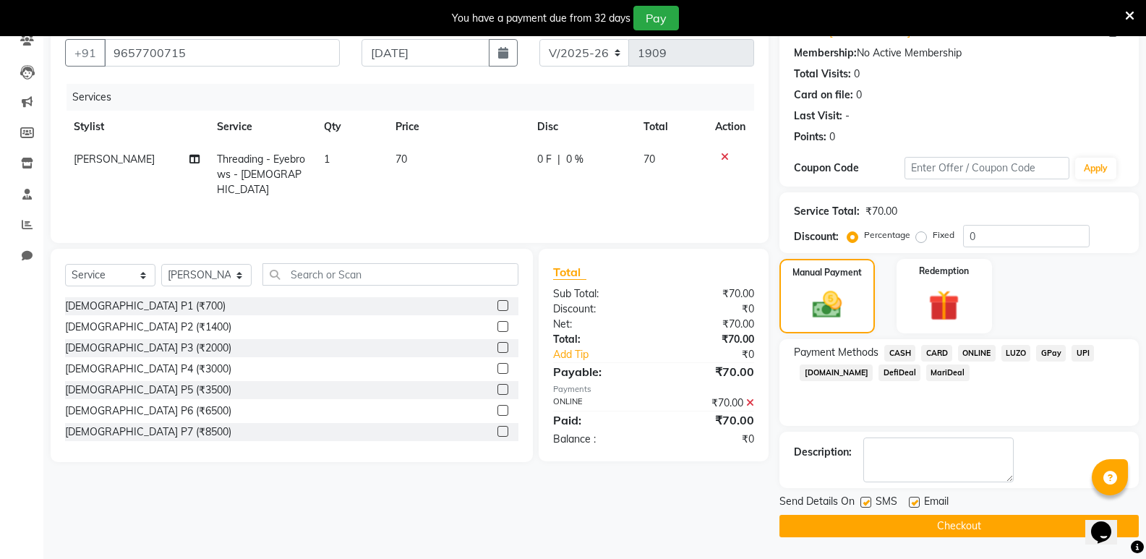
click at [972, 526] on button "Checkout" at bounding box center [958, 526] width 359 height 22
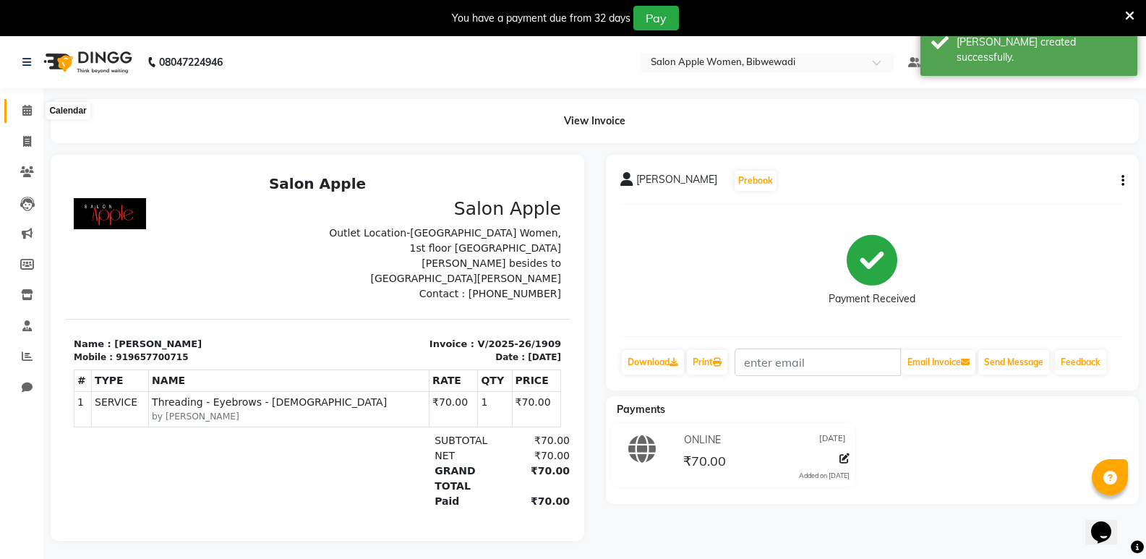
click at [27, 111] on icon at bounding box center [26, 110] width 9 height 11
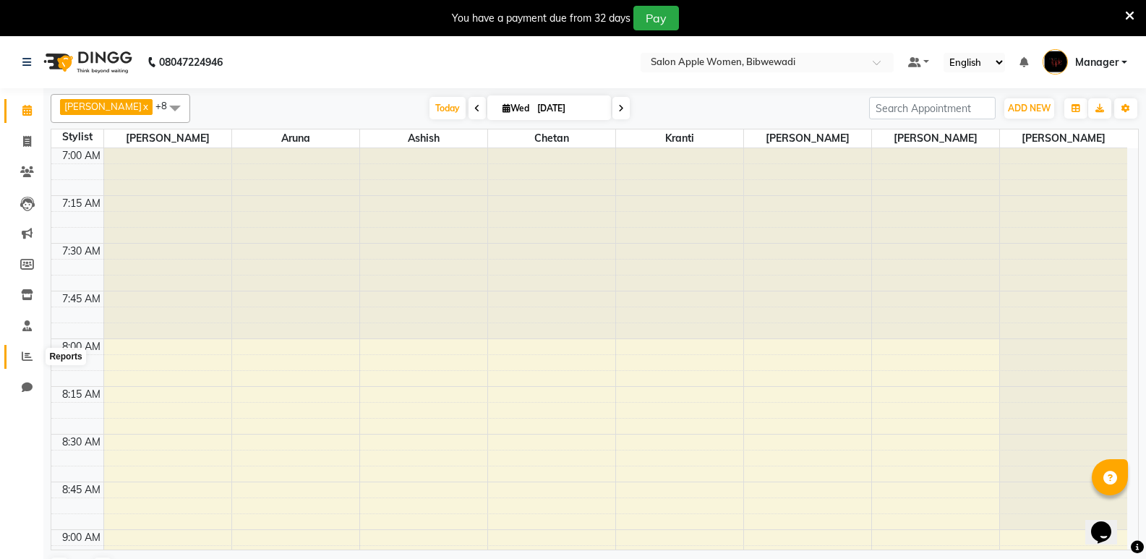
click at [26, 355] on icon at bounding box center [27, 356] width 11 height 11
